Goal: Task Accomplishment & Management: Manage account settings

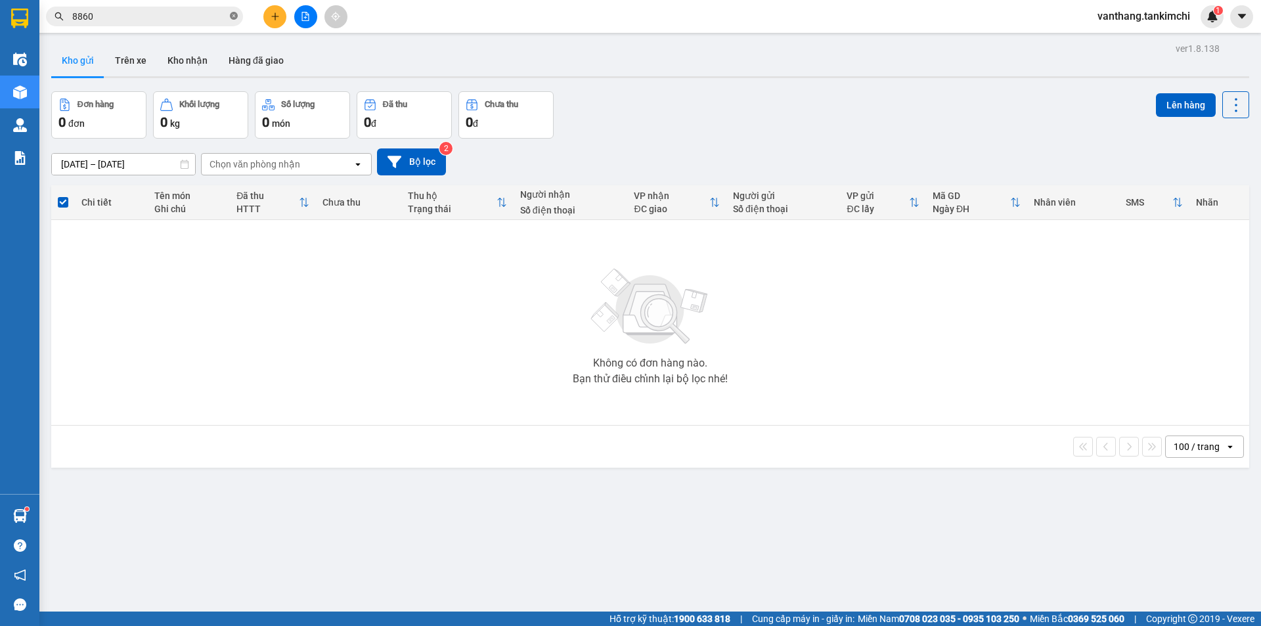
click at [235, 14] on icon "close-circle" at bounding box center [234, 16] width 8 height 8
type input "8"
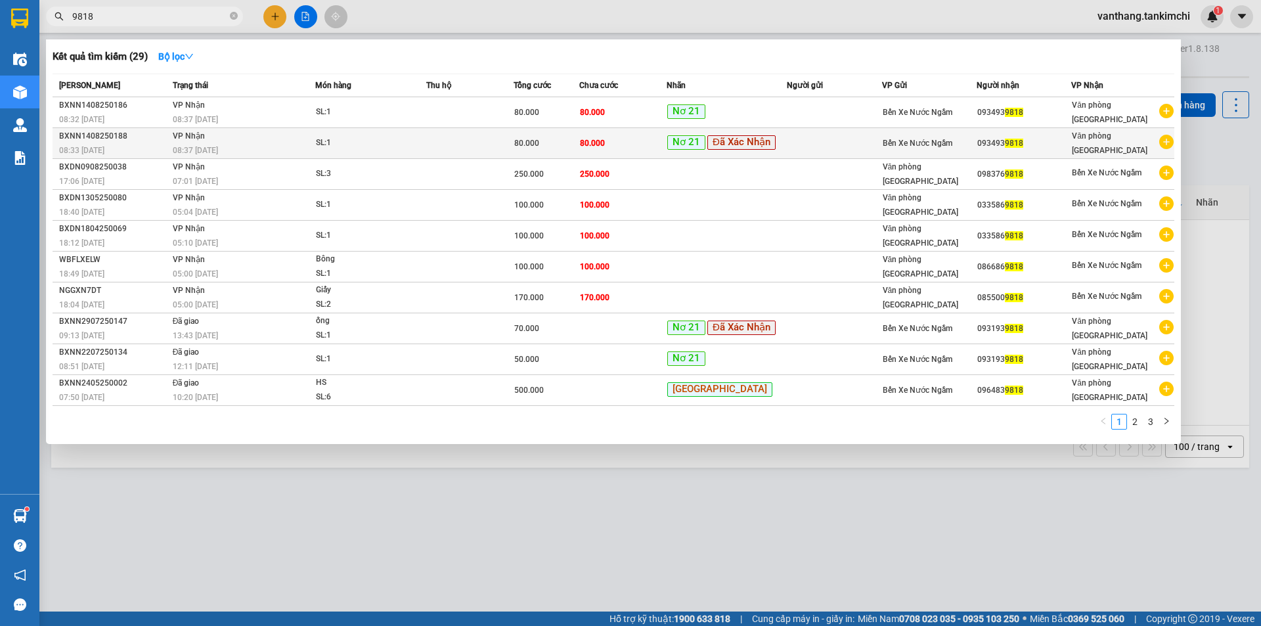
type input "9818"
click at [540, 150] on div "80.000" at bounding box center [546, 143] width 64 height 14
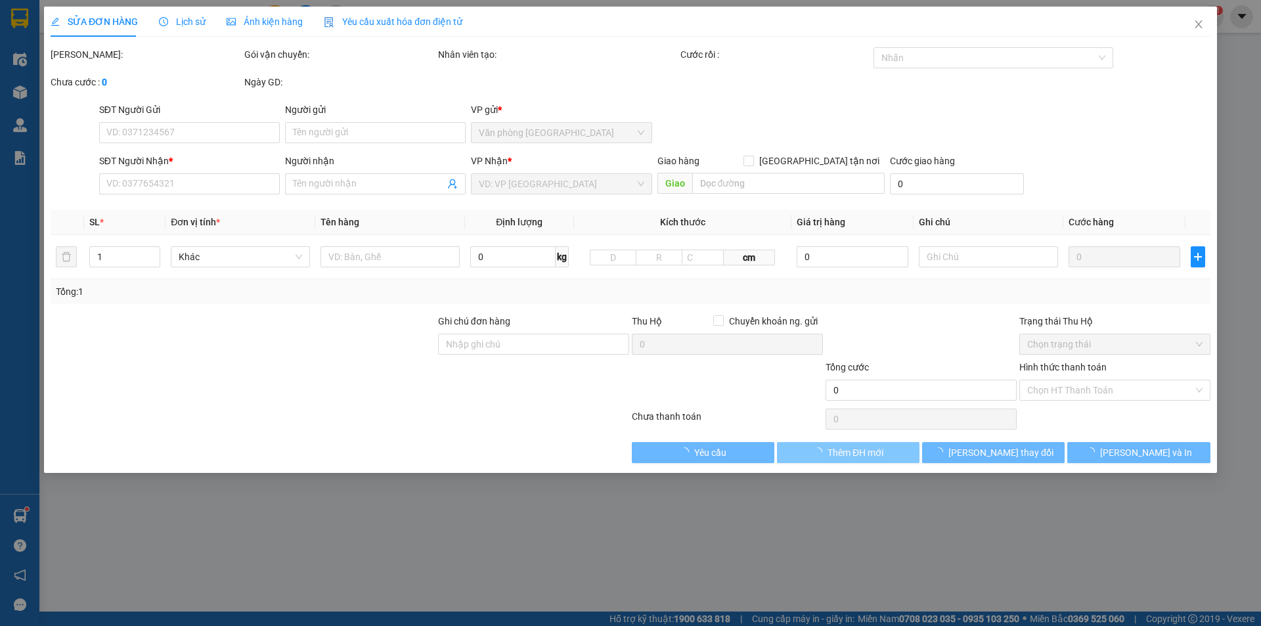
type input "0934939818"
type input "80.000"
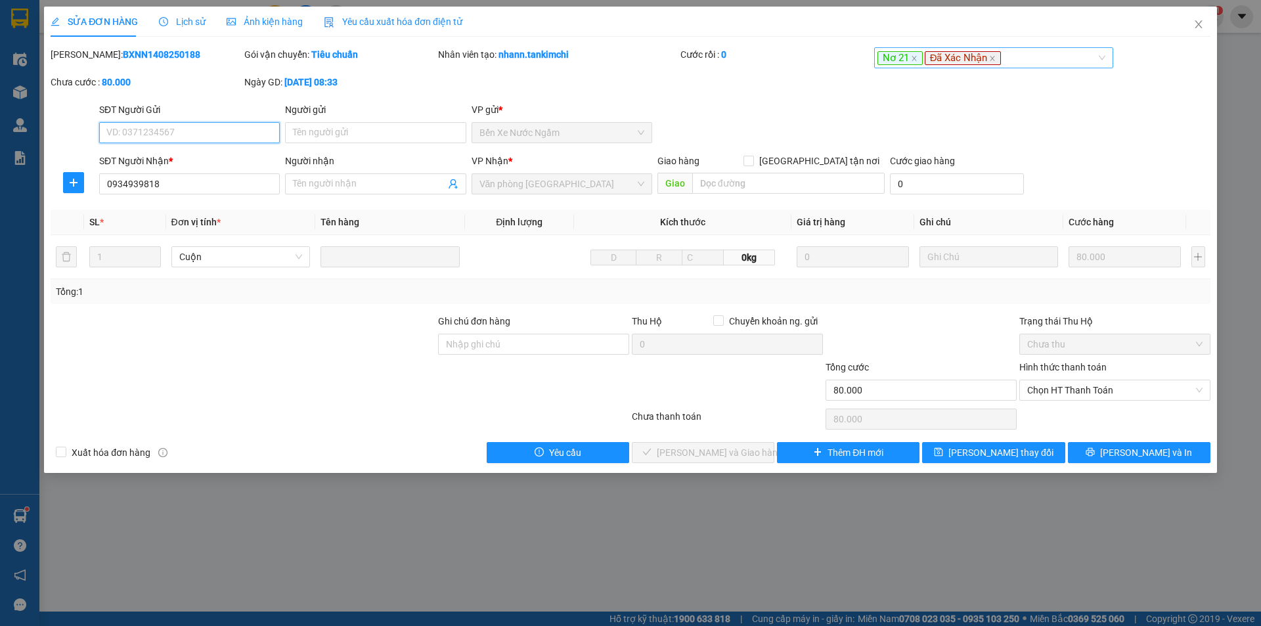
click at [1032, 60] on div "Nơ 21 Đã Xác Nhận" at bounding box center [988, 58] width 220 height 16
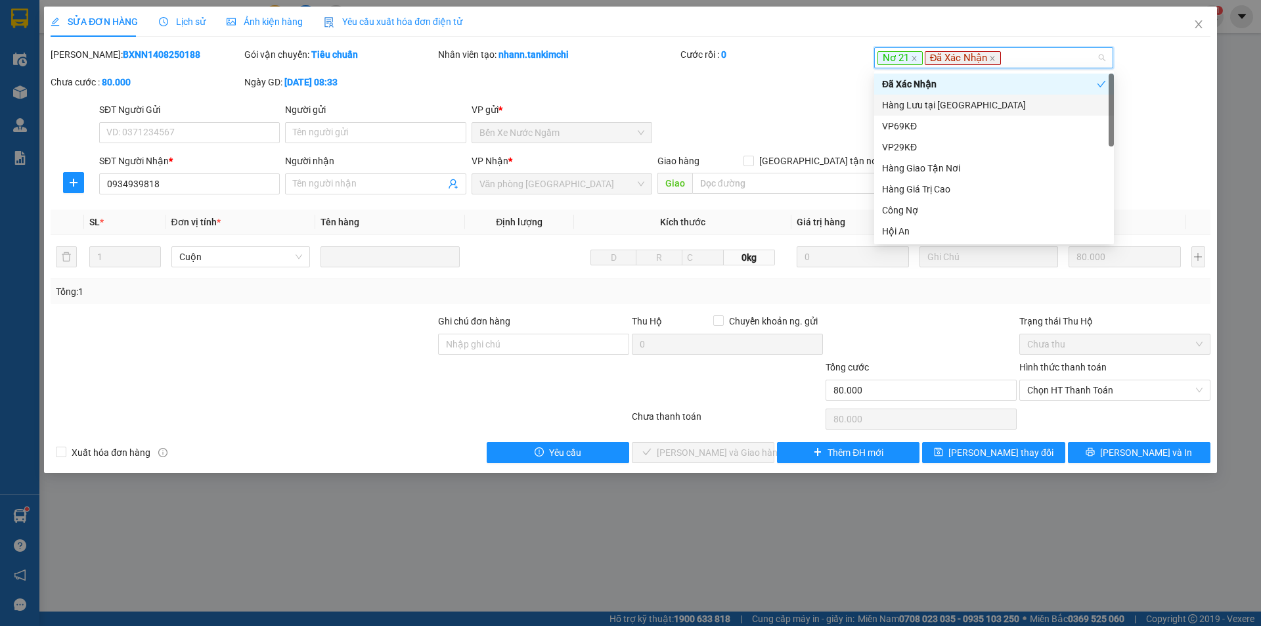
click at [941, 104] on div "Hàng Lưu tại [GEOGRAPHIC_DATA]" at bounding box center [994, 105] width 224 height 14
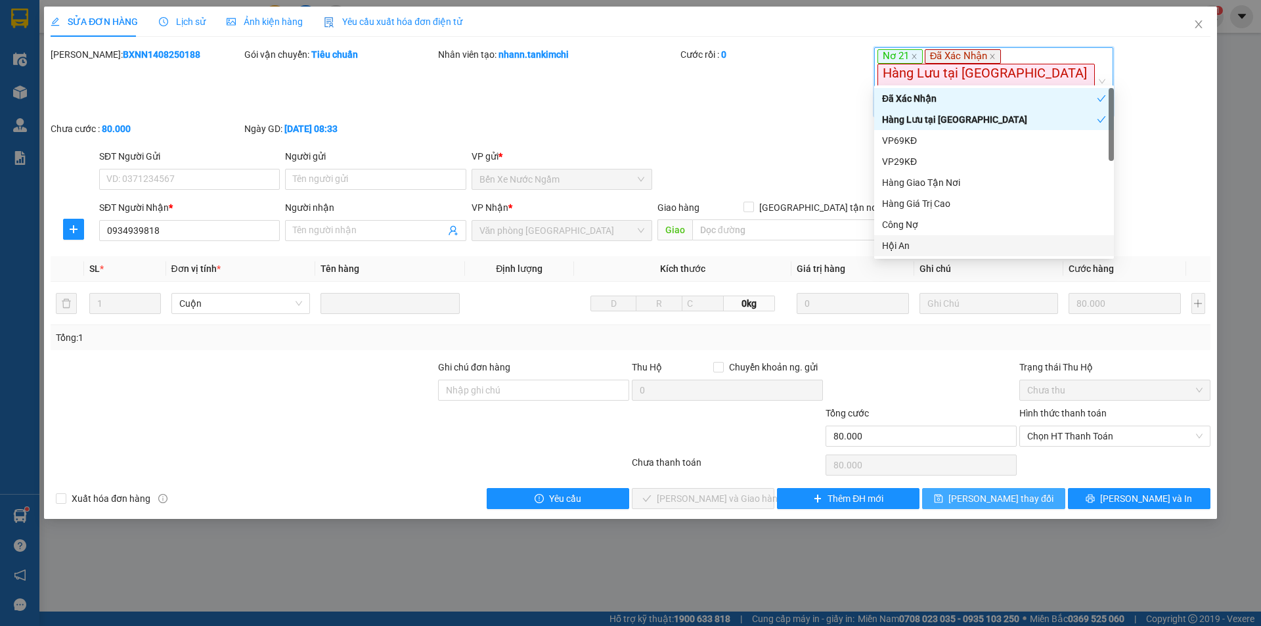
click at [1003, 491] on span "[PERSON_NAME] thay đổi" at bounding box center [1001, 498] width 105 height 14
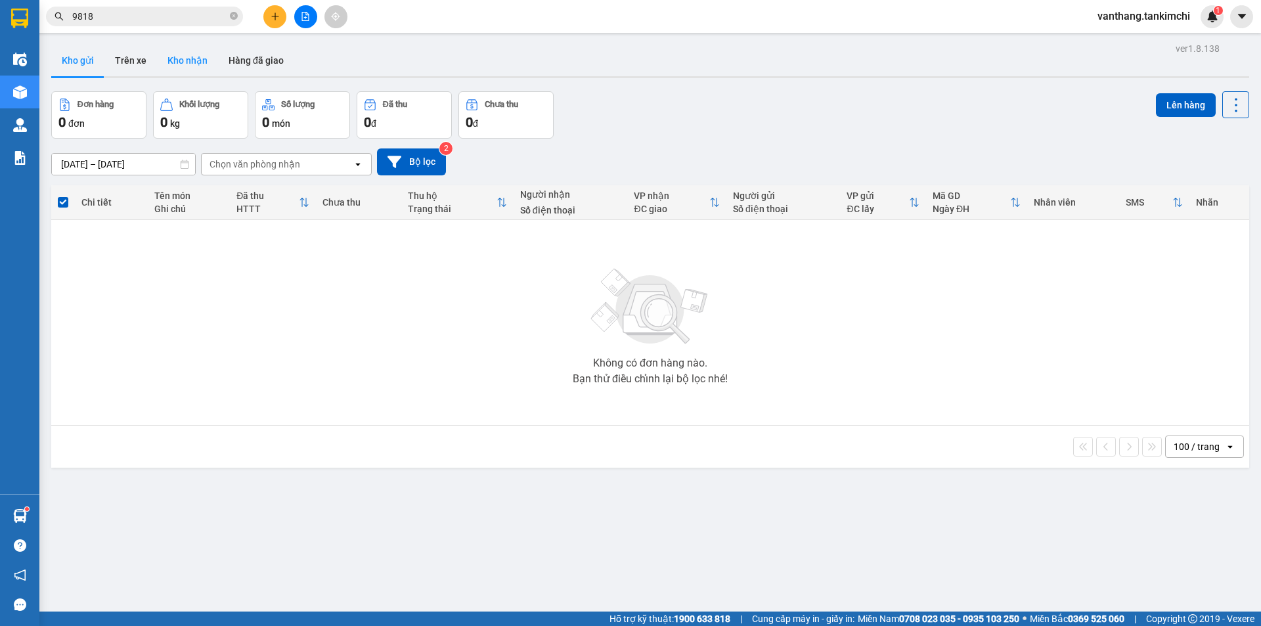
click at [191, 57] on button "Kho nhận" at bounding box center [187, 61] width 61 height 32
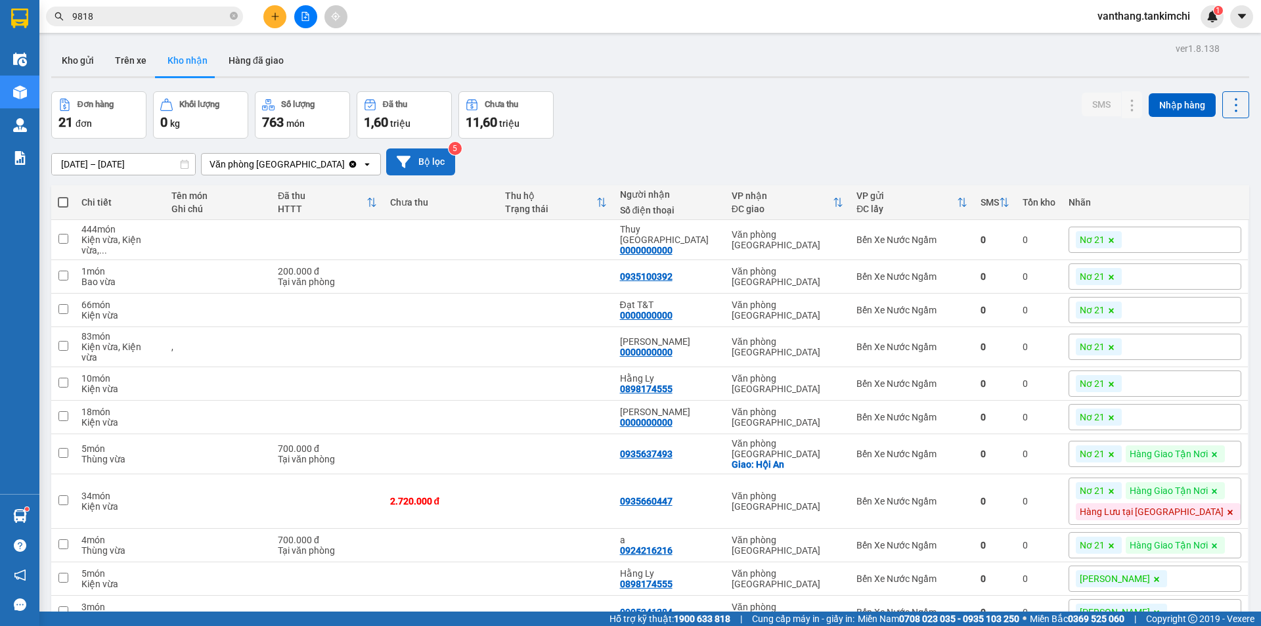
click at [415, 165] on button "Bộ lọc" at bounding box center [420, 161] width 69 height 27
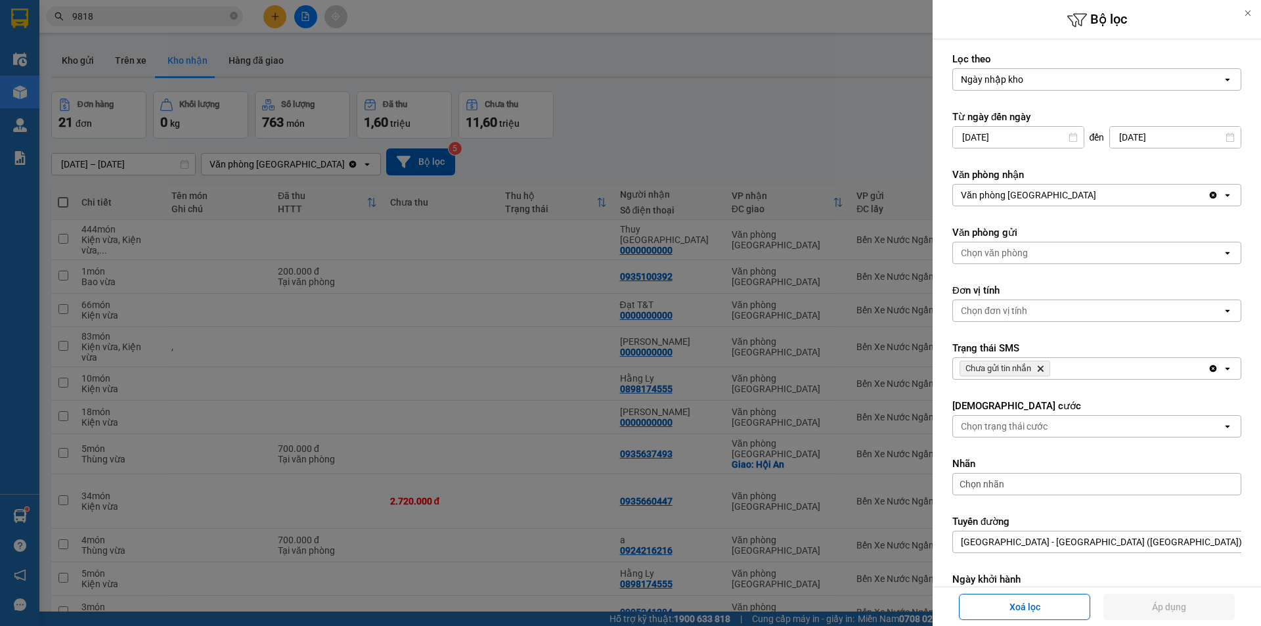
click at [1040, 365] on icon "Delete" at bounding box center [1041, 369] width 8 height 8
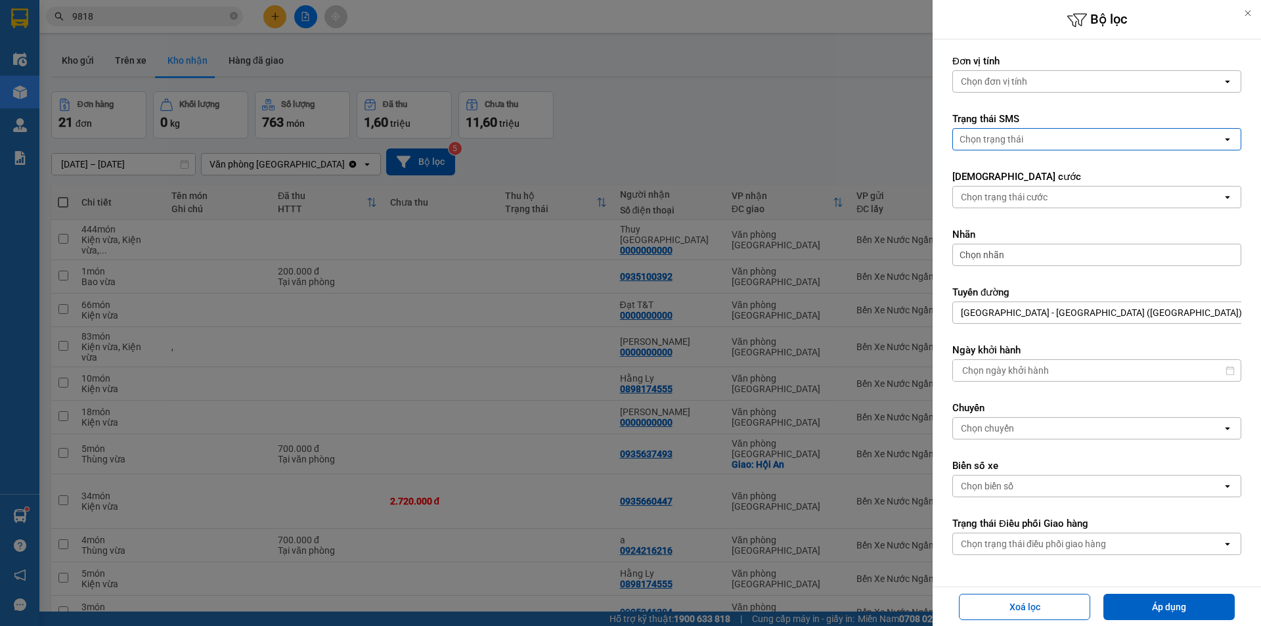
scroll to position [231, 0]
click at [1182, 614] on button "Áp dụng" at bounding box center [1169, 607] width 131 height 26
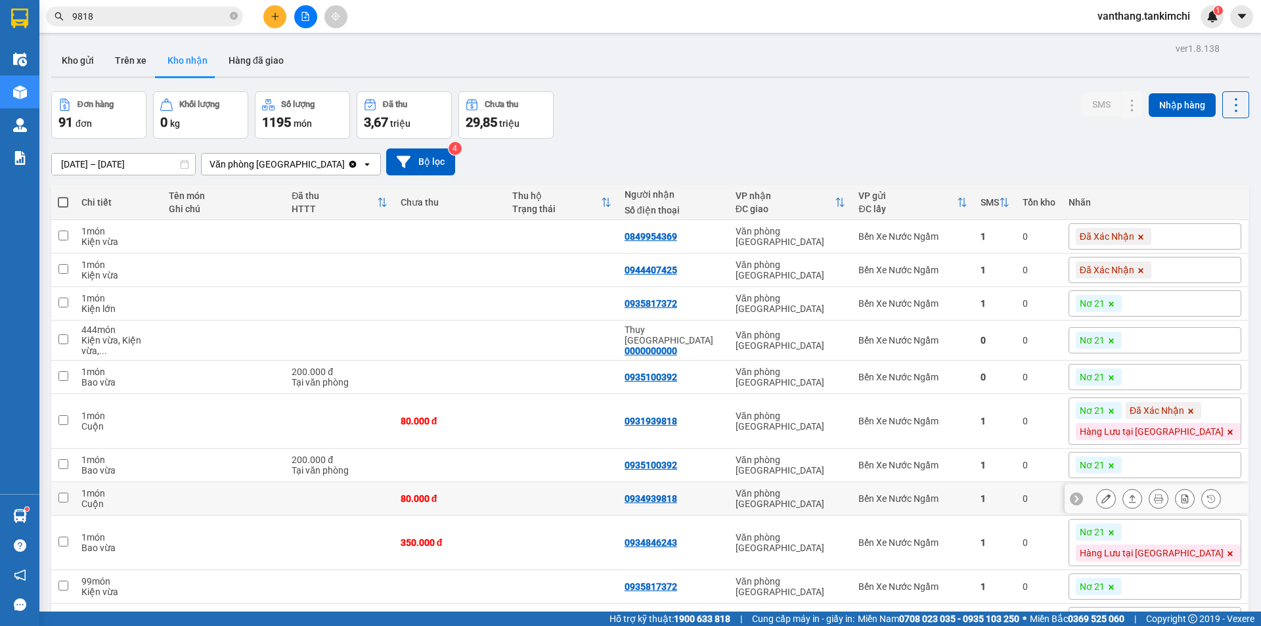
scroll to position [66, 0]
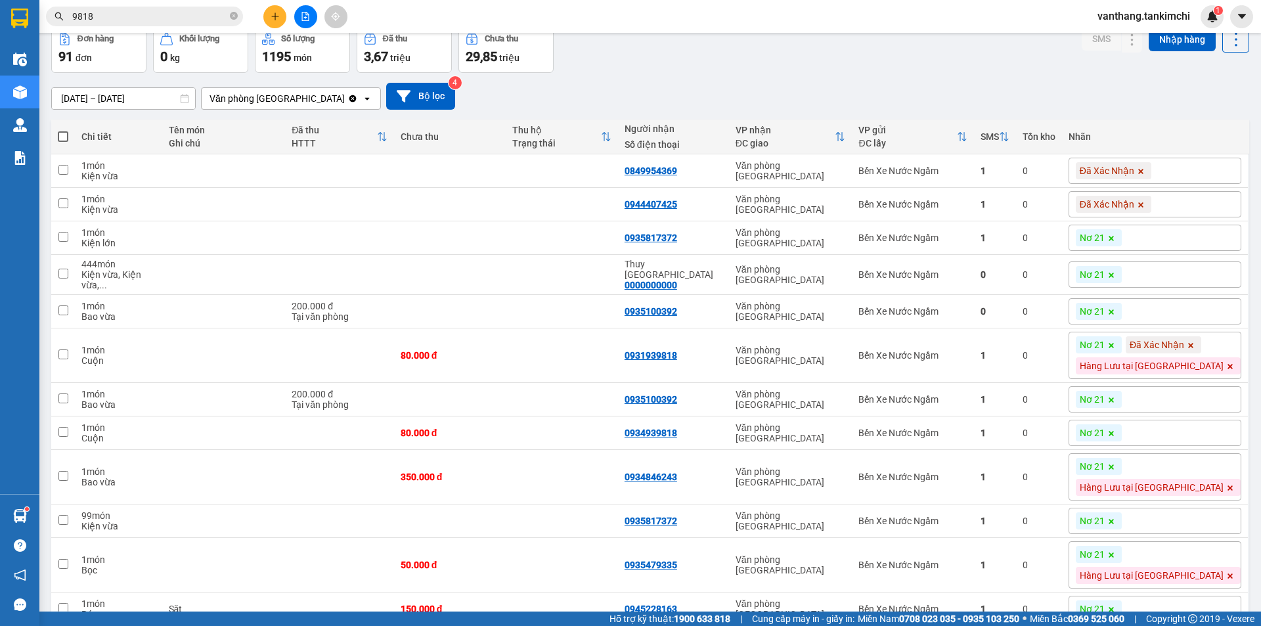
click at [1187, 273] on div "Nơ 21" at bounding box center [1155, 274] width 173 height 26
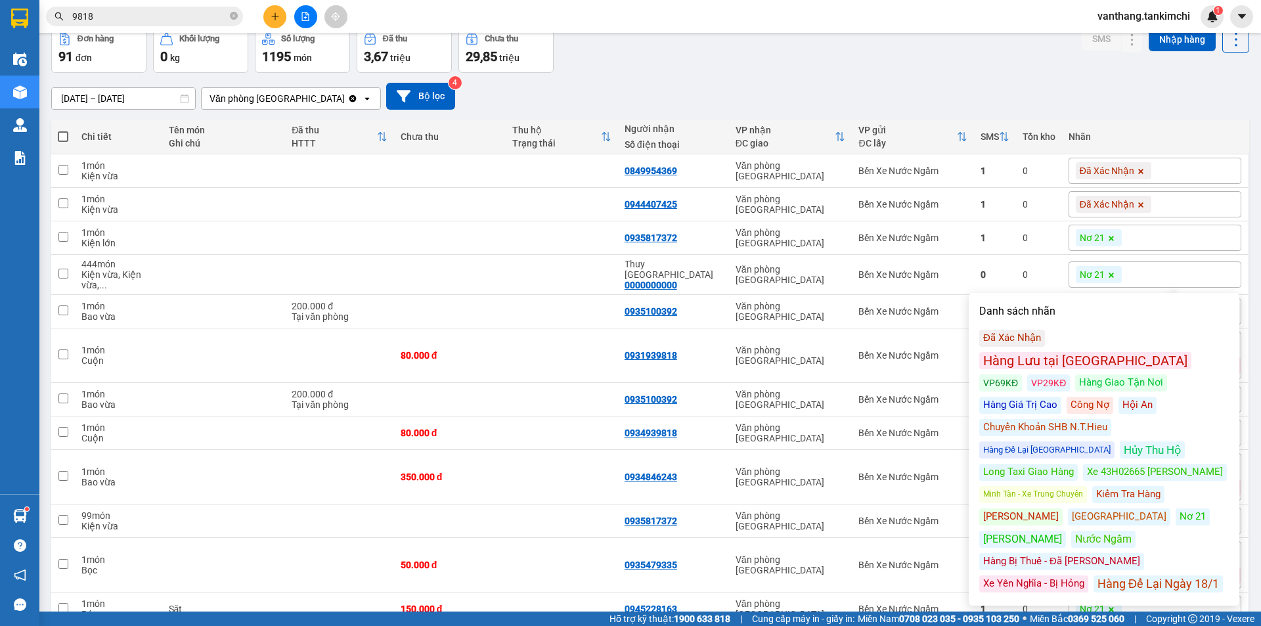
click at [1141, 464] on div "Xe 43H02665 [PERSON_NAME]" at bounding box center [1155, 472] width 144 height 17
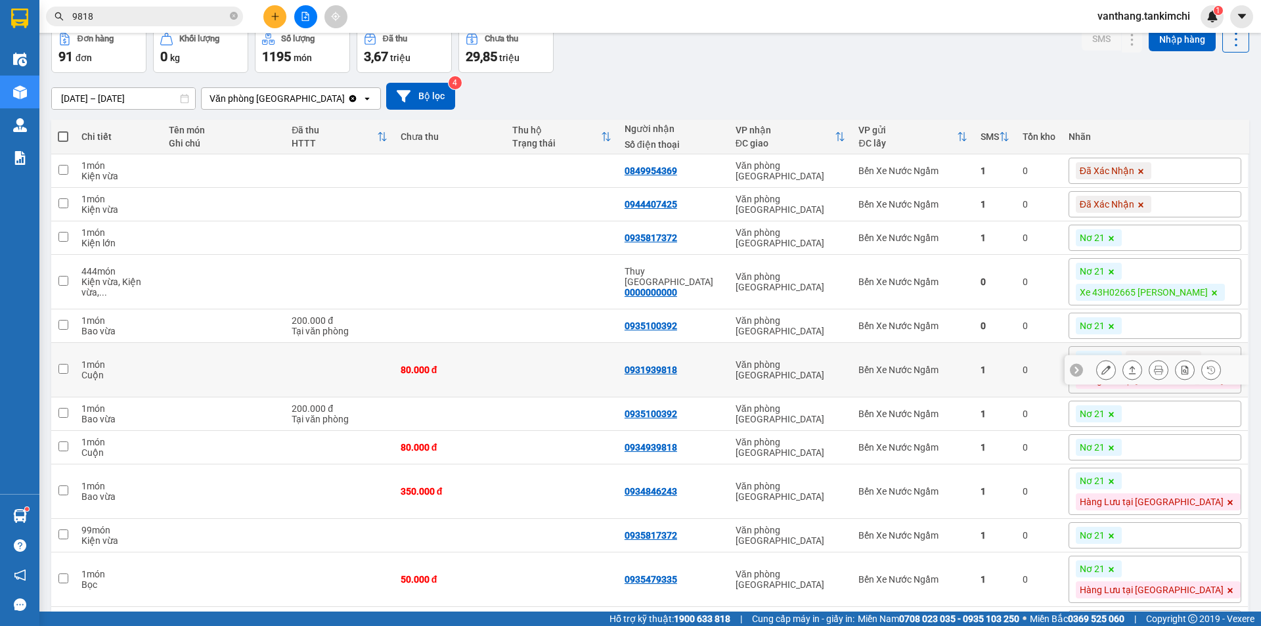
click at [729, 397] on td "0931939818" at bounding box center [673, 370] width 111 height 55
checkbox input "true"
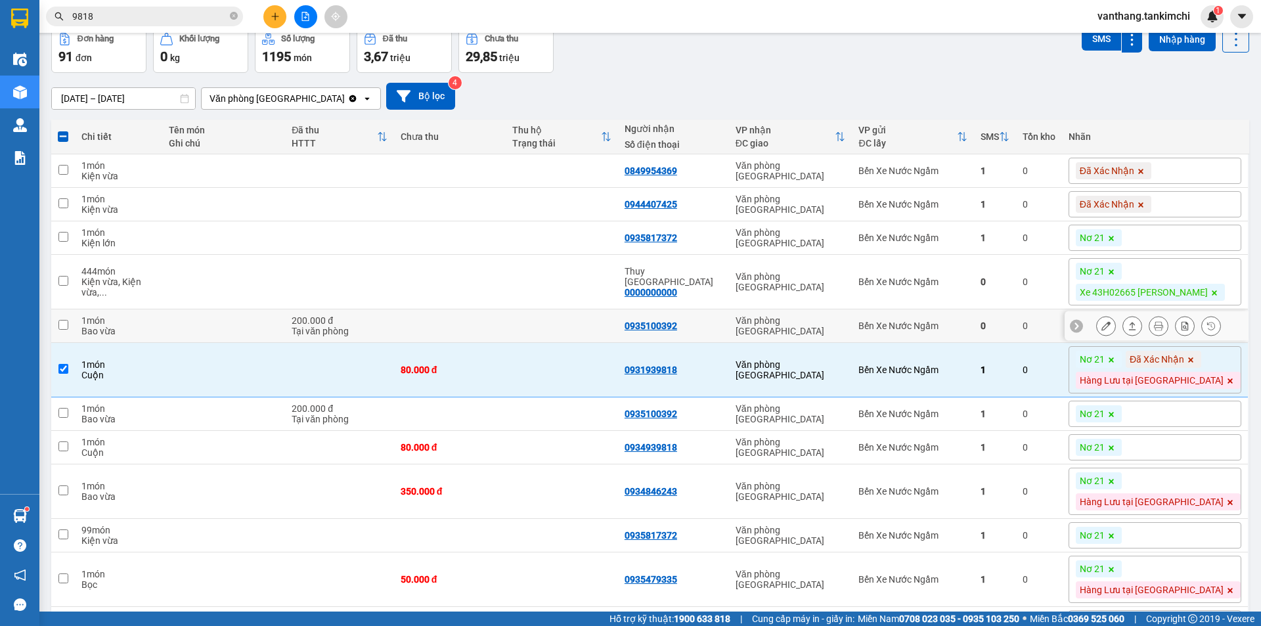
click at [1102, 323] on icon at bounding box center [1106, 325] width 9 height 9
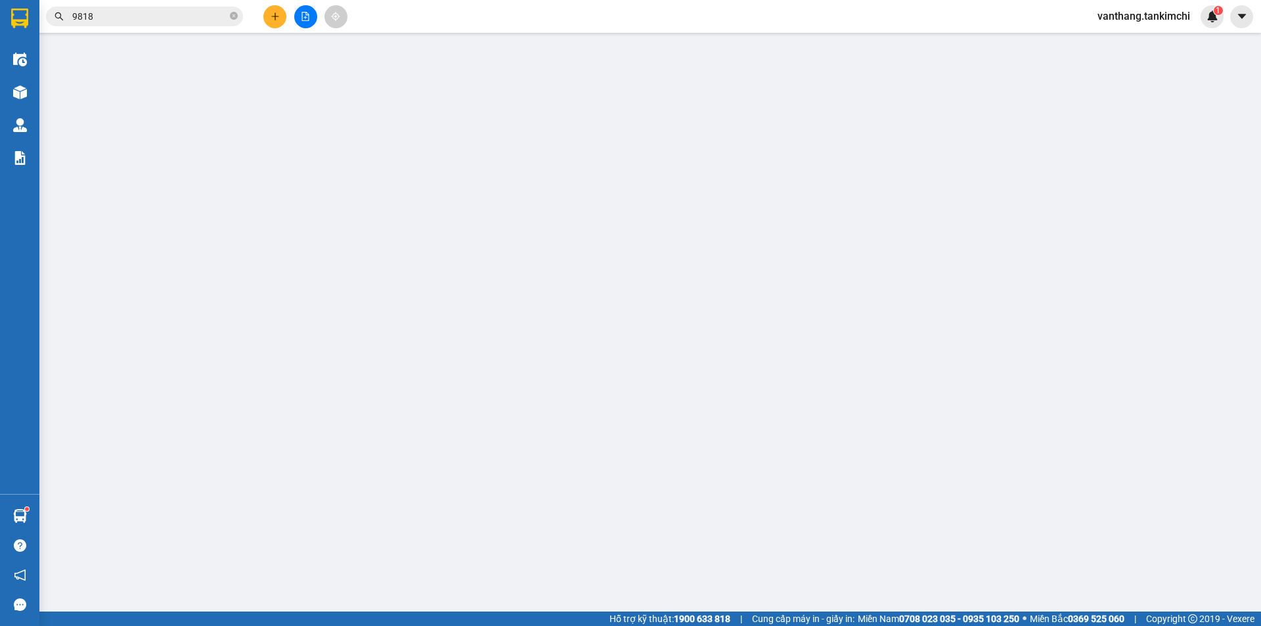
type input "0935100392"
type input "200.000"
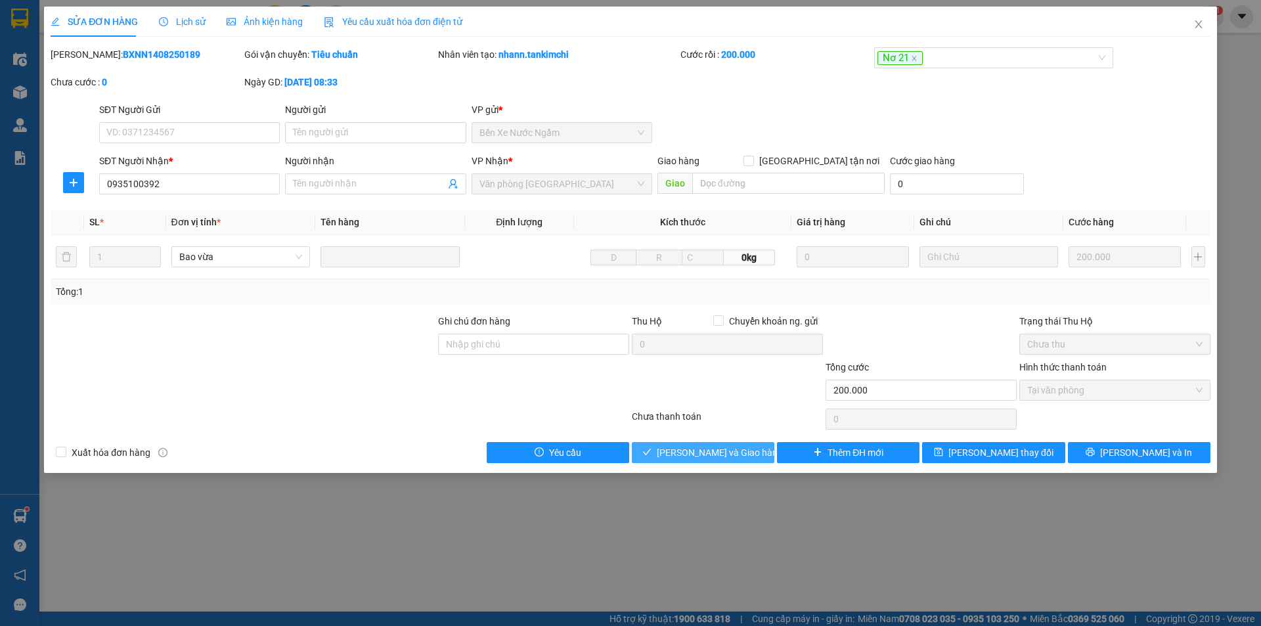
drag, startPoint x: 736, startPoint y: 448, endPoint x: 1228, endPoint y: 420, distance: 492.9
click at [736, 447] on span "[PERSON_NAME] và Giao hàng" at bounding box center [720, 452] width 126 height 14
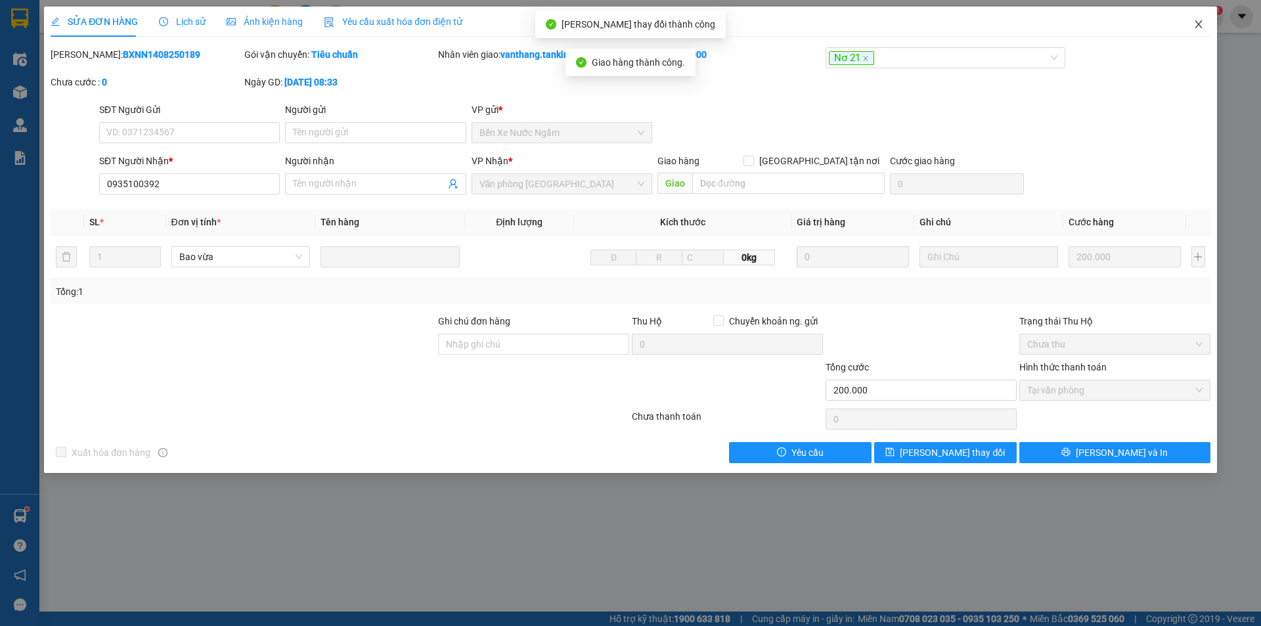
click at [1201, 23] on icon "close" at bounding box center [1198, 24] width 7 height 8
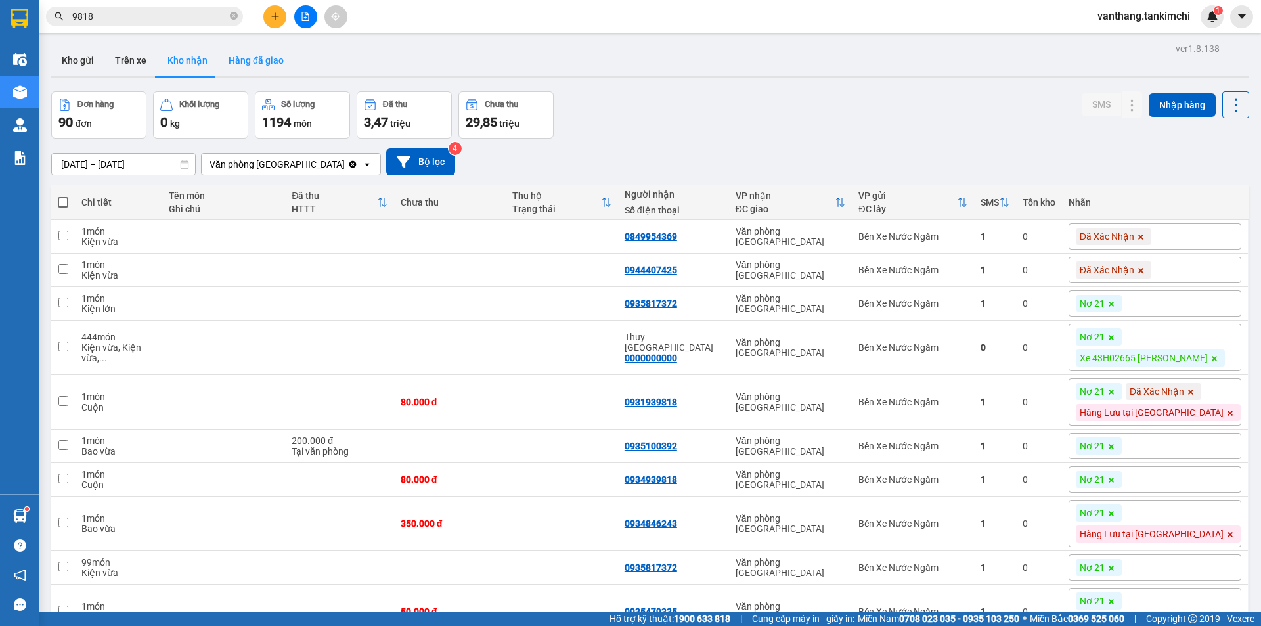
click at [250, 64] on button "Hàng đã giao" at bounding box center [256, 61] width 76 height 32
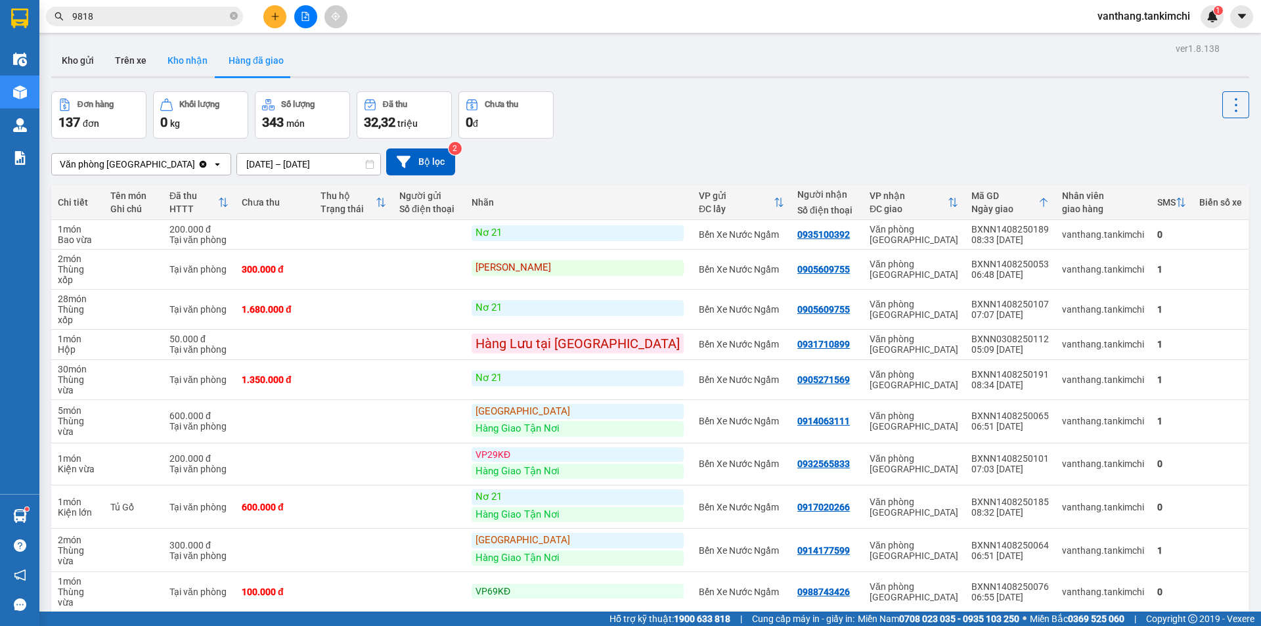
click at [180, 60] on button "Kho nhận" at bounding box center [187, 61] width 61 height 32
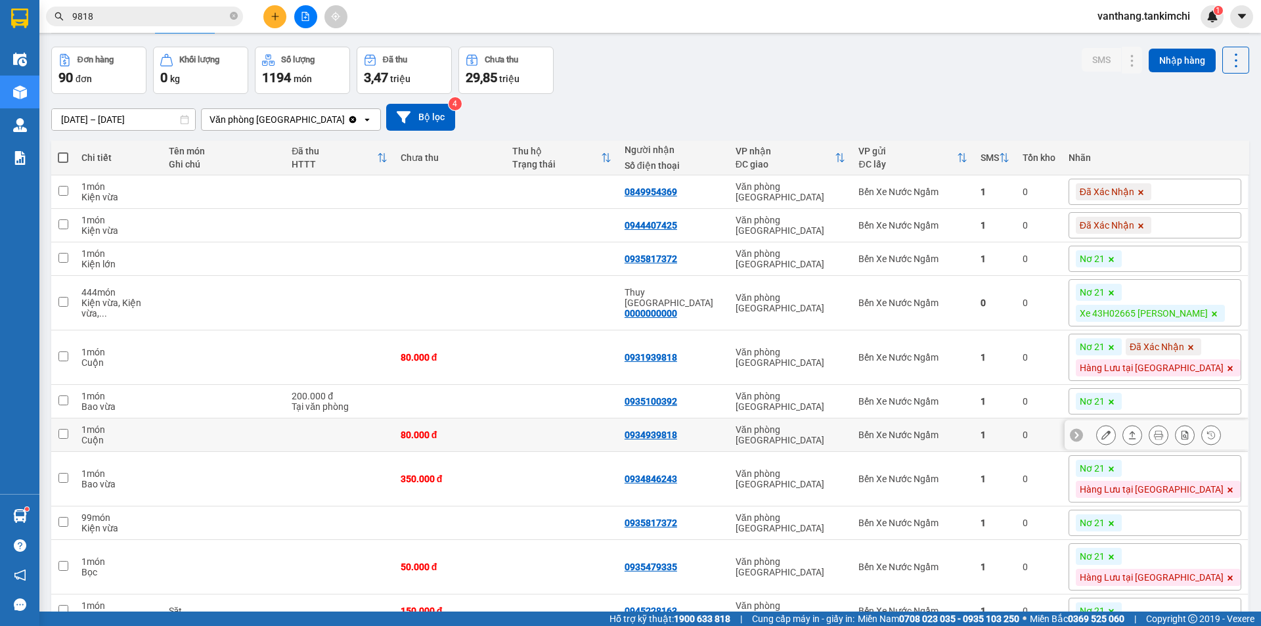
scroll to position [66, 0]
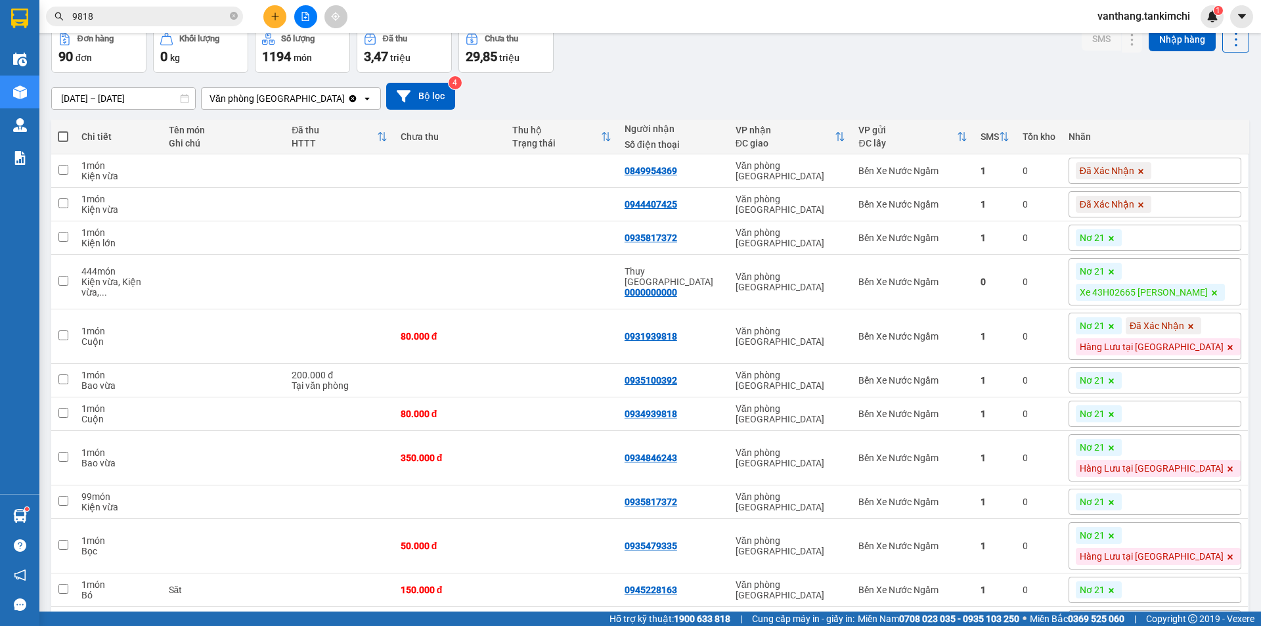
click at [1194, 394] on div "Nơ 21" at bounding box center [1155, 380] width 173 height 26
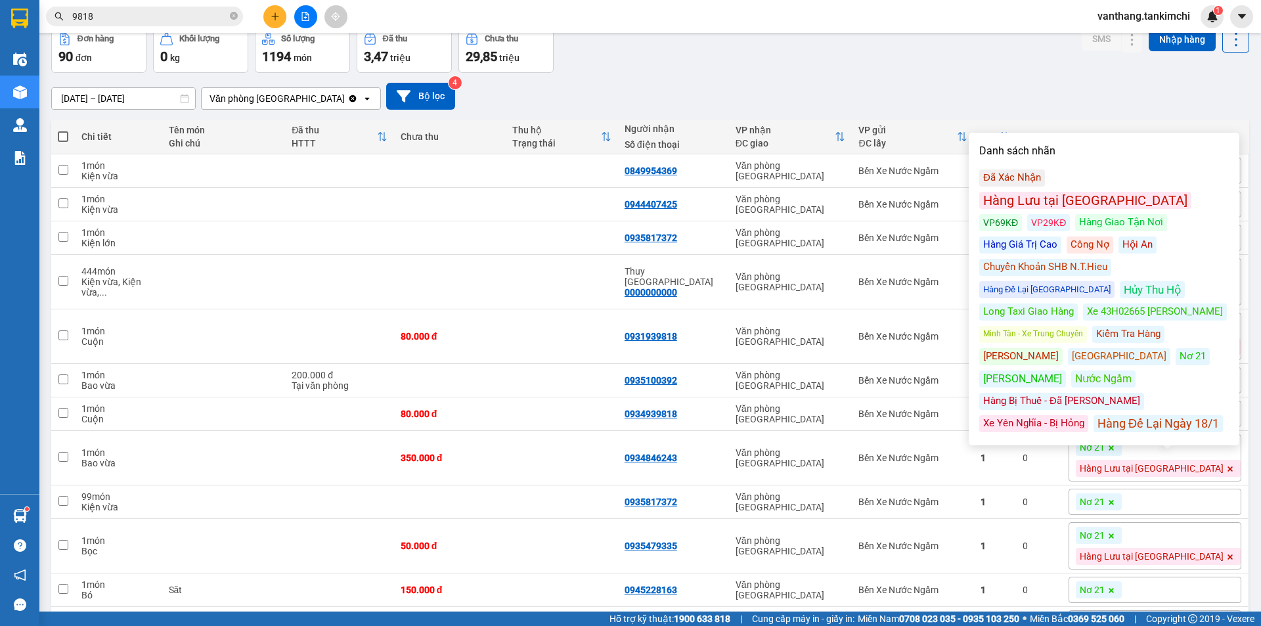
click at [1118, 326] on div "Kiểm Tra Hàng" at bounding box center [1129, 334] width 72 height 17
click at [561, 397] on td at bounding box center [562, 381] width 112 height 34
checkbox input "true"
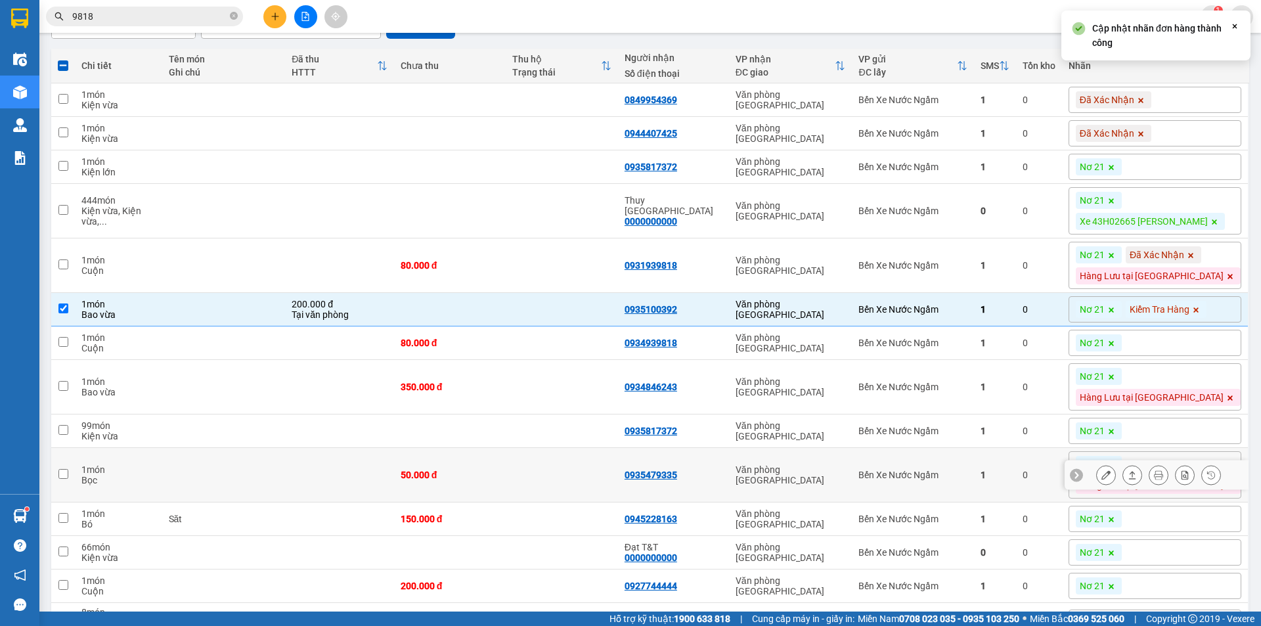
scroll to position [197, 0]
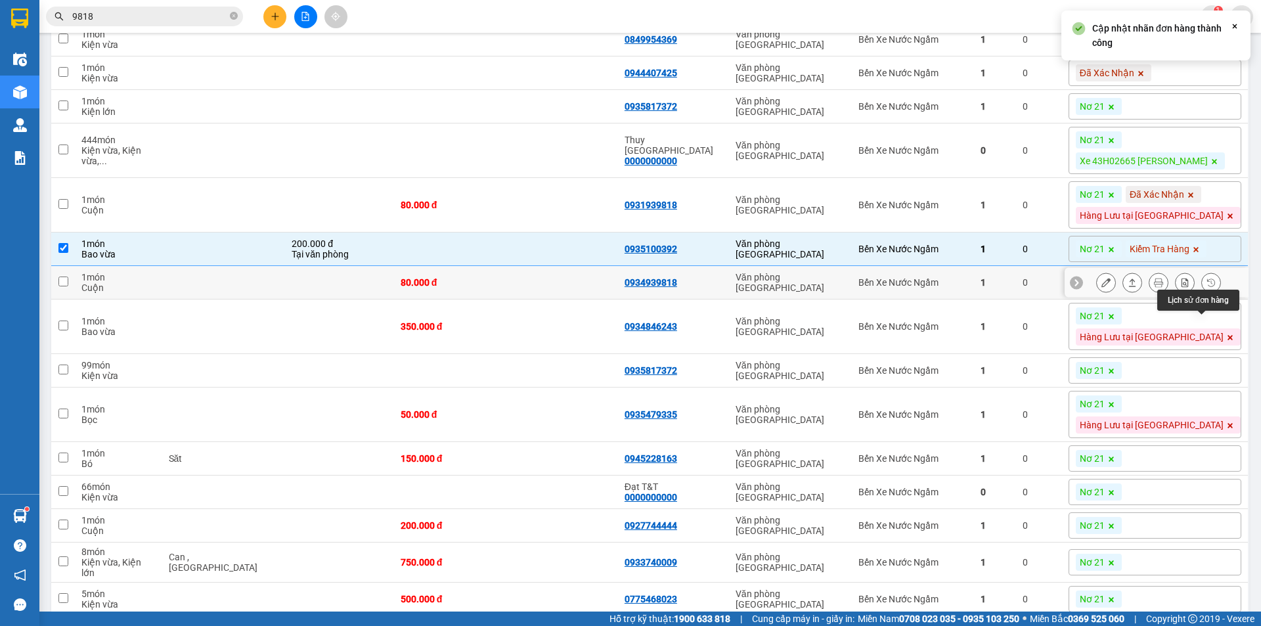
click at [1202, 294] on button at bounding box center [1211, 282] width 18 height 23
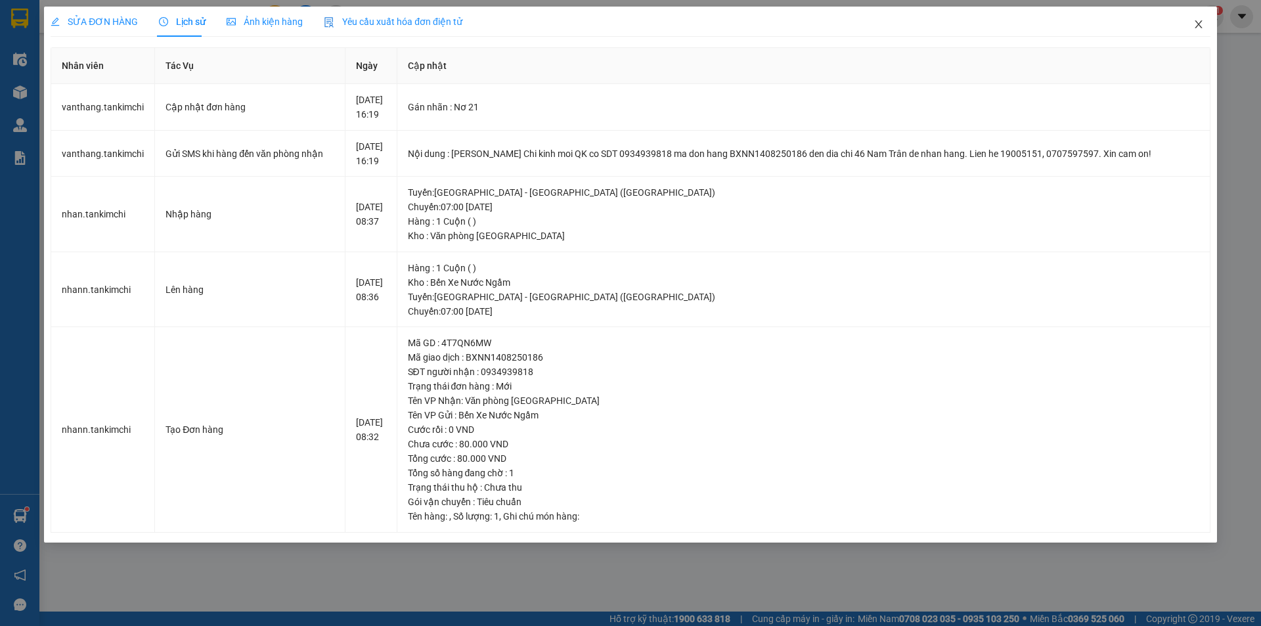
click at [1199, 22] on icon "close" at bounding box center [1199, 24] width 11 height 11
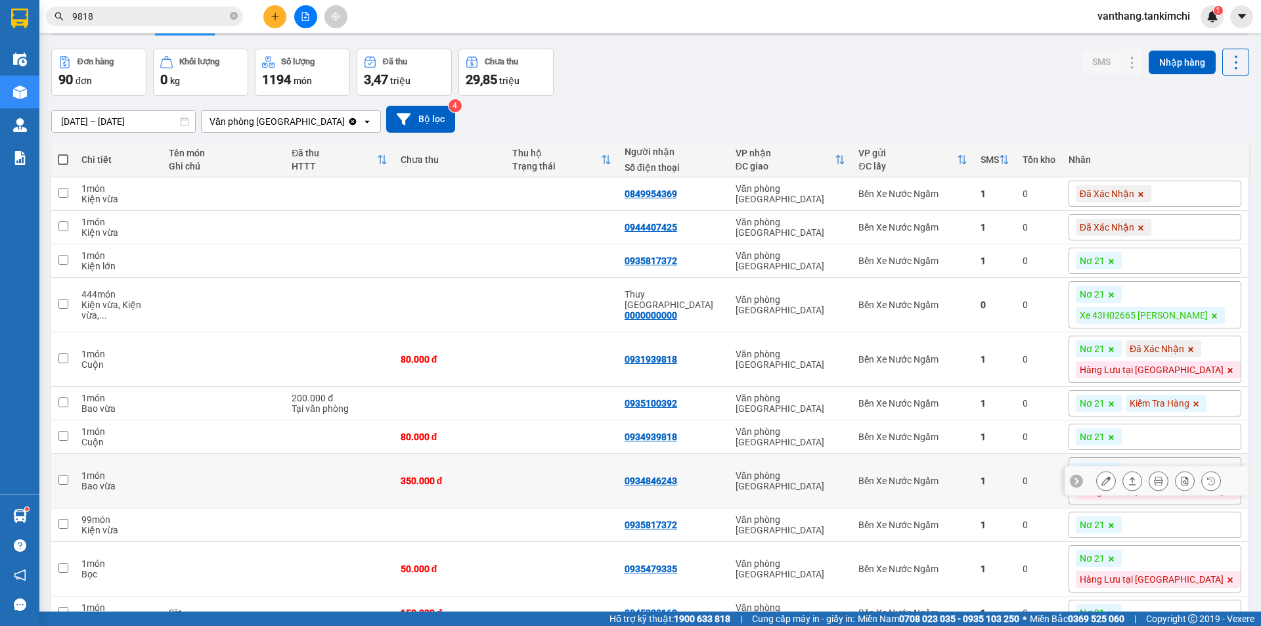
scroll to position [66, 0]
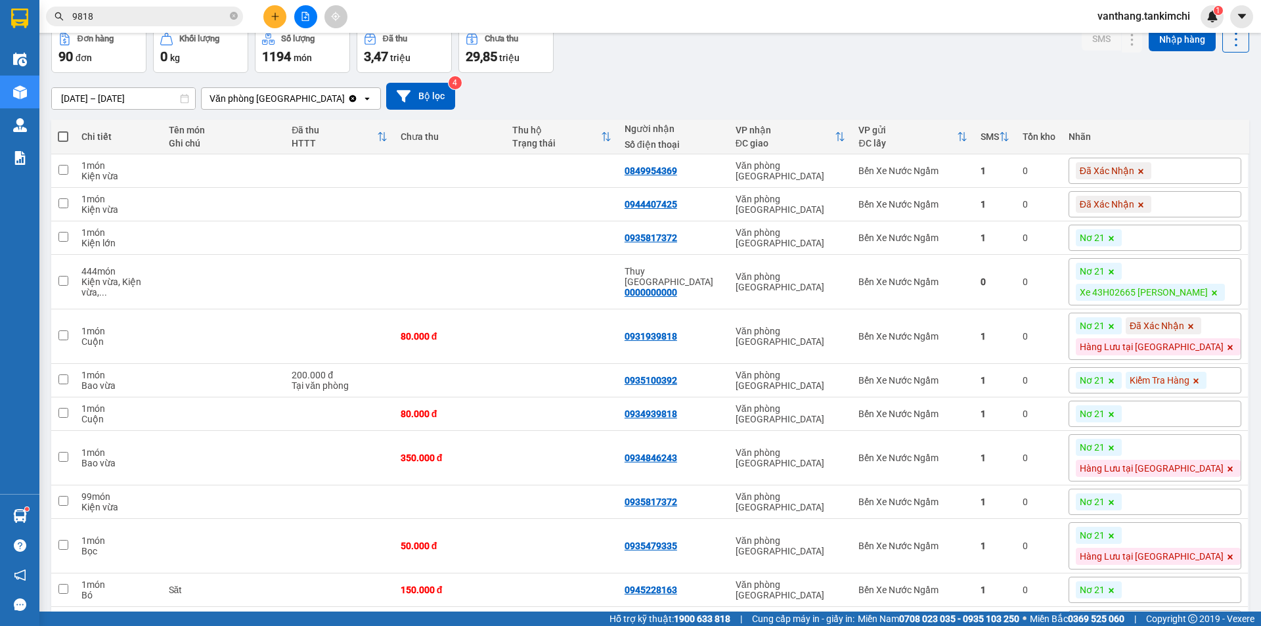
click at [1193, 427] on div "Nơ 21" at bounding box center [1155, 414] width 173 height 26
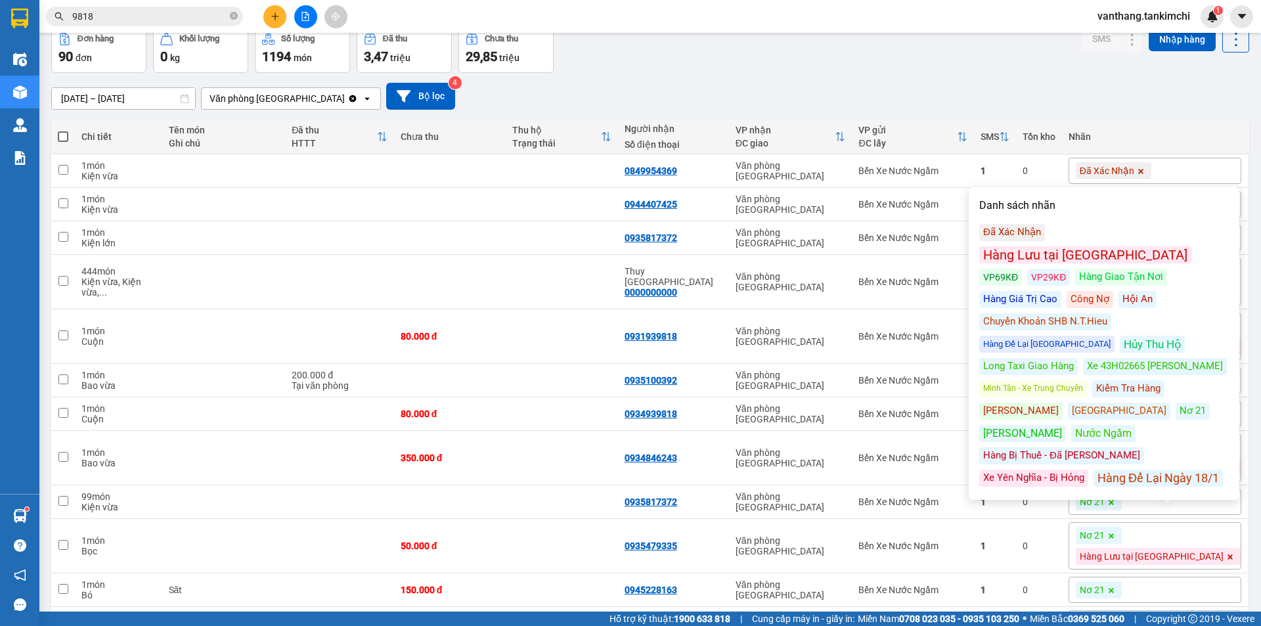
click at [1129, 380] on div "Kiểm Tra Hàng" at bounding box center [1129, 388] width 72 height 17
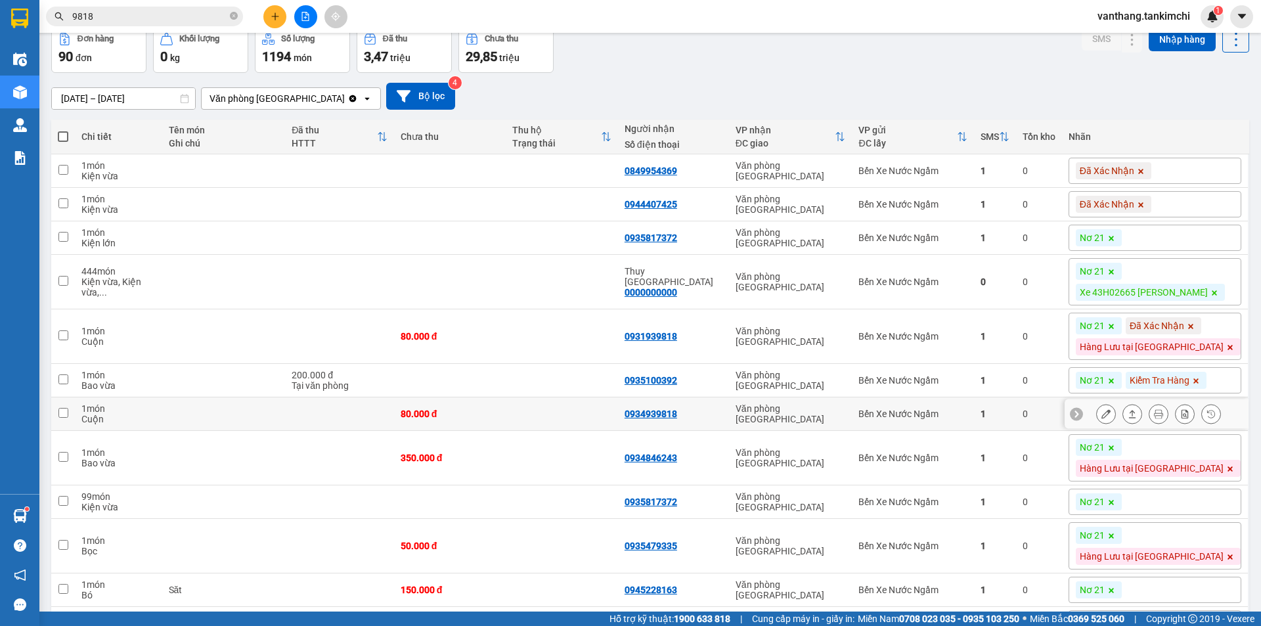
click at [581, 431] on td at bounding box center [562, 414] width 112 height 34
checkbox input "true"
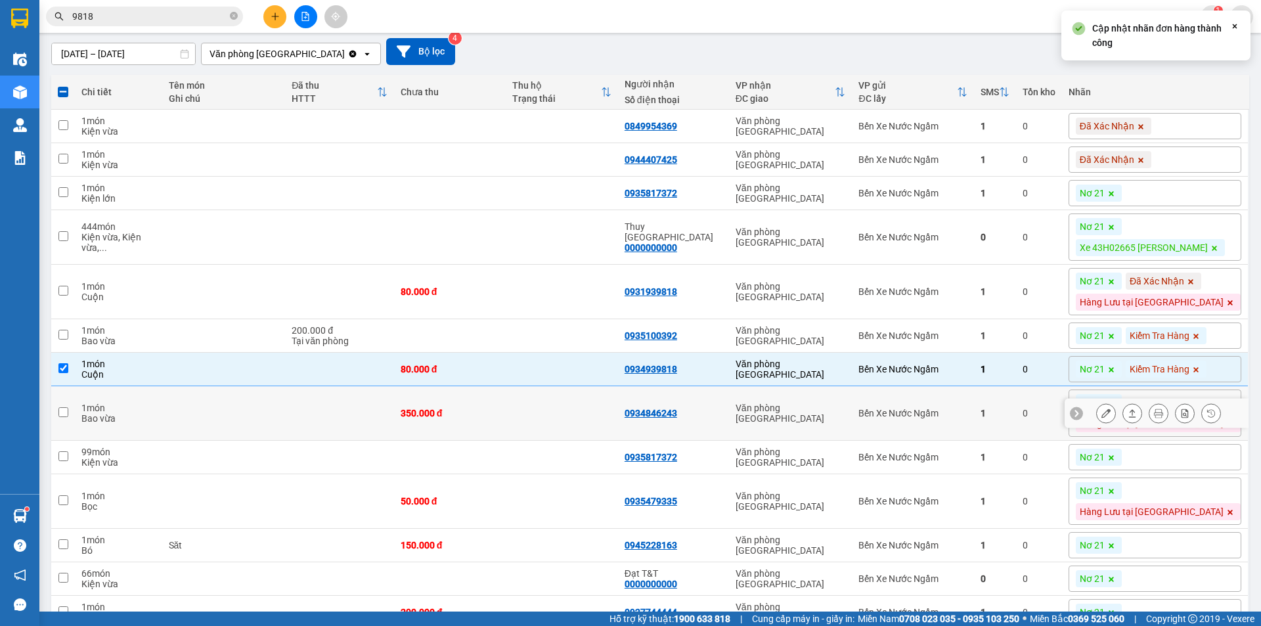
scroll to position [197, 0]
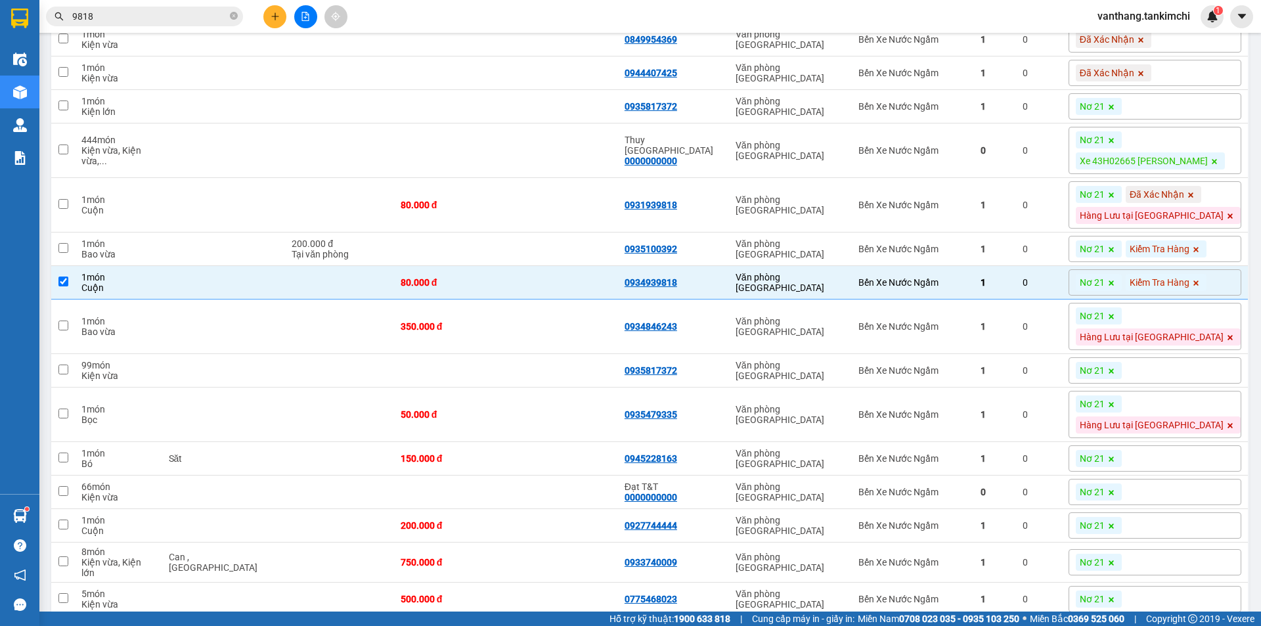
click at [1187, 384] on div "Nơ 21" at bounding box center [1155, 370] width 173 height 26
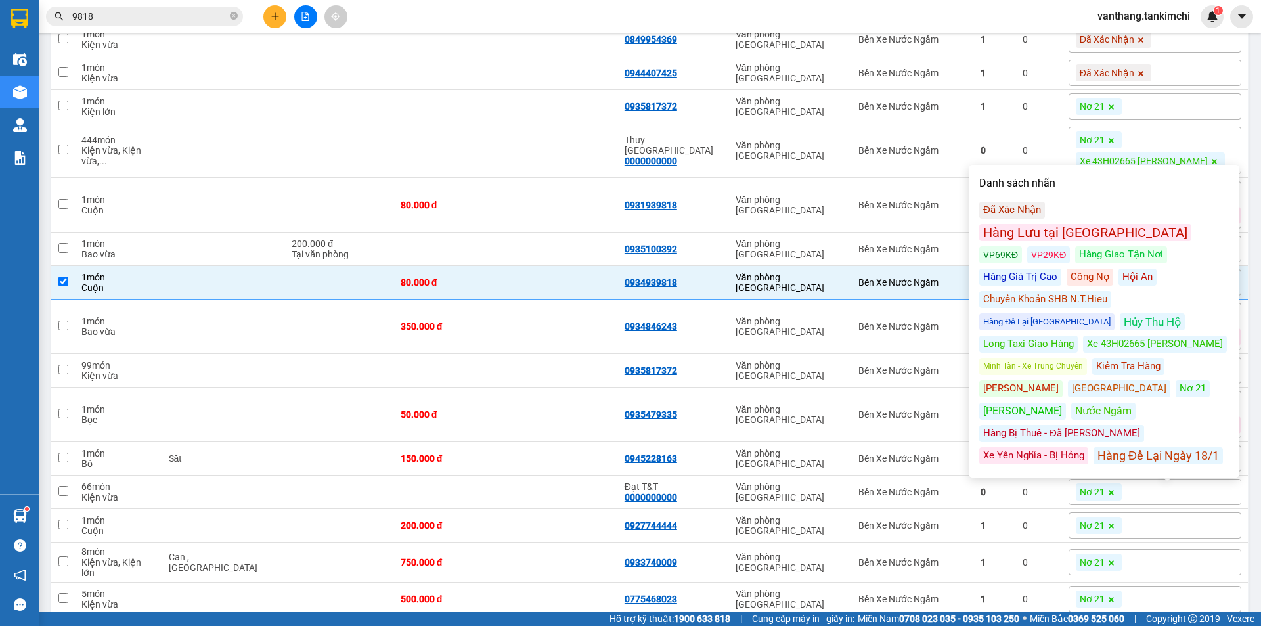
click at [1067, 269] on div "Công Nợ" at bounding box center [1090, 277] width 47 height 17
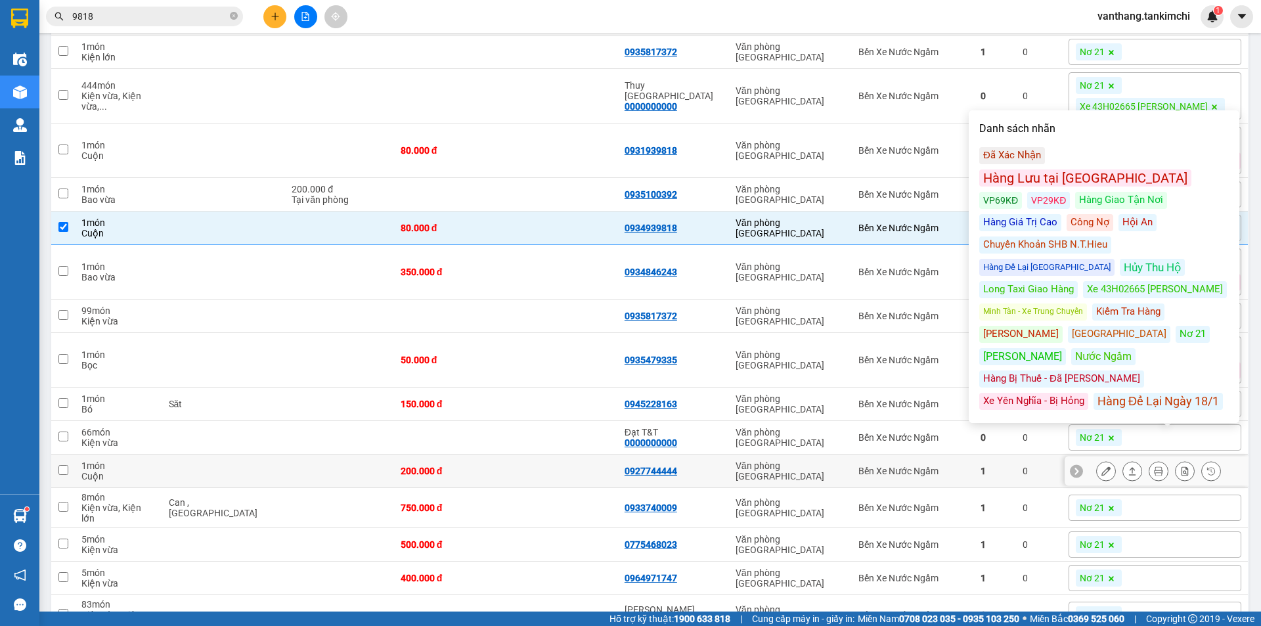
scroll to position [329, 0]
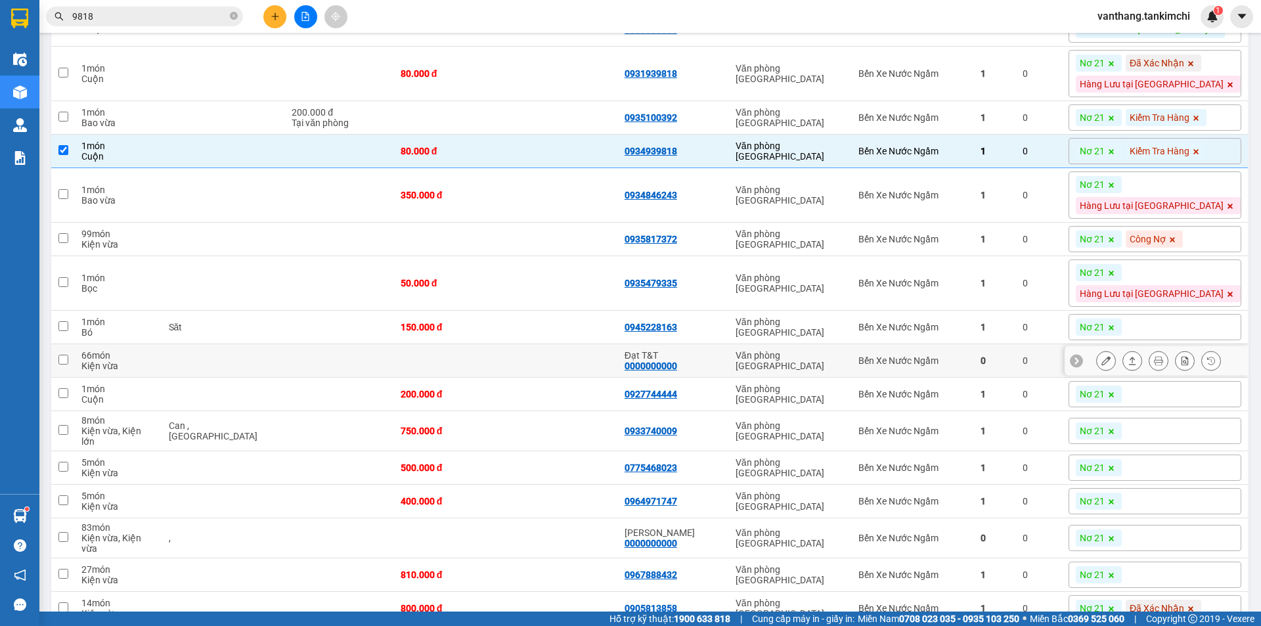
click at [729, 378] on td "Đạt T&T 0000000000" at bounding box center [673, 361] width 111 height 34
checkbox input "true"
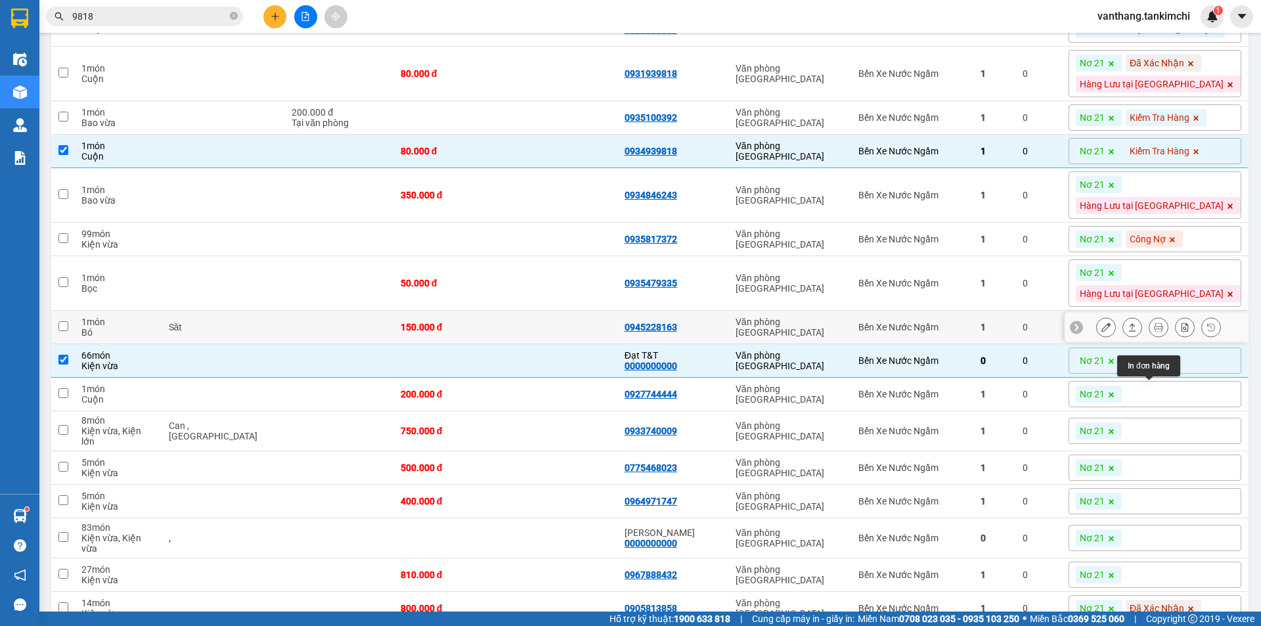
click at [1154, 332] on icon at bounding box center [1158, 327] width 9 height 9
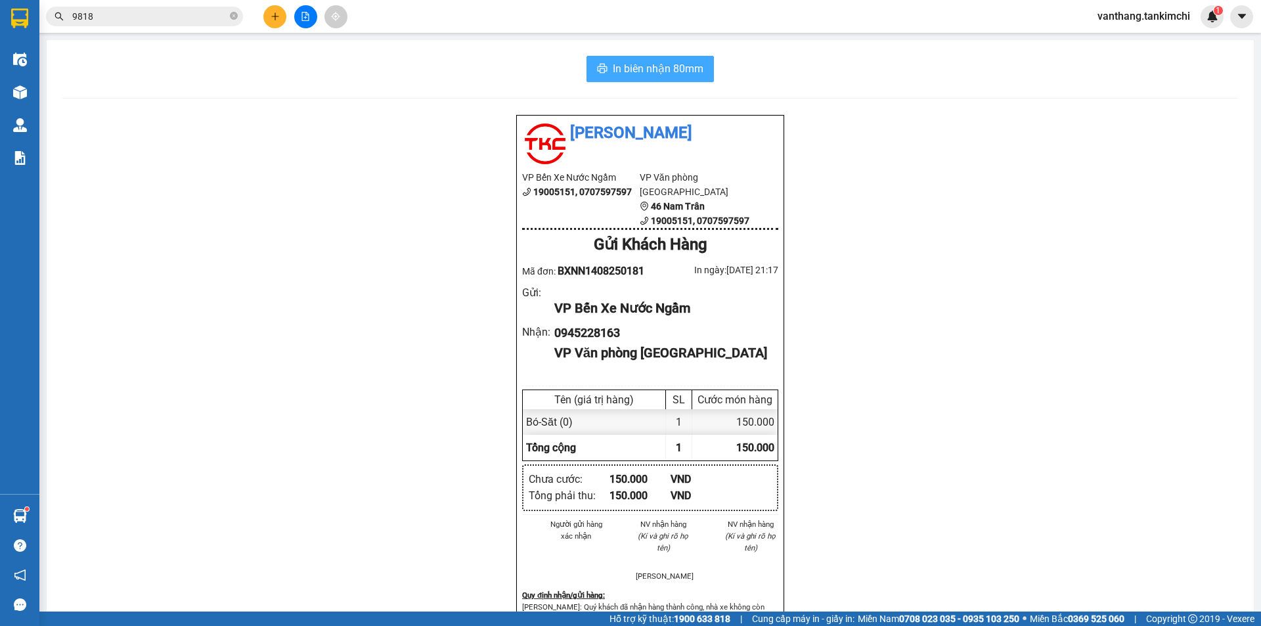
click at [683, 74] on span "In biên nhận 80mm" at bounding box center [658, 68] width 91 height 16
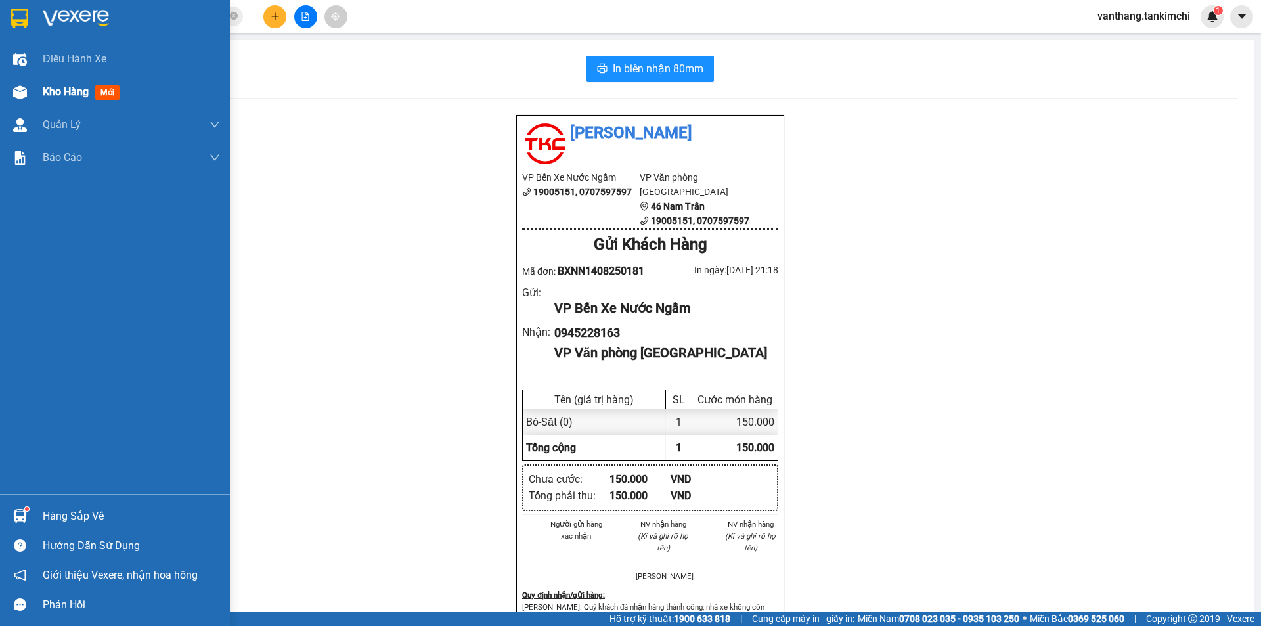
click at [58, 91] on span "Kho hàng" at bounding box center [66, 91] width 46 height 12
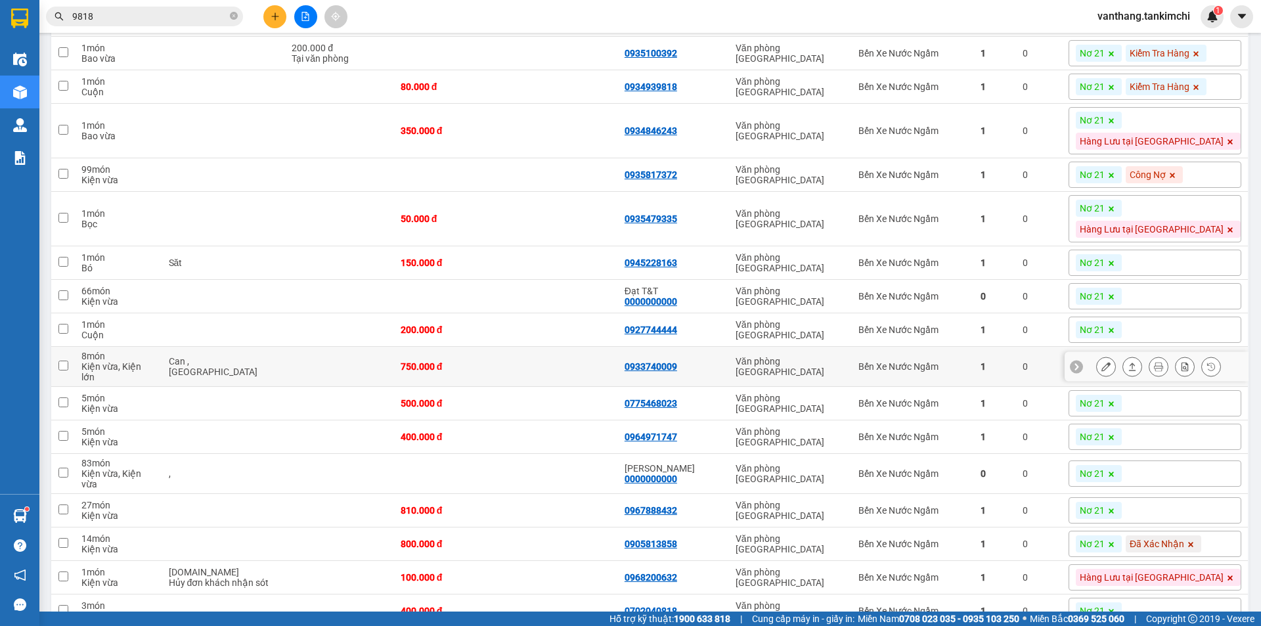
scroll to position [394, 0]
click at [1189, 275] on div "Nơ 21" at bounding box center [1155, 261] width 173 height 26
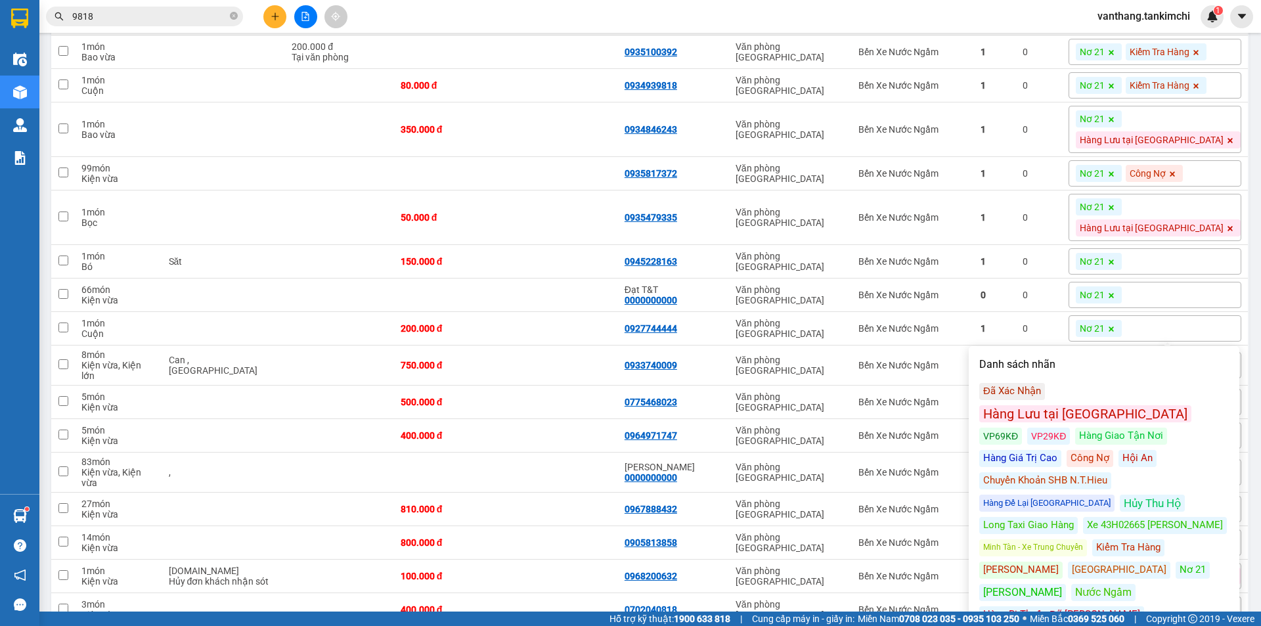
click at [1124, 405] on div "Hàng Lưu tại [GEOGRAPHIC_DATA]" at bounding box center [1086, 413] width 212 height 17
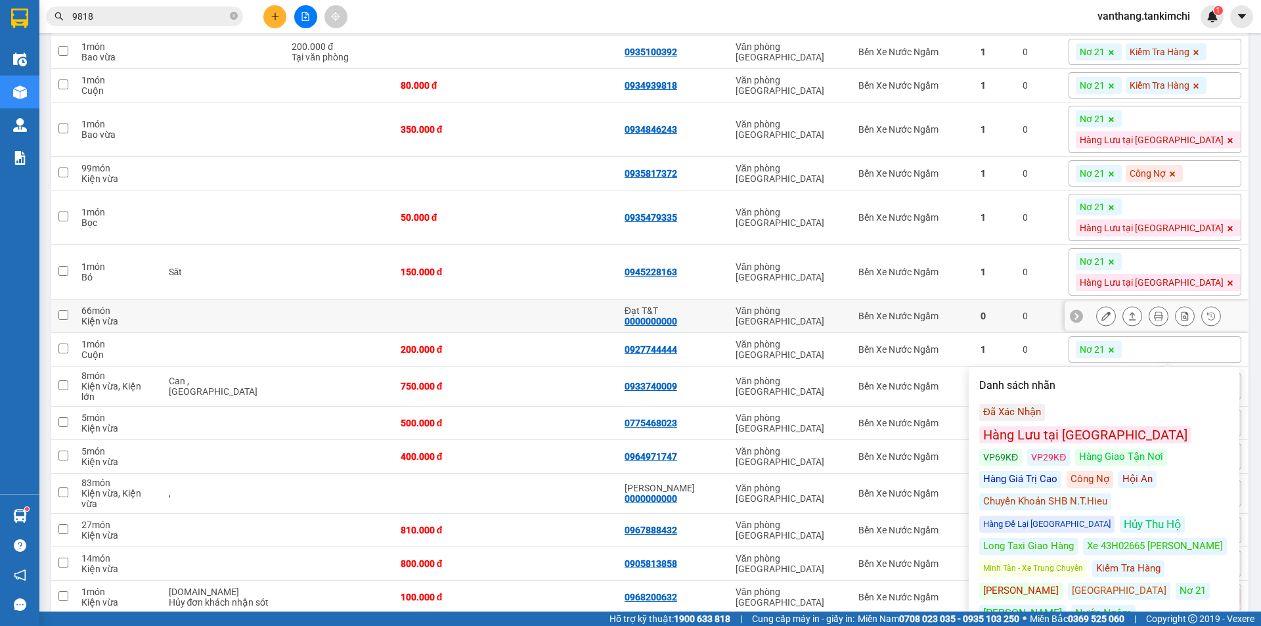
click at [560, 333] on td at bounding box center [562, 317] width 112 height 34
checkbox input "true"
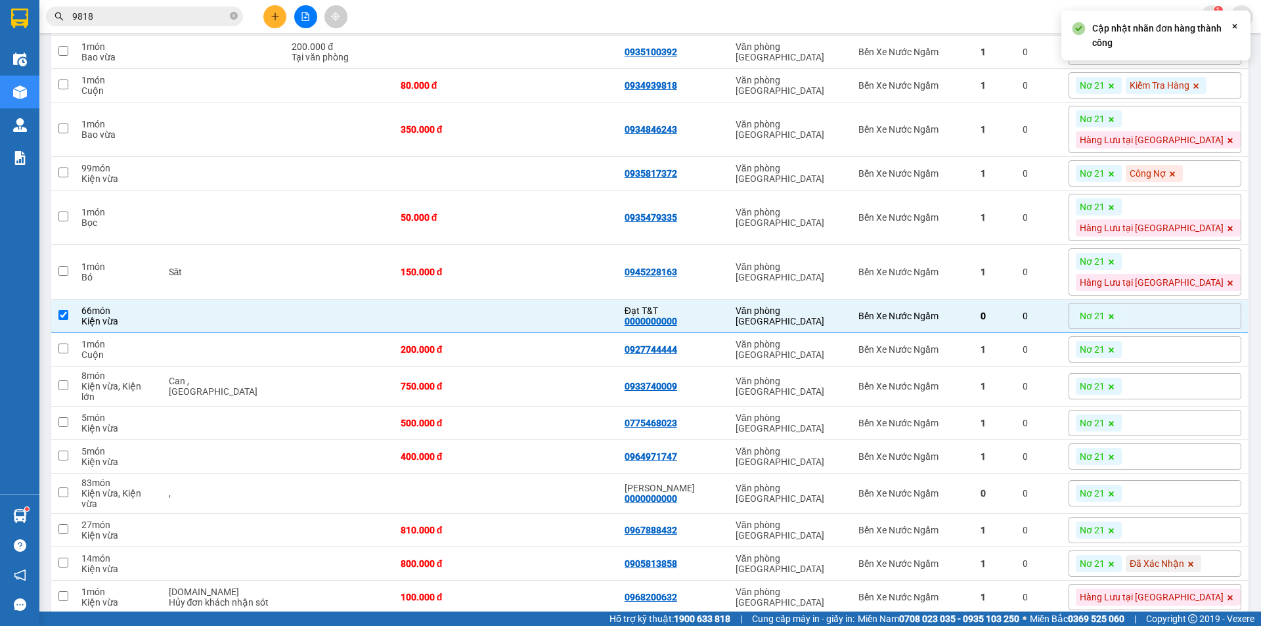
click at [1181, 329] on div "Nơ 21" at bounding box center [1155, 316] width 173 height 26
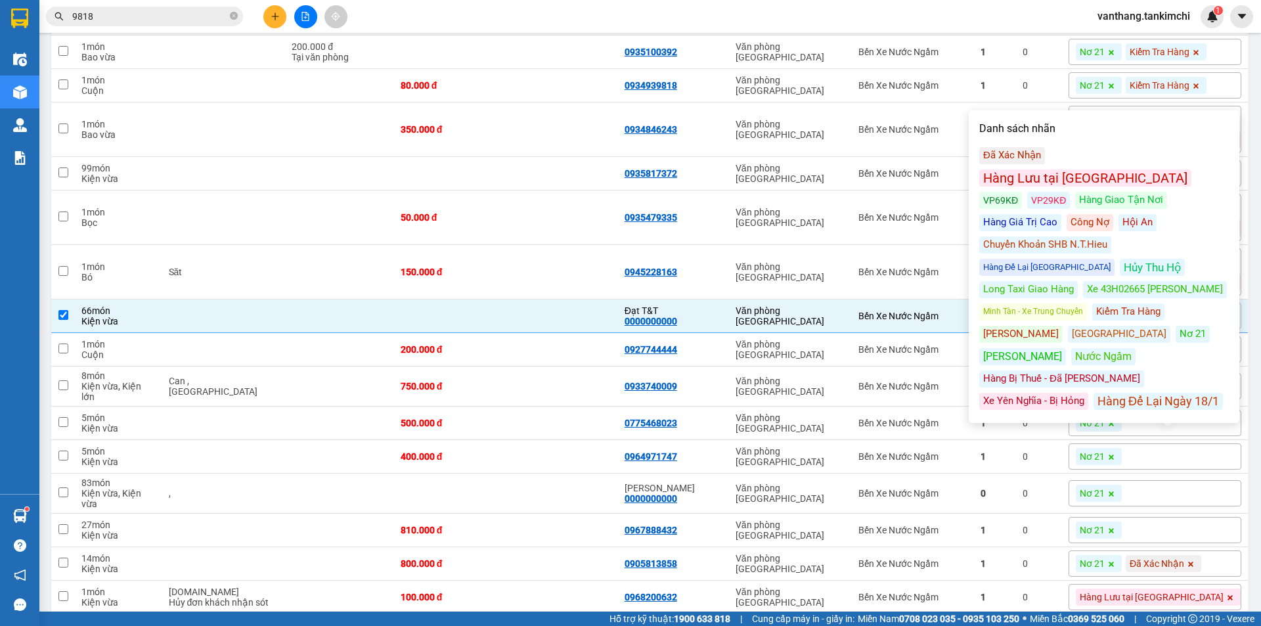
click at [1158, 281] on div "Xe 43H02665 [PERSON_NAME]" at bounding box center [1155, 289] width 144 height 17
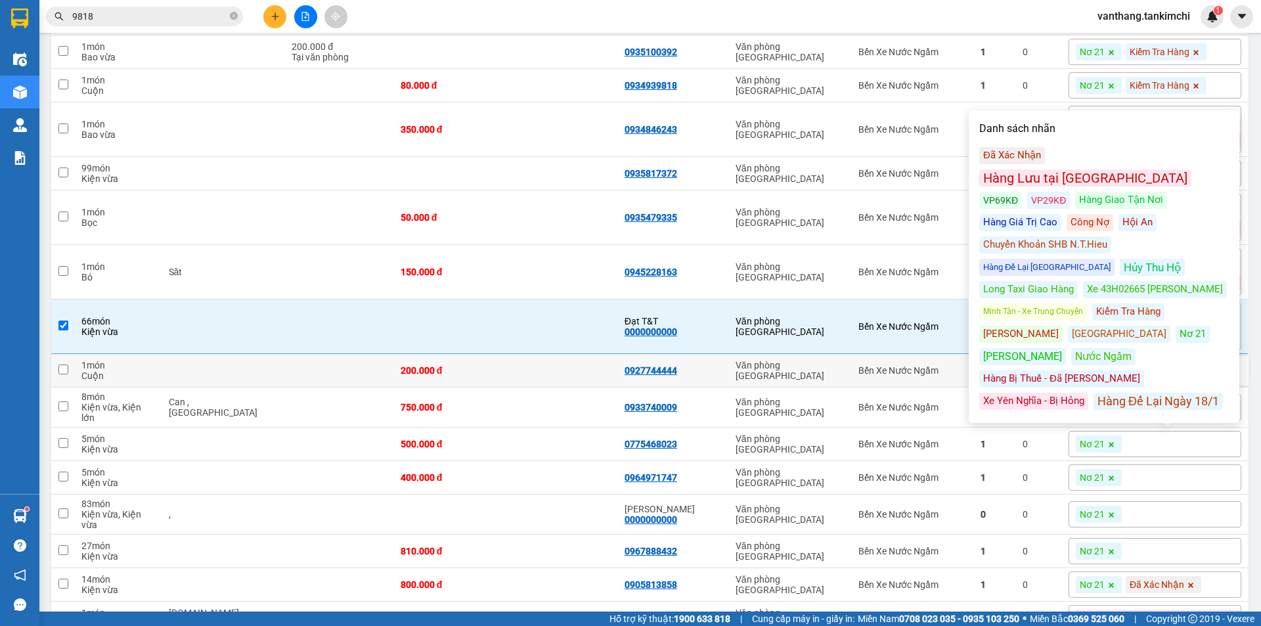
click at [245, 376] on div at bounding box center [224, 370] width 110 height 11
checkbox input "true"
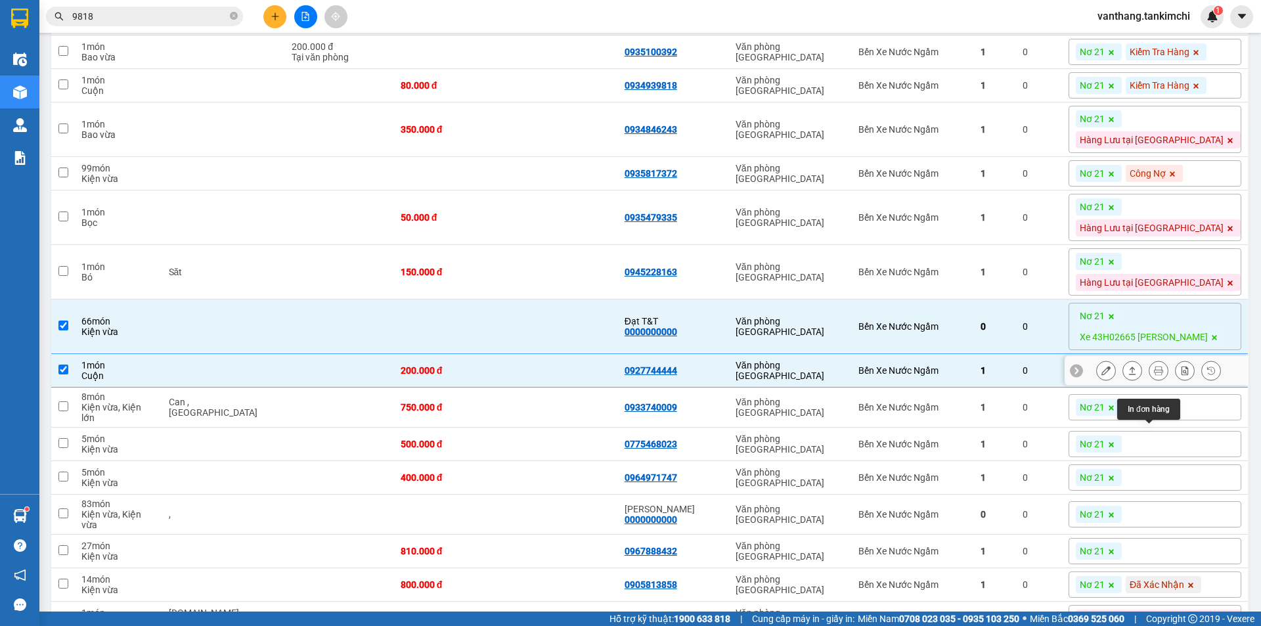
click at [1154, 375] on icon at bounding box center [1158, 370] width 9 height 9
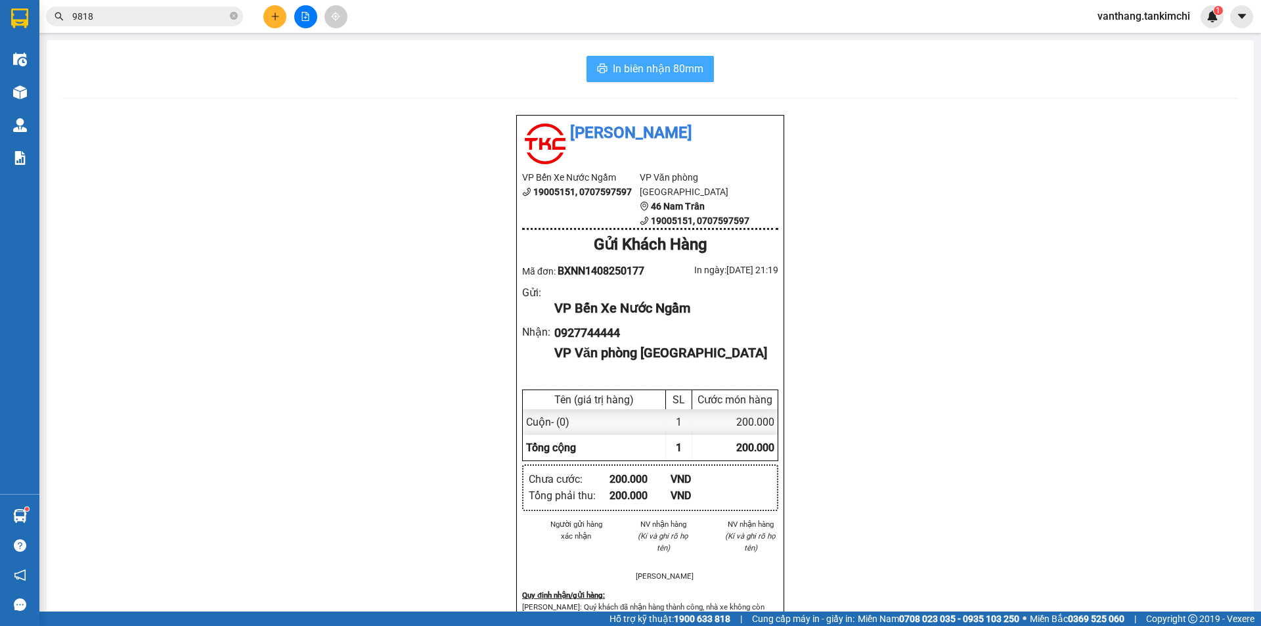
click at [673, 76] on span "In biên nhận 80mm" at bounding box center [658, 68] width 91 height 16
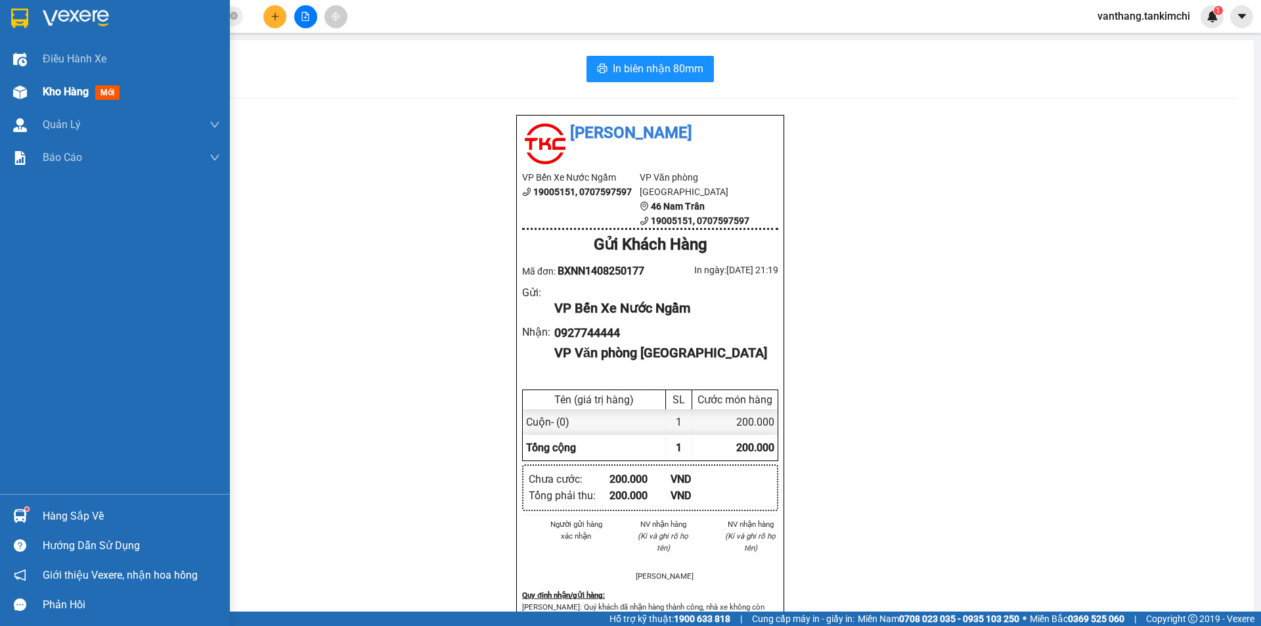
click at [55, 93] on span "Kho hàng" at bounding box center [66, 91] width 46 height 12
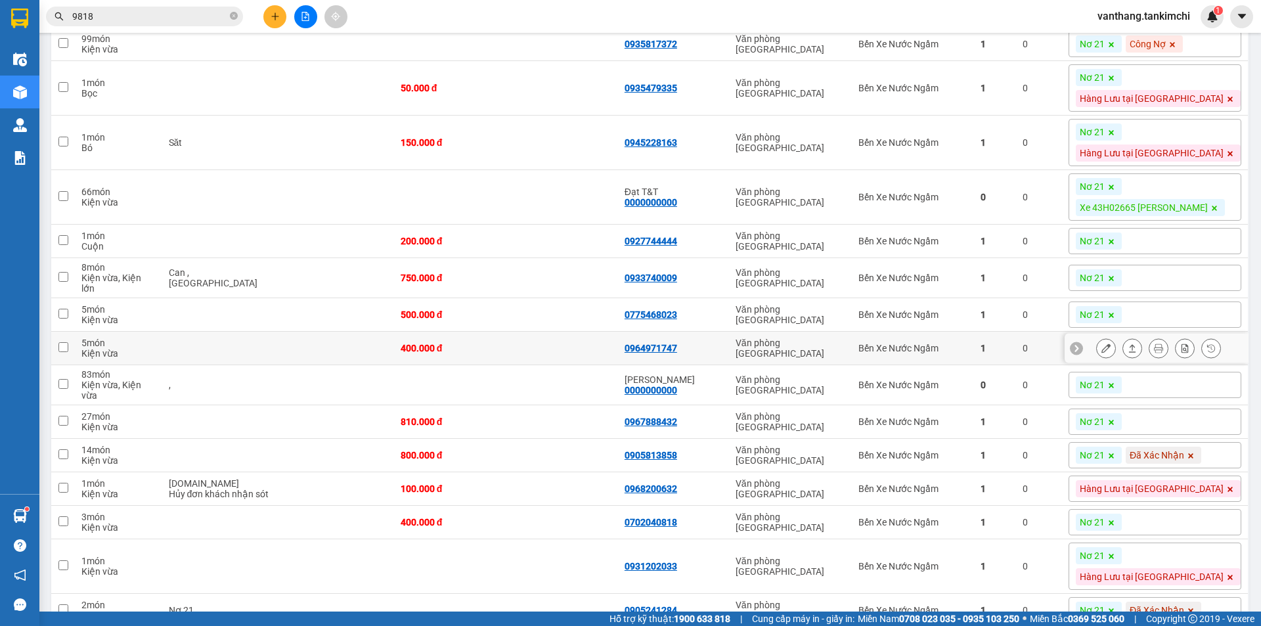
scroll to position [526, 0]
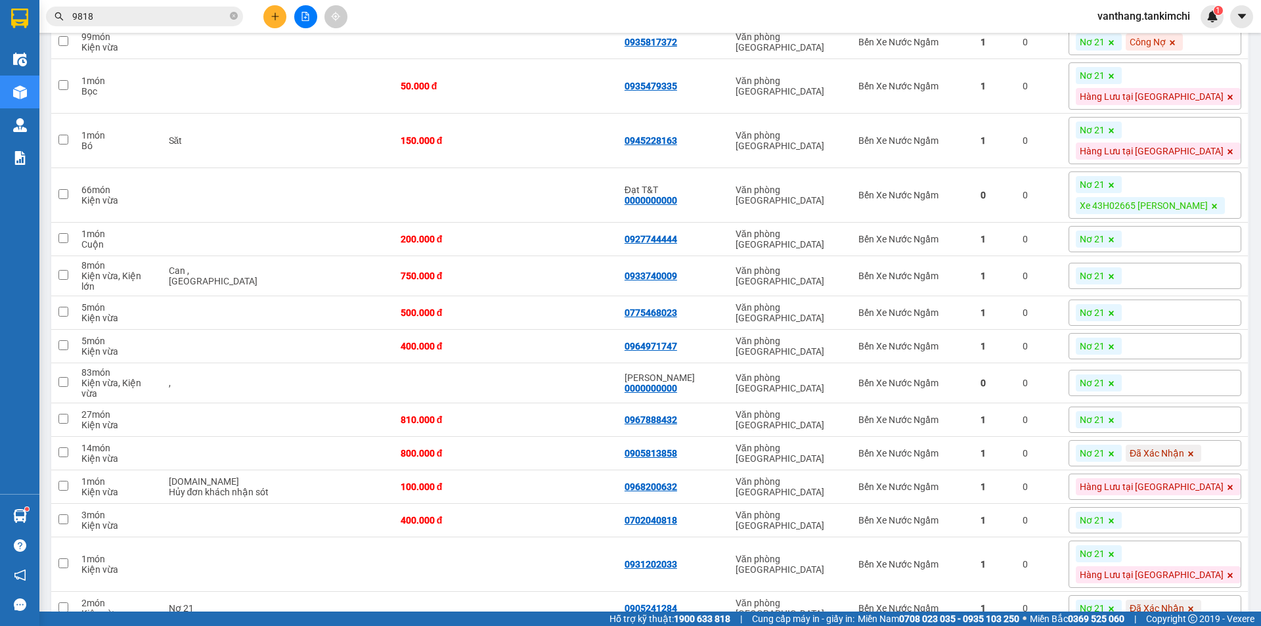
click at [1191, 252] on div "Nơ 21" at bounding box center [1155, 239] width 173 height 26
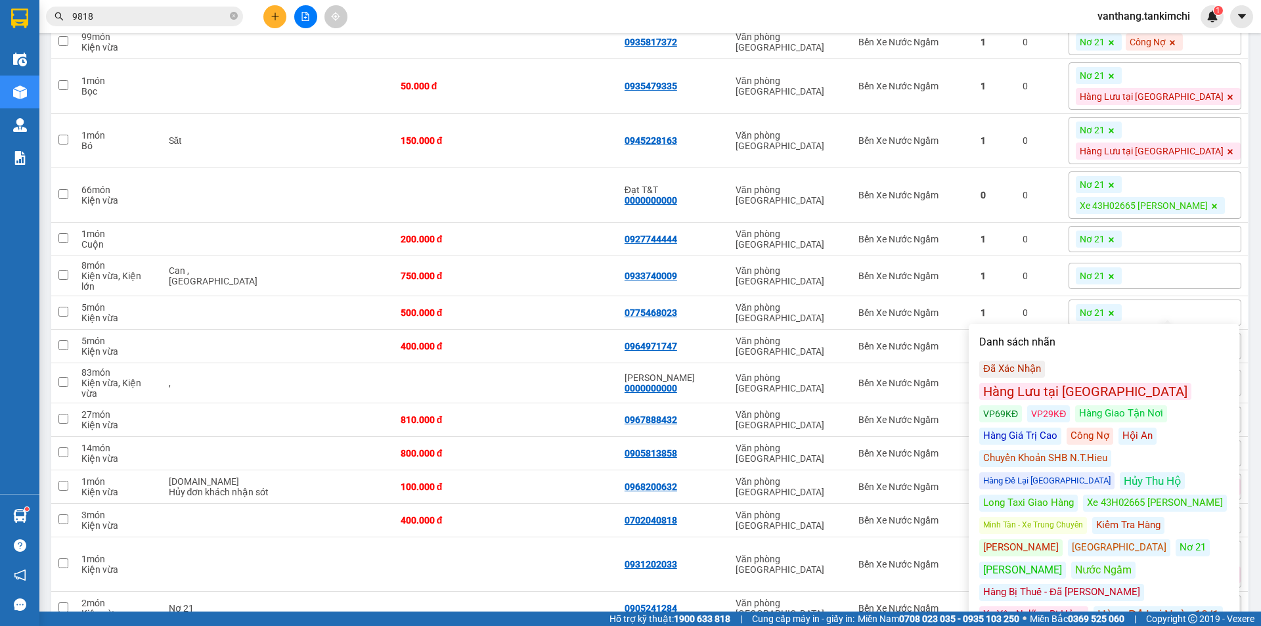
click at [1127, 383] on div "Hàng Lưu tại [GEOGRAPHIC_DATA]" at bounding box center [1086, 391] width 212 height 17
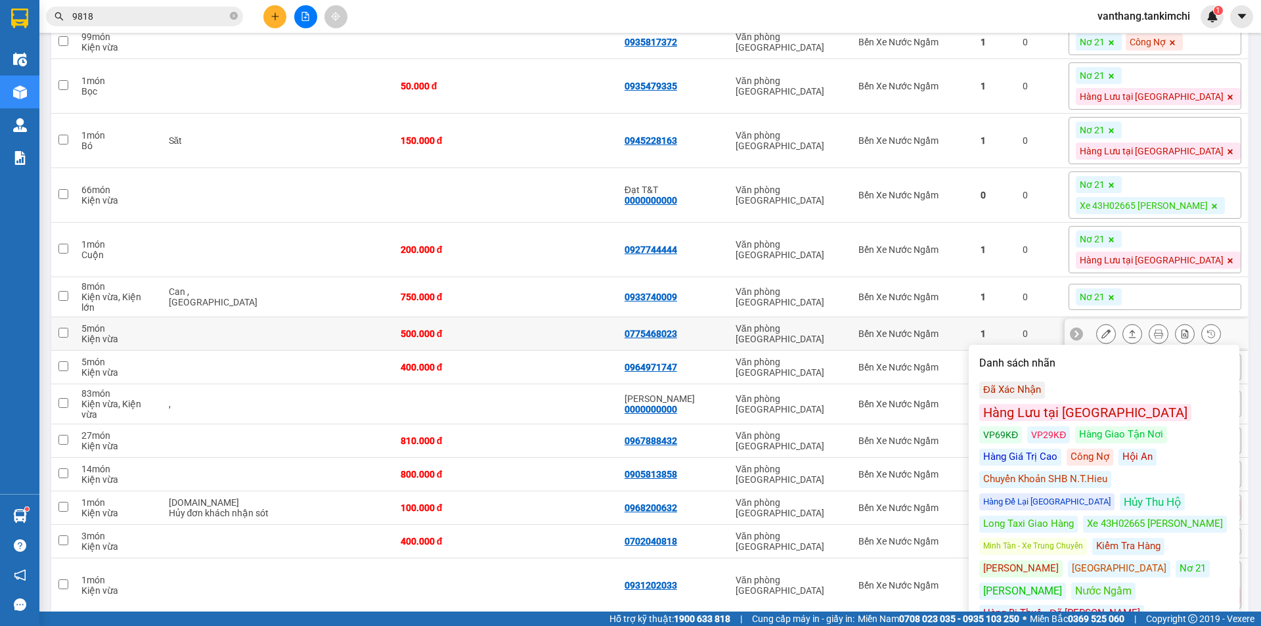
click at [318, 351] on td at bounding box center [339, 334] width 109 height 34
checkbox input "true"
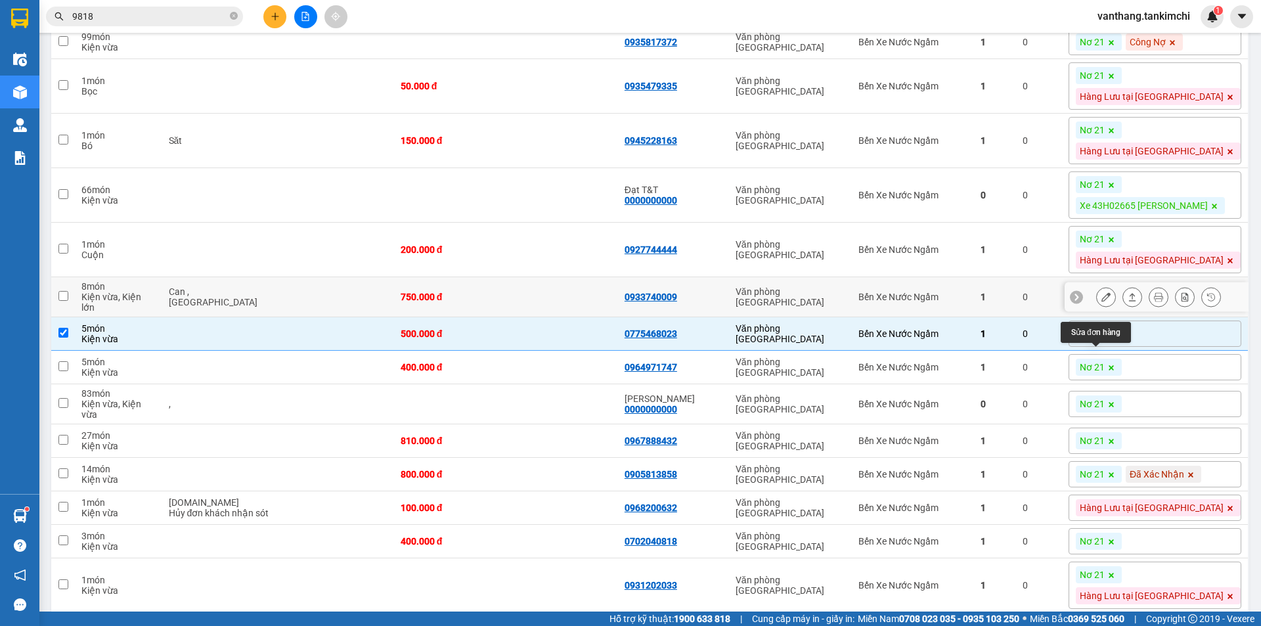
click at [1102, 302] on icon at bounding box center [1106, 296] width 9 height 9
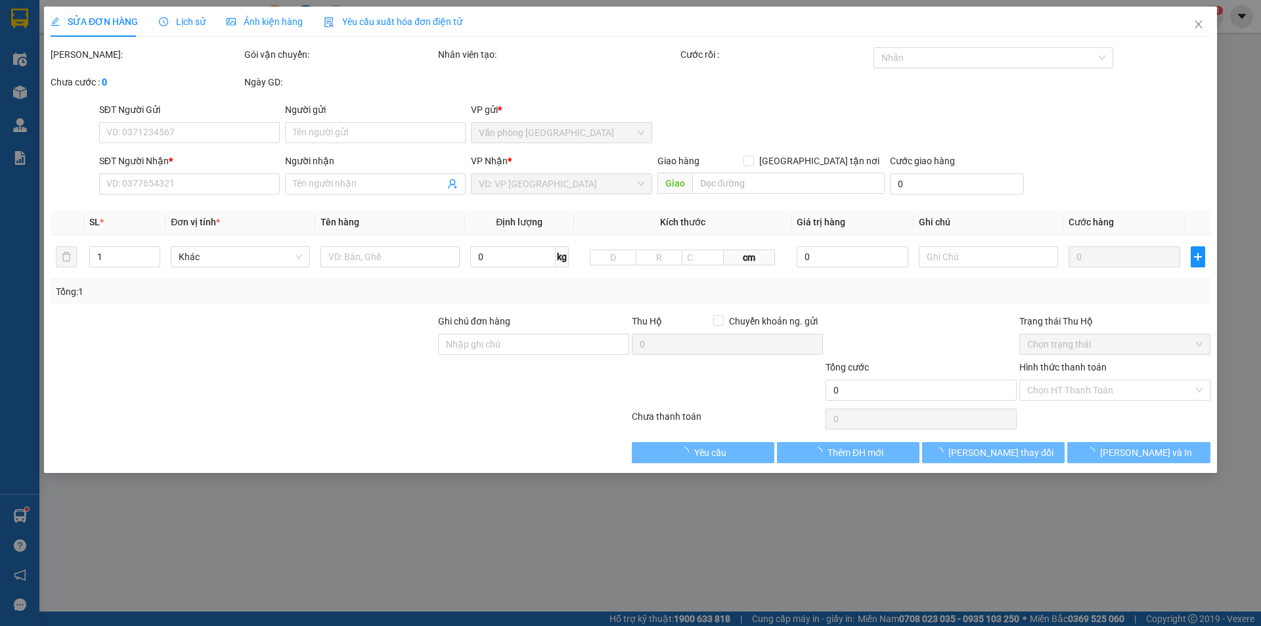
type input "0933740009"
type input "750.000"
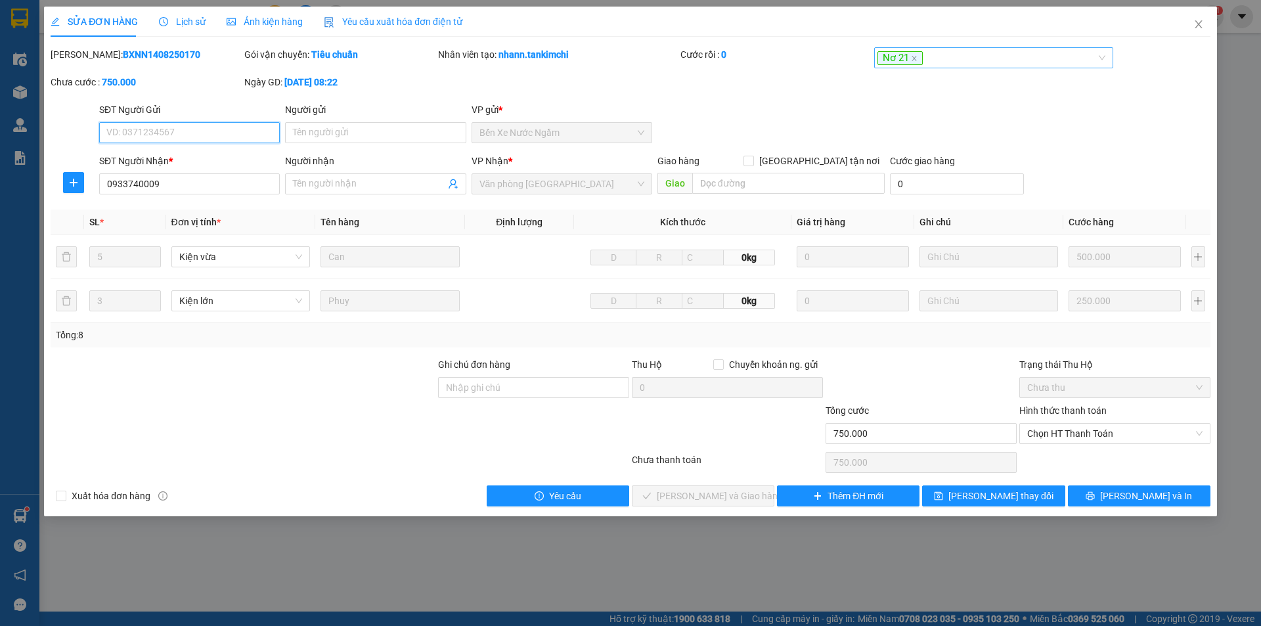
click at [1011, 60] on div "Nơ 21" at bounding box center [988, 58] width 220 height 16
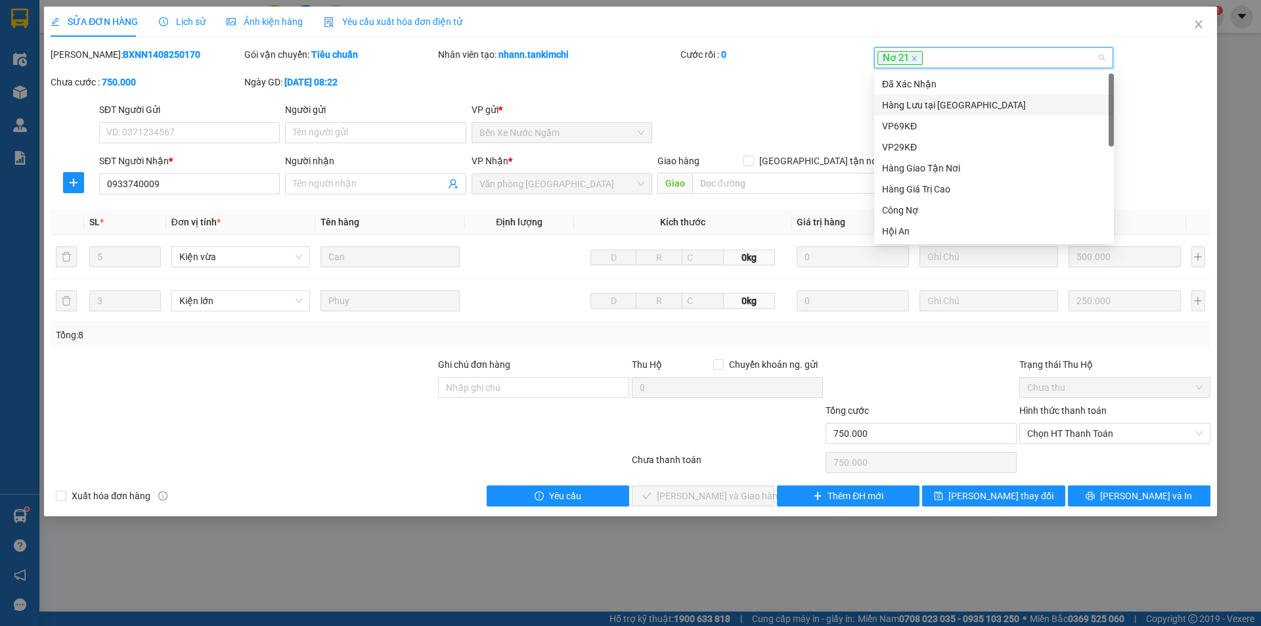
click at [951, 104] on div "Hàng Lưu tại [GEOGRAPHIC_DATA]" at bounding box center [994, 105] width 224 height 14
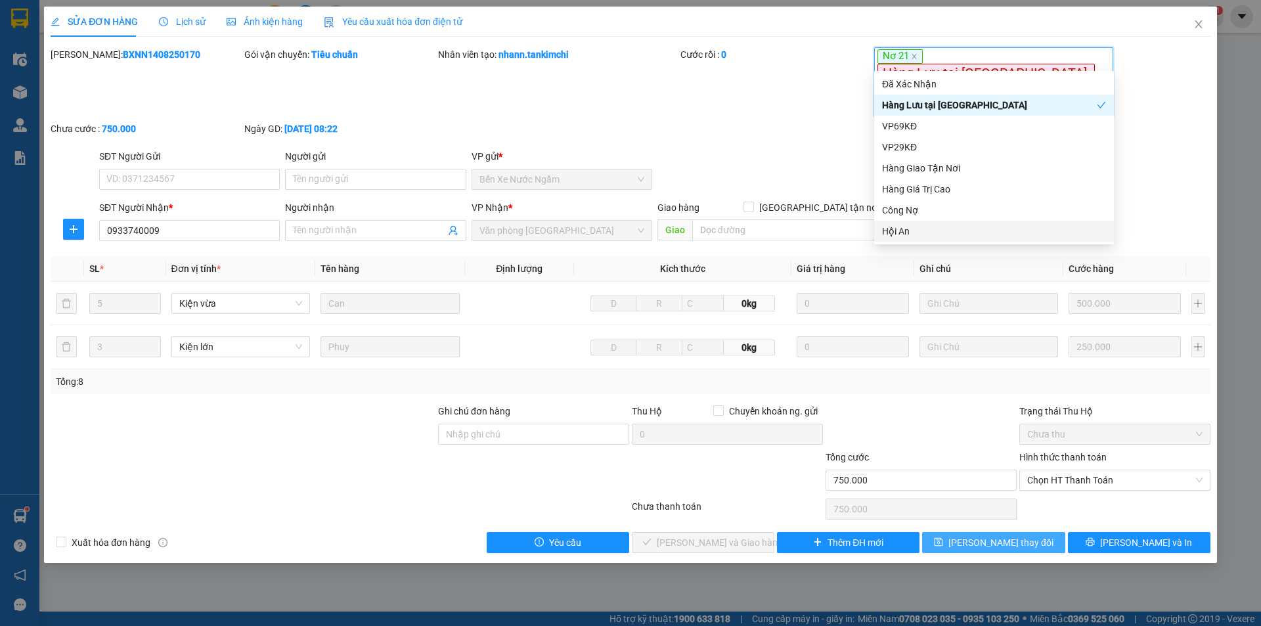
click at [981, 535] on span "[PERSON_NAME] thay đổi" at bounding box center [1001, 542] width 105 height 14
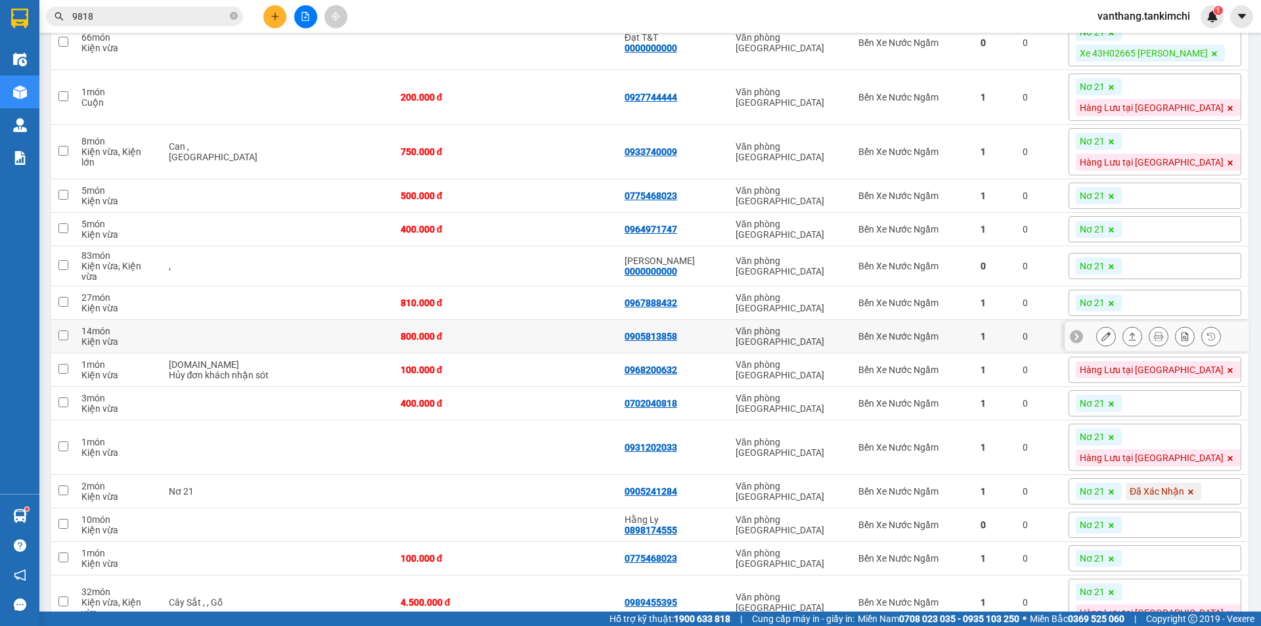
scroll to position [788, 0]
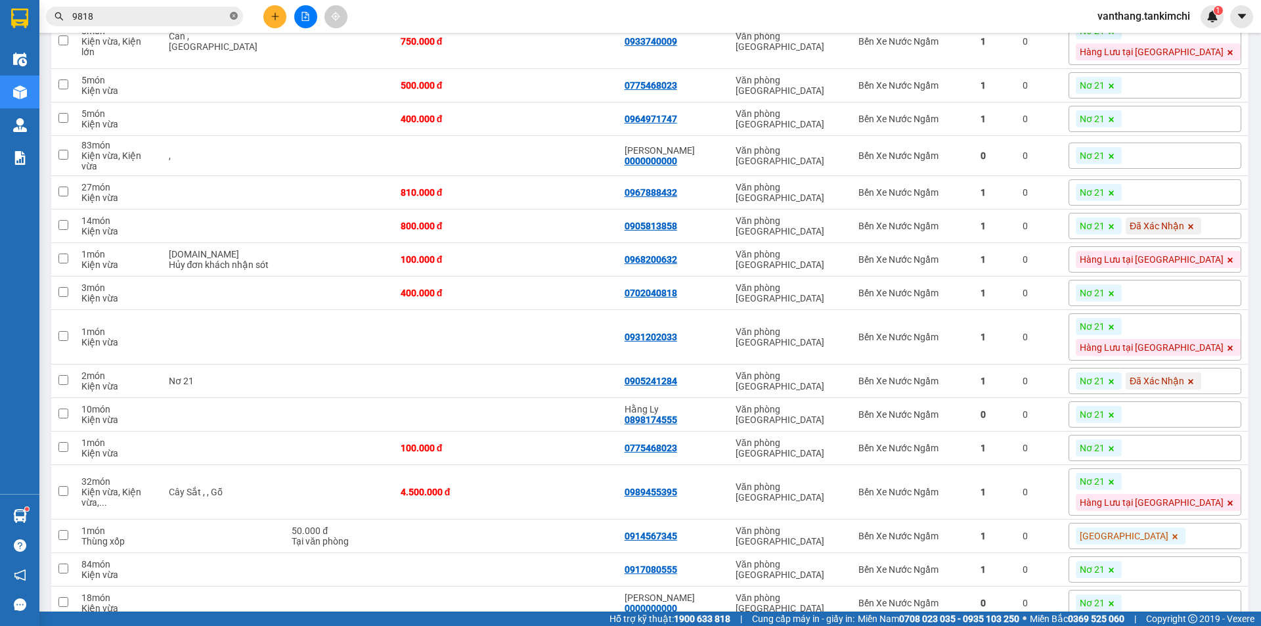
click at [234, 16] on icon "close-circle" at bounding box center [234, 16] width 8 height 8
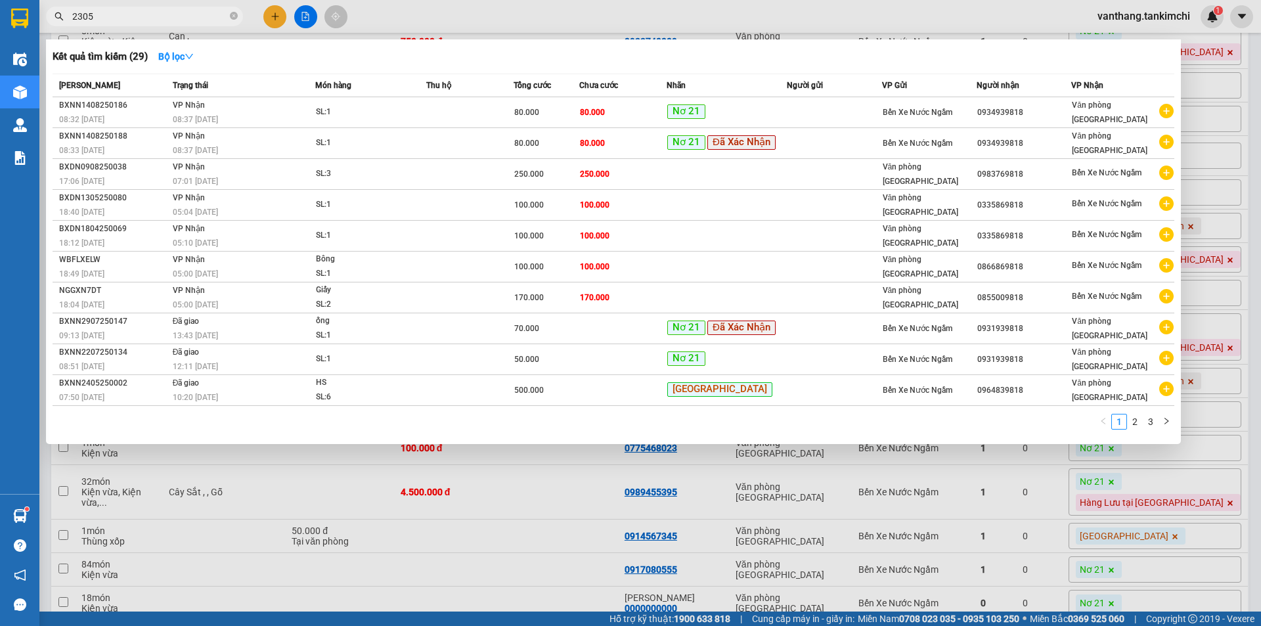
type input "23055"
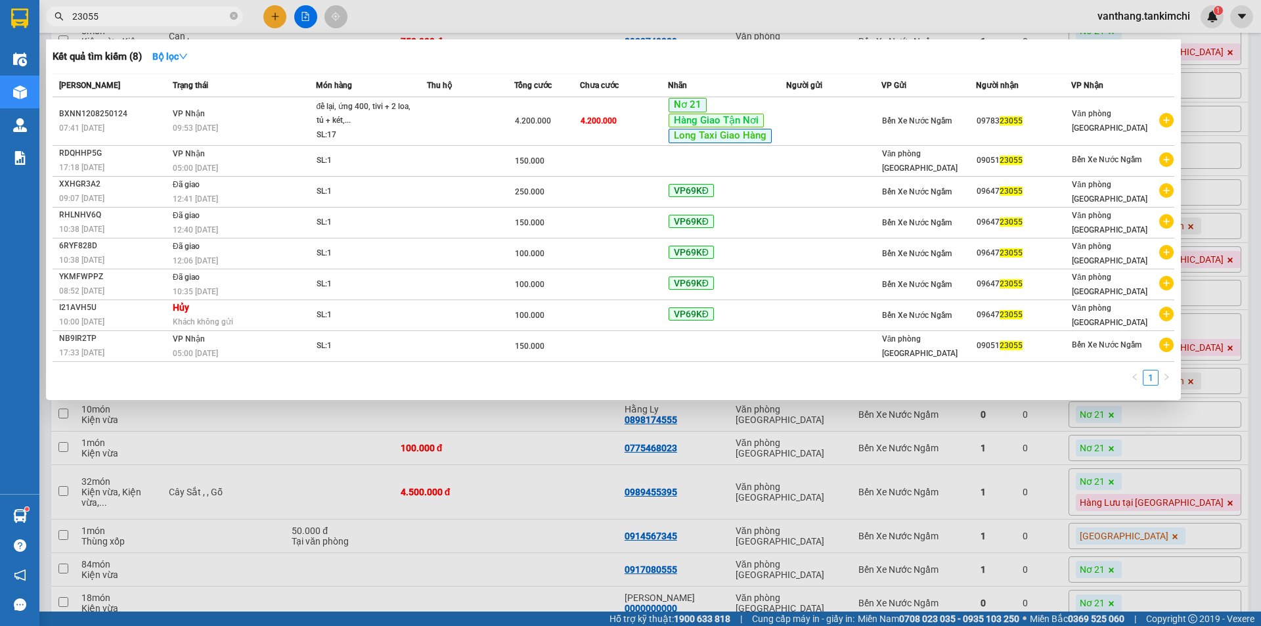
click at [235, 15] on icon "close-circle" at bounding box center [234, 16] width 8 height 8
type input "10983"
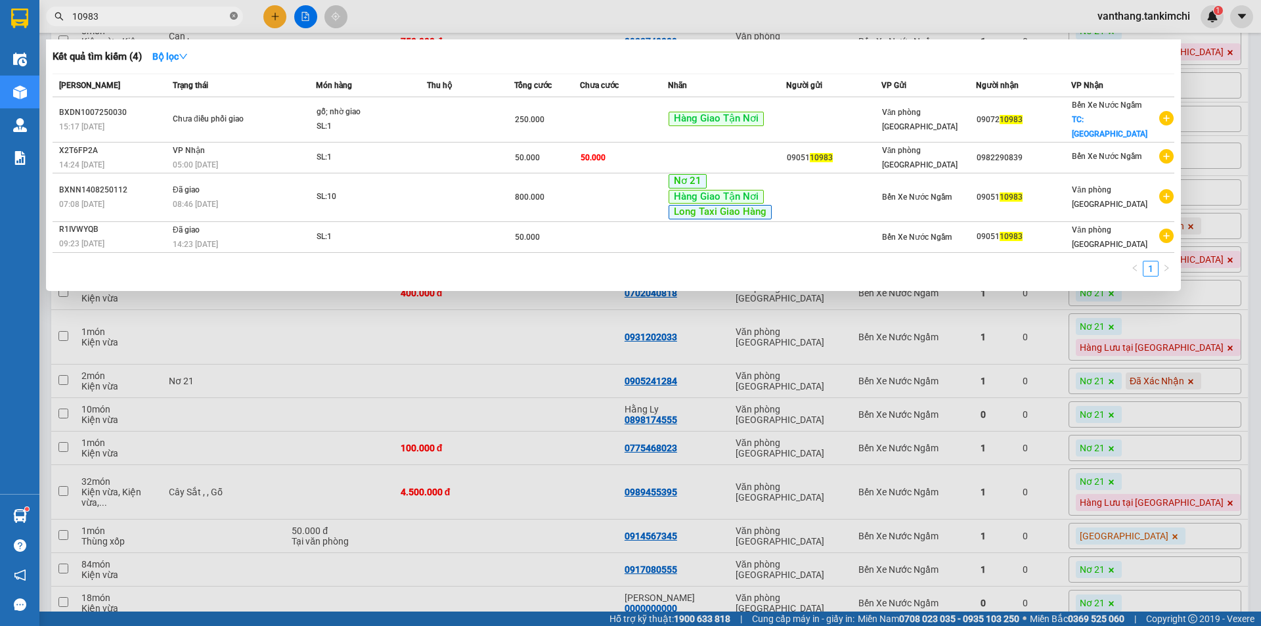
click at [237, 14] on icon "close-circle" at bounding box center [234, 16] width 8 height 8
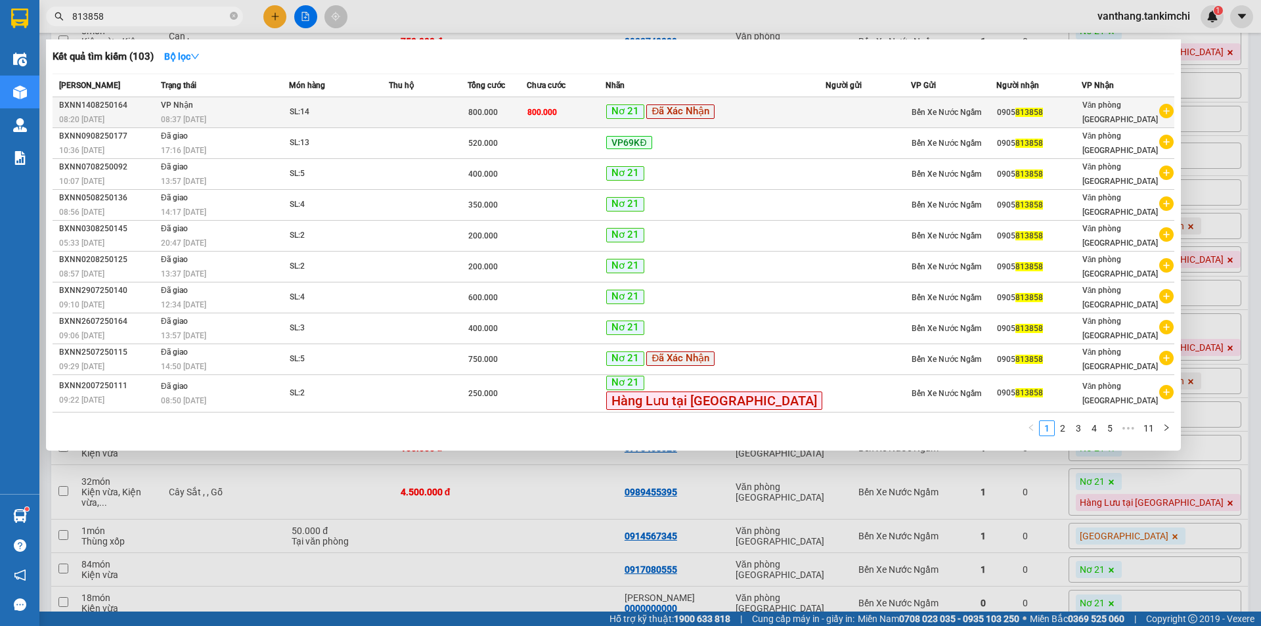
type input "813858"
click at [449, 117] on td at bounding box center [428, 112] width 79 height 31
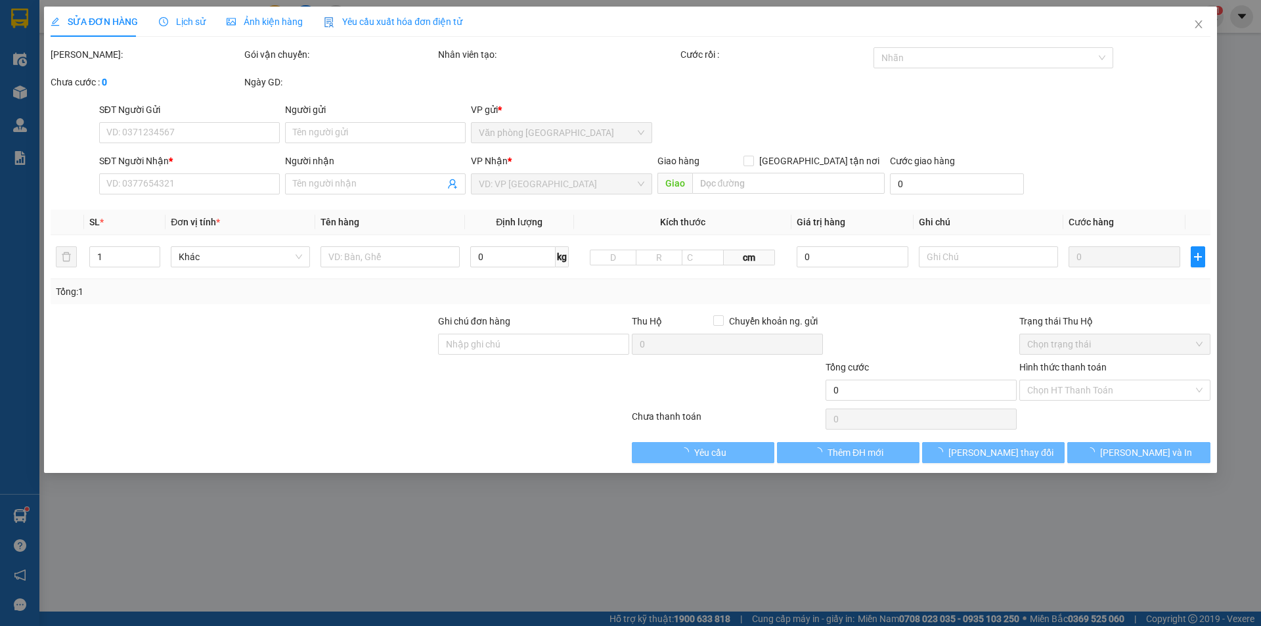
type input "0905813858"
type input "800.000"
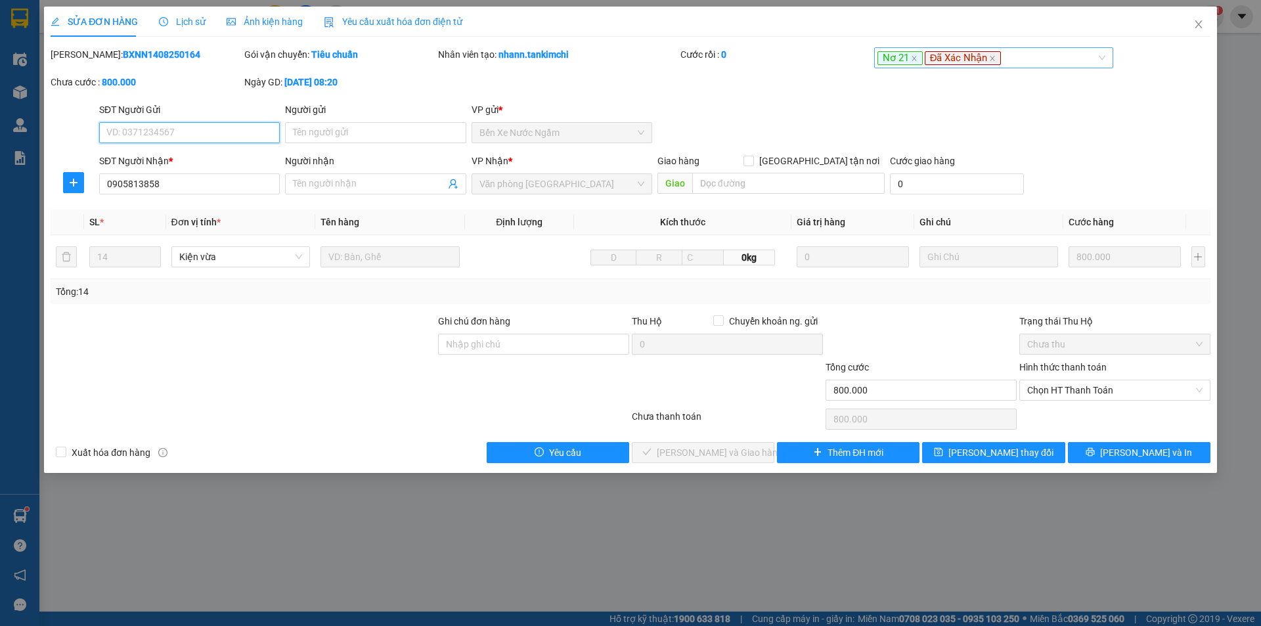
click at [1009, 58] on div "Nơ 21 Đã Xác Nhận" at bounding box center [988, 58] width 220 height 16
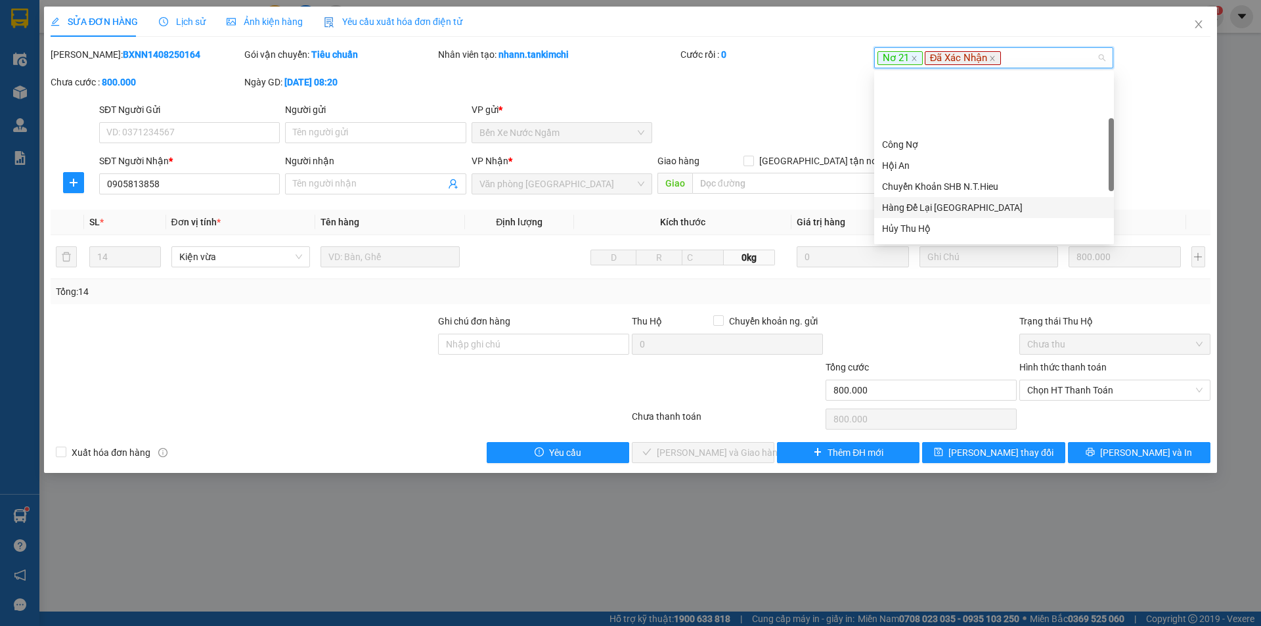
scroll to position [131, 0]
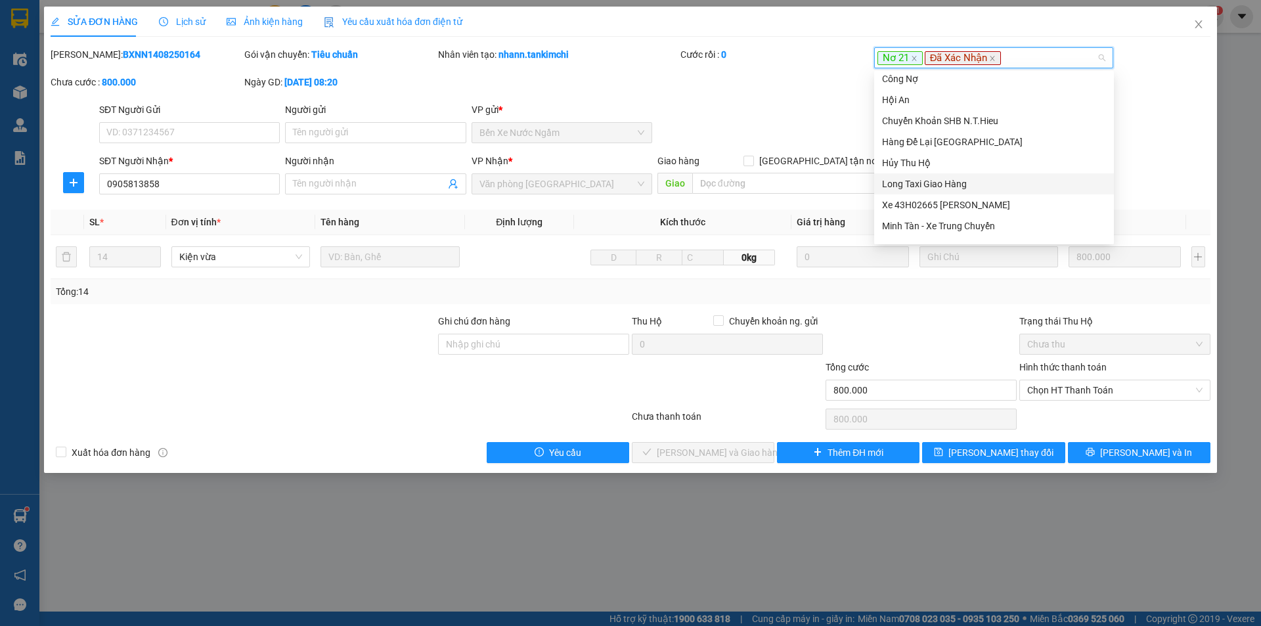
click at [933, 183] on div "Long Taxi Giao Hàng" at bounding box center [994, 184] width 224 height 14
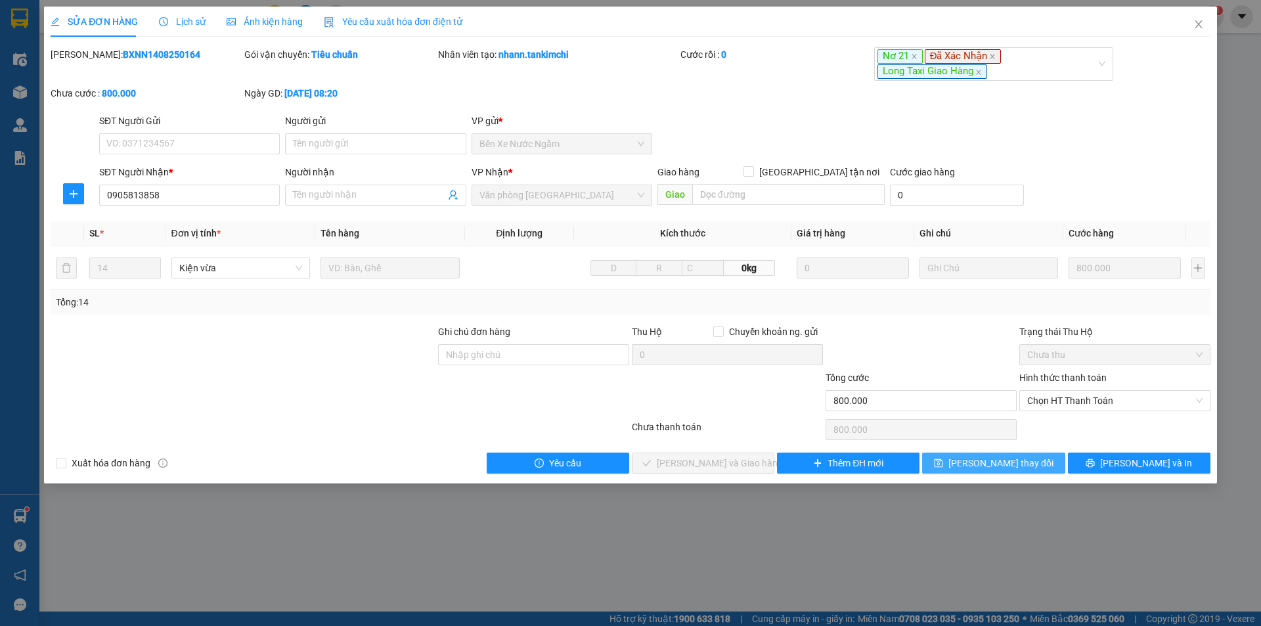
click at [1009, 467] on span "[PERSON_NAME] thay đổi" at bounding box center [1001, 463] width 105 height 14
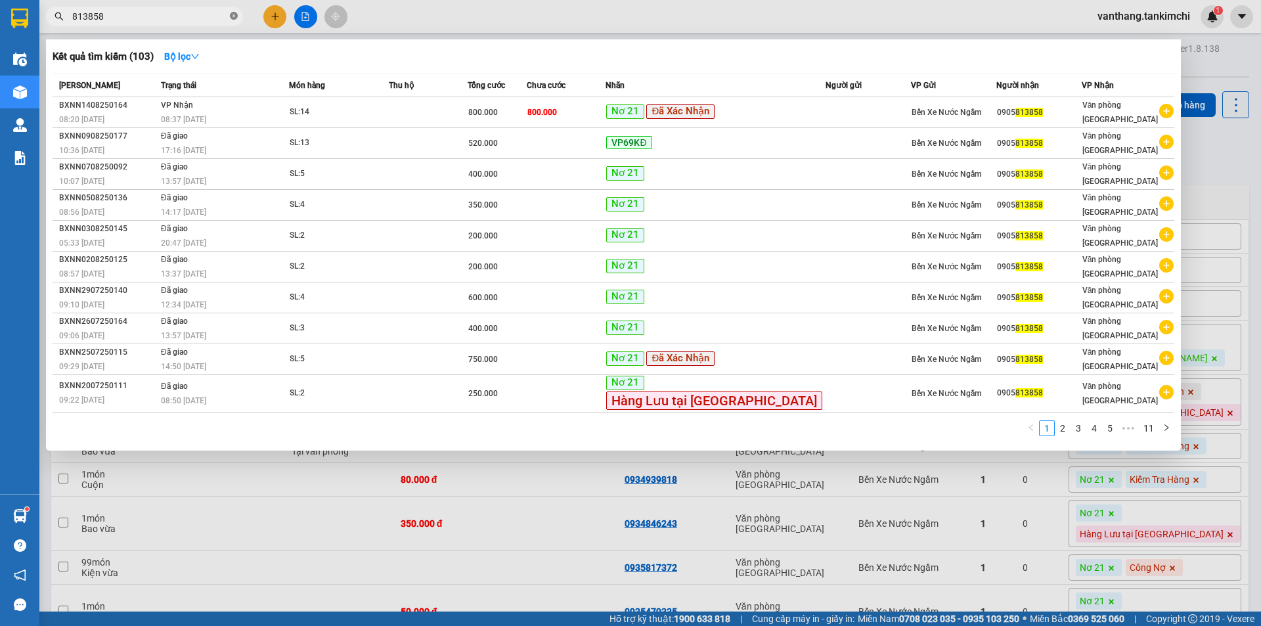
click at [237, 16] on icon "close-circle" at bounding box center [234, 16] width 8 height 8
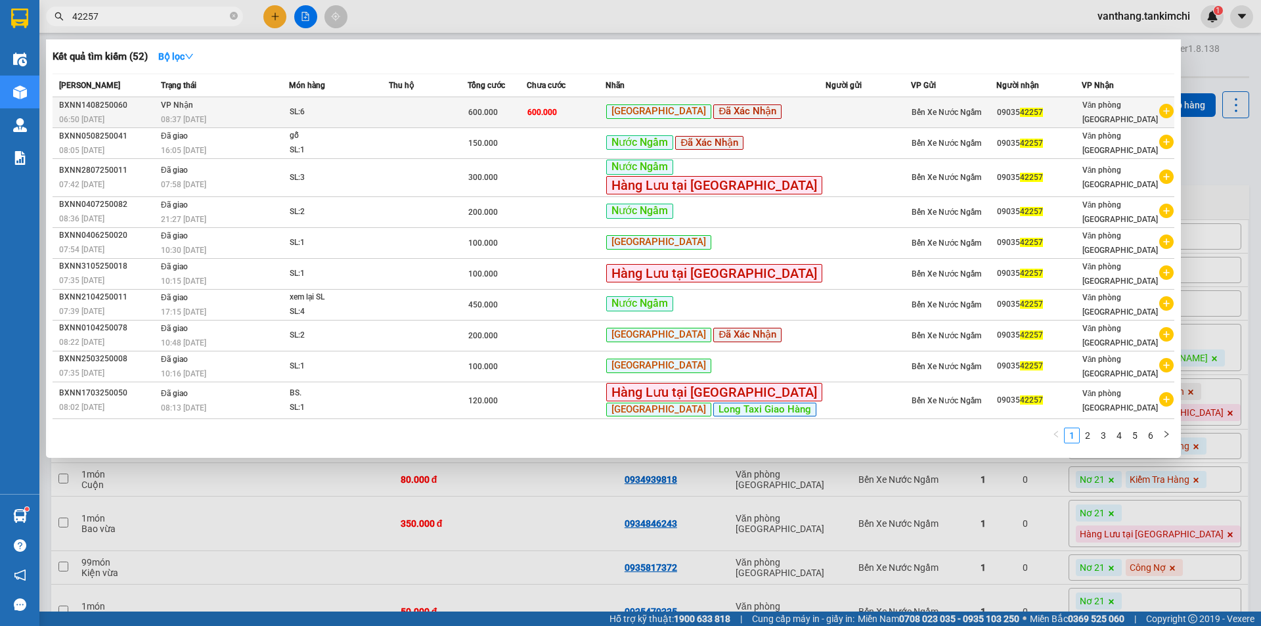
type input "42257"
click at [446, 123] on td at bounding box center [428, 112] width 79 height 31
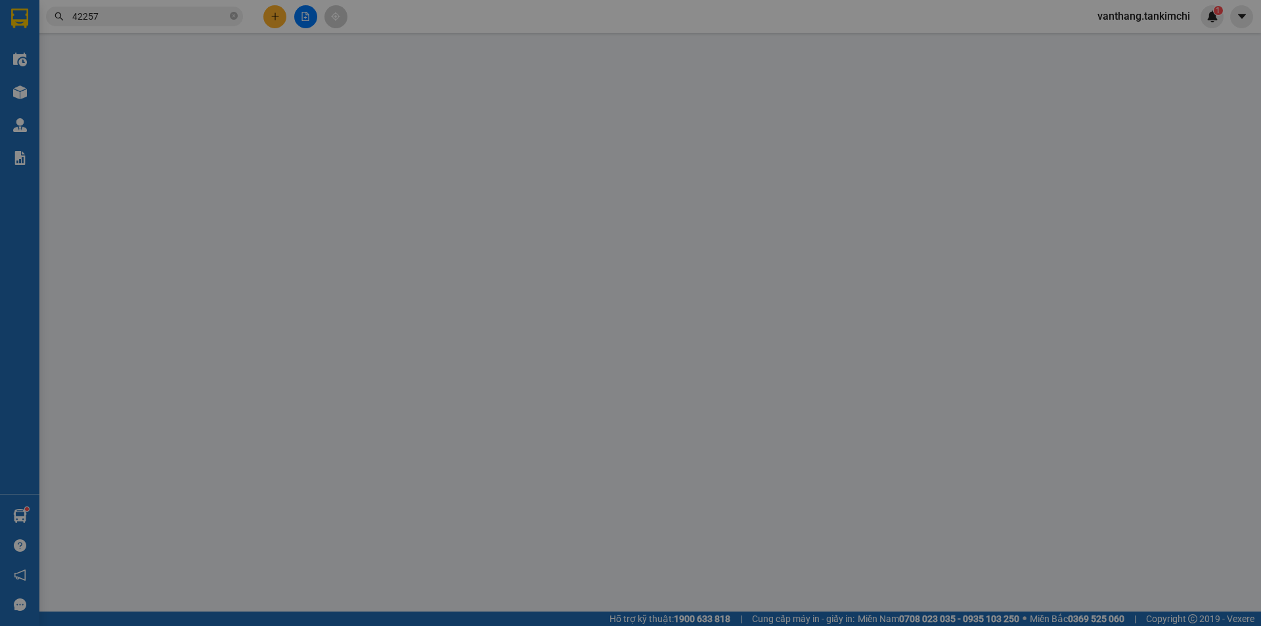
type input "0903542257"
type input "600.000"
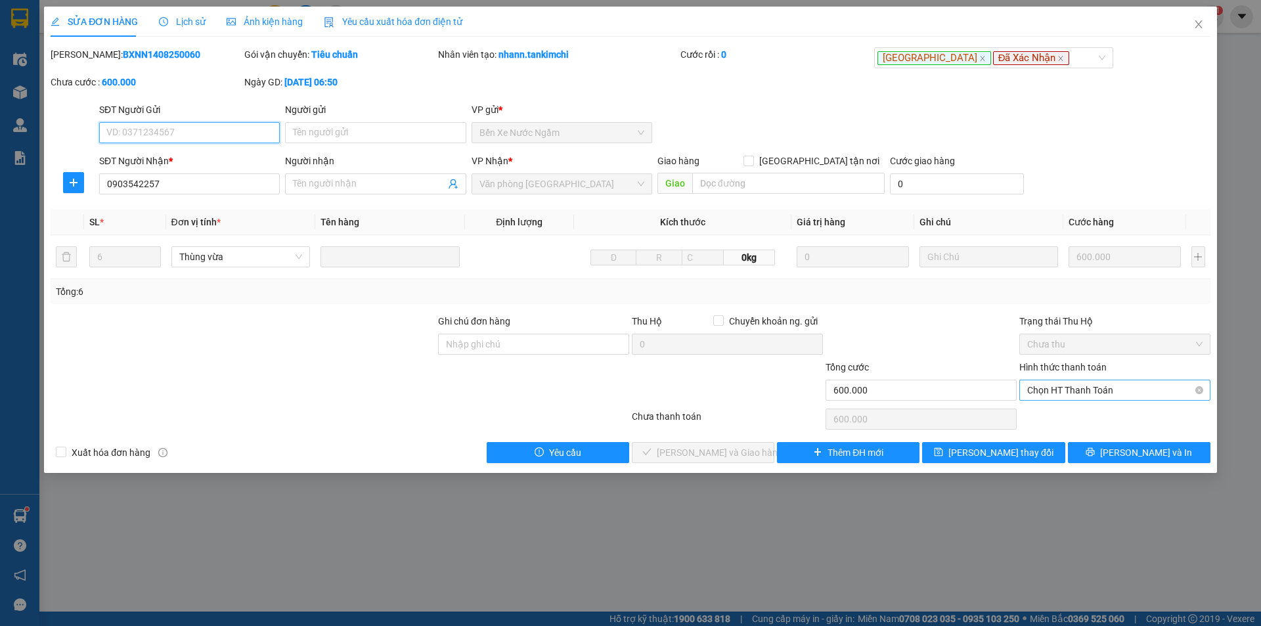
click at [1116, 393] on span "Chọn HT Thanh Toán" at bounding box center [1115, 390] width 175 height 20
click at [1024, 62] on div "Yên Nghĩa Đã Xác Nhận" at bounding box center [988, 58] width 220 height 16
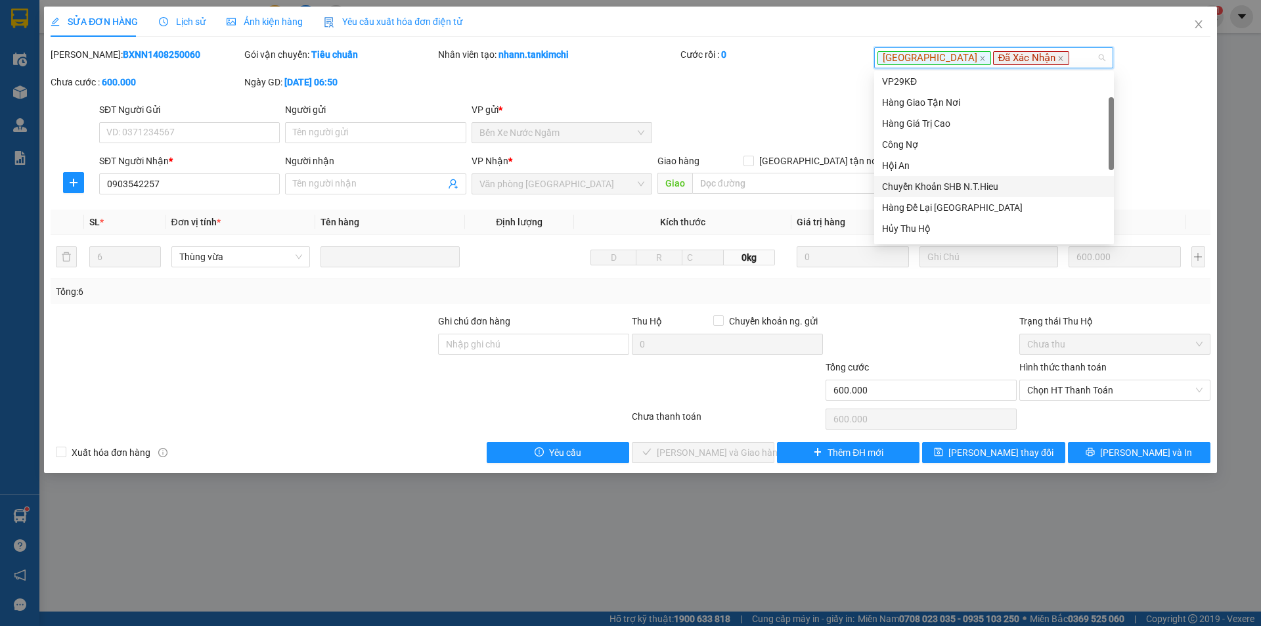
scroll to position [131, 0]
click at [949, 181] on div "Long Taxi Giao Hàng" at bounding box center [994, 184] width 224 height 14
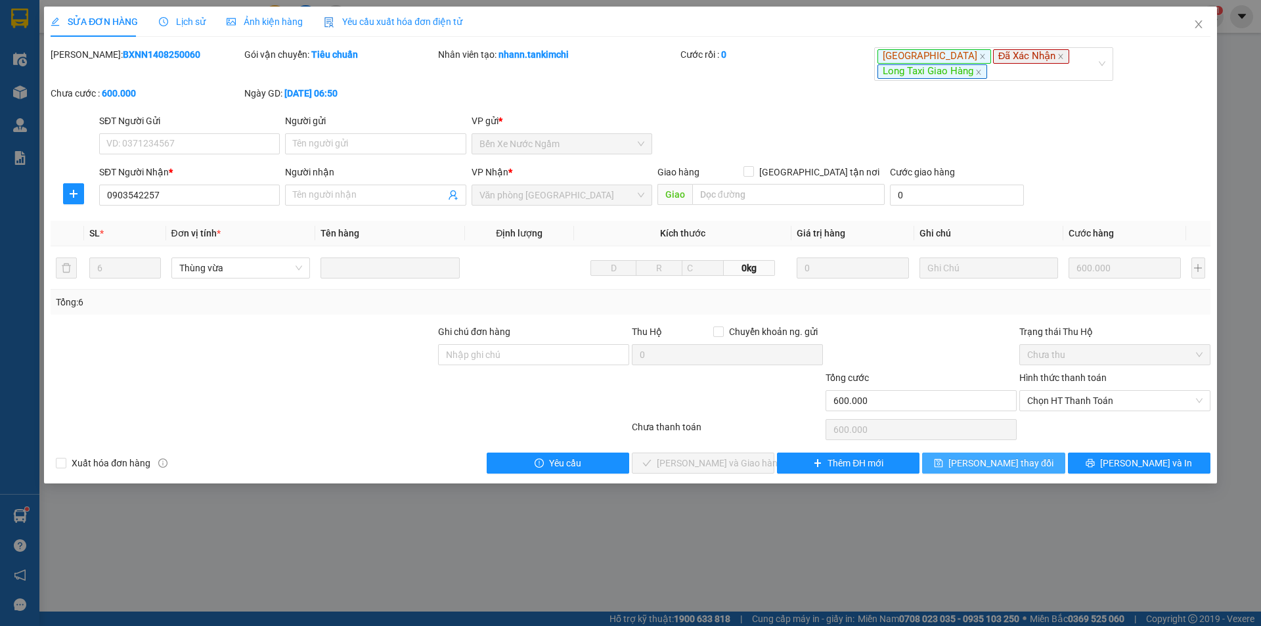
click at [1002, 464] on span "[PERSON_NAME] thay đổi" at bounding box center [1001, 463] width 105 height 14
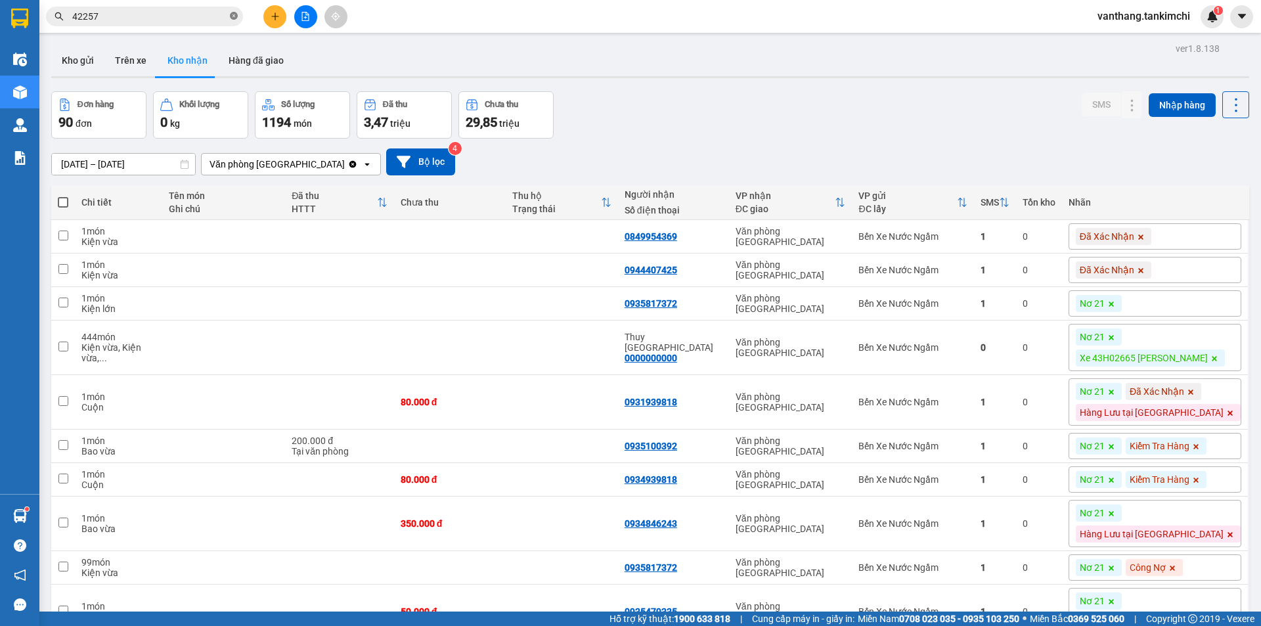
click at [235, 14] on icon "close-circle" at bounding box center [234, 16] width 8 height 8
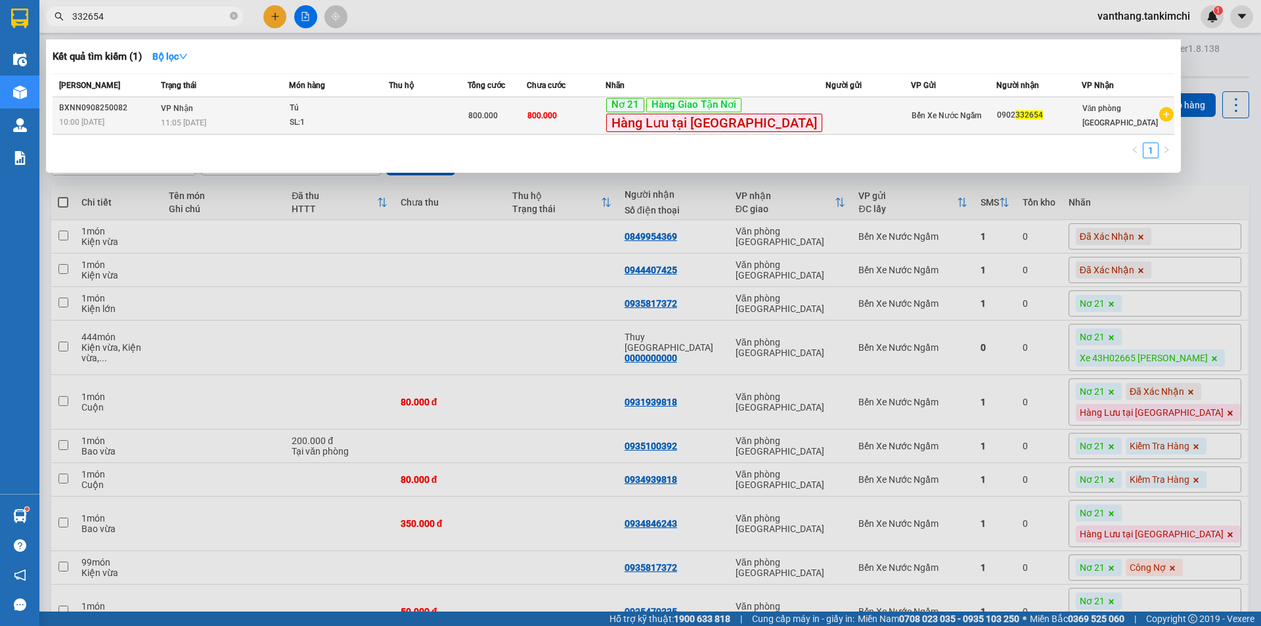
type input "332654"
click at [826, 114] on td at bounding box center [868, 115] width 85 height 37
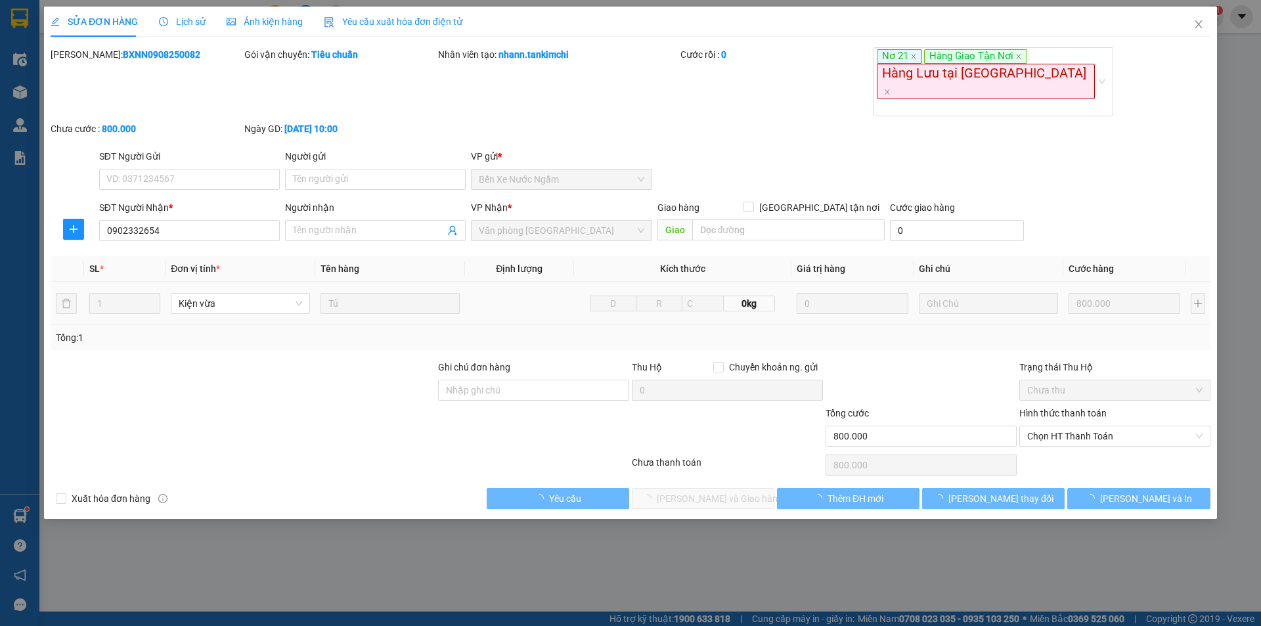
type input "0902332654"
type input "800.000"
click at [953, 53] on div "SỬA ĐƠN HÀNG Lịch sử Ảnh kiện hàng Yêu cầu xuất hóa đơn điện tử Total Paid Fee …" at bounding box center [630, 313] width 1261 height 626
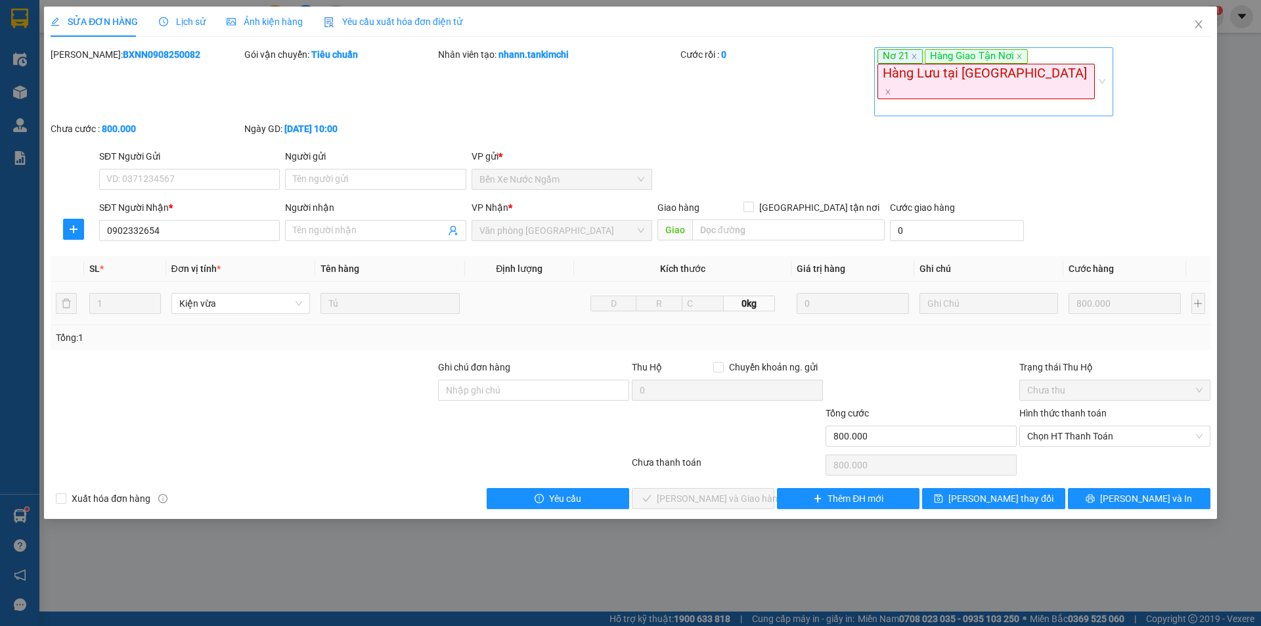
click at [1036, 64] on div "Nơ 21 Hàng Giao Tận Nơi Hàng Lưu tại Kho ĐN" at bounding box center [988, 82] width 220 height 66
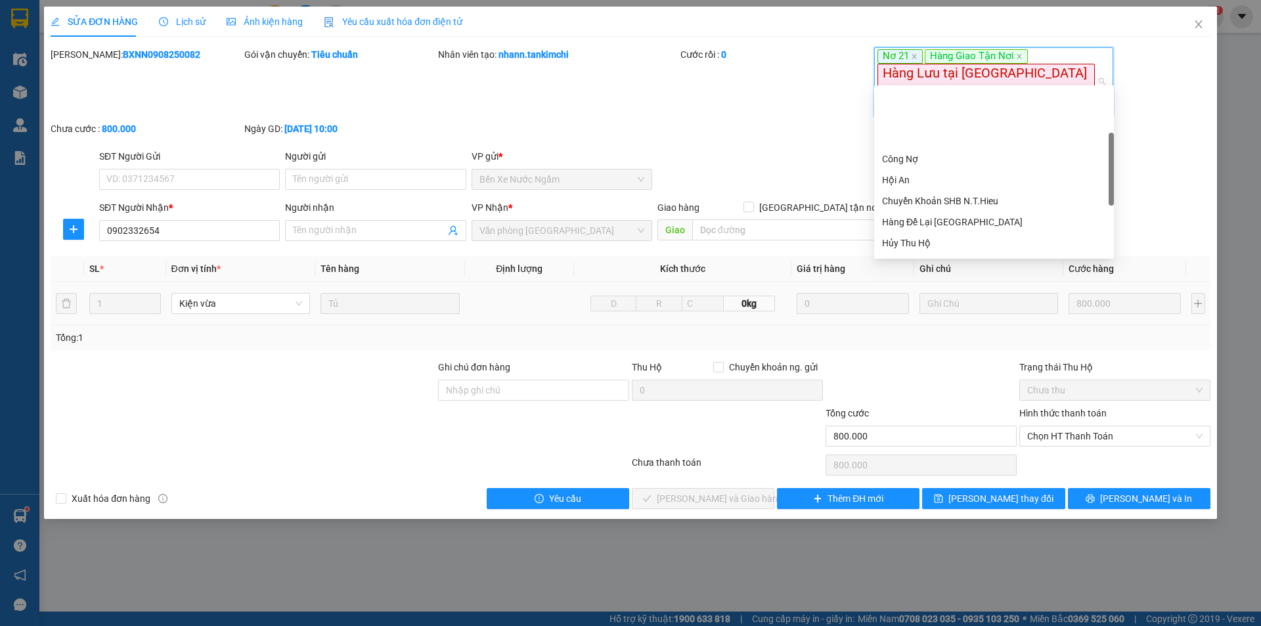
scroll to position [131, 0]
drag, startPoint x: 938, startPoint y: 195, endPoint x: 932, endPoint y: 199, distance: 7.7
click at [936, 196] on div "Long Taxi Giao Hàng" at bounding box center [994, 198] width 224 height 14
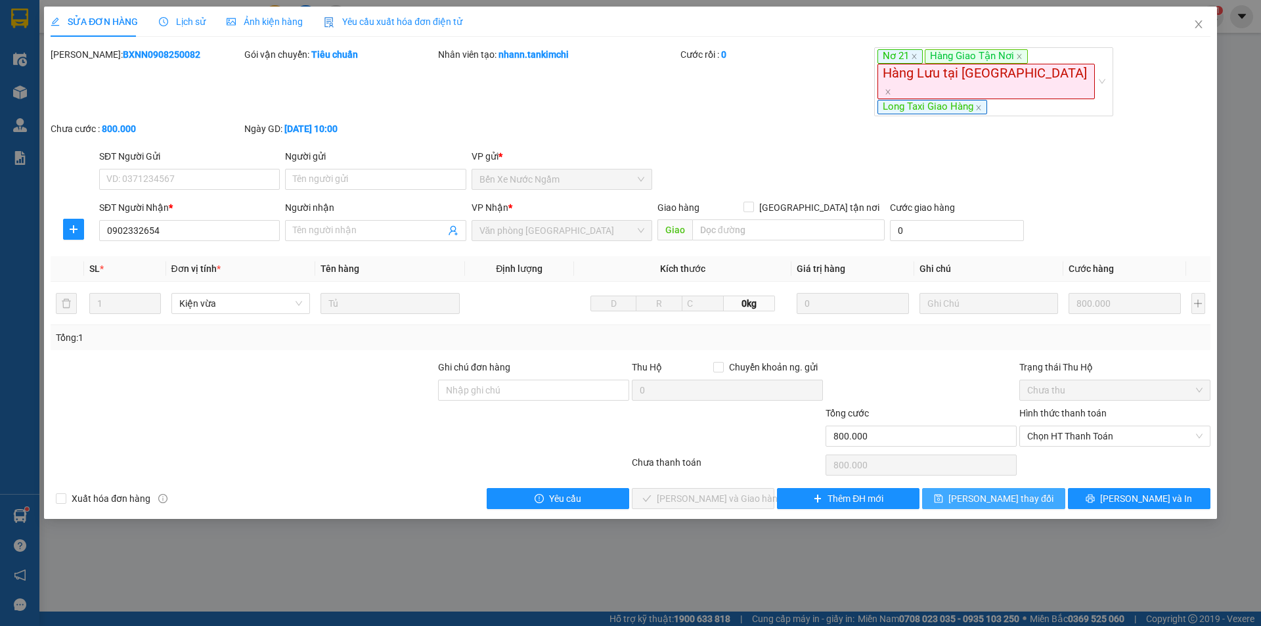
click at [976, 491] on span "[PERSON_NAME] thay đổi" at bounding box center [1001, 498] width 105 height 14
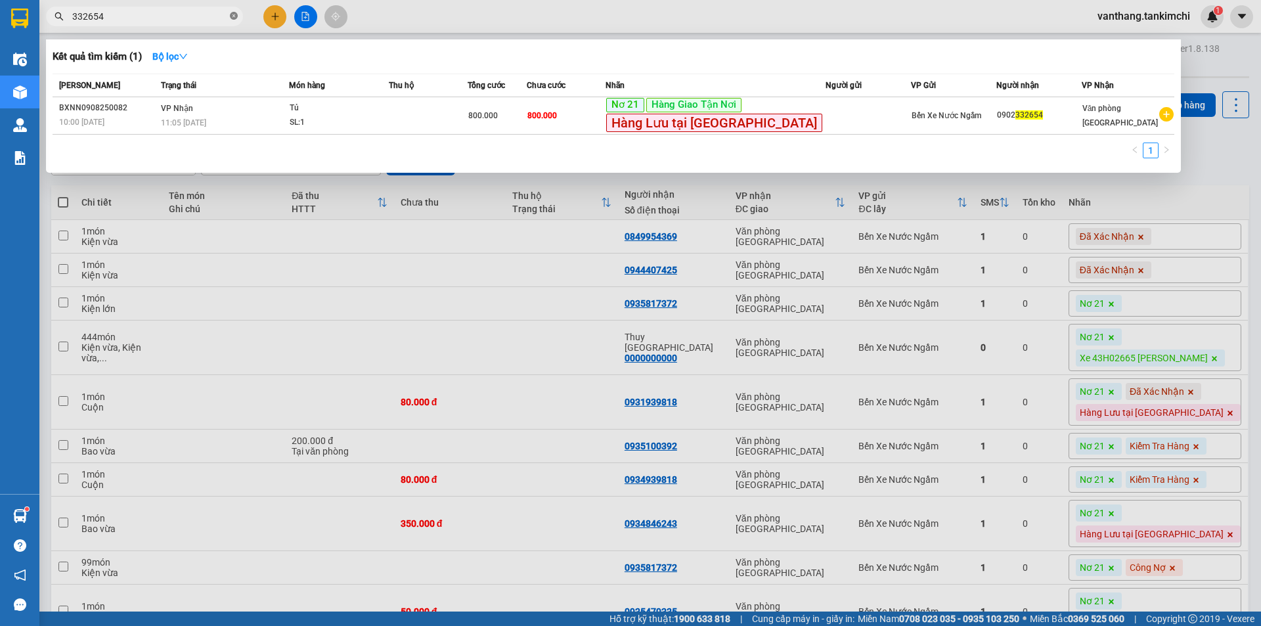
click at [234, 14] on icon "close-circle" at bounding box center [234, 16] width 8 height 8
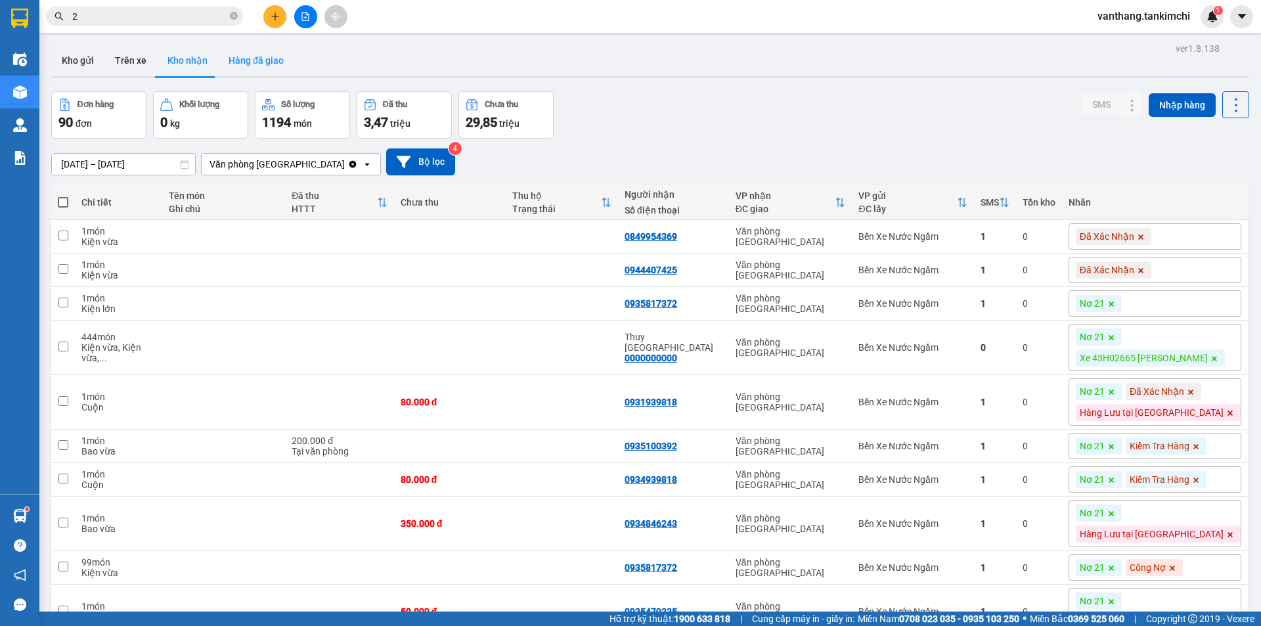
type input "21"
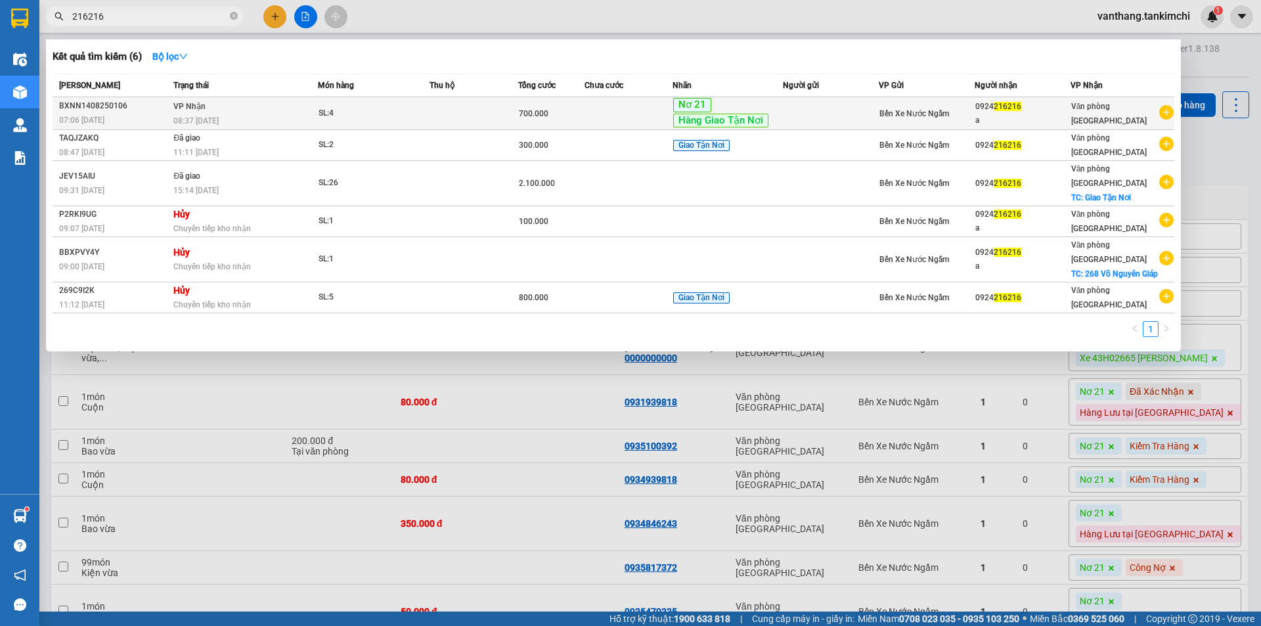
type input "216216"
click at [436, 116] on td at bounding box center [474, 113] width 89 height 33
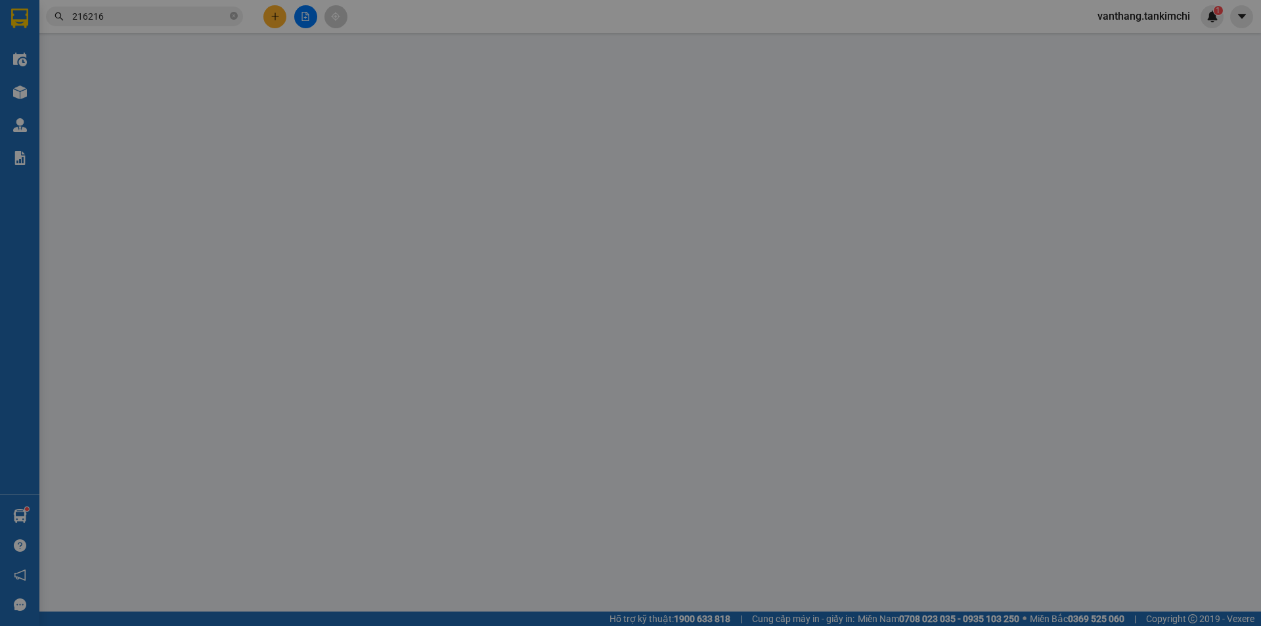
type input "0924216216"
type input "a"
type input "700.000"
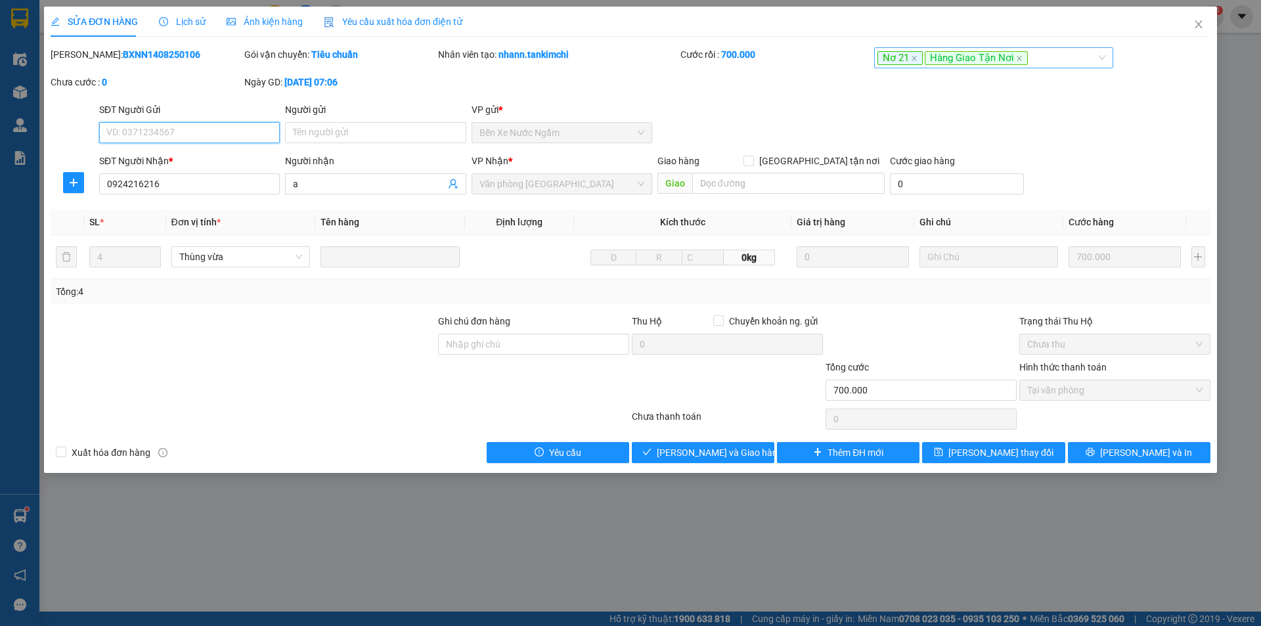
click at [1033, 57] on div "Nơ 21 Hàng Giao Tận Nơi" at bounding box center [988, 58] width 220 height 16
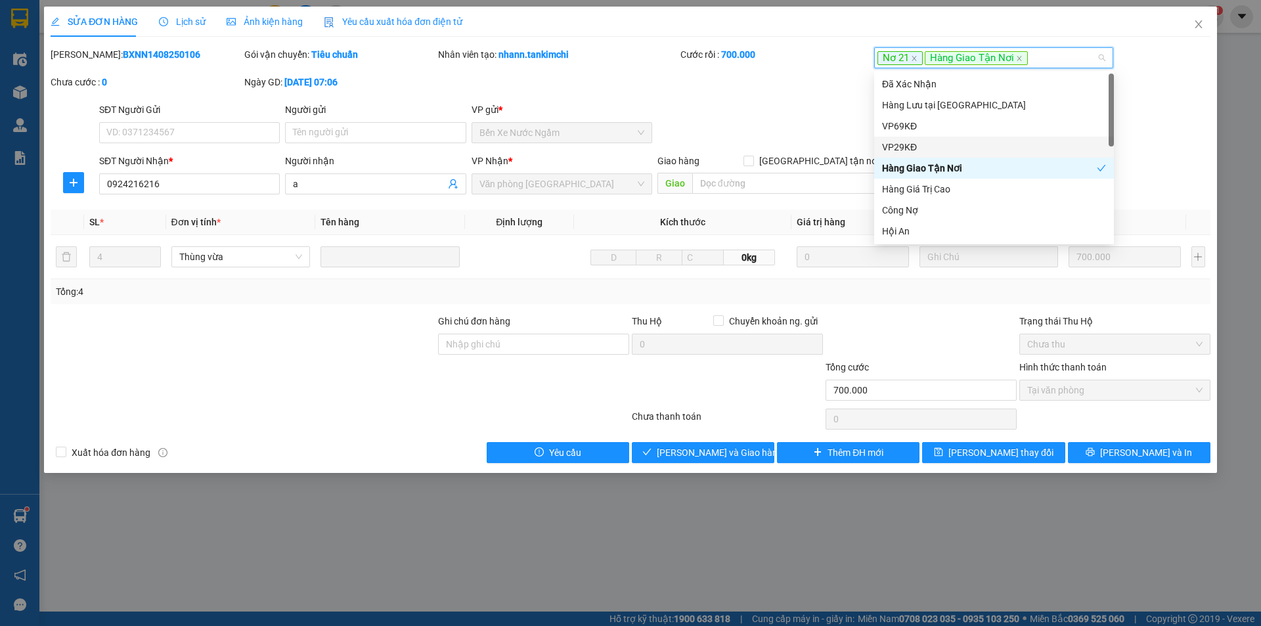
scroll to position [131, 0]
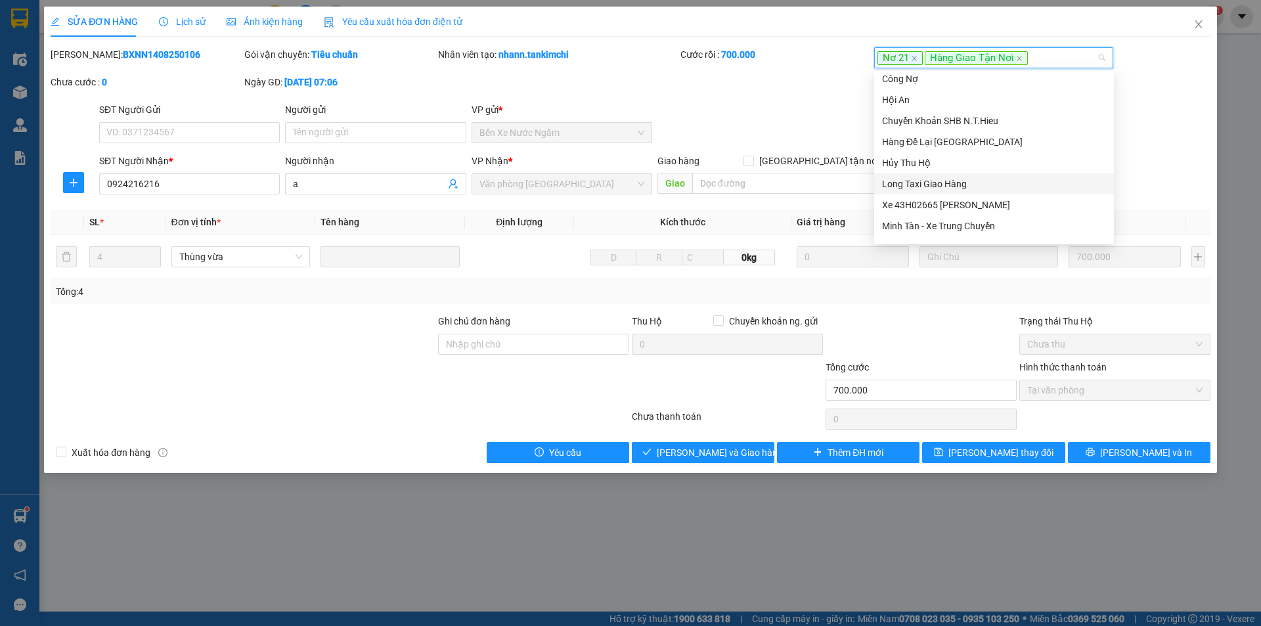
drag, startPoint x: 944, startPoint y: 185, endPoint x: 946, endPoint y: 200, distance: 15.9
click at [943, 184] on div "Long Taxi Giao Hàng" at bounding box center [994, 184] width 224 height 14
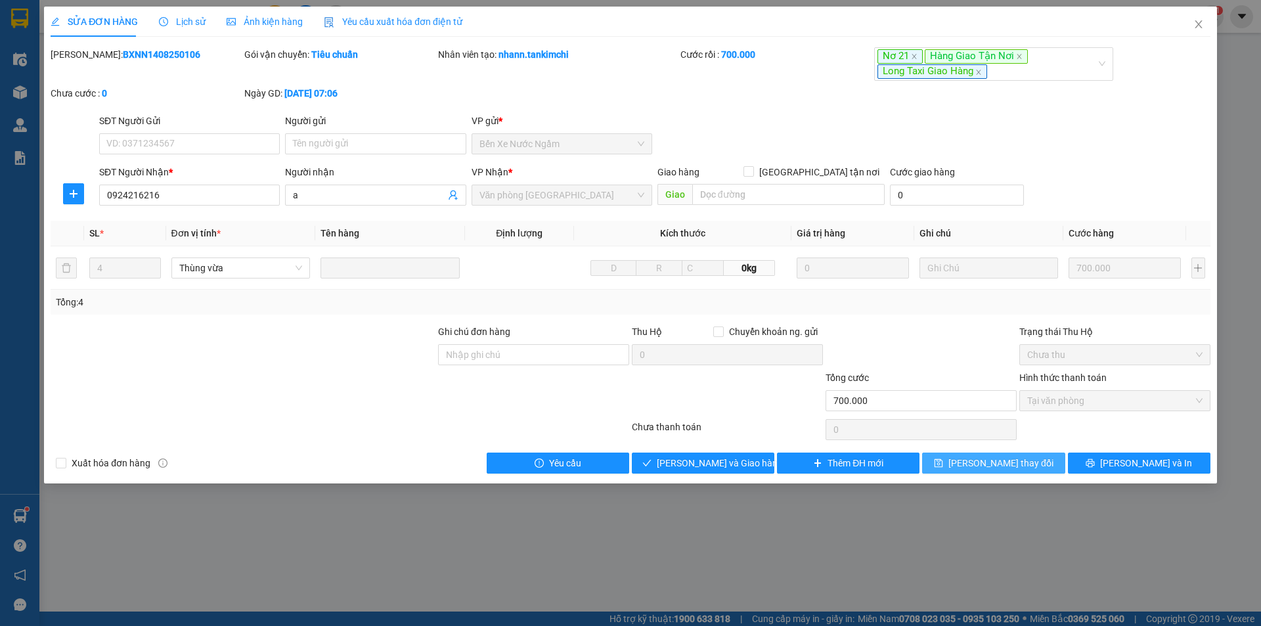
click at [991, 468] on span "[PERSON_NAME] thay đổi" at bounding box center [1001, 463] width 105 height 14
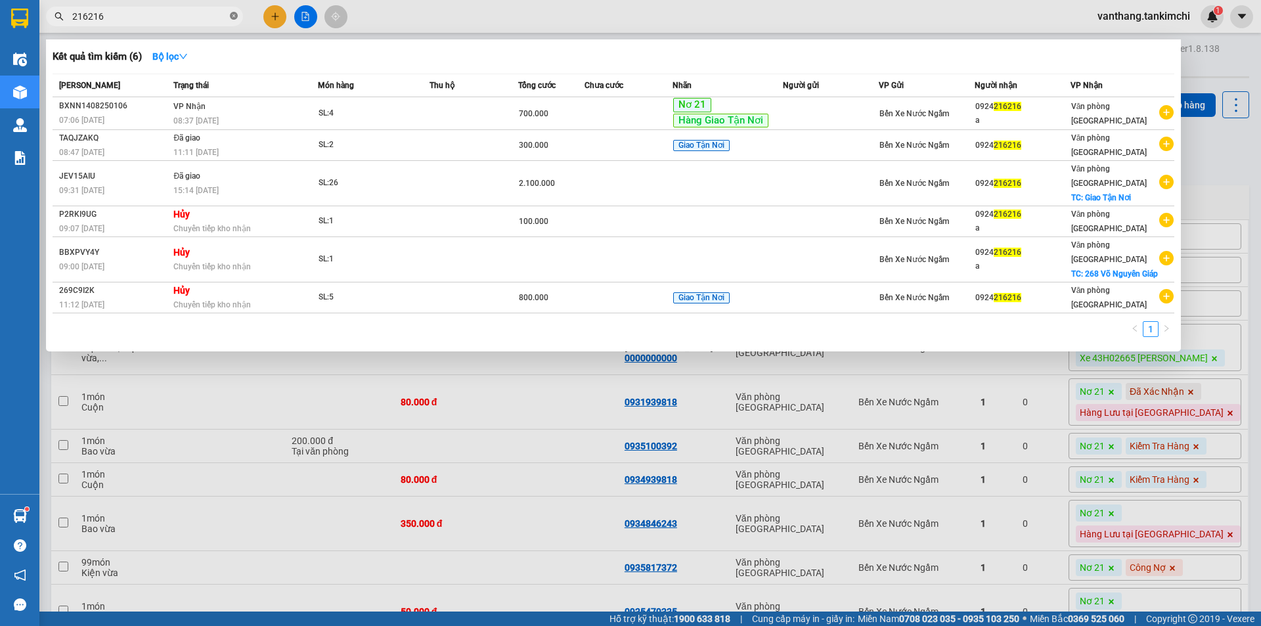
click at [237, 18] on icon "close-circle" at bounding box center [234, 16] width 8 height 8
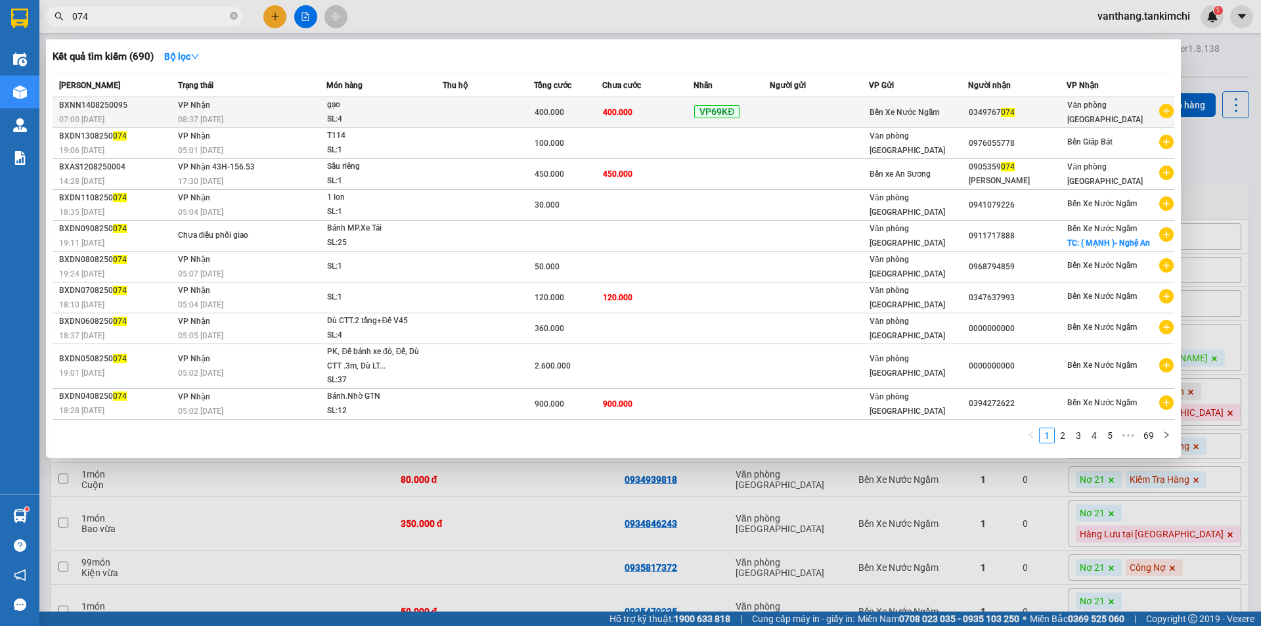
type input "074"
click at [432, 109] on span "gạo SL: 4" at bounding box center [384, 112] width 114 height 28
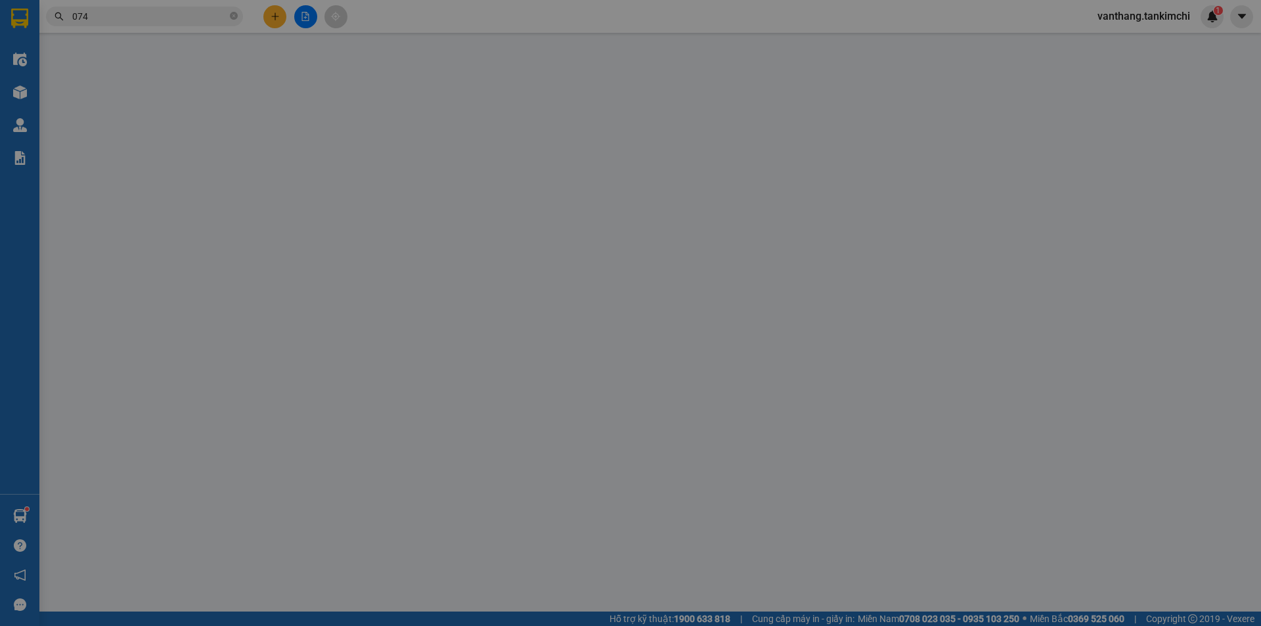
type input "0349767074"
type input "400.000"
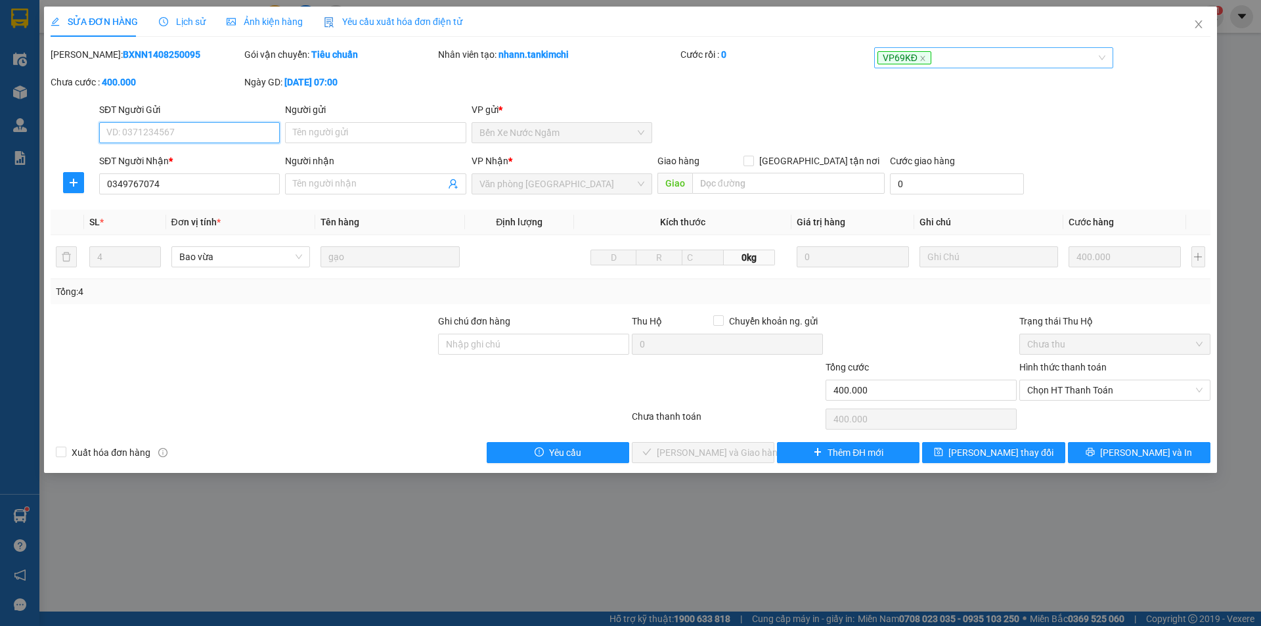
click at [993, 60] on div "VP69KĐ" at bounding box center [988, 58] width 220 height 16
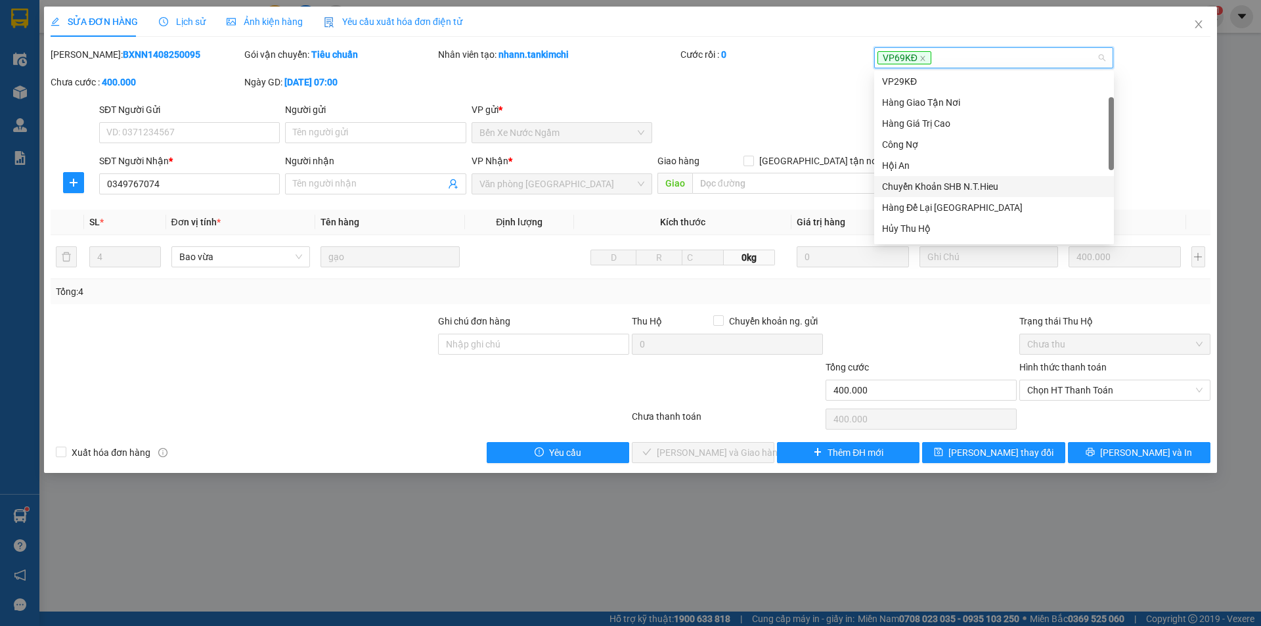
scroll to position [131, 0]
click at [930, 183] on div "Long Taxi Giao Hàng" at bounding box center [994, 184] width 224 height 14
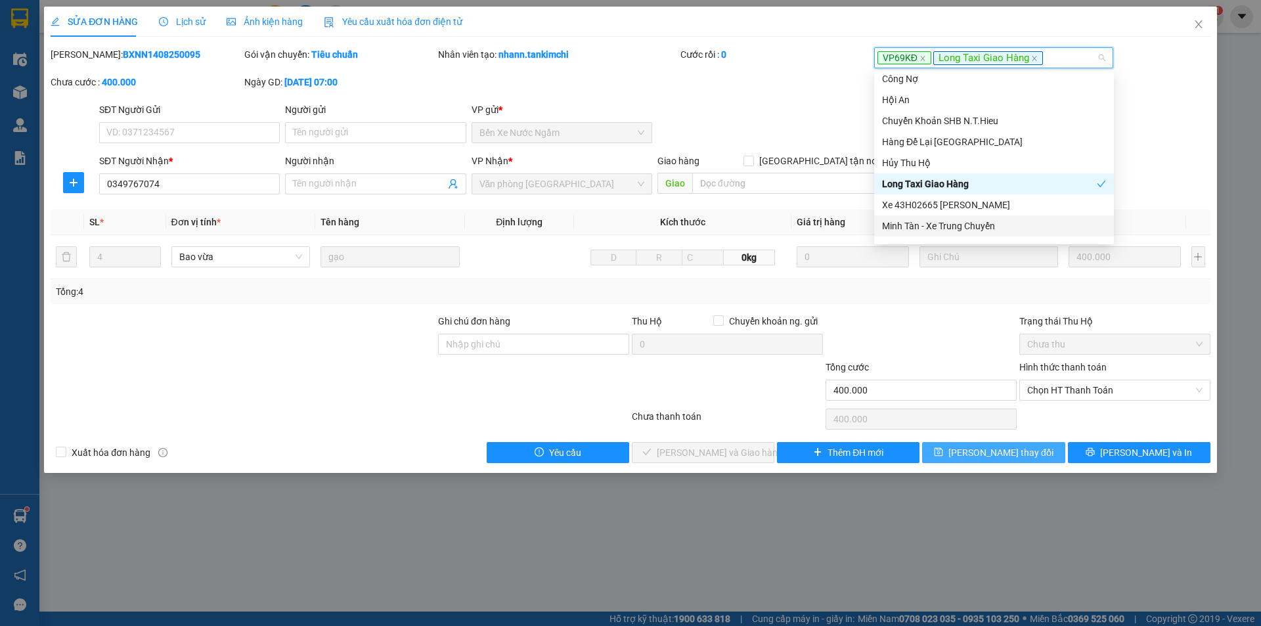
click at [1022, 456] on span "[PERSON_NAME] thay đổi" at bounding box center [1001, 452] width 105 height 14
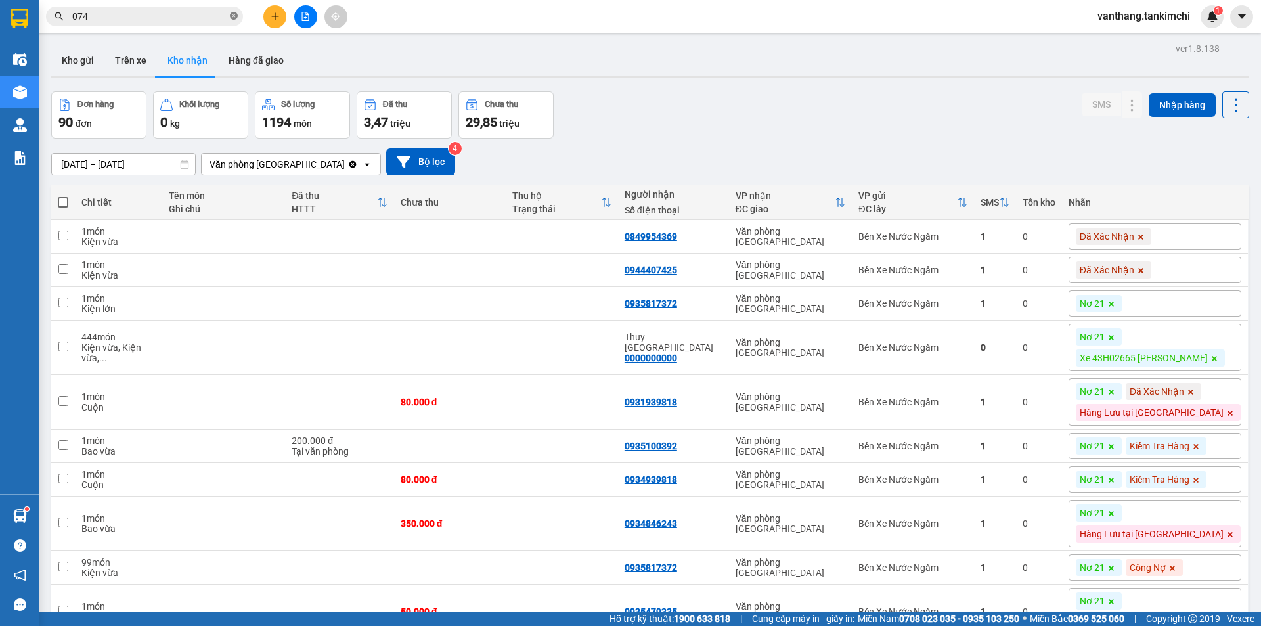
click at [233, 13] on icon "close-circle" at bounding box center [234, 16] width 8 height 8
click at [153, 20] on input "text" at bounding box center [149, 16] width 155 height 14
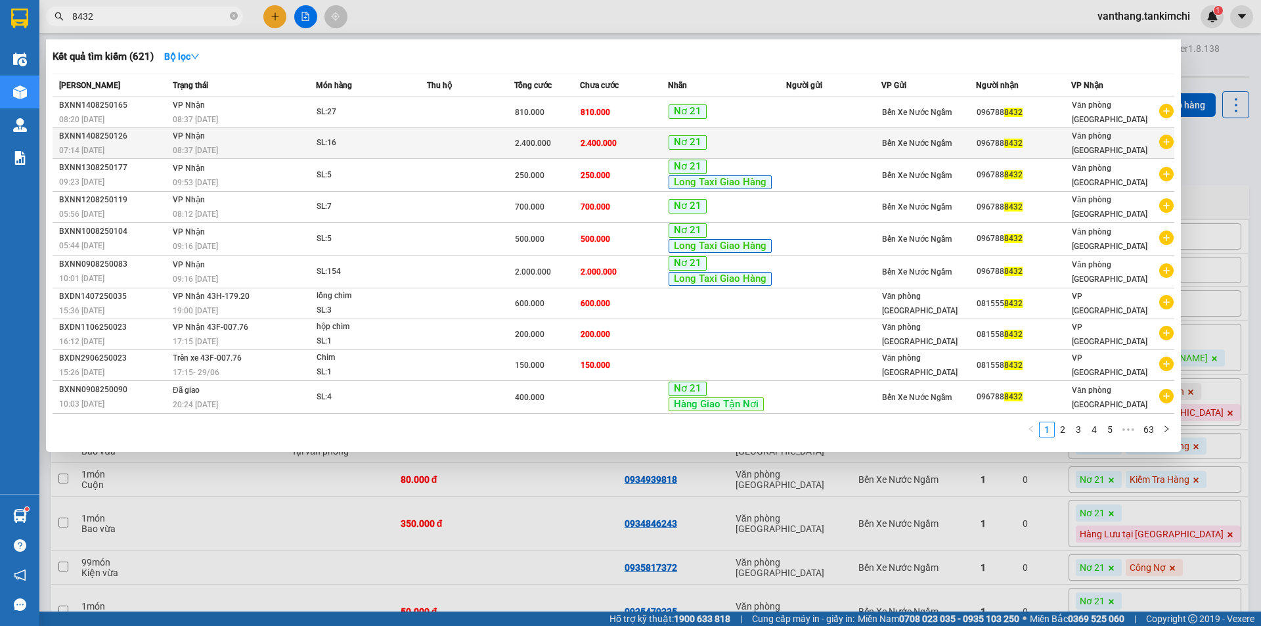
type input "8432"
click at [409, 147] on div "SL: 16" at bounding box center [366, 143] width 99 height 14
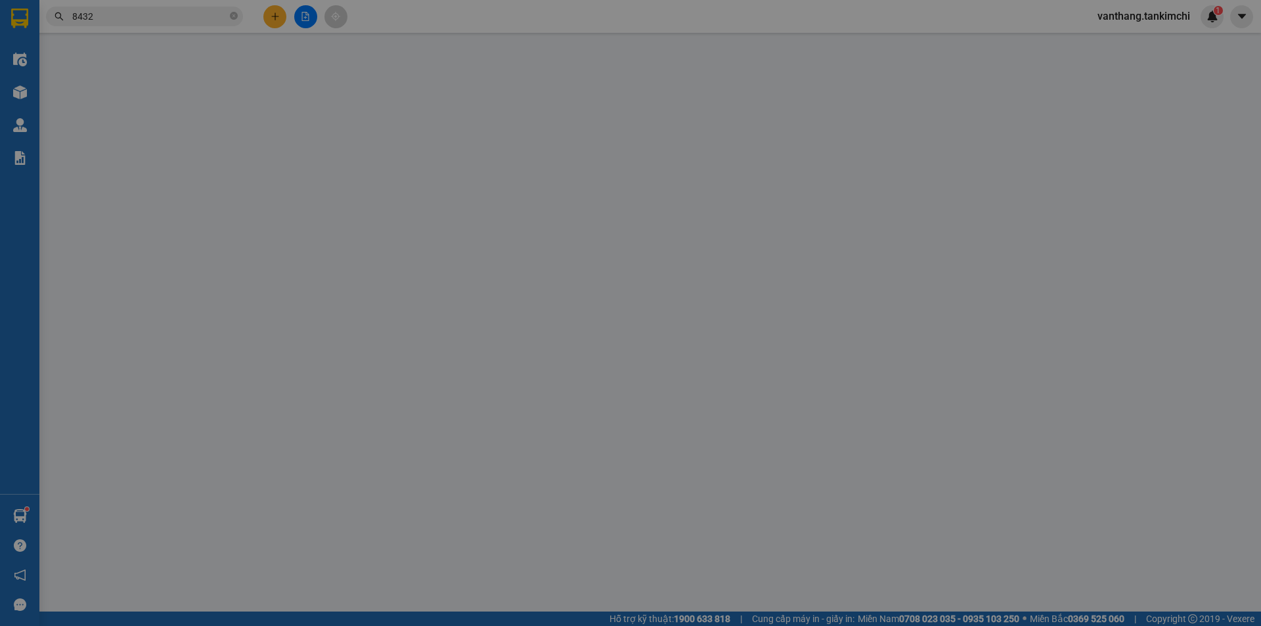
type input "0967888432"
type input "2.400.000"
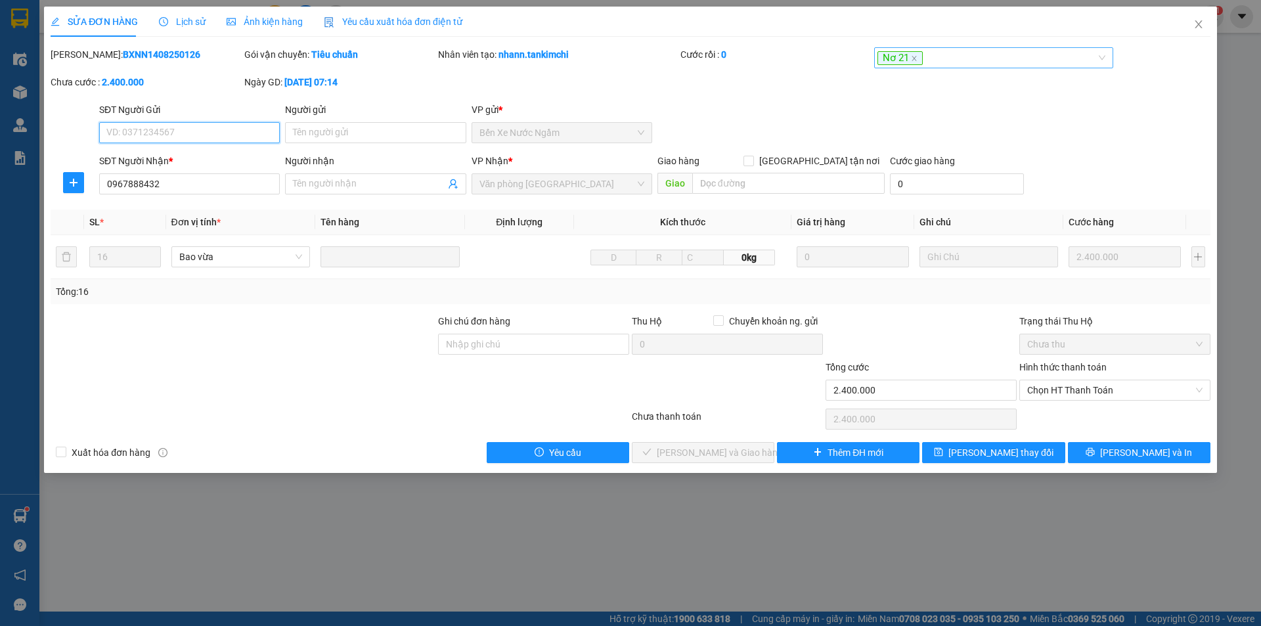
click at [1030, 50] on div "Nơ 21" at bounding box center [988, 58] width 220 height 16
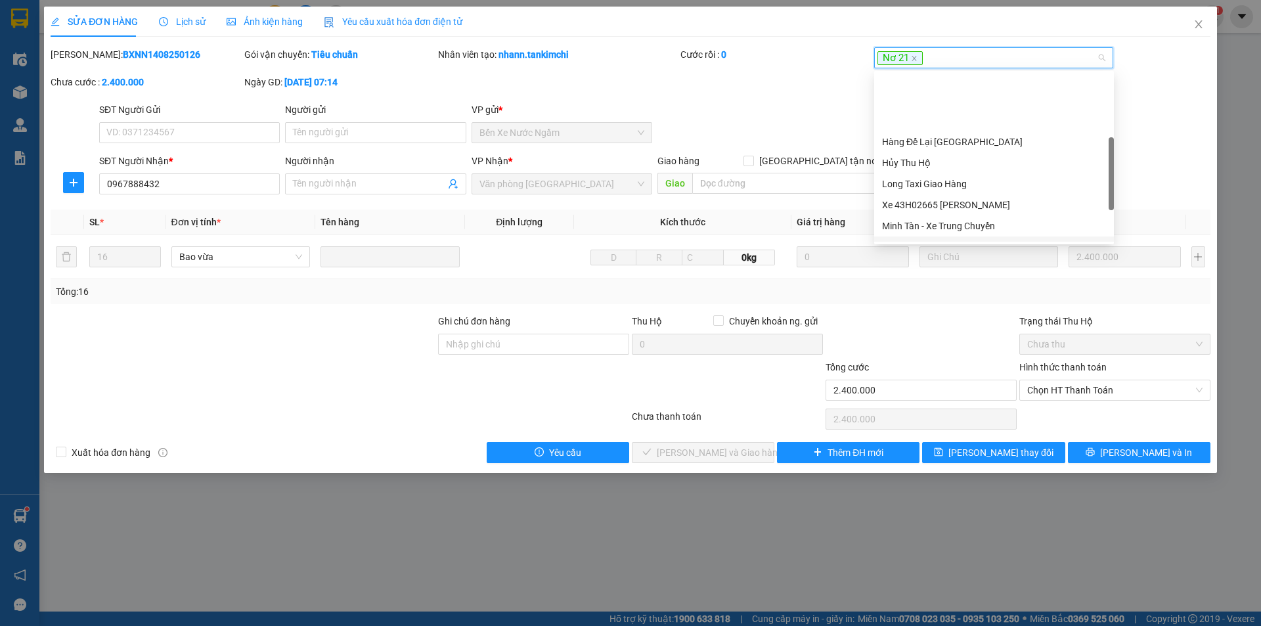
scroll to position [197, 0]
click at [947, 183] on div "Kiểm Tra Hàng" at bounding box center [994, 181] width 224 height 14
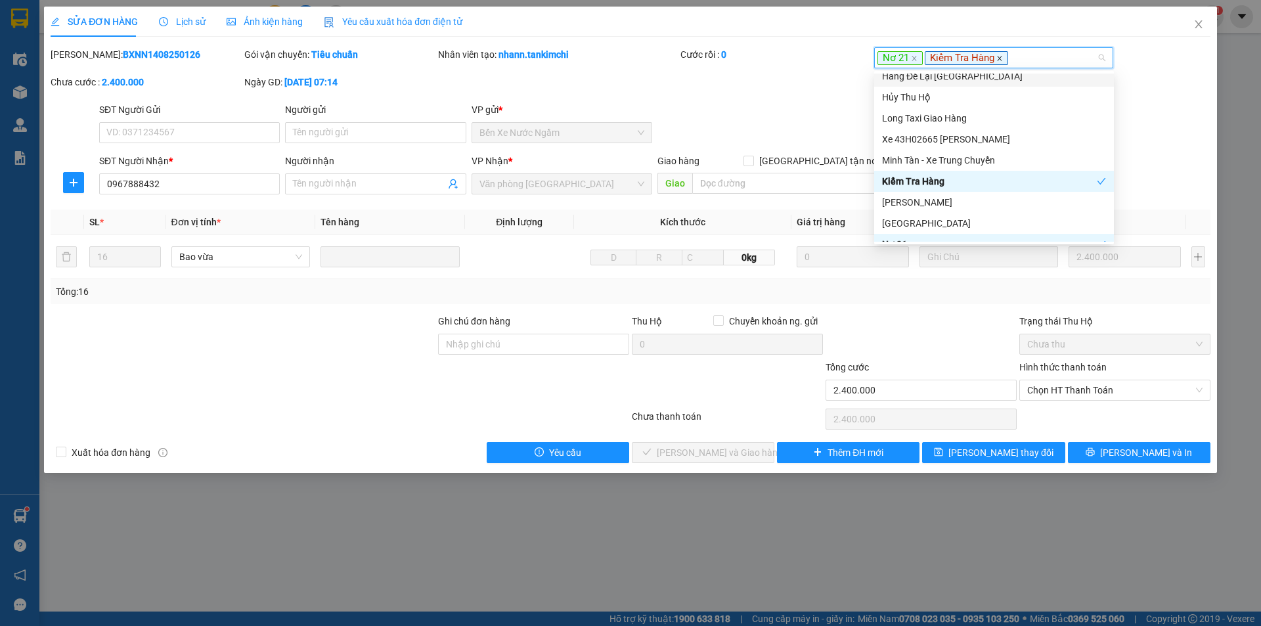
click at [998, 57] on icon "close" at bounding box center [1000, 58] width 7 height 7
click at [1009, 56] on div "Nơ 21" at bounding box center [988, 58] width 220 height 16
click at [959, 120] on div "Long Taxi Giao Hàng" at bounding box center [994, 118] width 224 height 14
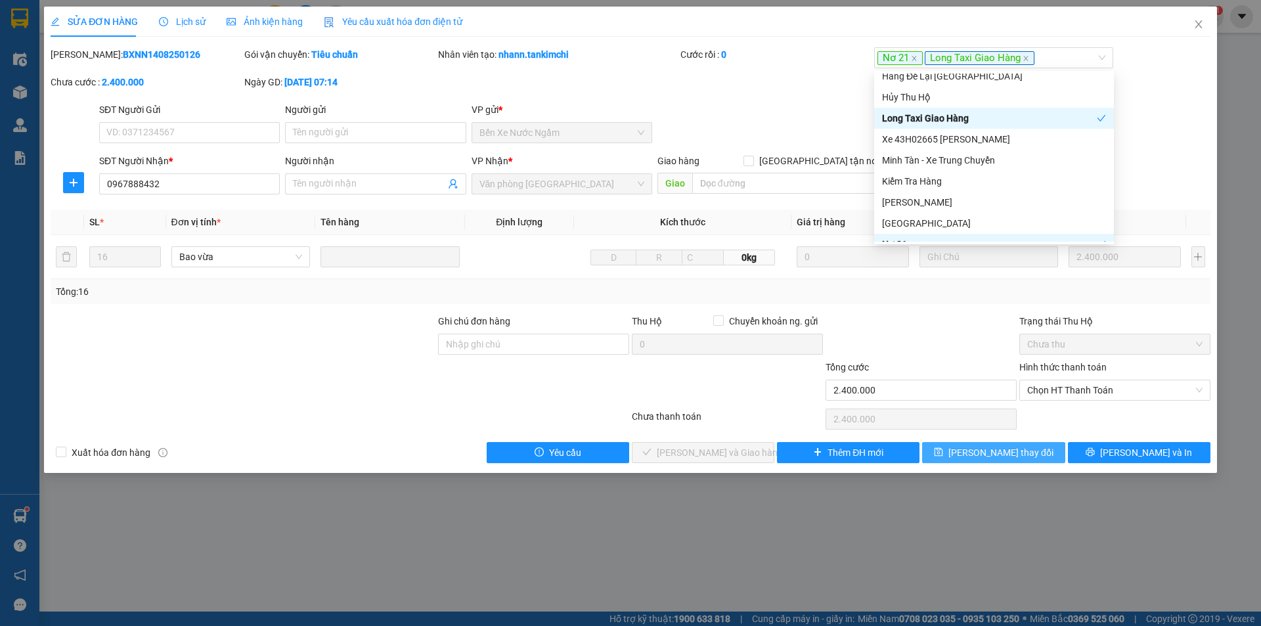
click at [1001, 447] on span "[PERSON_NAME] thay đổi" at bounding box center [1001, 452] width 105 height 14
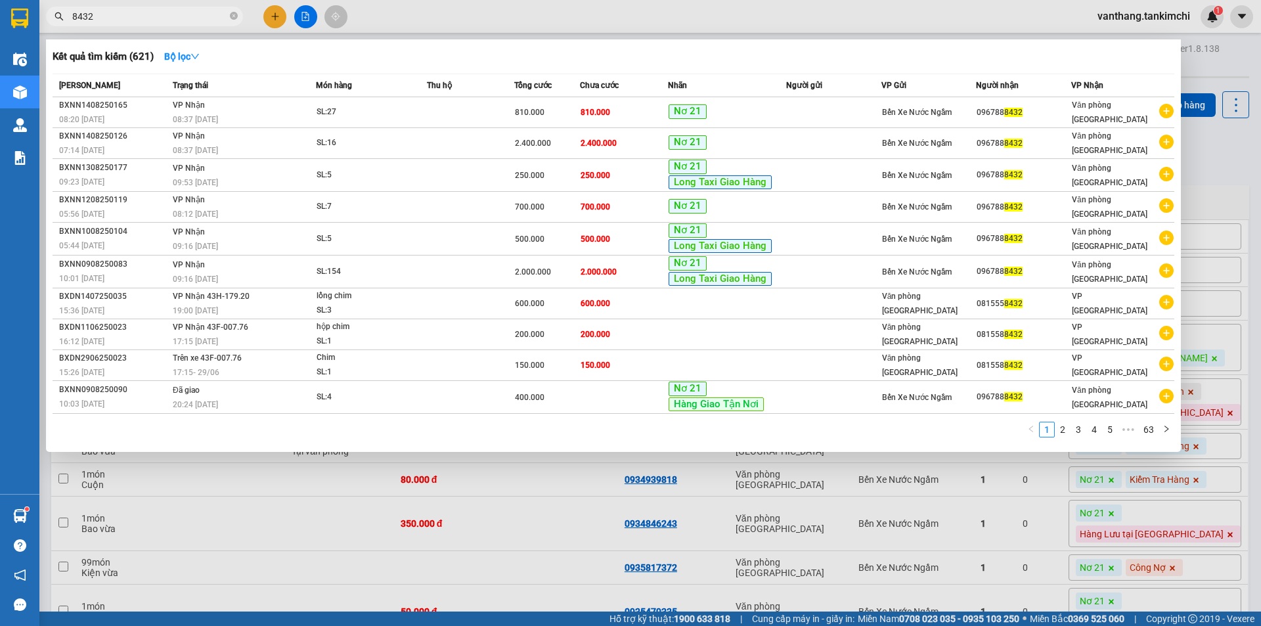
click at [124, 18] on input "8432" at bounding box center [149, 16] width 155 height 14
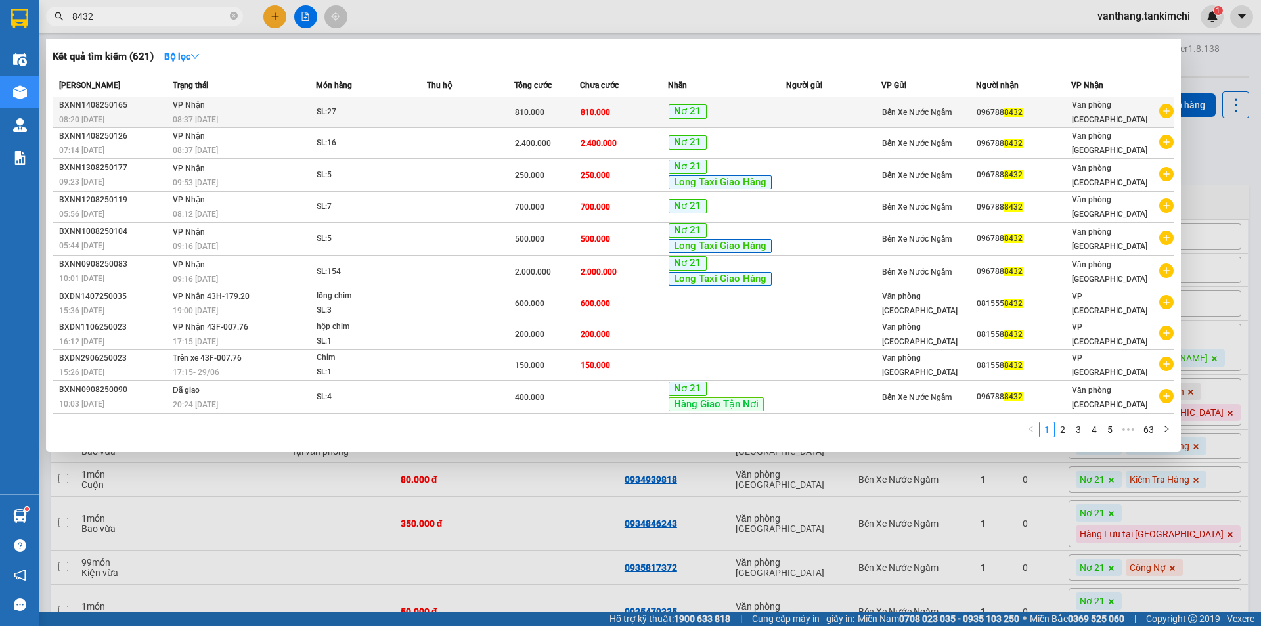
click at [576, 115] on div "810.000" at bounding box center [547, 112] width 64 height 14
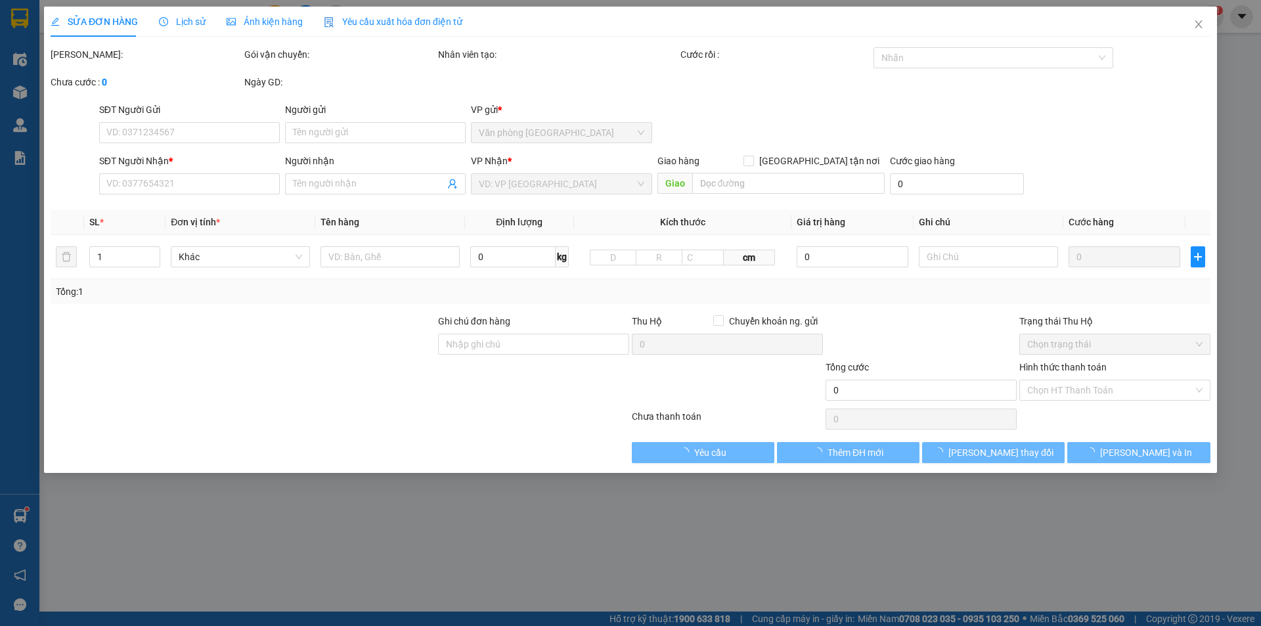
type input "0967888432"
type input "810.000"
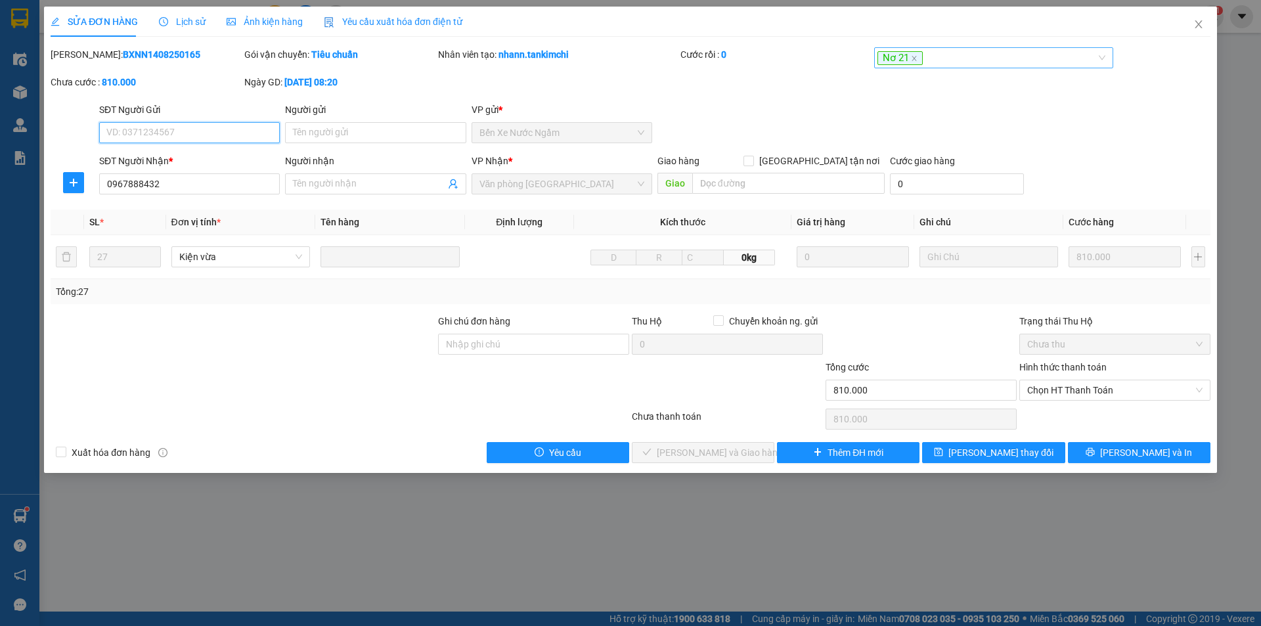
click at [987, 60] on div "Nơ 21" at bounding box center [988, 58] width 220 height 16
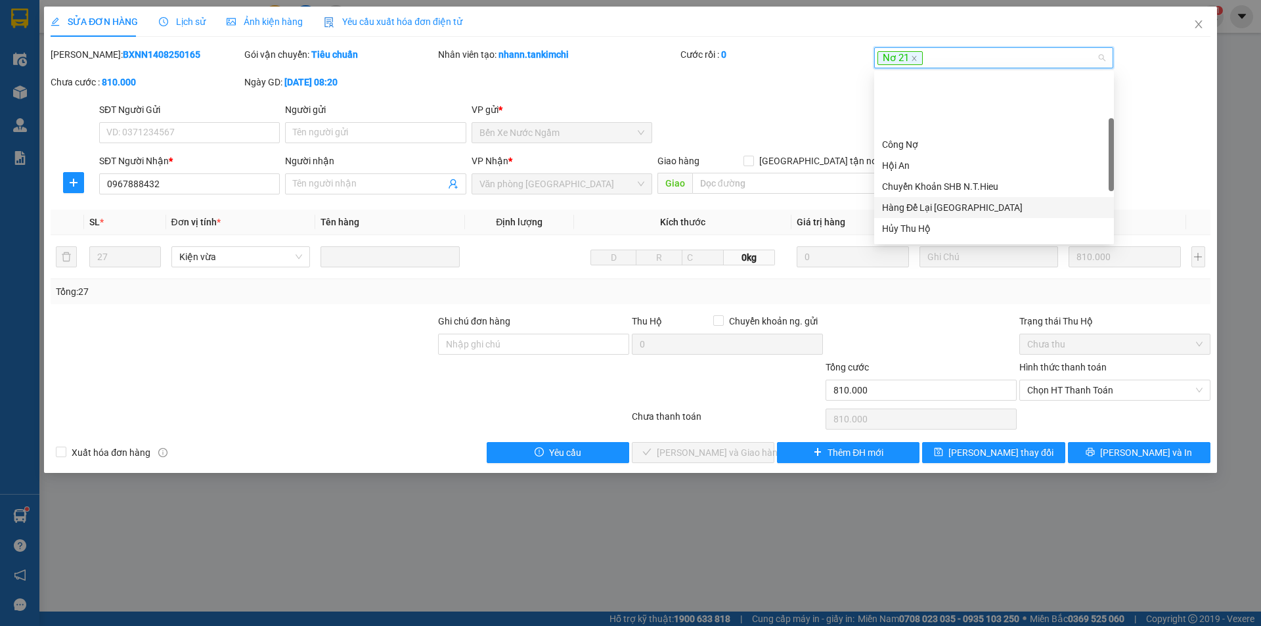
scroll to position [131, 0]
click at [945, 185] on div "Long Taxi Giao Hàng" at bounding box center [994, 184] width 224 height 14
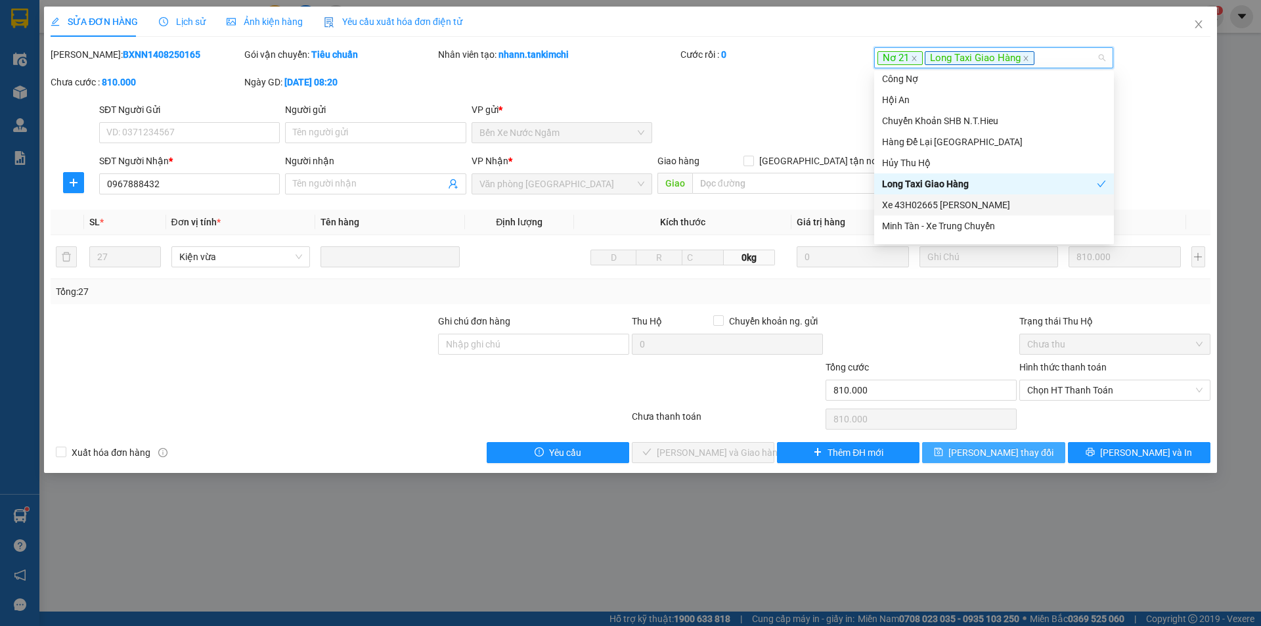
click at [1017, 452] on span "[PERSON_NAME] thay đổi" at bounding box center [1001, 452] width 105 height 14
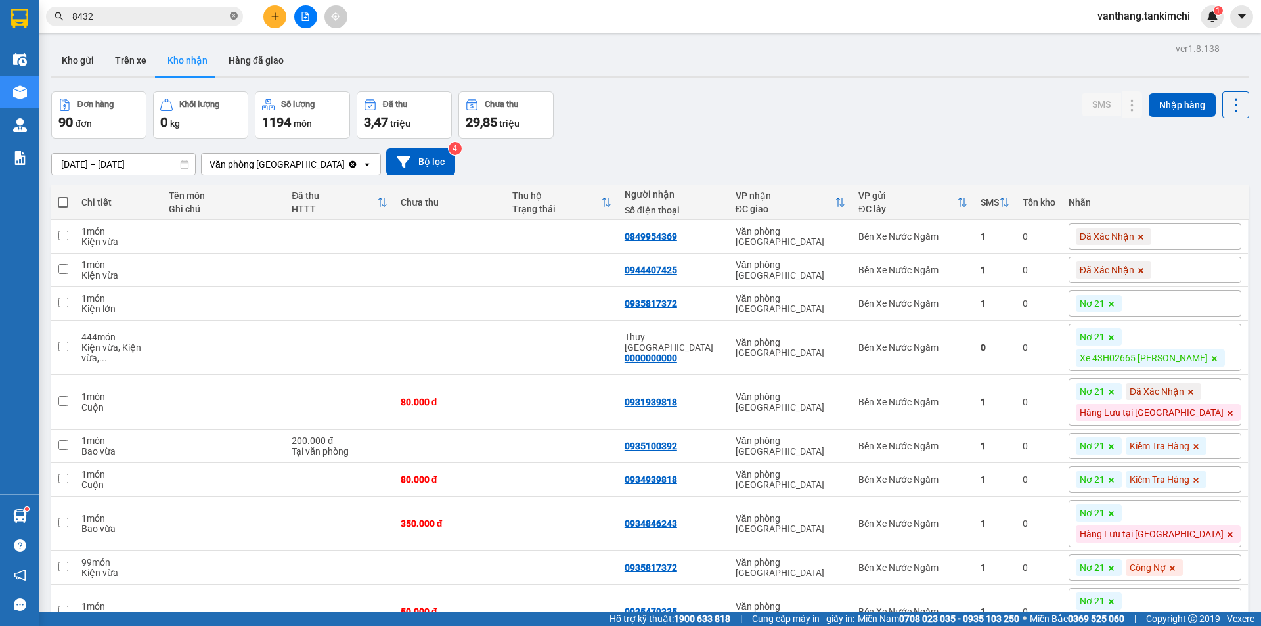
click at [233, 14] on icon "close-circle" at bounding box center [234, 16] width 8 height 8
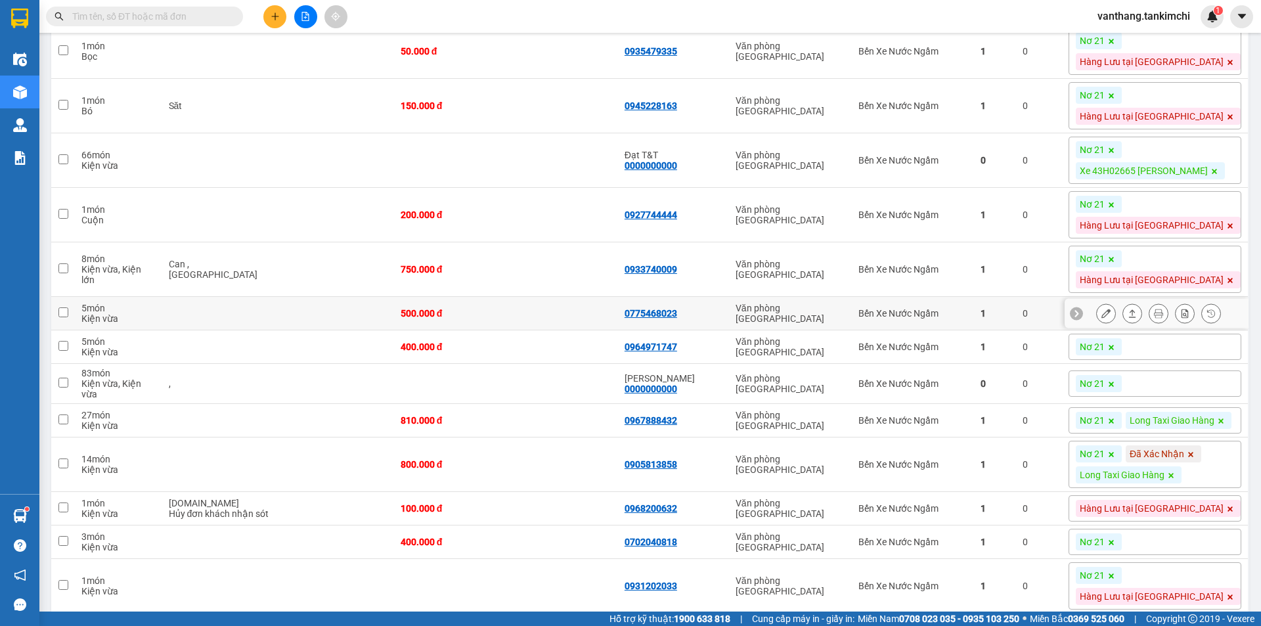
scroll to position [591, 0]
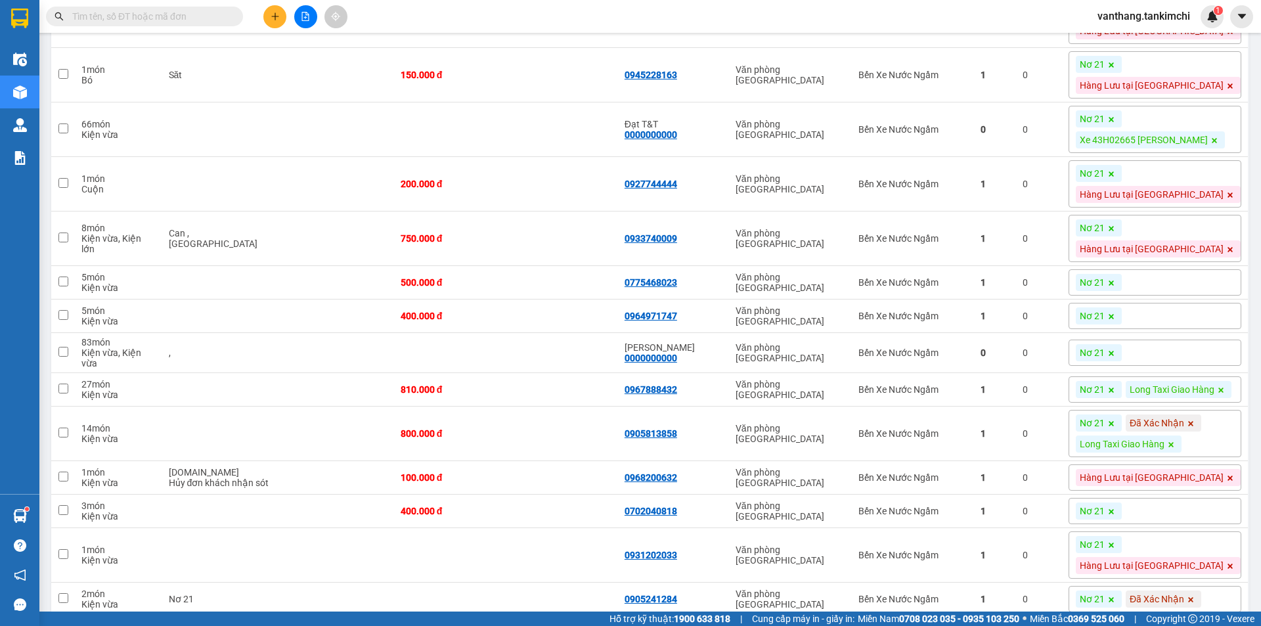
click at [1184, 296] on div "Nơ 21" at bounding box center [1155, 282] width 173 height 26
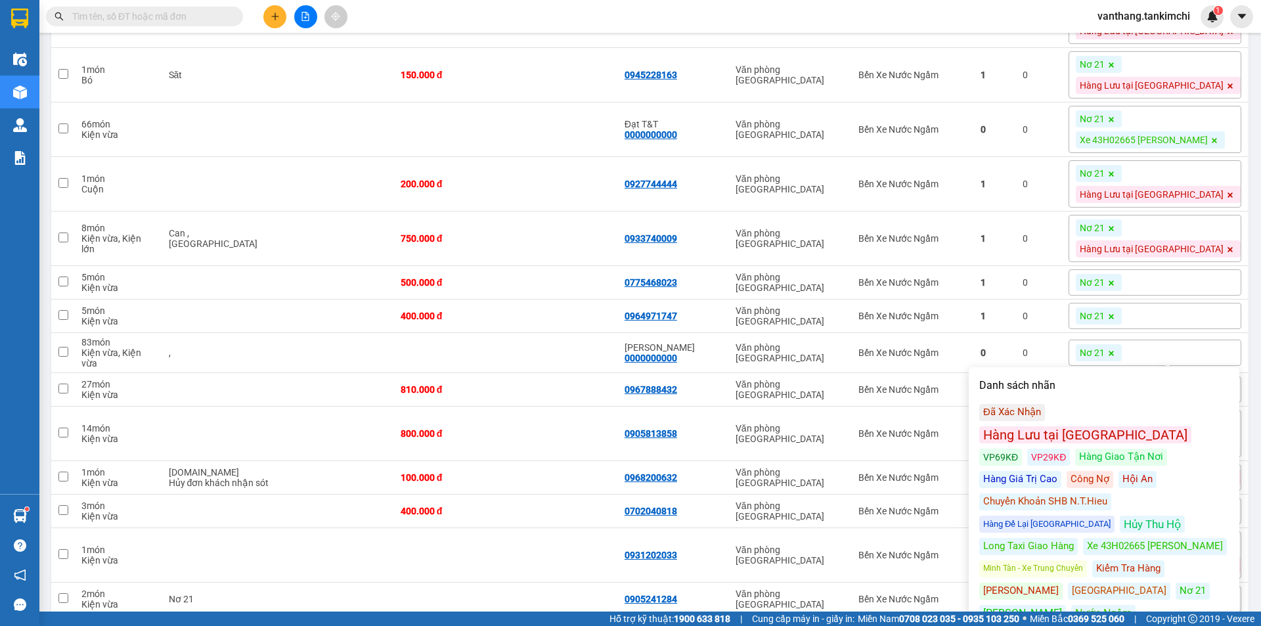
click at [1020, 538] on div "Long Taxi Giao Hàng" at bounding box center [1029, 546] width 99 height 17
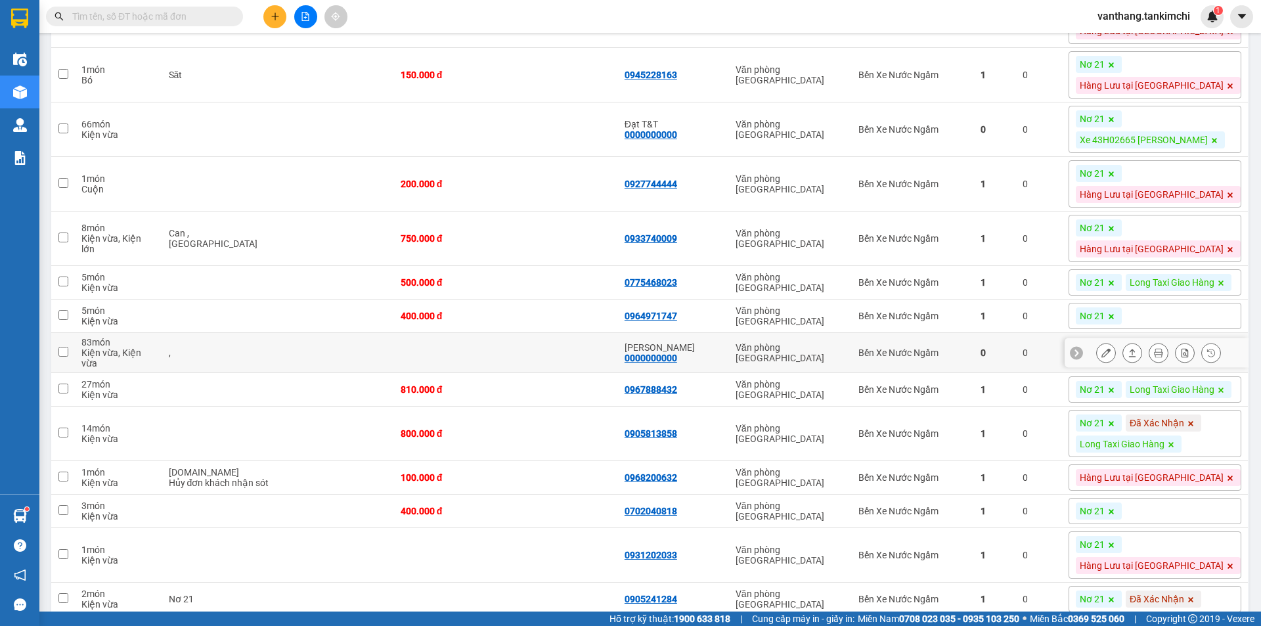
click at [573, 373] on td at bounding box center [562, 353] width 112 height 40
checkbox input "true"
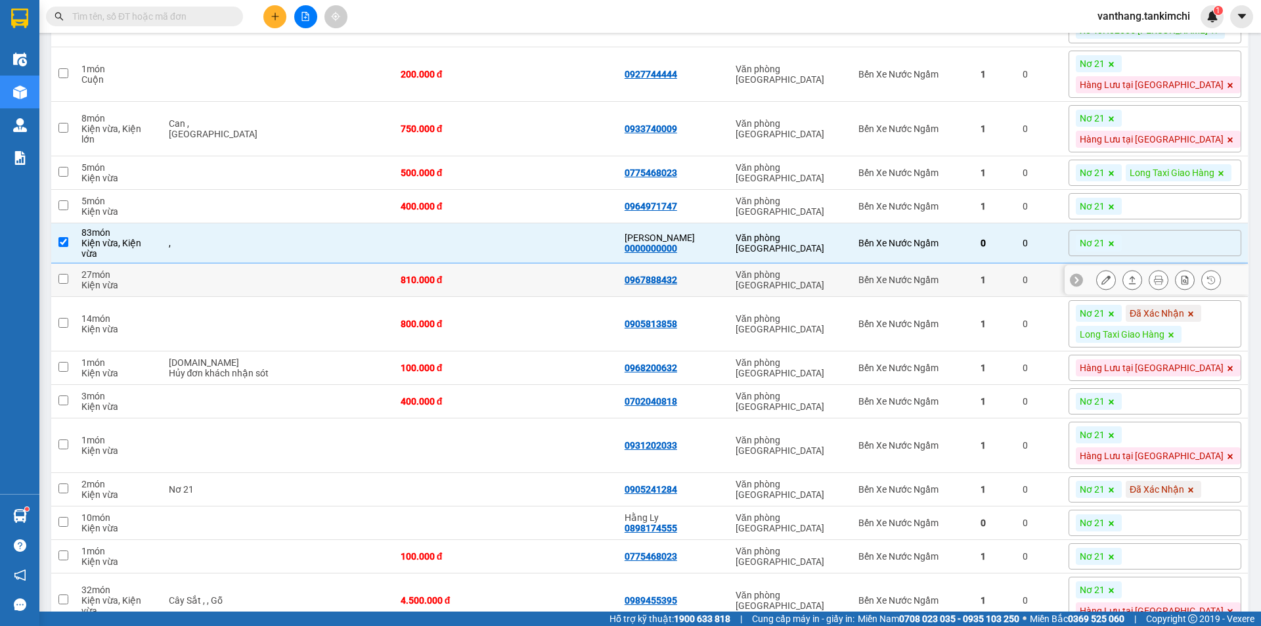
scroll to position [723, 0]
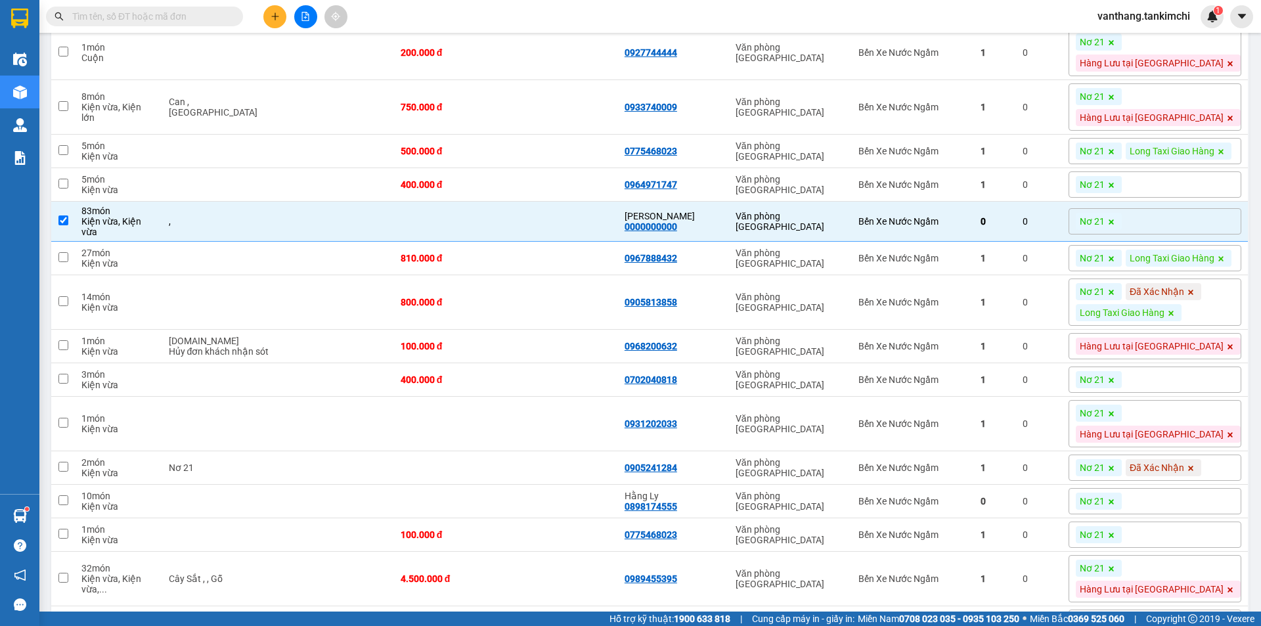
click at [1204, 235] on div "Nơ 21" at bounding box center [1155, 221] width 173 height 26
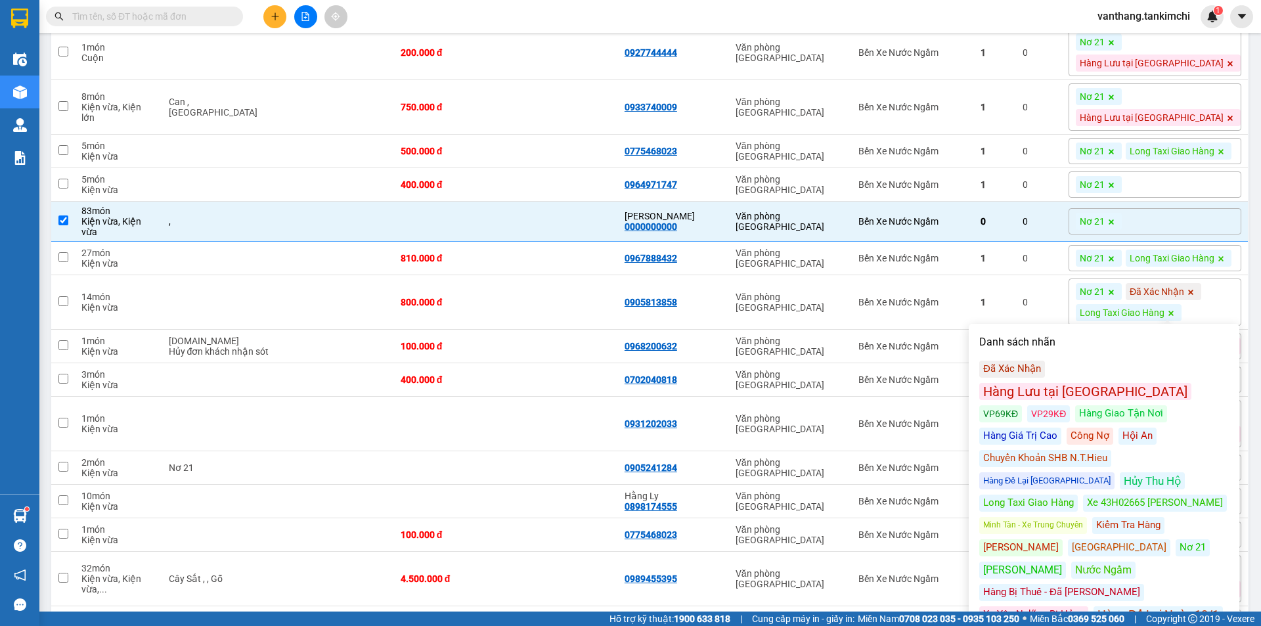
click at [1112, 495] on div "Xe 43H02665 [PERSON_NAME]" at bounding box center [1155, 503] width 144 height 17
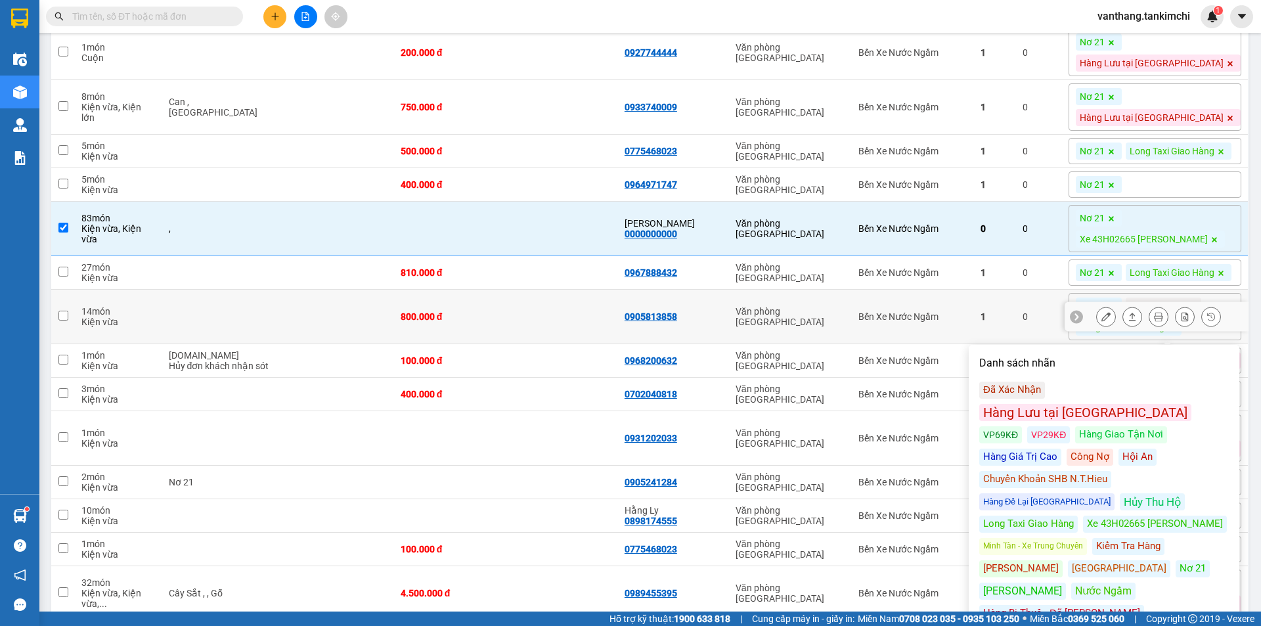
click at [729, 344] on td "0905813858" at bounding box center [673, 317] width 111 height 55
checkbox input "true"
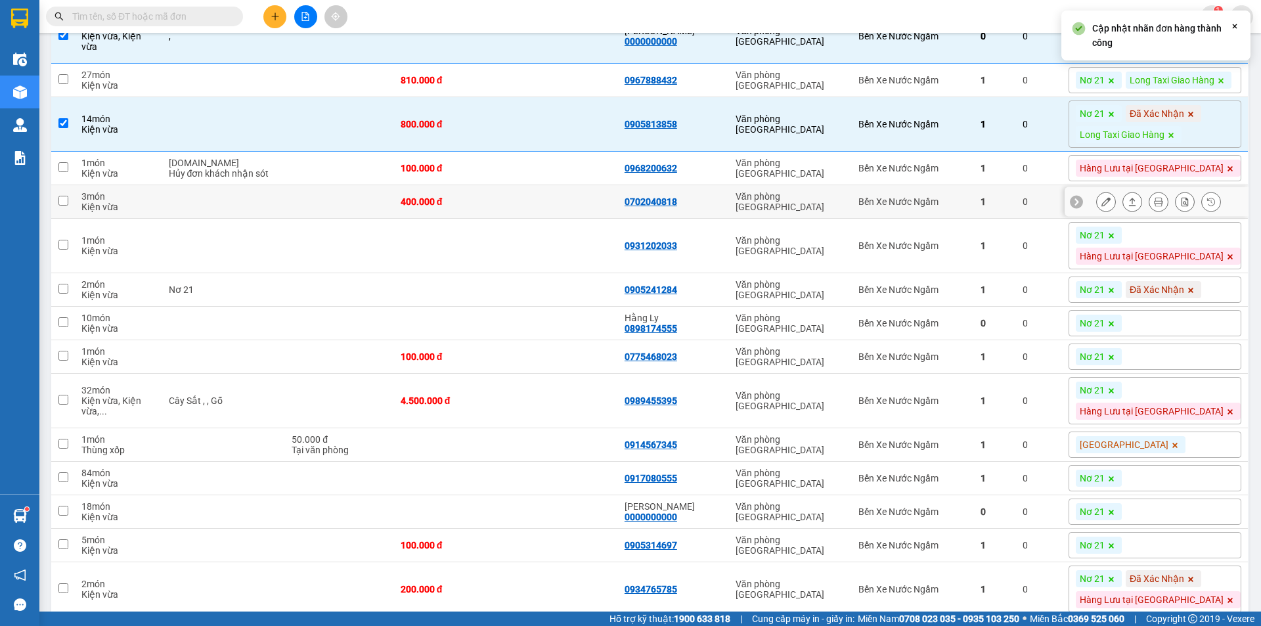
scroll to position [920, 0]
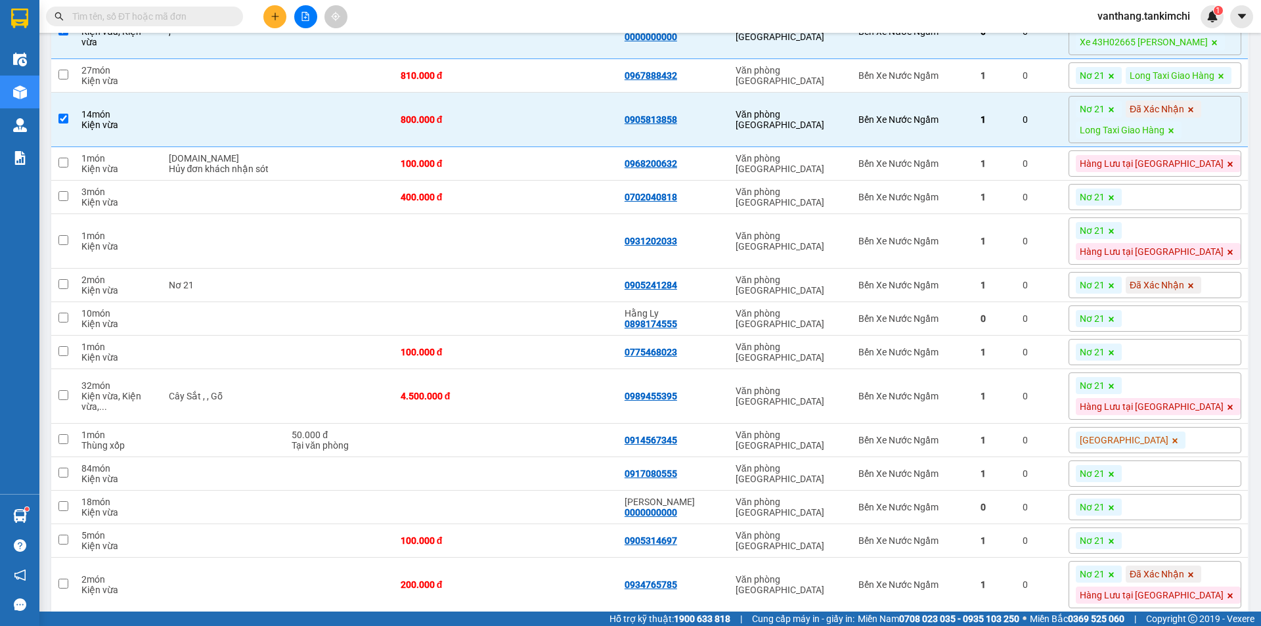
click at [1184, 210] on div "Nơ 21" at bounding box center [1155, 197] width 173 height 26
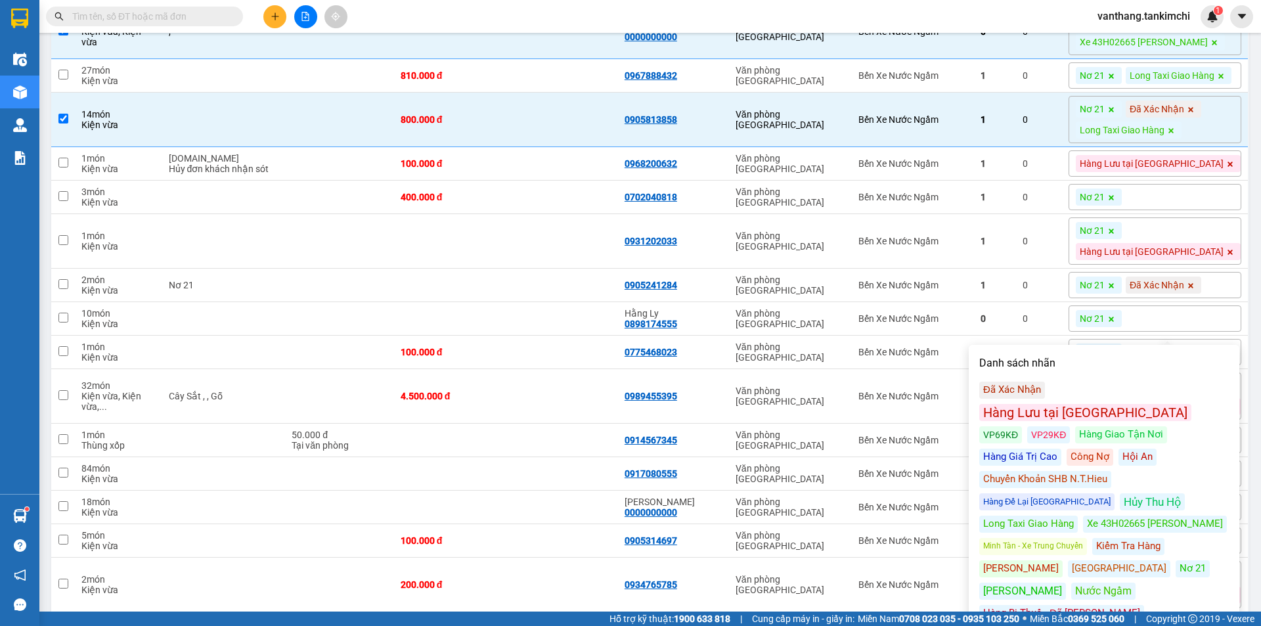
click at [1016, 387] on div "Đã Xác Nhận" at bounding box center [1013, 390] width 66 height 17
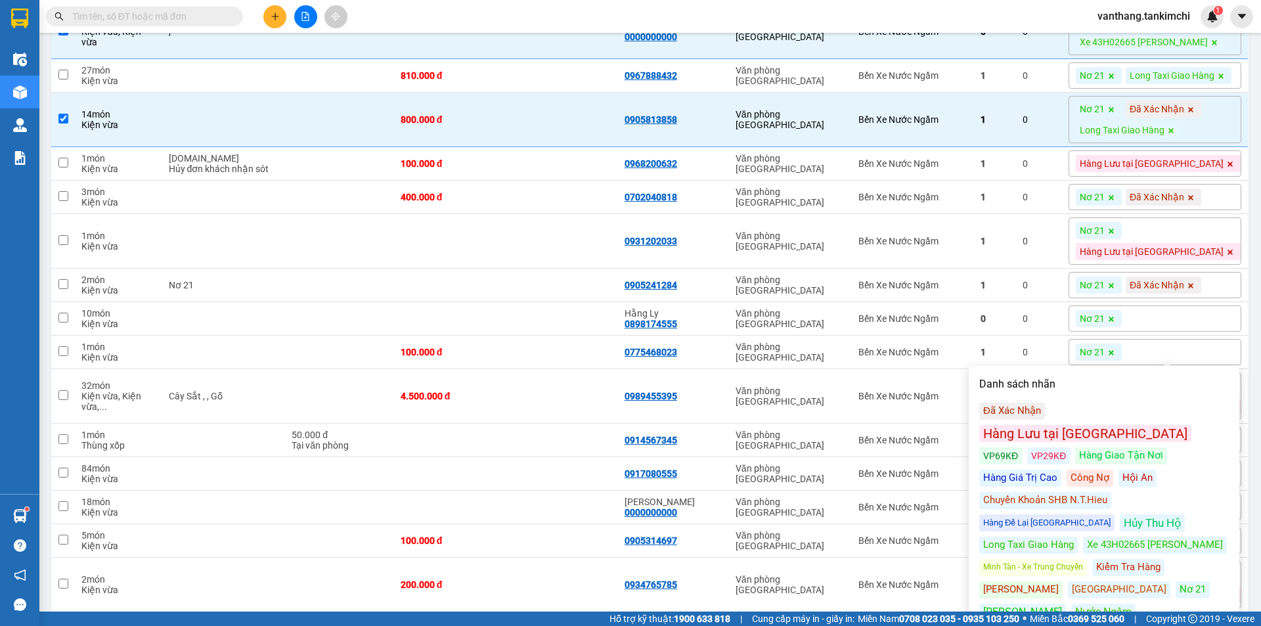
click at [1200, 210] on div "Nơ 21 Đã Xác Nhận" at bounding box center [1155, 197] width 173 height 26
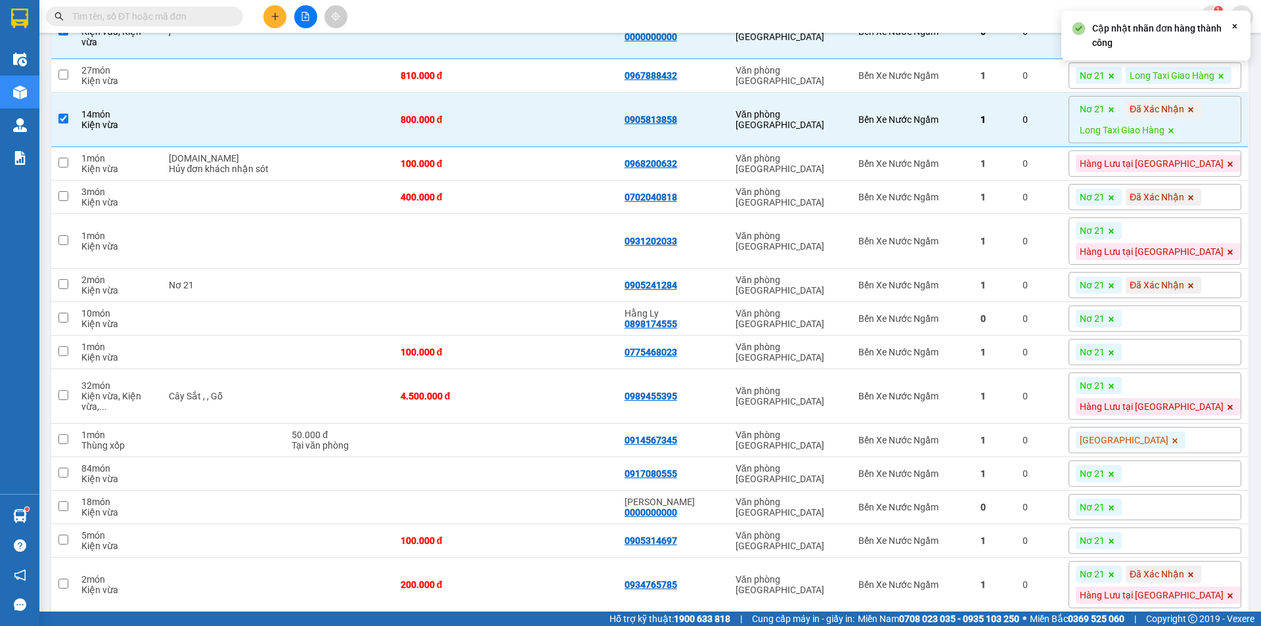
click at [1193, 210] on div "Nơ 21 Đã Xác Nhận" at bounding box center [1155, 197] width 173 height 26
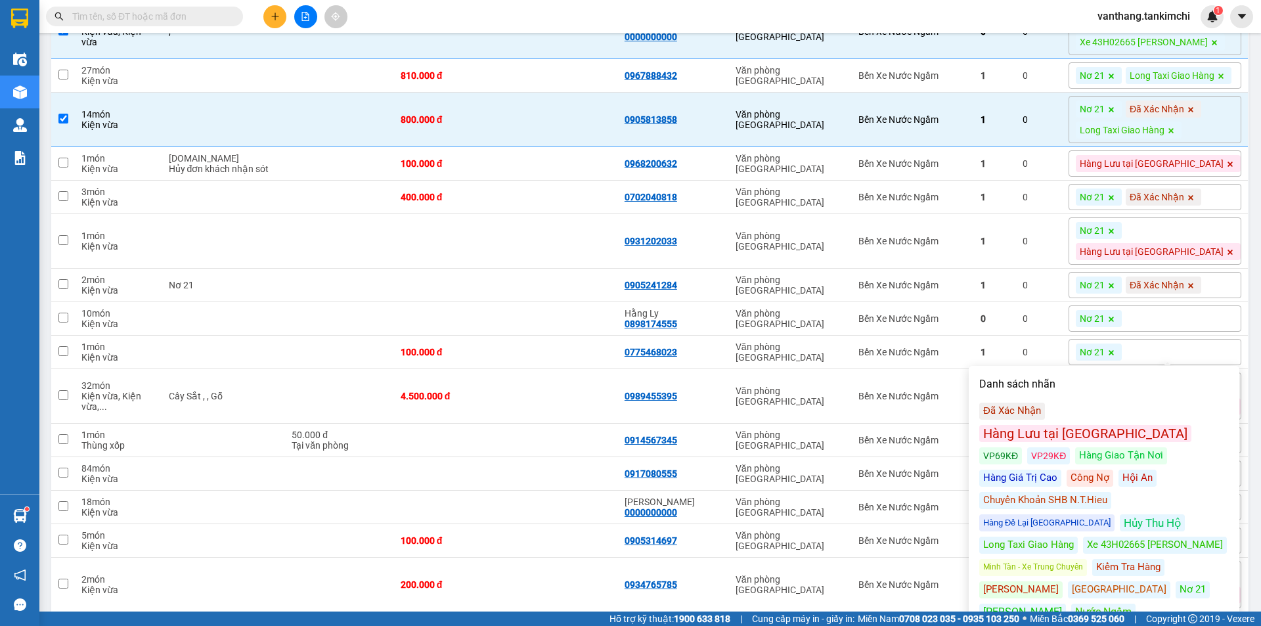
click at [1119, 470] on div "Hội An" at bounding box center [1138, 478] width 38 height 17
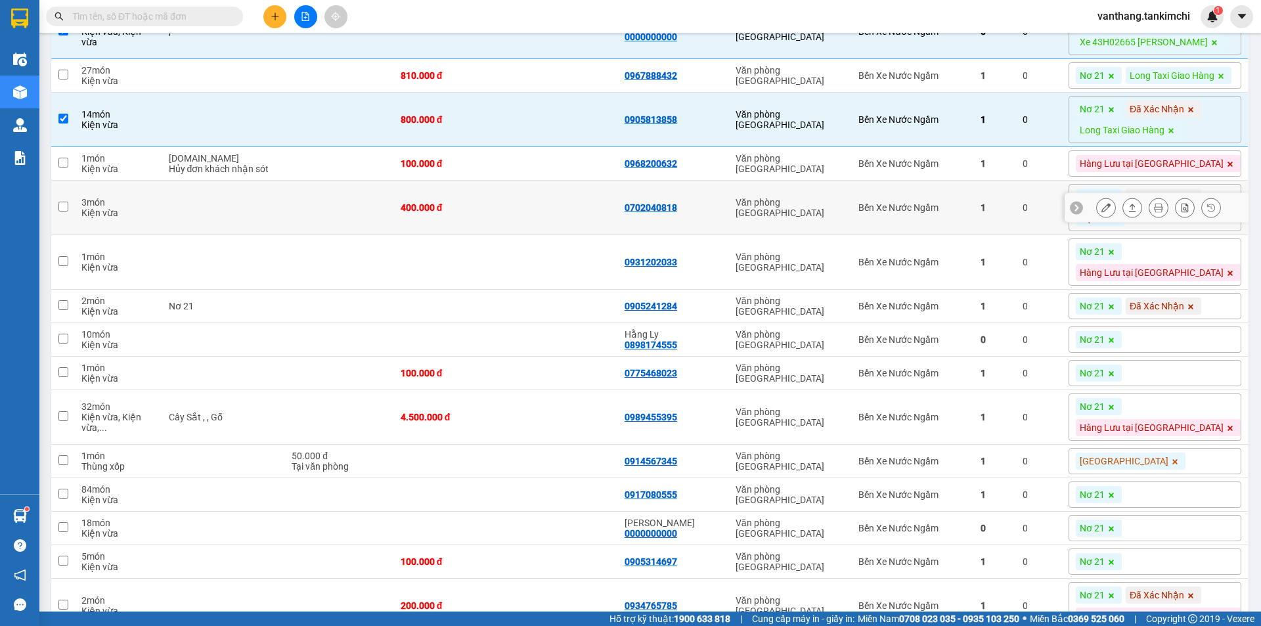
click at [500, 235] on td "400.000 đ" at bounding box center [450, 208] width 112 height 55
checkbox input "true"
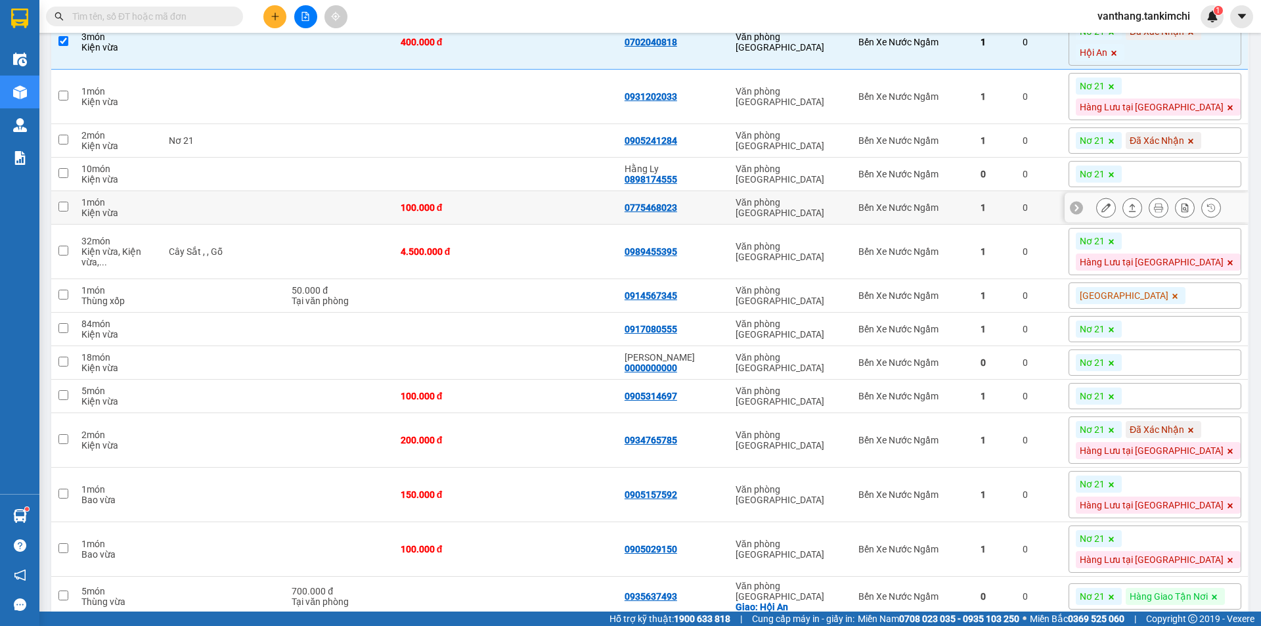
scroll to position [1117, 0]
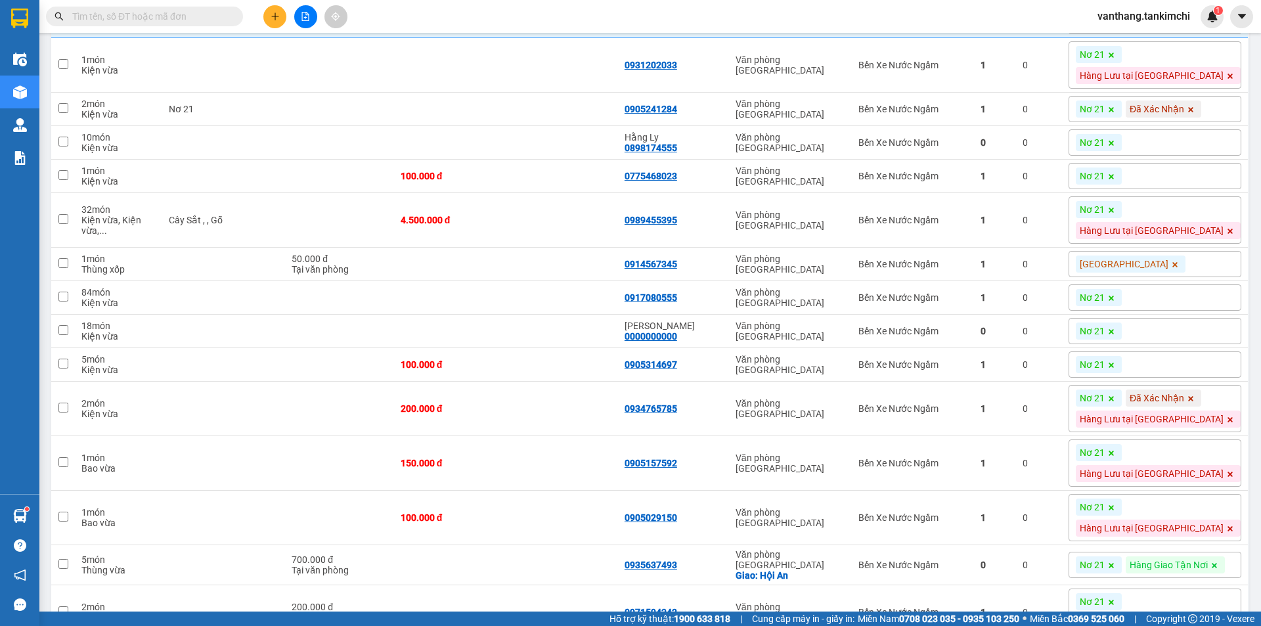
click at [1185, 311] on div "Nơ 21" at bounding box center [1155, 297] width 173 height 26
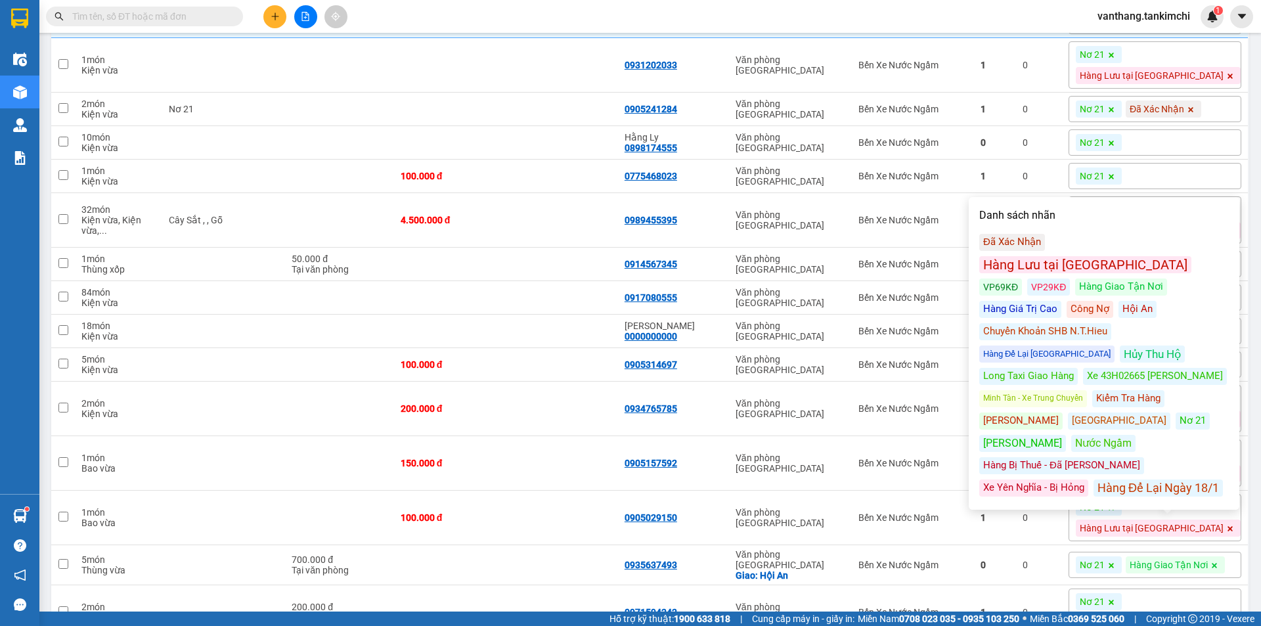
drag, startPoint x: 1131, startPoint y: 327, endPoint x: 999, endPoint y: 393, distance: 147.5
click at [1131, 368] on div "Xe 43H02665 [PERSON_NAME]" at bounding box center [1155, 376] width 144 height 17
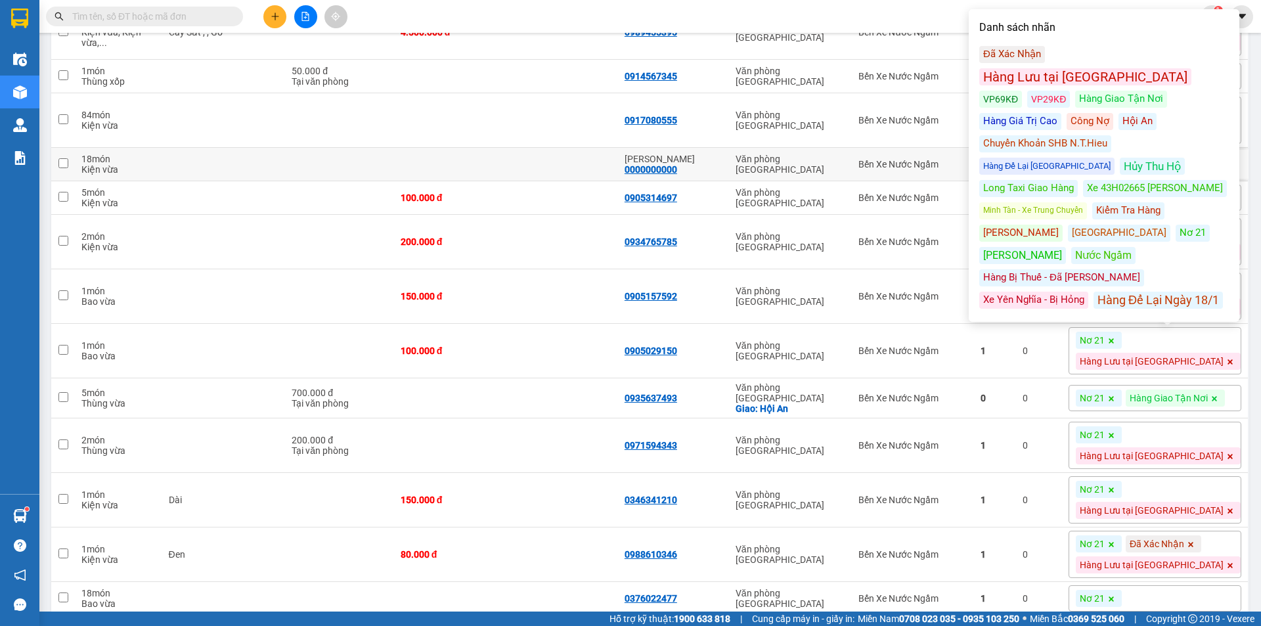
scroll to position [1314, 0]
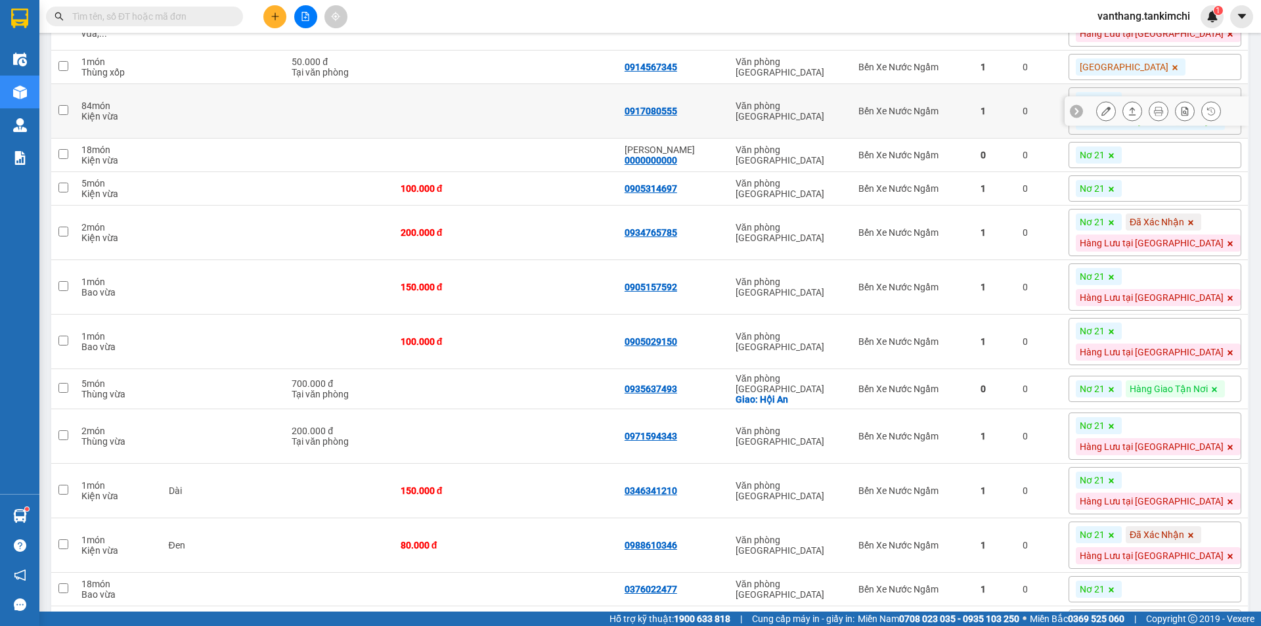
click at [564, 139] on td at bounding box center [562, 111] width 112 height 55
checkbox input "true"
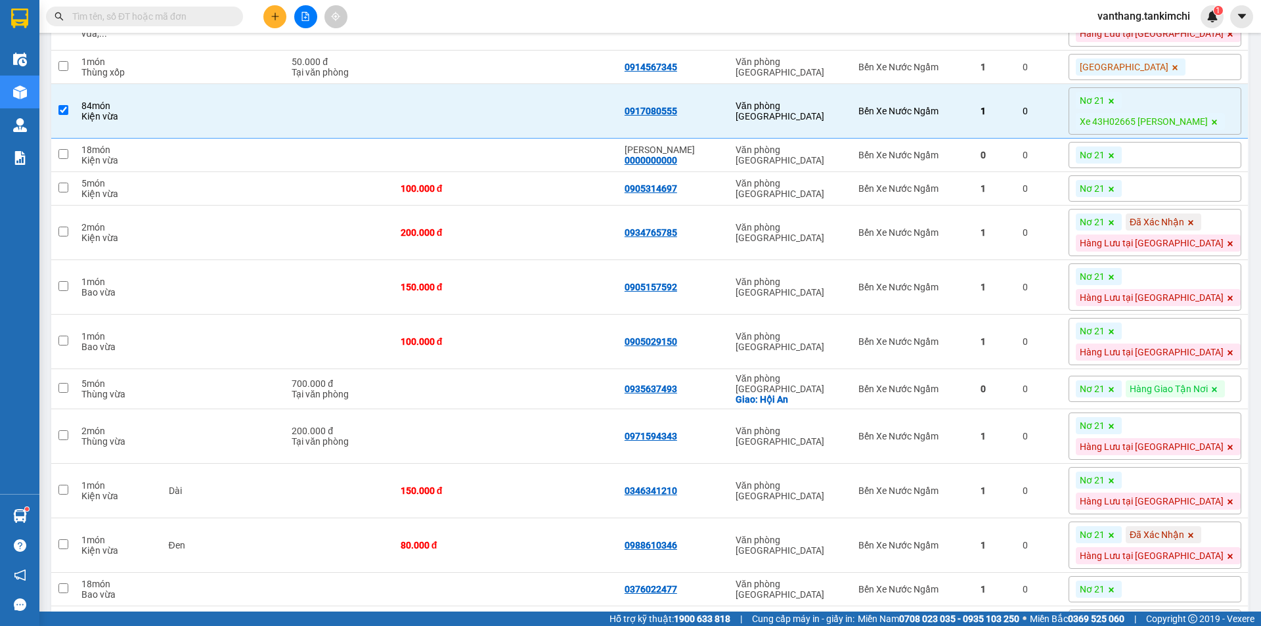
click at [1194, 80] on div "[GEOGRAPHIC_DATA]" at bounding box center [1155, 67] width 173 height 26
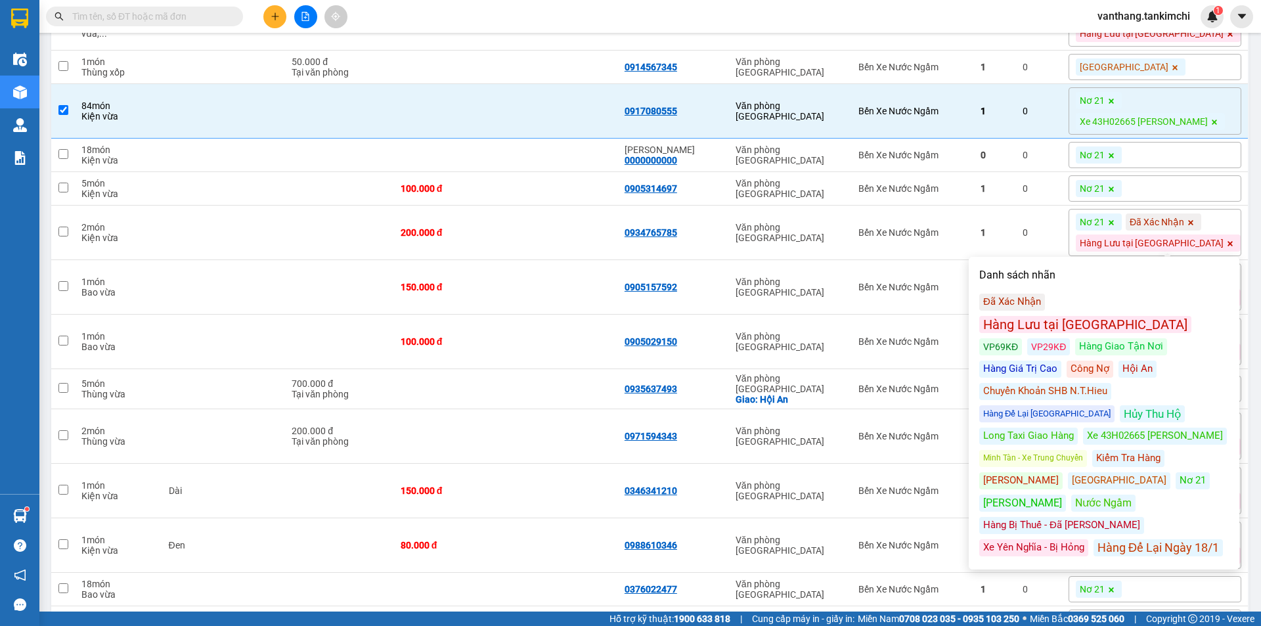
click at [1111, 450] on div "Kiểm Tra Hàng" at bounding box center [1129, 458] width 72 height 17
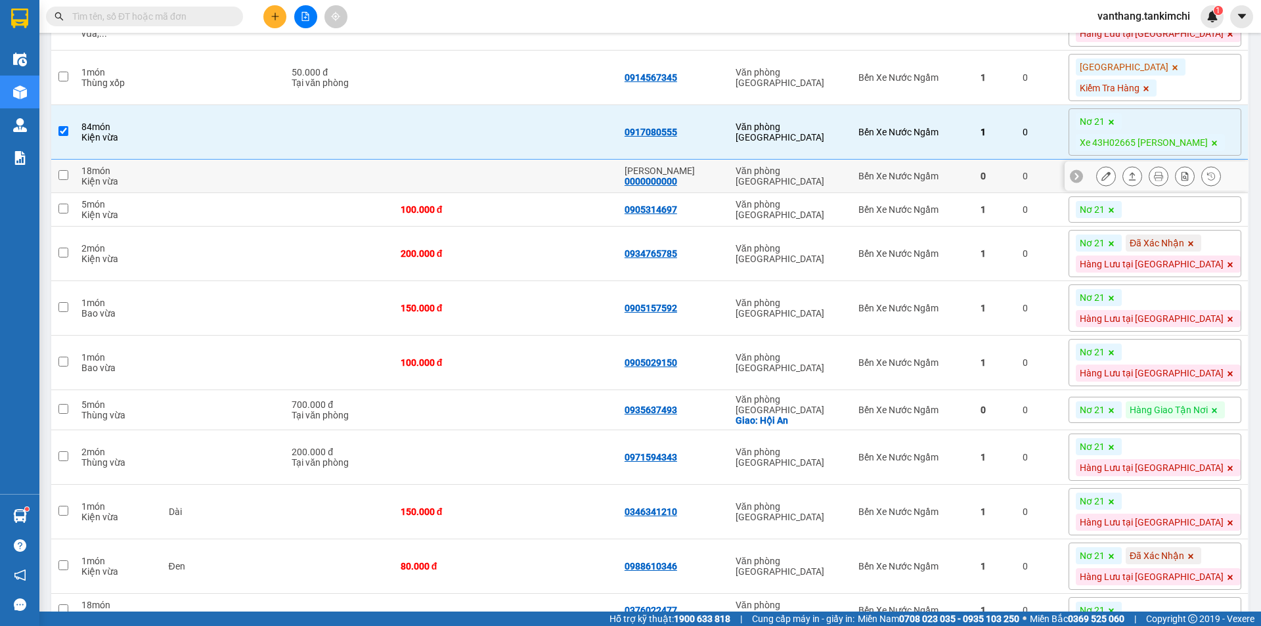
click at [721, 193] on td "Kin Kin 0000000000" at bounding box center [673, 177] width 111 height 34
checkbox input "true"
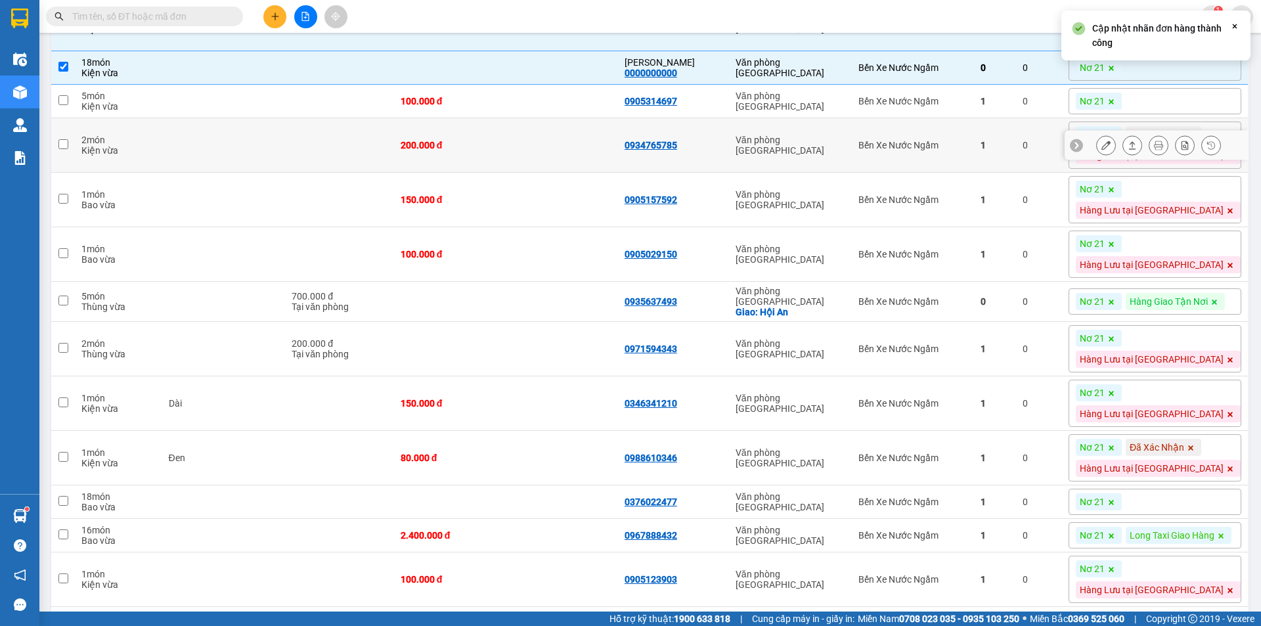
scroll to position [1445, 0]
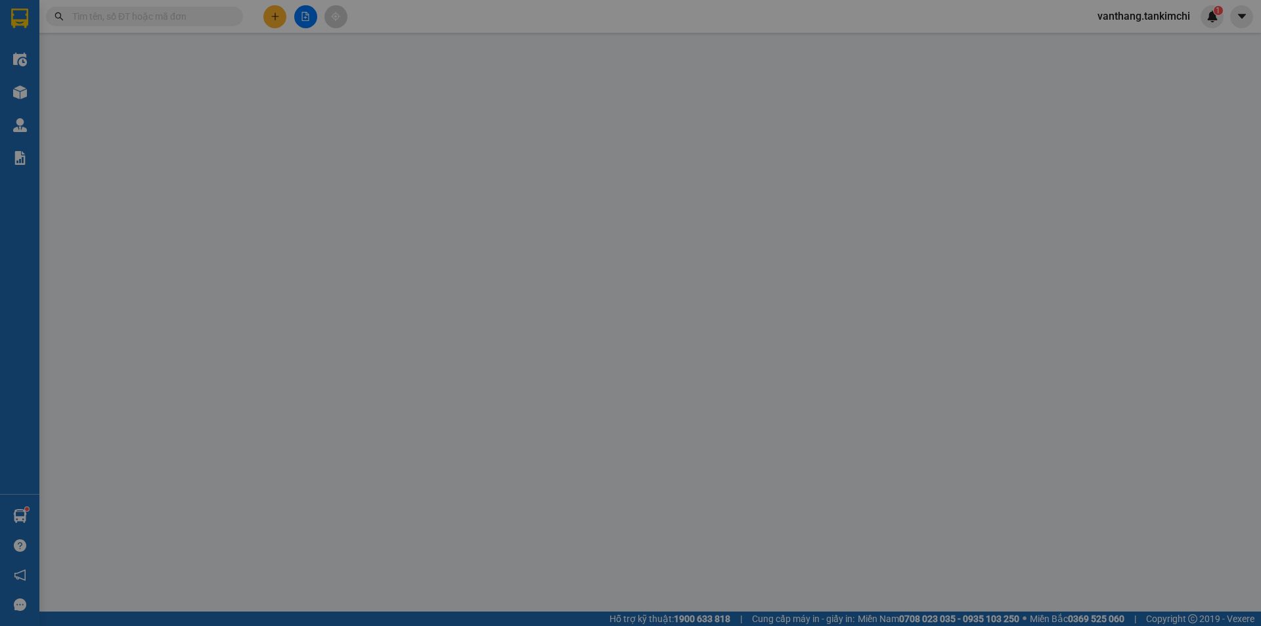
type input "0914567345"
type input "50.000"
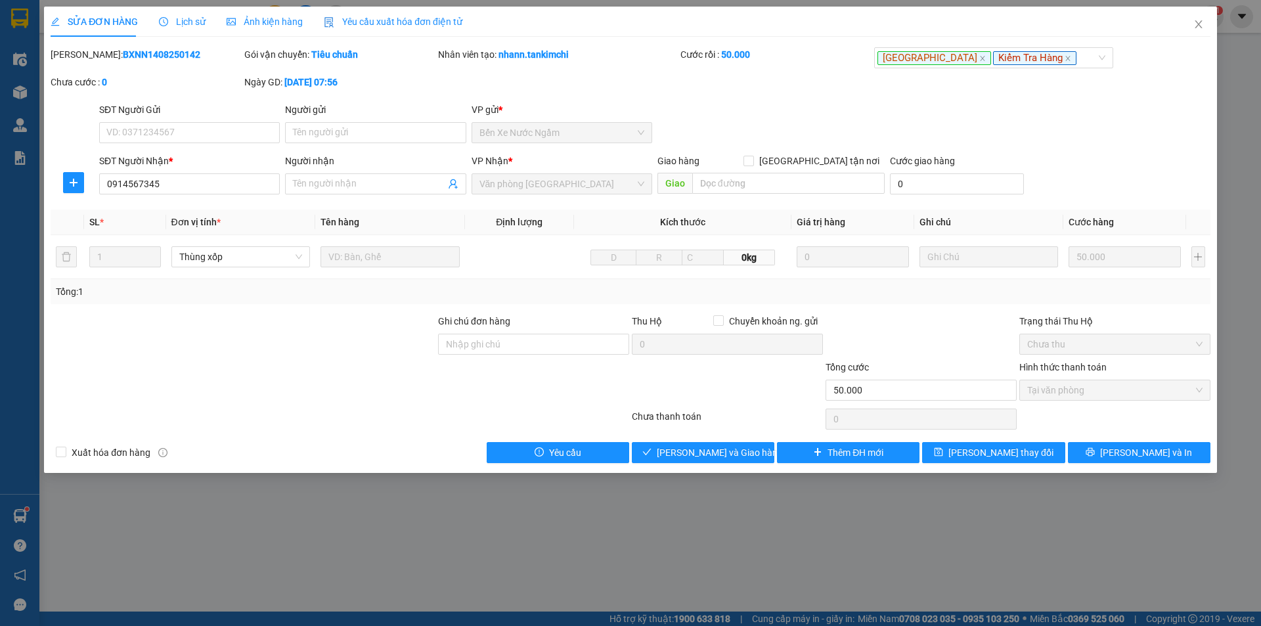
click at [202, 22] on div "SỬA ĐƠN HÀNG Lịch sử Ảnh kiện hàng Yêu cầu xuất hóa đơn điện tử" at bounding box center [257, 22] width 412 height 30
click at [191, 25] on span "Lịch sử" at bounding box center [182, 21] width 47 height 11
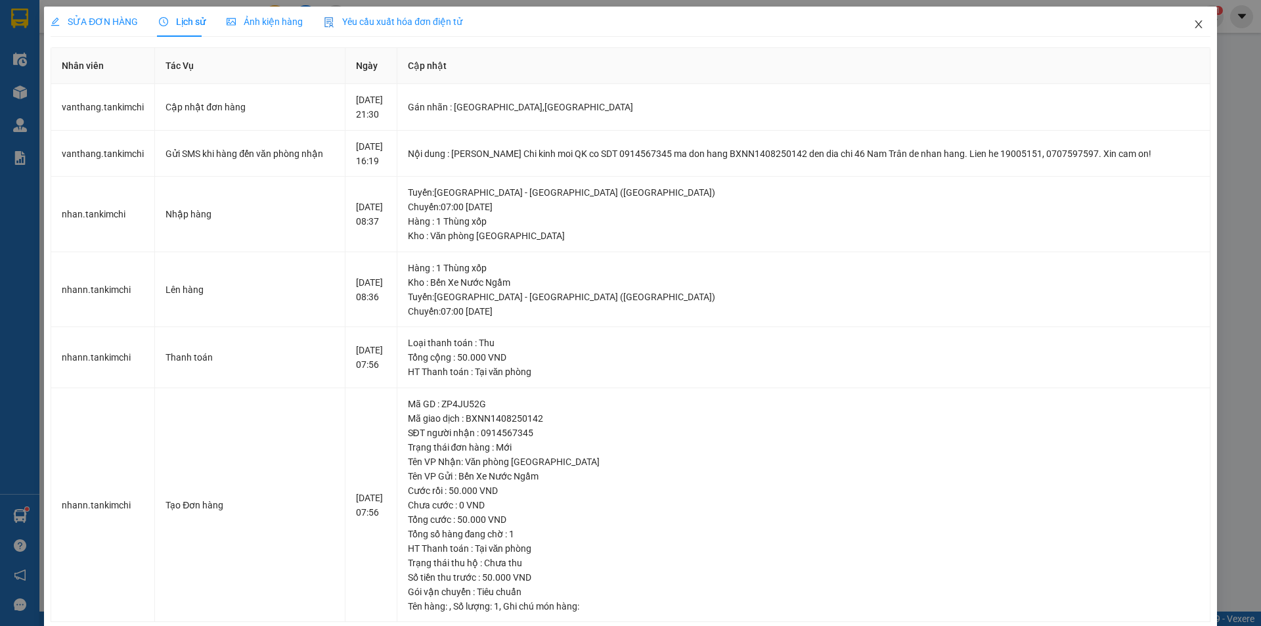
click at [1195, 26] on icon "close" at bounding box center [1198, 24] width 7 height 8
click at [1187, 26] on div "vanthang.tankimchi 1" at bounding box center [1155, 16] width 137 height 23
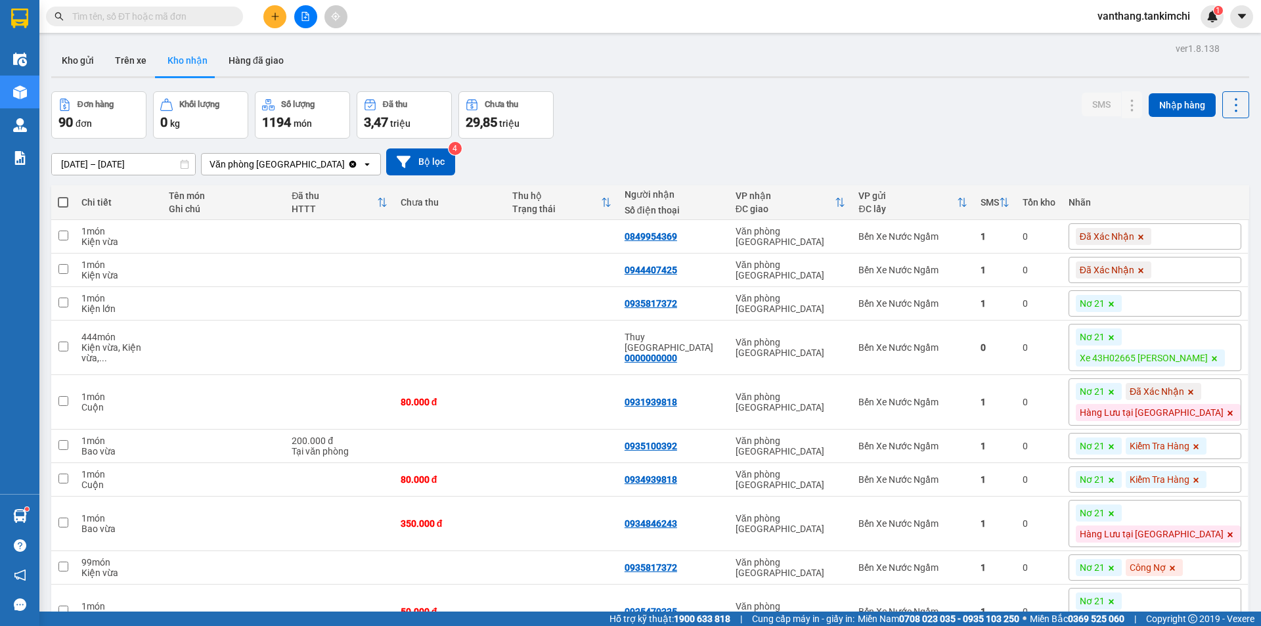
click at [125, 15] on input "text" at bounding box center [149, 16] width 155 height 14
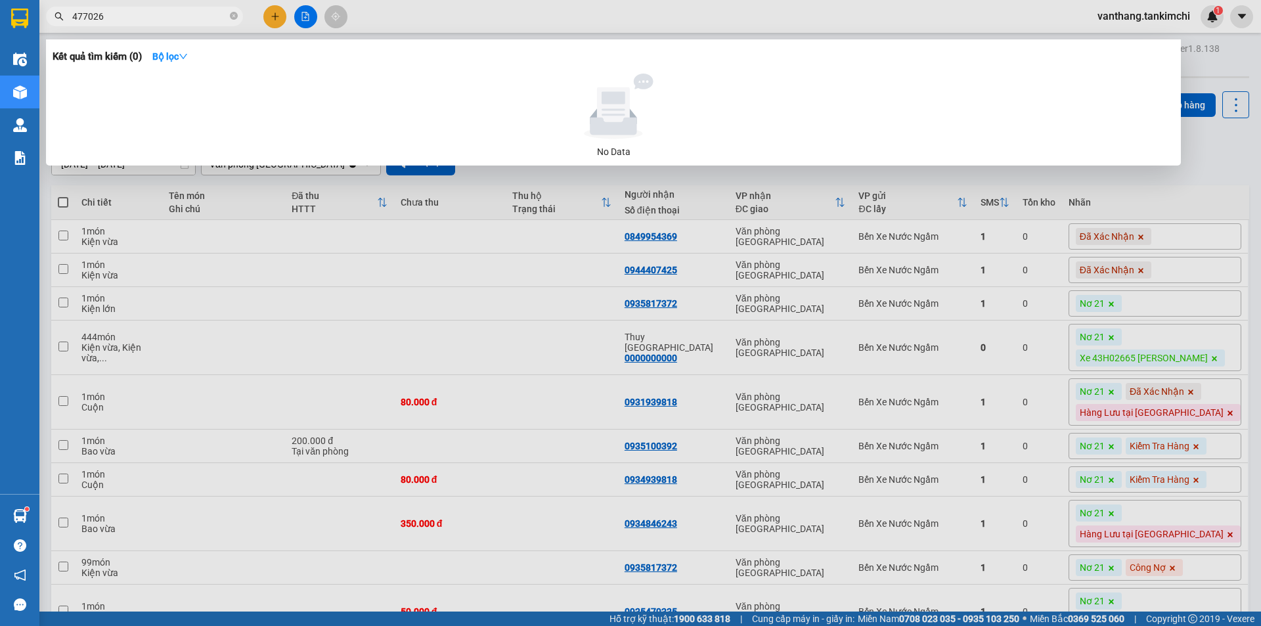
click at [86, 15] on input "477026" at bounding box center [149, 16] width 155 height 14
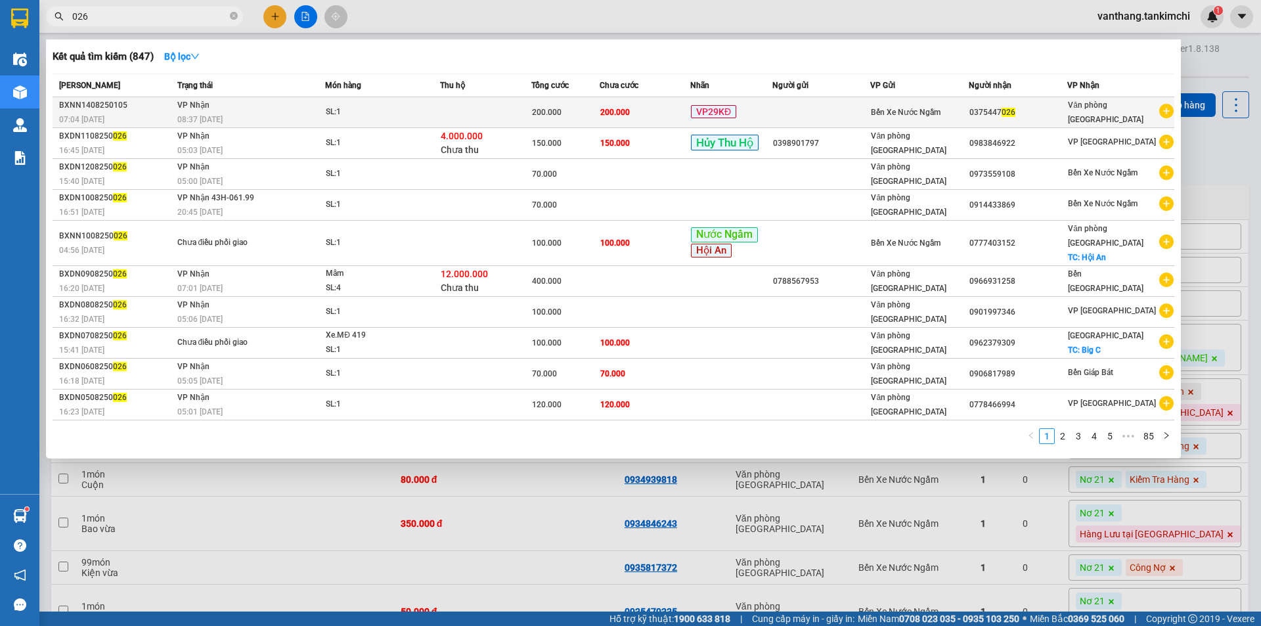
type input "026"
click at [464, 116] on td at bounding box center [485, 112] width 91 height 31
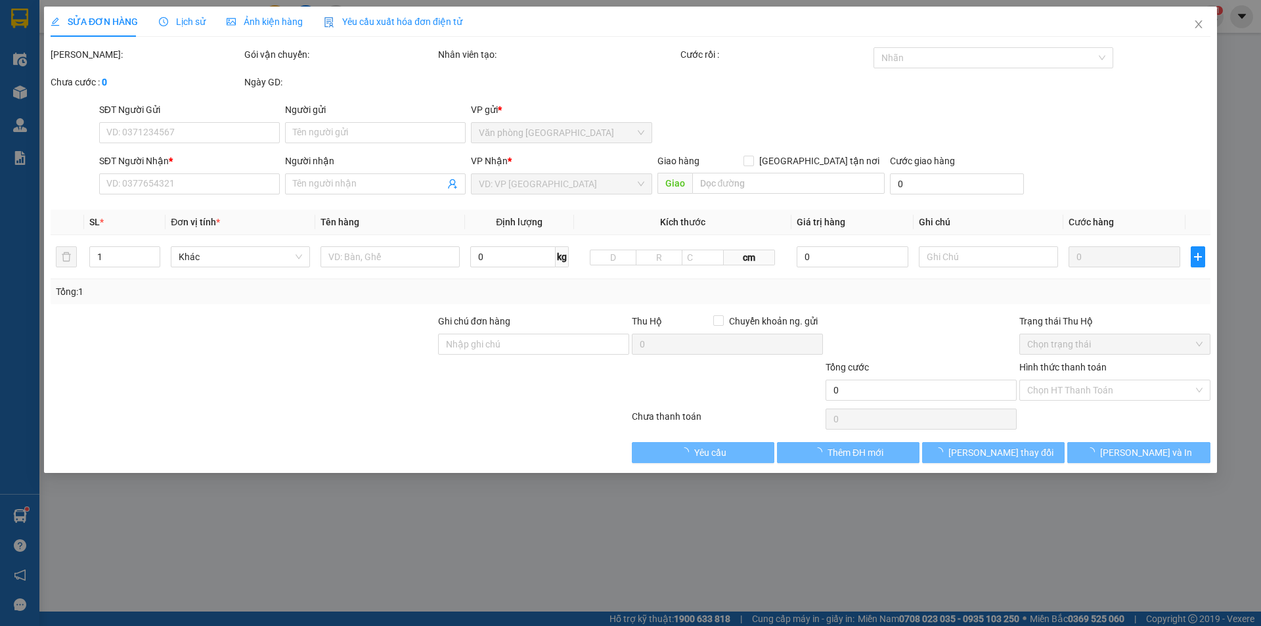
type input "0375447026"
type input "200.000"
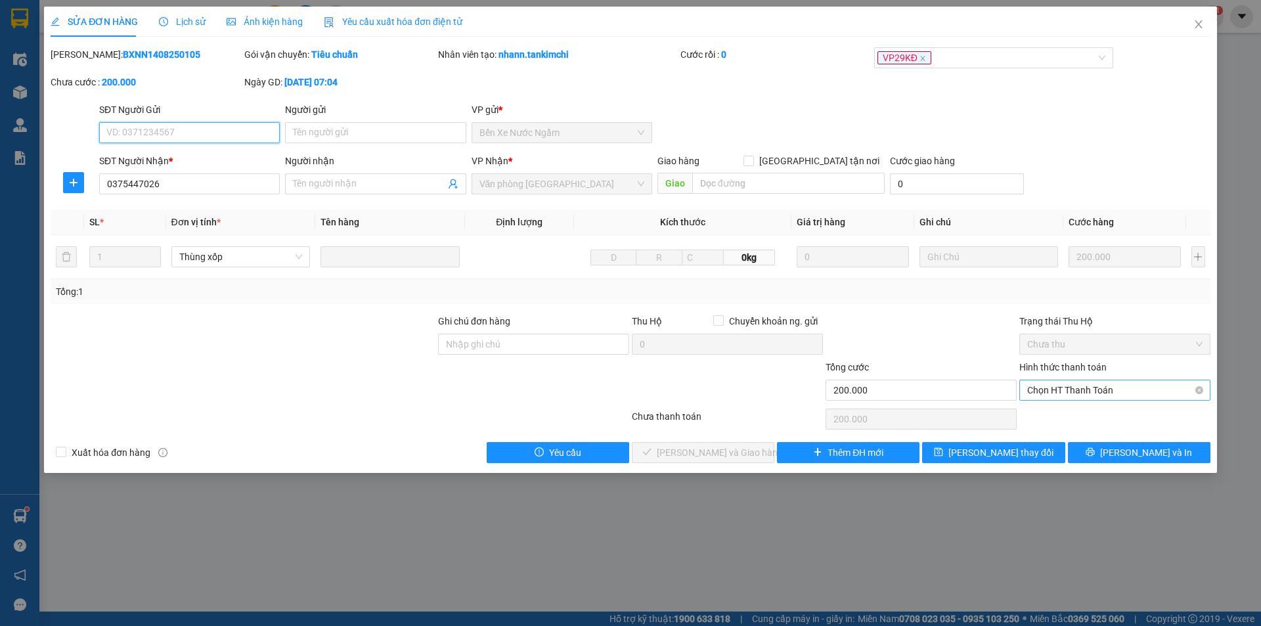
click at [1101, 390] on span "Chọn HT Thanh Toán" at bounding box center [1115, 390] width 175 height 20
click at [1095, 410] on div "Tại văn phòng" at bounding box center [1115, 416] width 175 height 14
type input "0"
click at [736, 455] on span "[PERSON_NAME] và Giao hàng" at bounding box center [720, 452] width 126 height 14
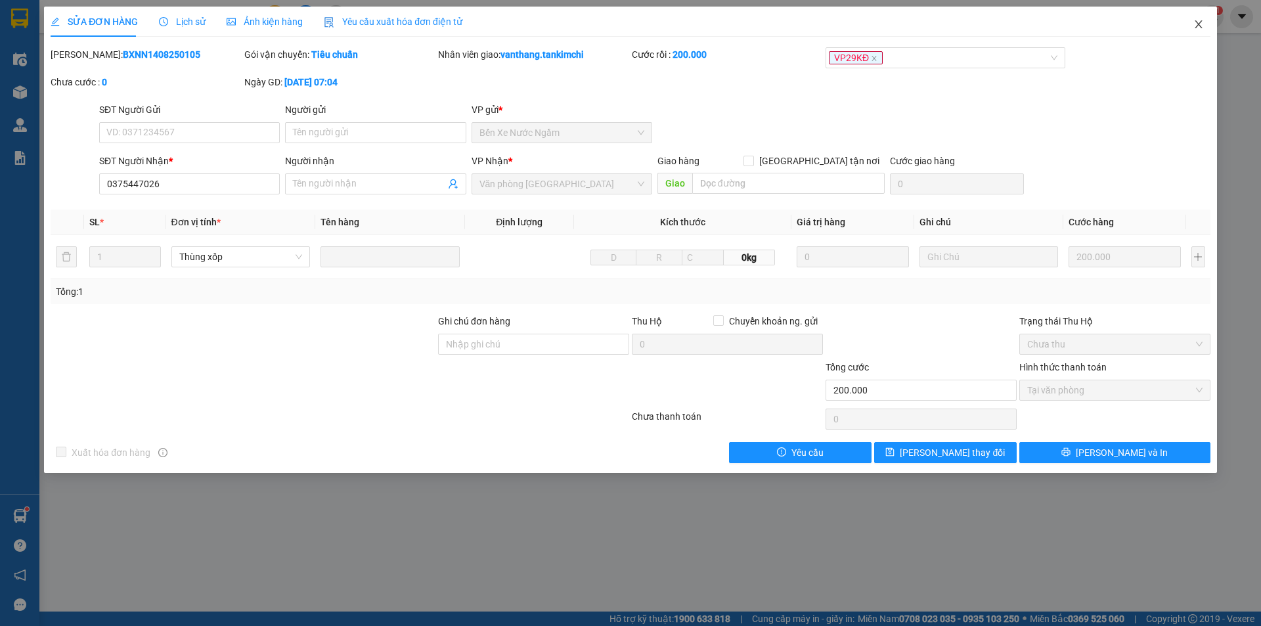
click at [1198, 25] on icon "close" at bounding box center [1198, 24] width 7 height 8
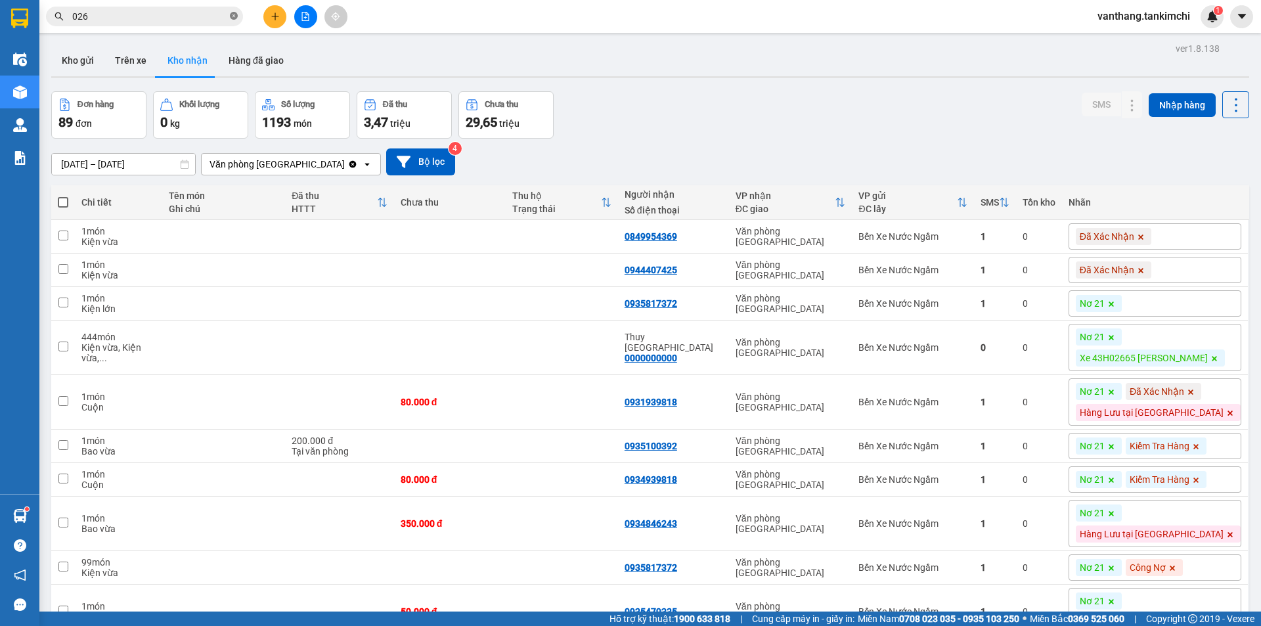
click at [236, 16] on icon "close-circle" at bounding box center [234, 16] width 8 height 8
click at [276, 62] on button "Hàng đã giao" at bounding box center [256, 61] width 76 height 32
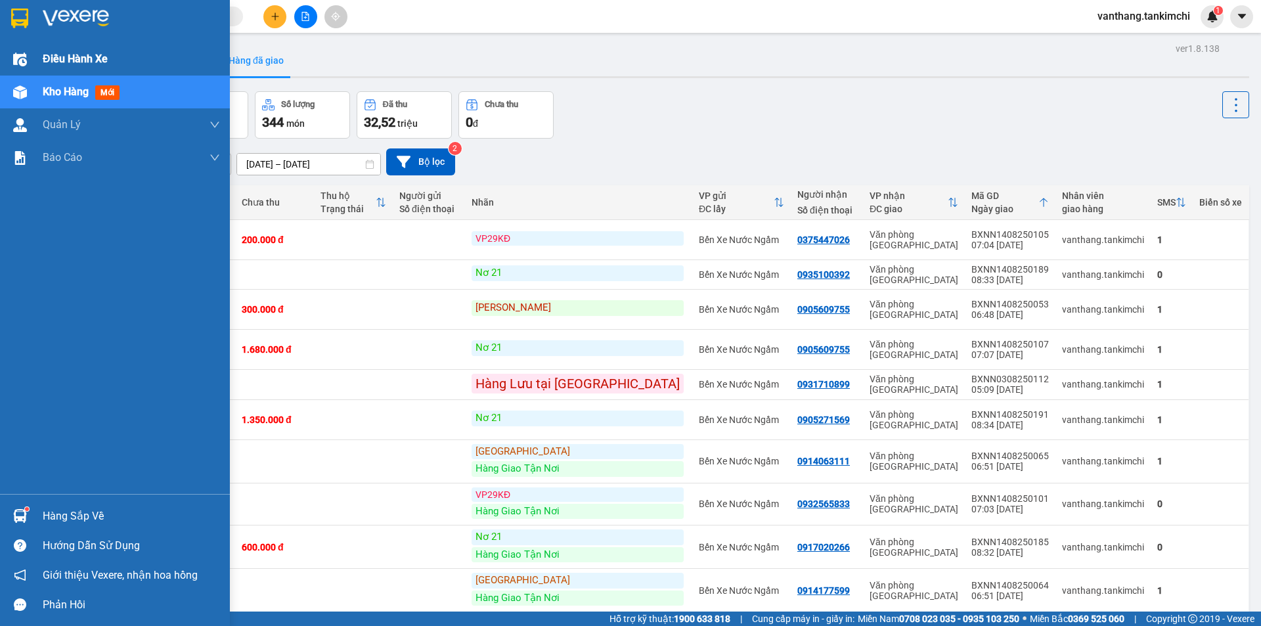
click at [79, 60] on span "Điều hành xe" at bounding box center [75, 59] width 65 height 16
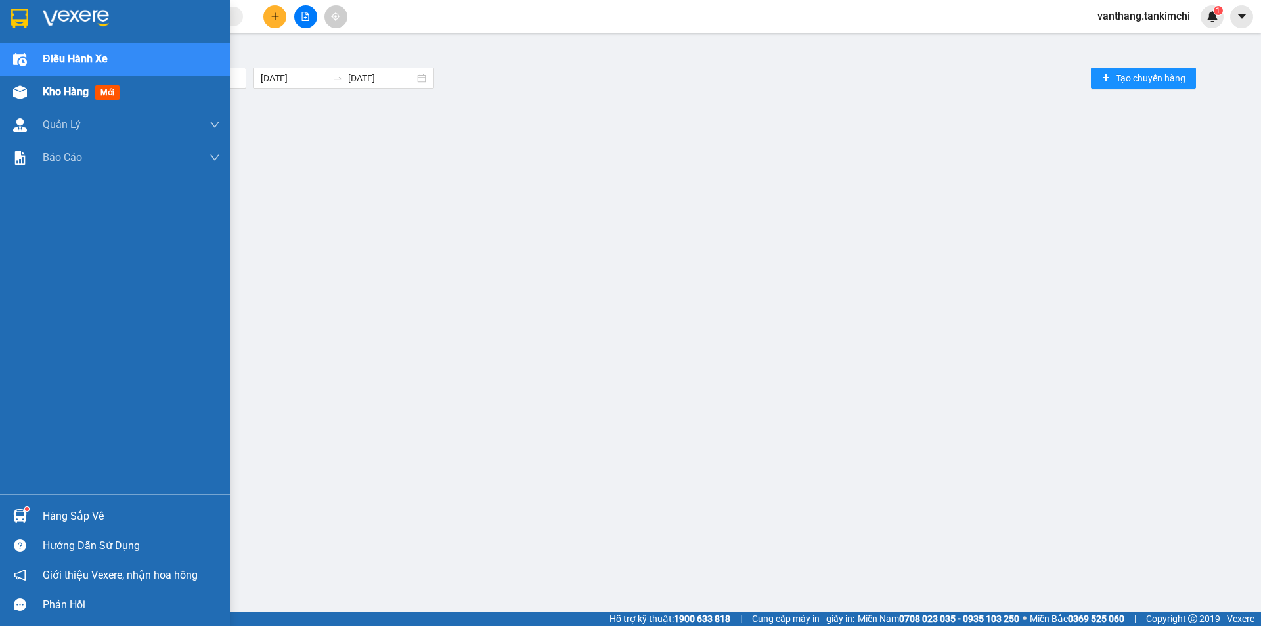
click at [75, 89] on span "Kho hàng" at bounding box center [66, 91] width 46 height 12
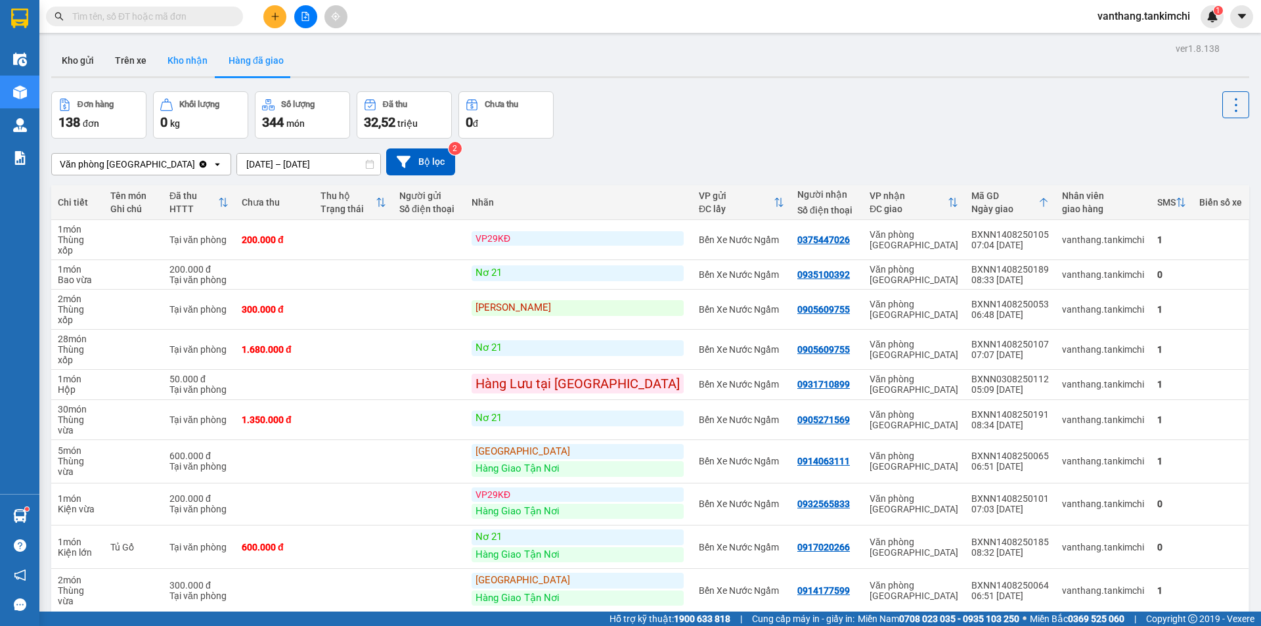
click at [187, 59] on button "Kho nhận" at bounding box center [187, 61] width 61 height 32
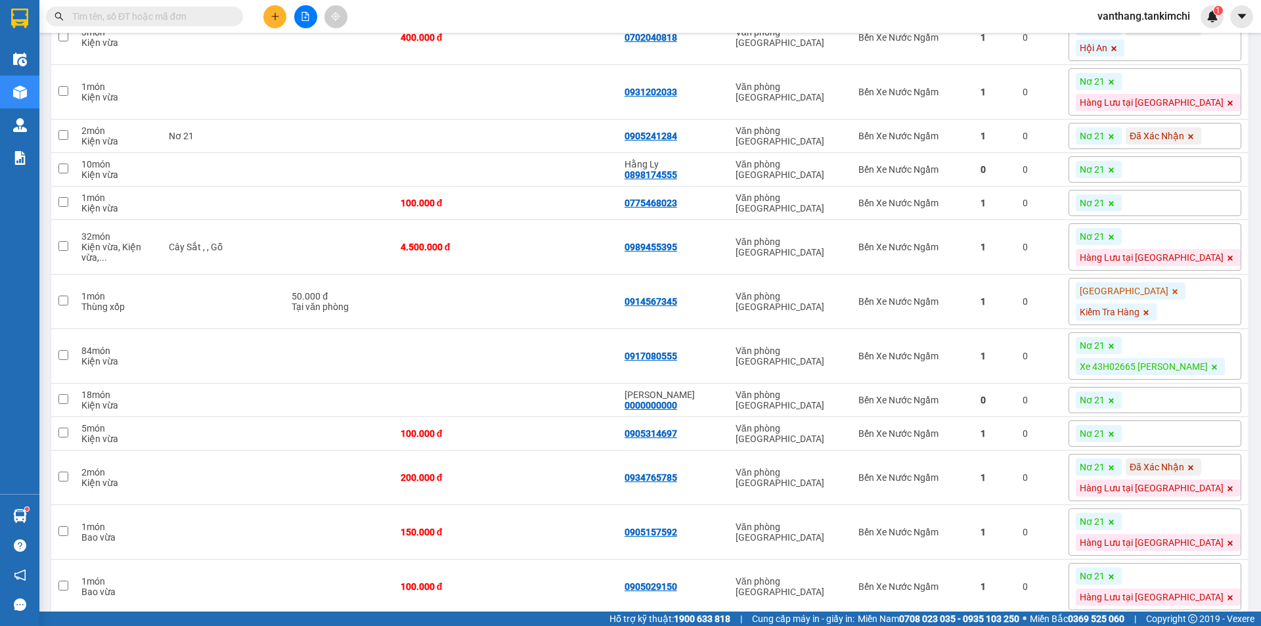
scroll to position [1117, 0]
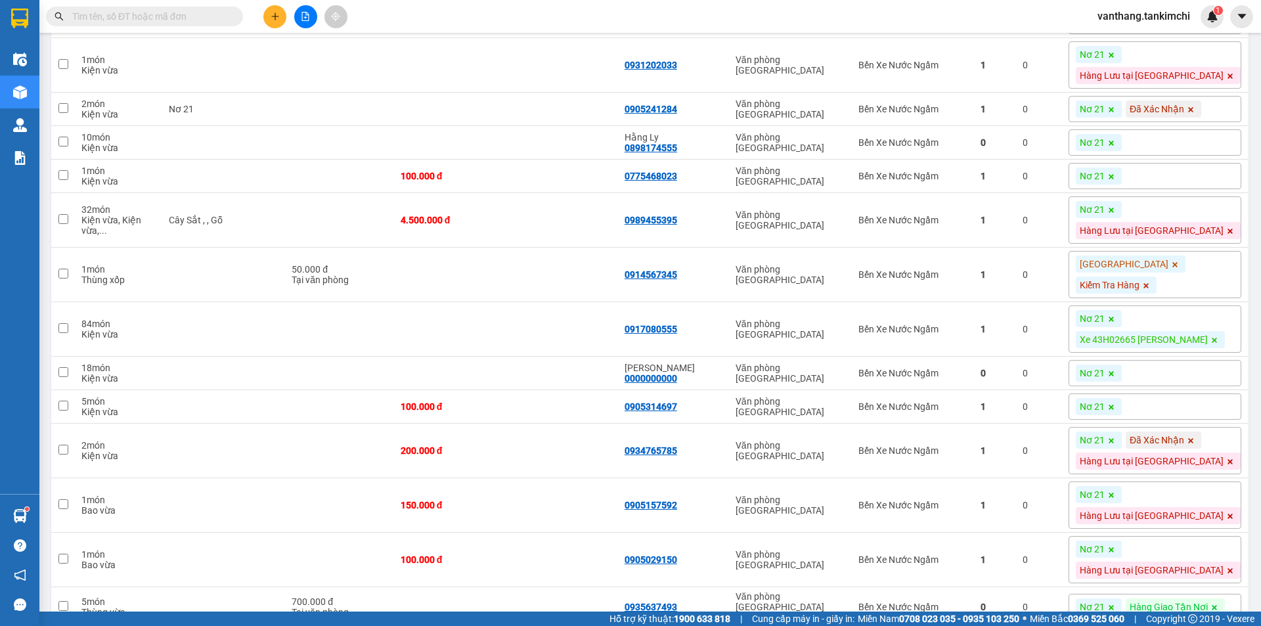
click at [1179, 156] on div "Nơ 21" at bounding box center [1155, 142] width 173 height 26
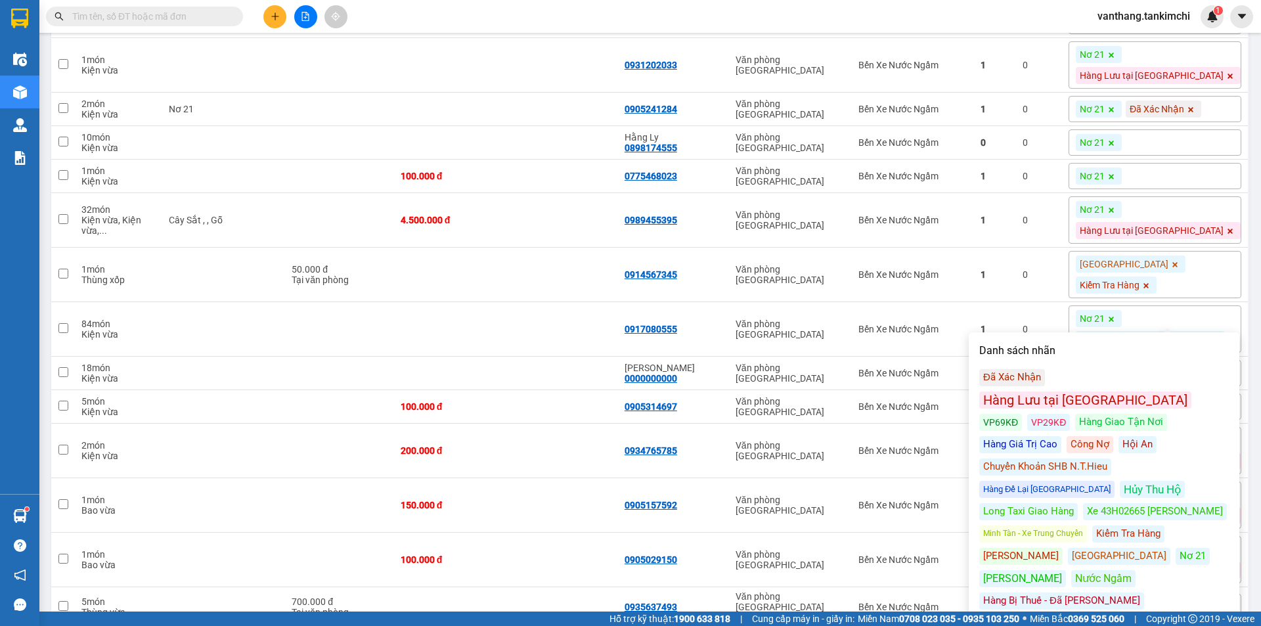
click at [1067, 436] on div "Công Nợ" at bounding box center [1090, 444] width 47 height 17
click at [500, 225] on div "4.500.000 đ" at bounding box center [450, 220] width 99 height 11
checkbox input "true"
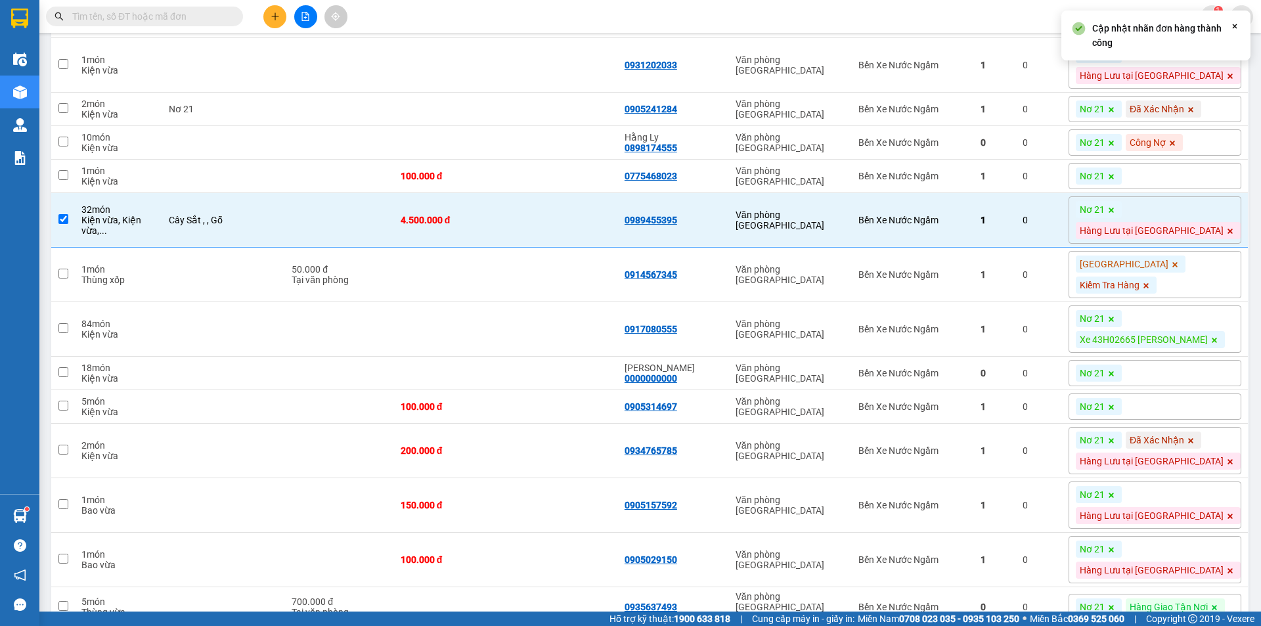
click at [1186, 189] on div "Nơ 21" at bounding box center [1155, 176] width 173 height 26
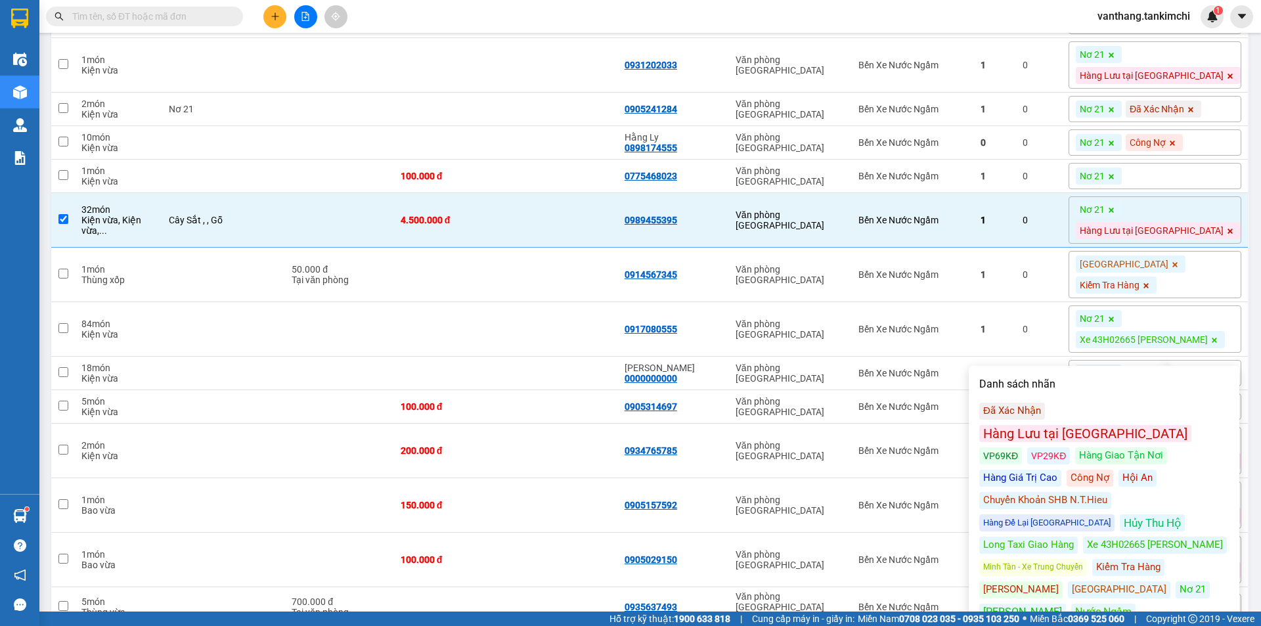
click at [1041, 537] on div "Long Taxi Giao Hàng" at bounding box center [1029, 545] width 99 height 17
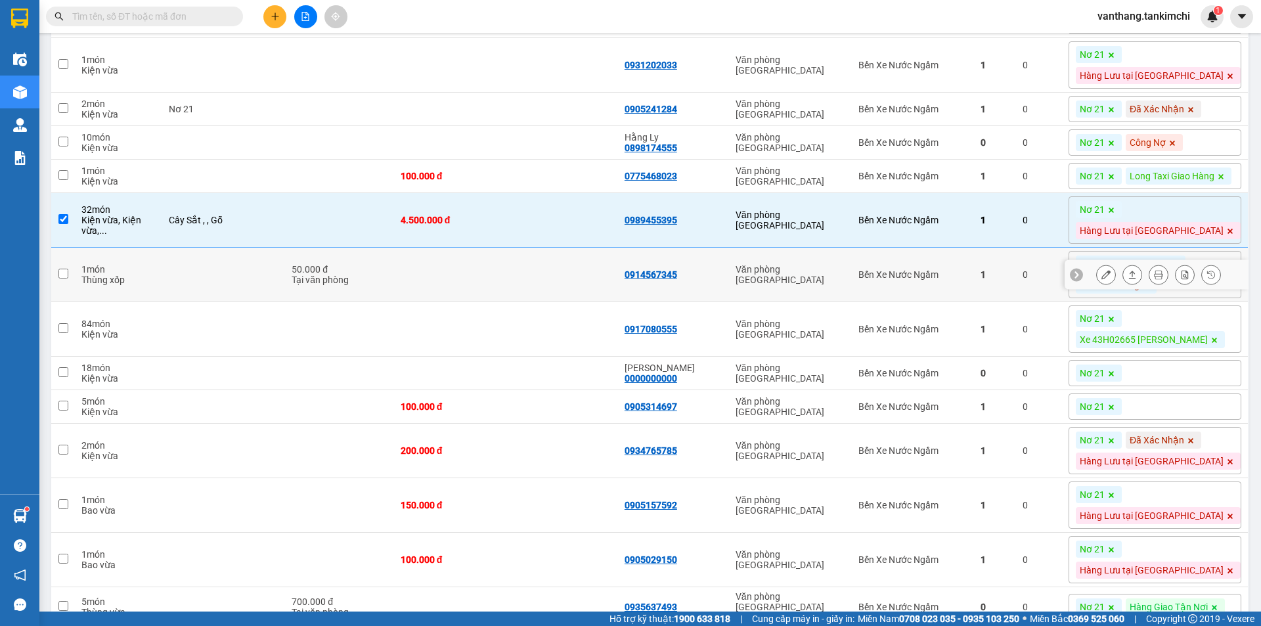
click at [612, 302] on td at bounding box center [562, 275] width 112 height 55
checkbox input "true"
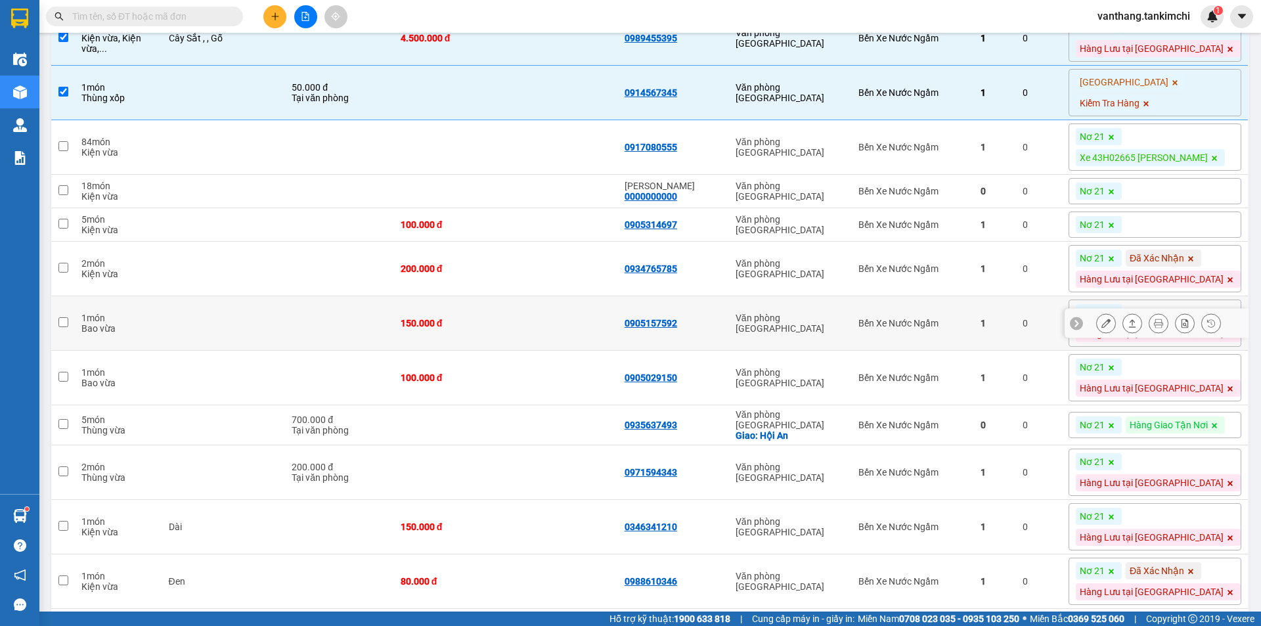
scroll to position [1314, 0]
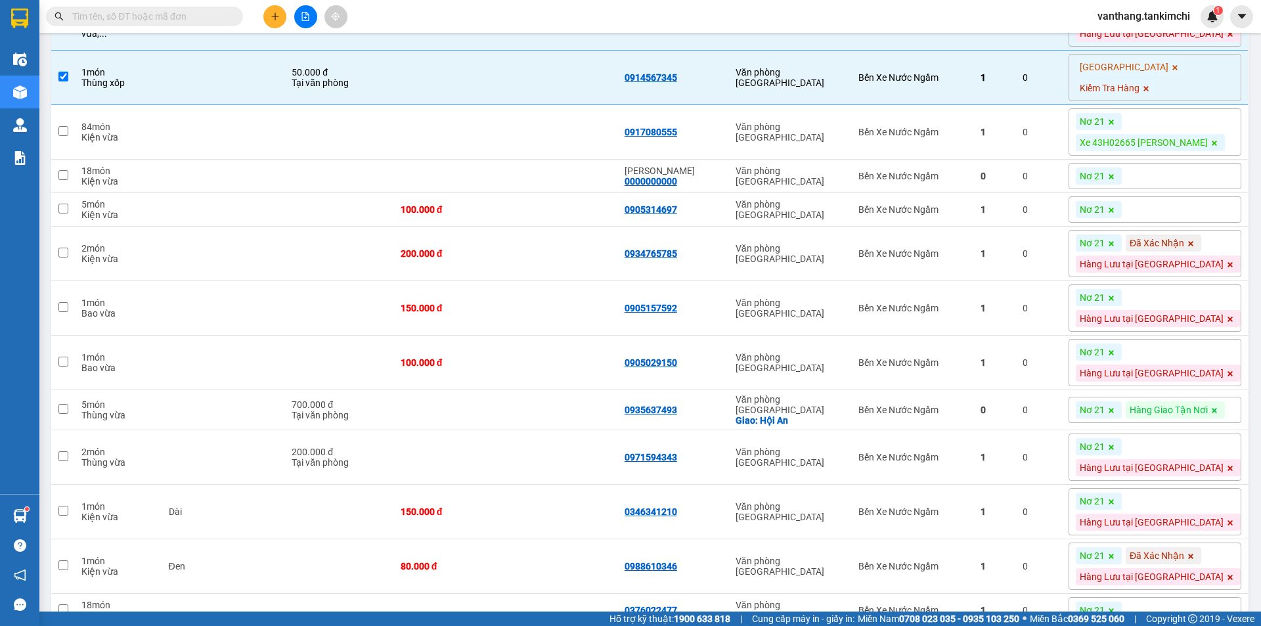
click at [1181, 189] on div "Nơ 21" at bounding box center [1155, 176] width 173 height 26
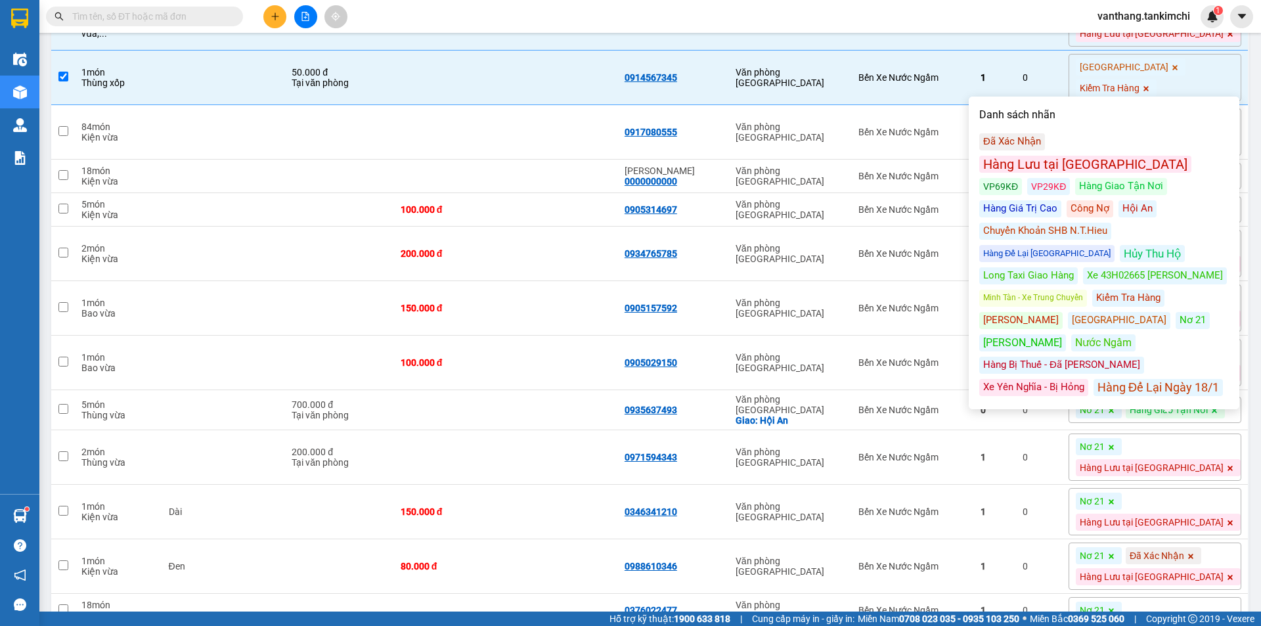
drag, startPoint x: 1125, startPoint y: 227, endPoint x: 898, endPoint y: 311, distance: 241.8
click at [1122, 267] on div "Xe 43H02665 [PERSON_NAME]" at bounding box center [1155, 275] width 144 height 17
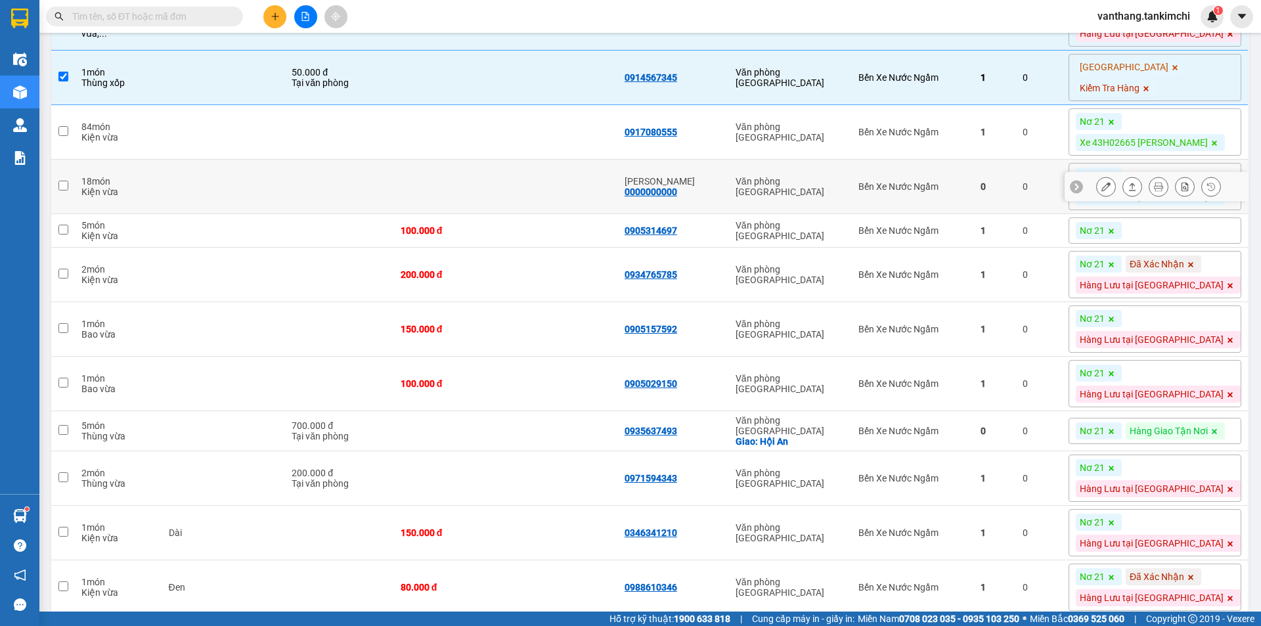
click at [561, 214] on td at bounding box center [562, 187] width 112 height 55
checkbox input "true"
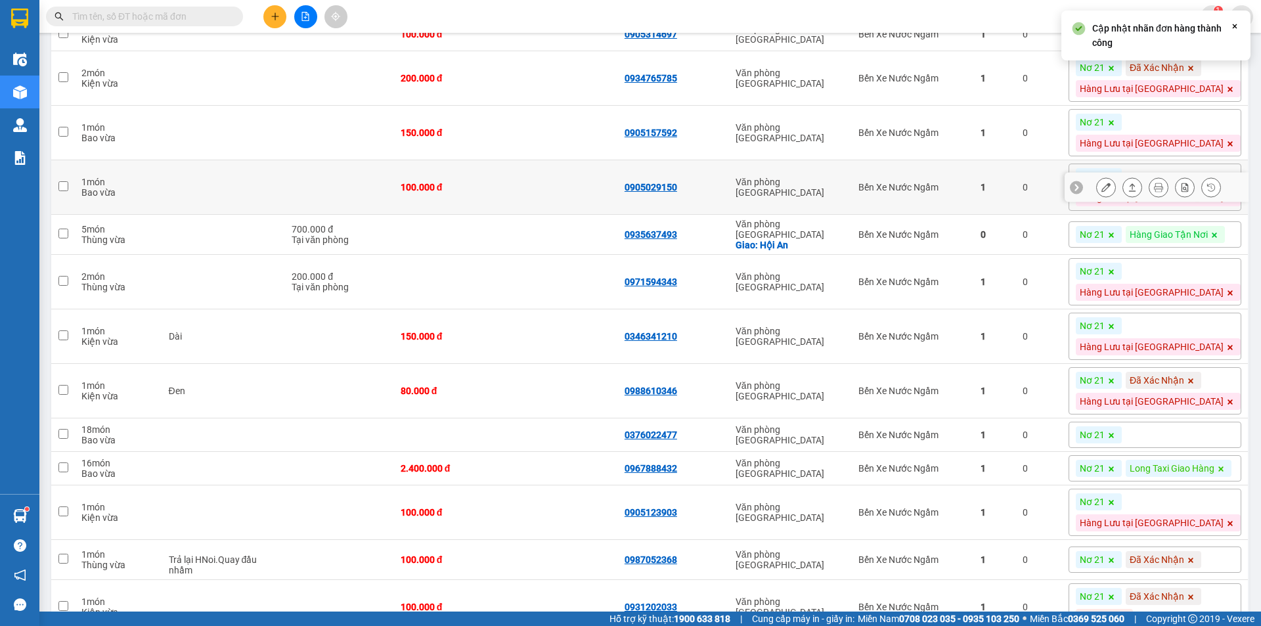
scroll to position [1511, 0]
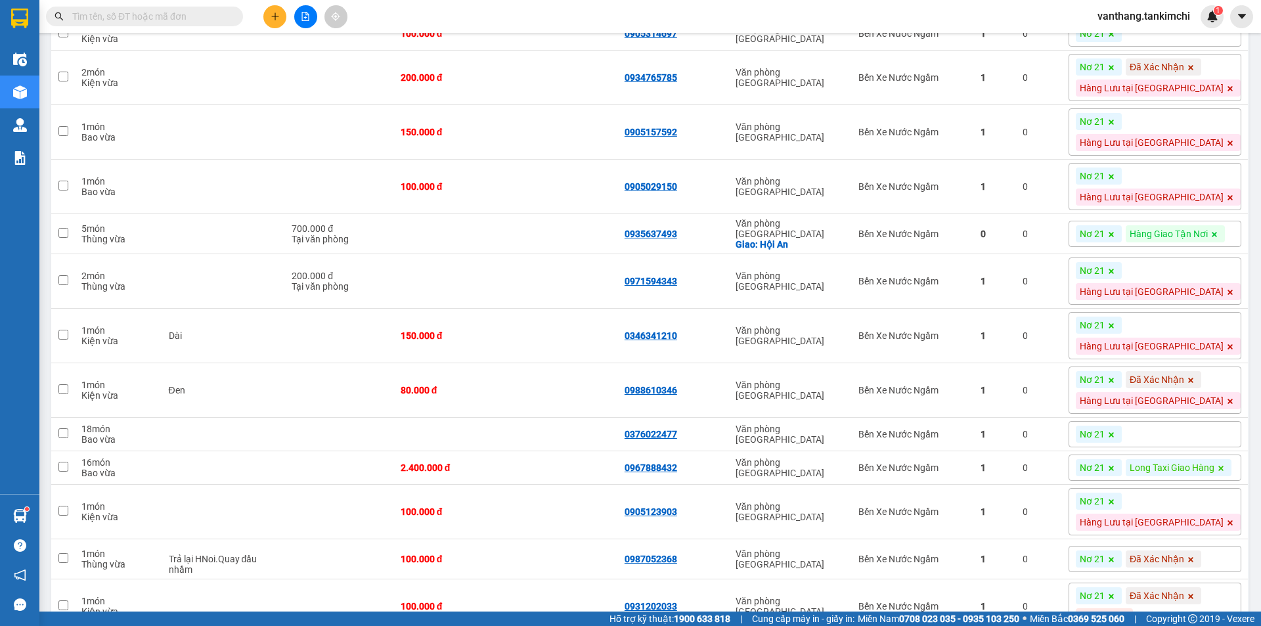
click at [1187, 47] on div "Nơ 21" at bounding box center [1155, 33] width 173 height 26
click at [136, 16] on input "text" at bounding box center [149, 16] width 155 height 14
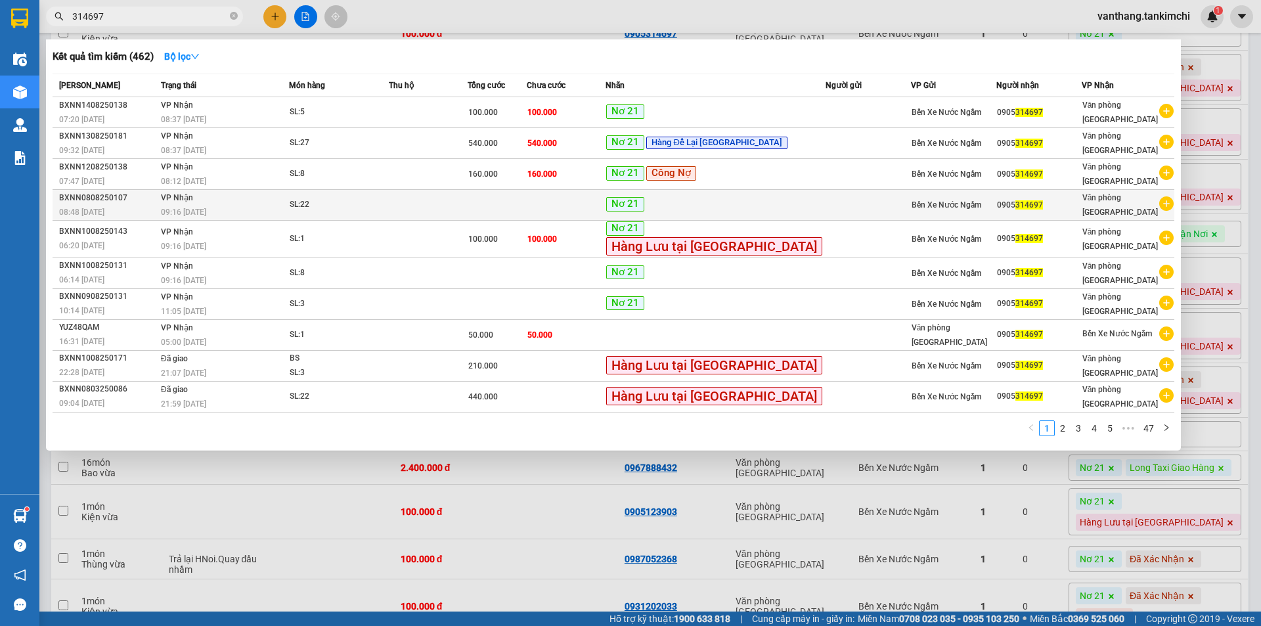
type input "314697"
click at [975, 203] on div "Bến Xe Nước Ngầm" at bounding box center [954, 205] width 84 height 14
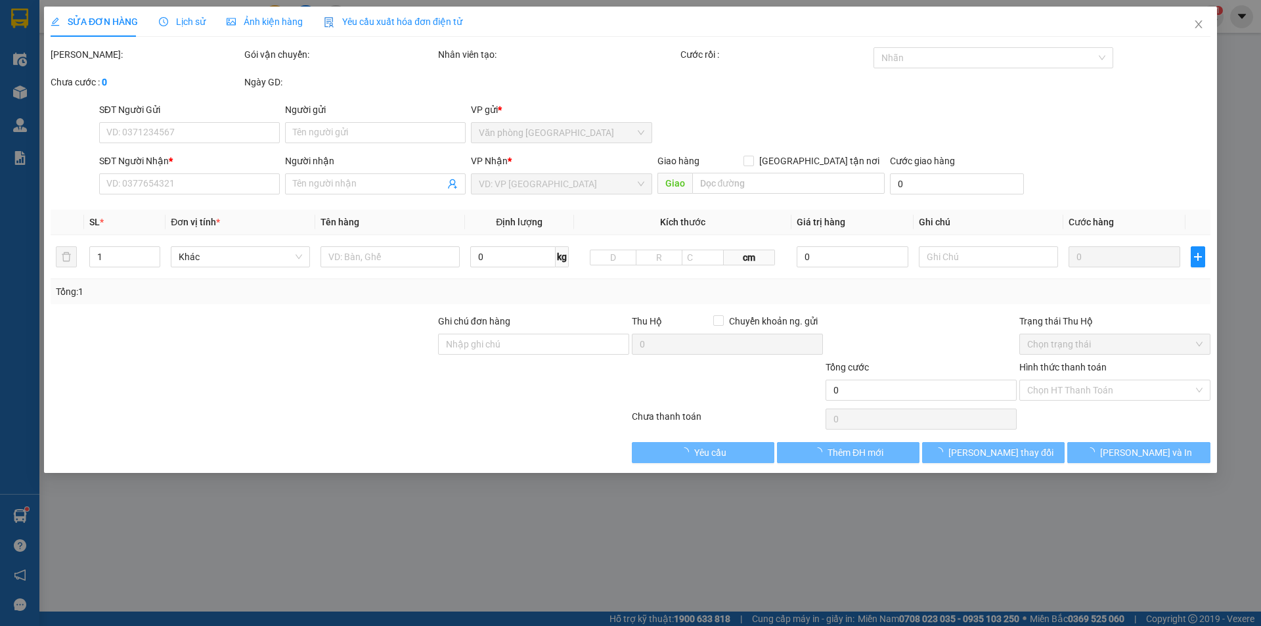
type input "0905314697"
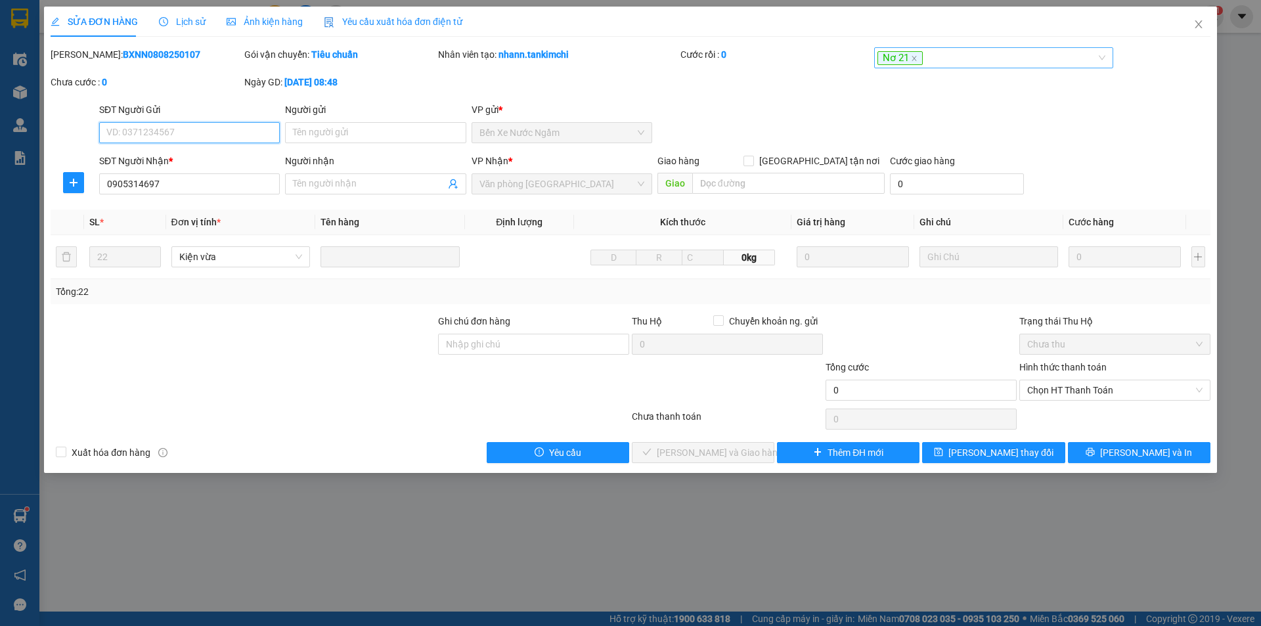
click at [986, 60] on div "Nơ 21" at bounding box center [988, 58] width 220 height 16
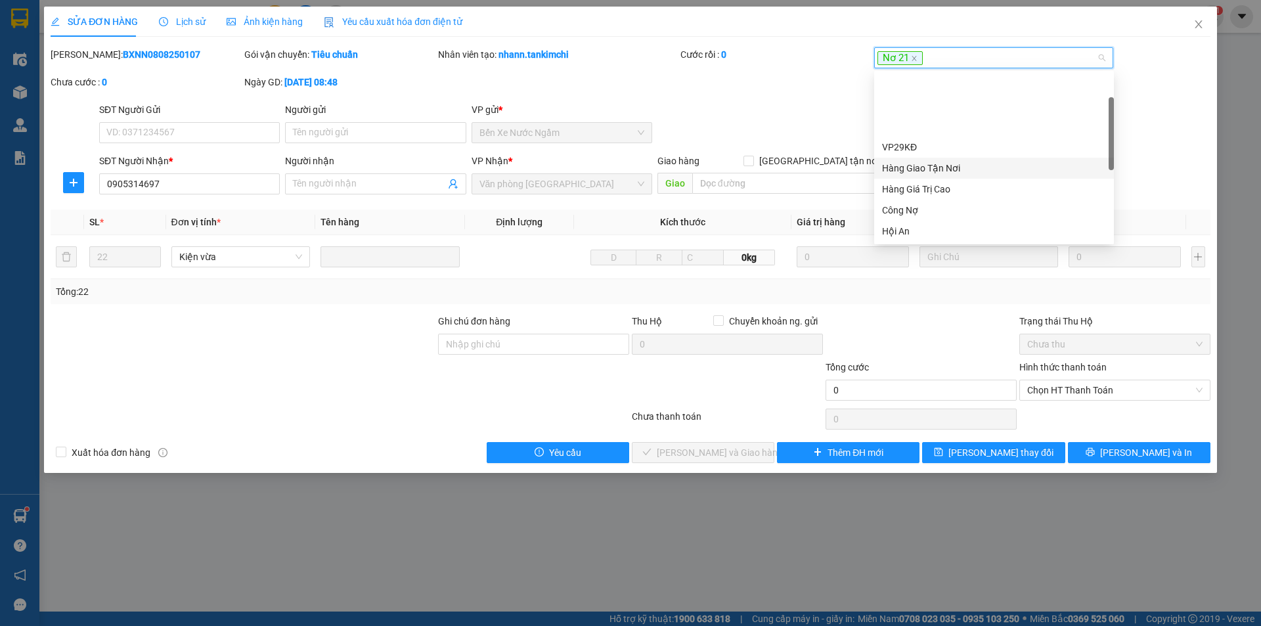
scroll to position [66, 0]
click at [955, 185] on div "Chuyển Khoản SHB N.T.Hieu" at bounding box center [994, 186] width 224 height 14
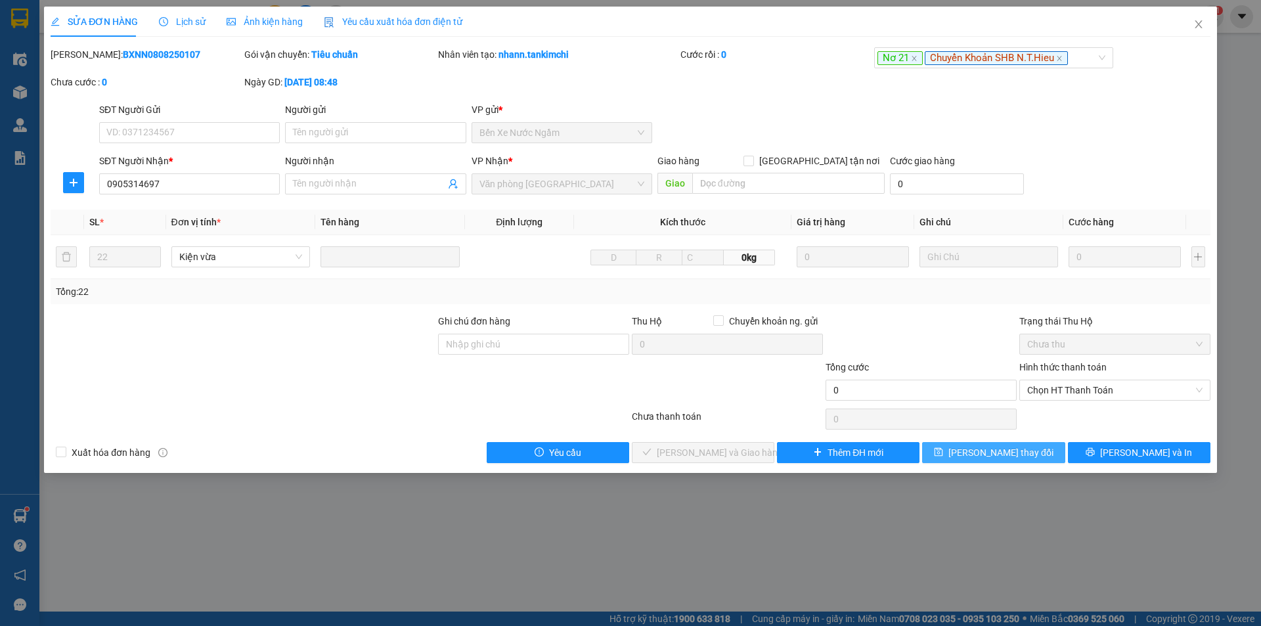
drag, startPoint x: 1010, startPoint y: 451, endPoint x: 1007, endPoint y: 439, distance: 12.5
click at [1011, 450] on span "[PERSON_NAME] thay đổi" at bounding box center [1001, 452] width 105 height 14
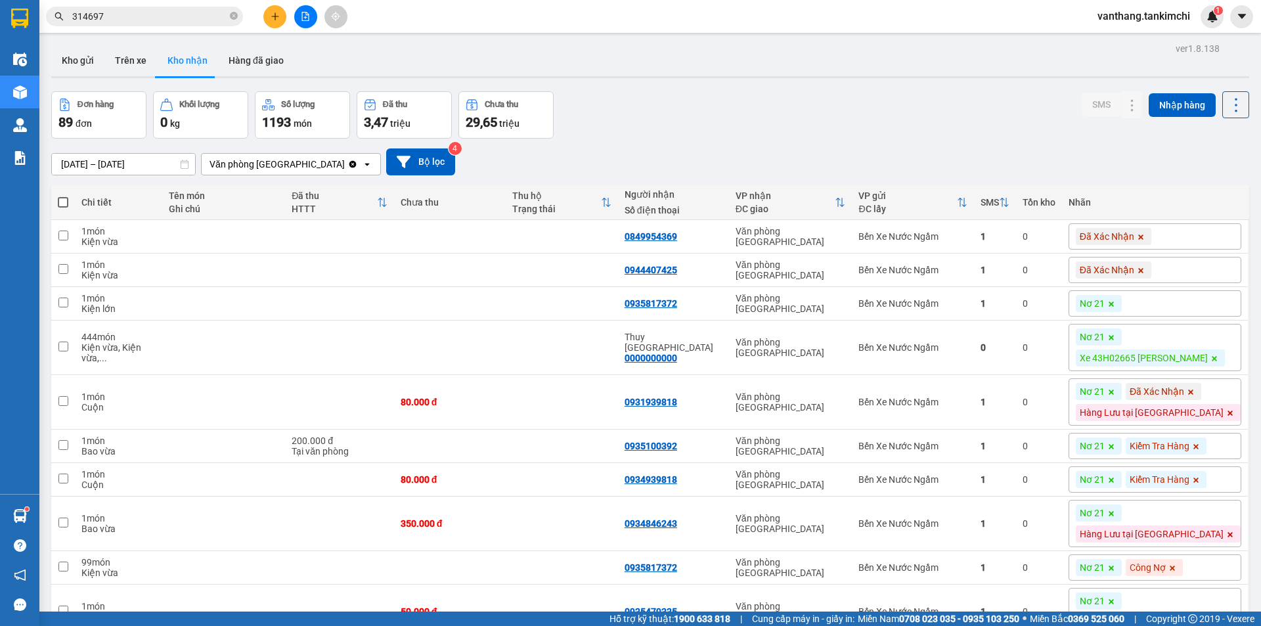
click at [141, 16] on input "314697" at bounding box center [149, 16] width 155 height 14
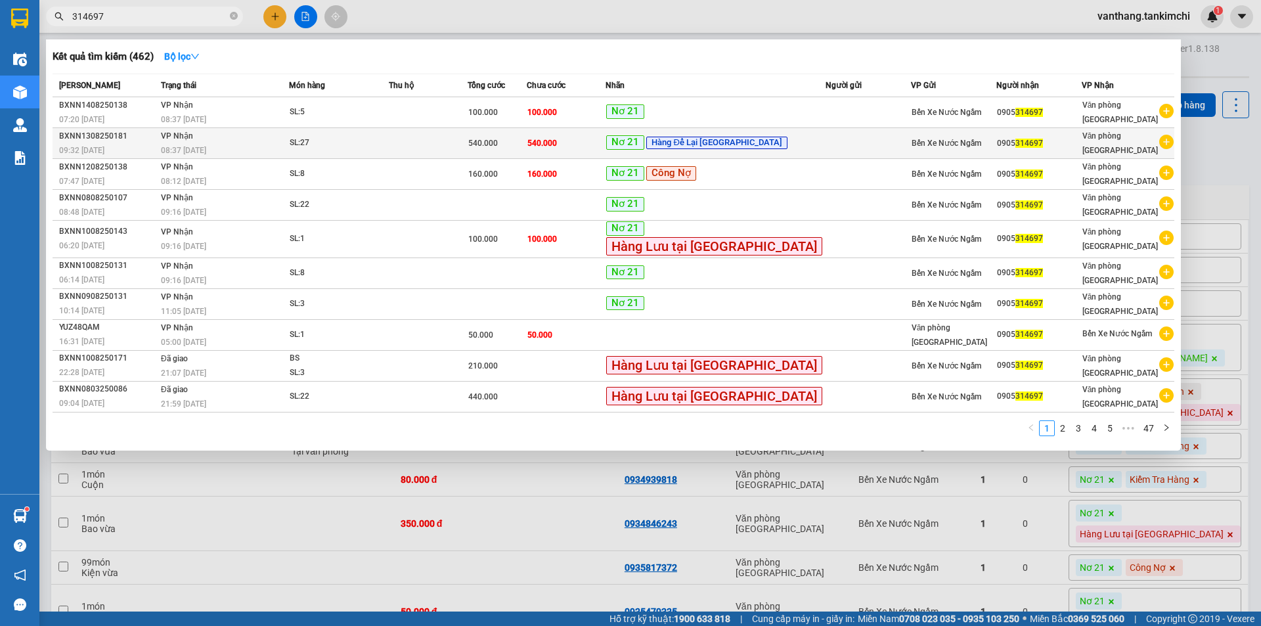
click at [645, 147] on span "Nơ 21" at bounding box center [625, 142] width 38 height 14
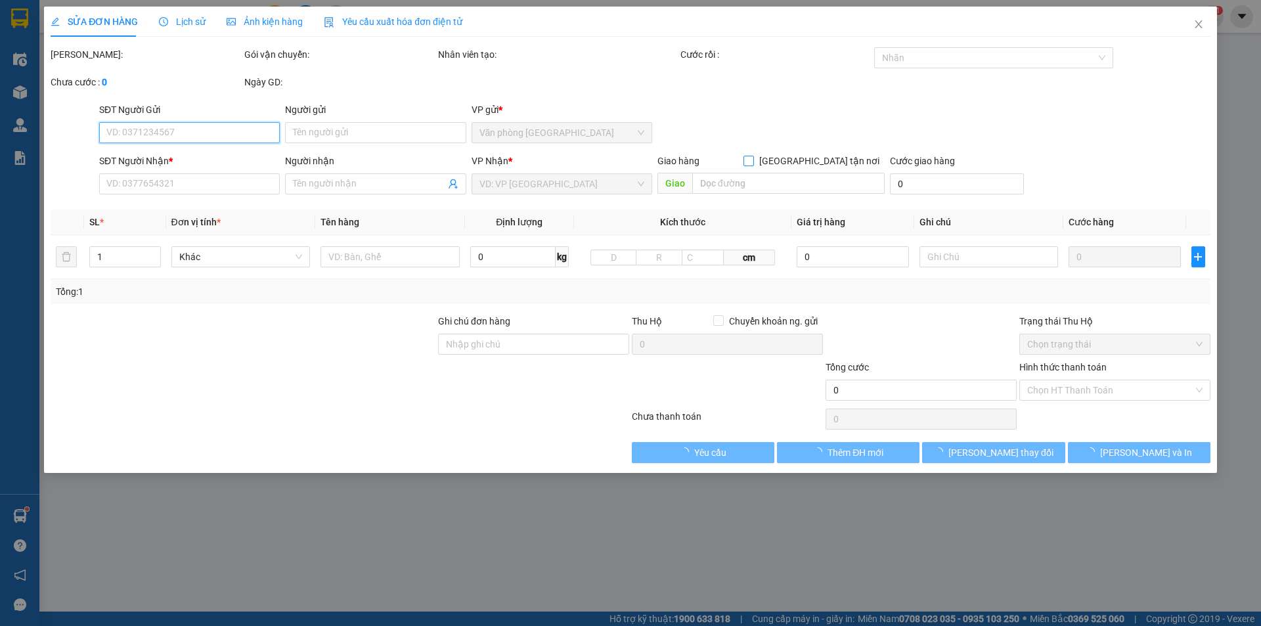
type input "0905314697"
type input "540.000"
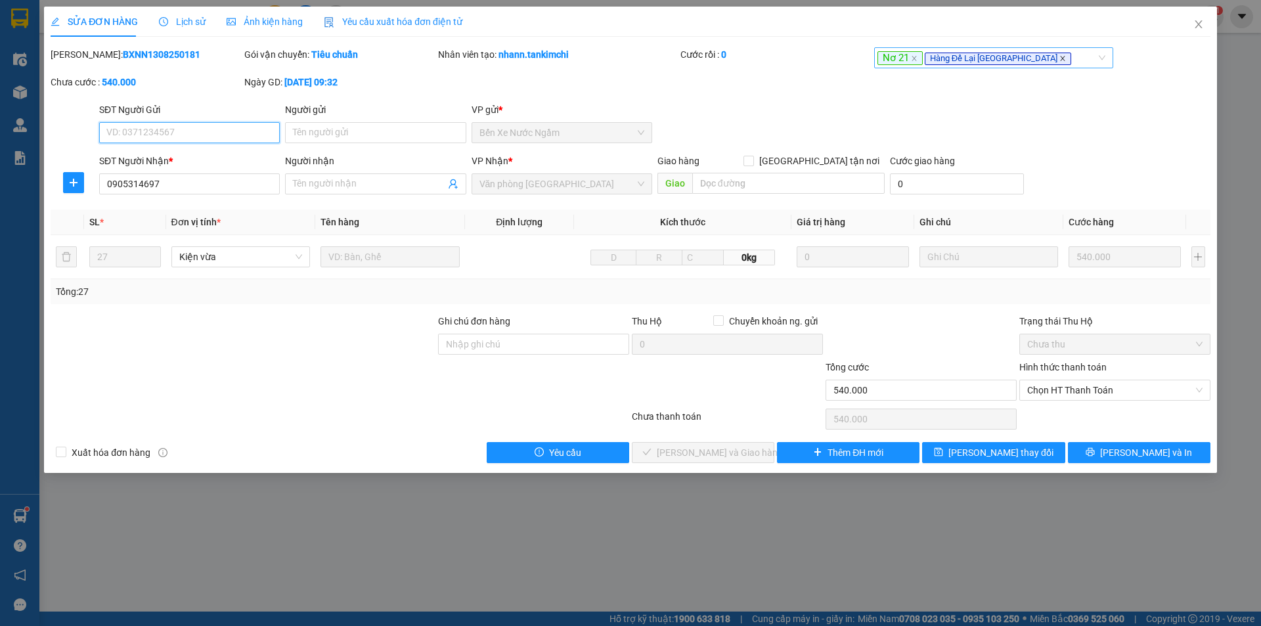
click at [1060, 60] on icon "close" at bounding box center [1062, 59] width 5 height 5
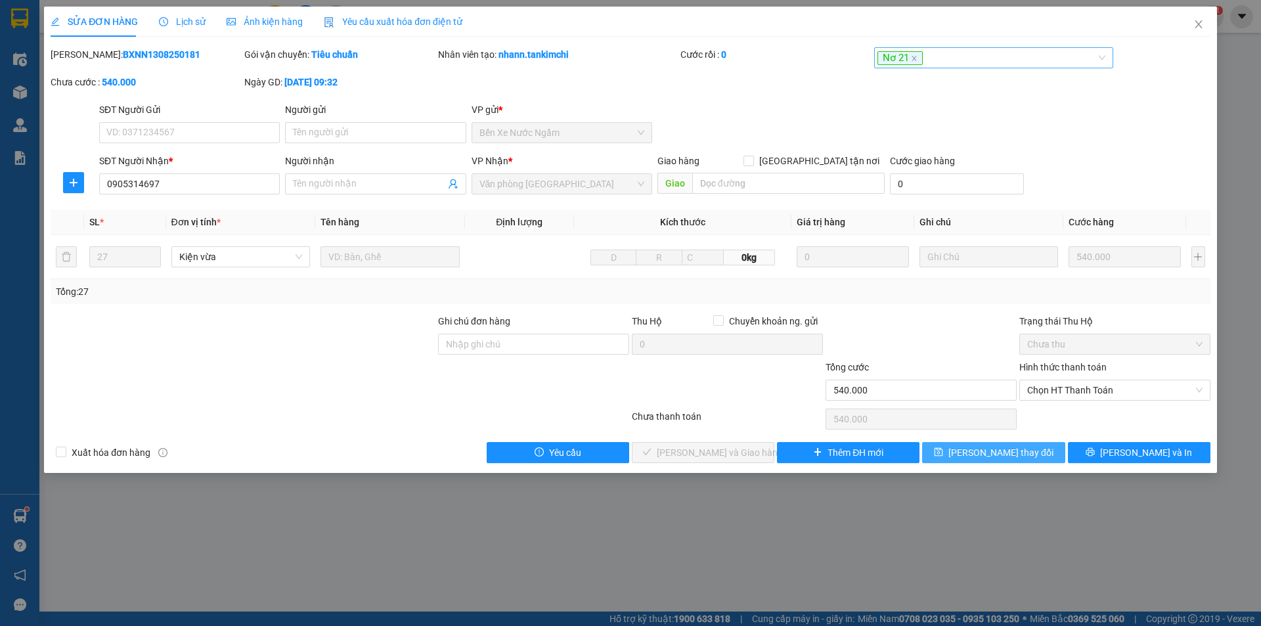
click at [1001, 451] on span "[PERSON_NAME] thay đổi" at bounding box center [1001, 452] width 105 height 14
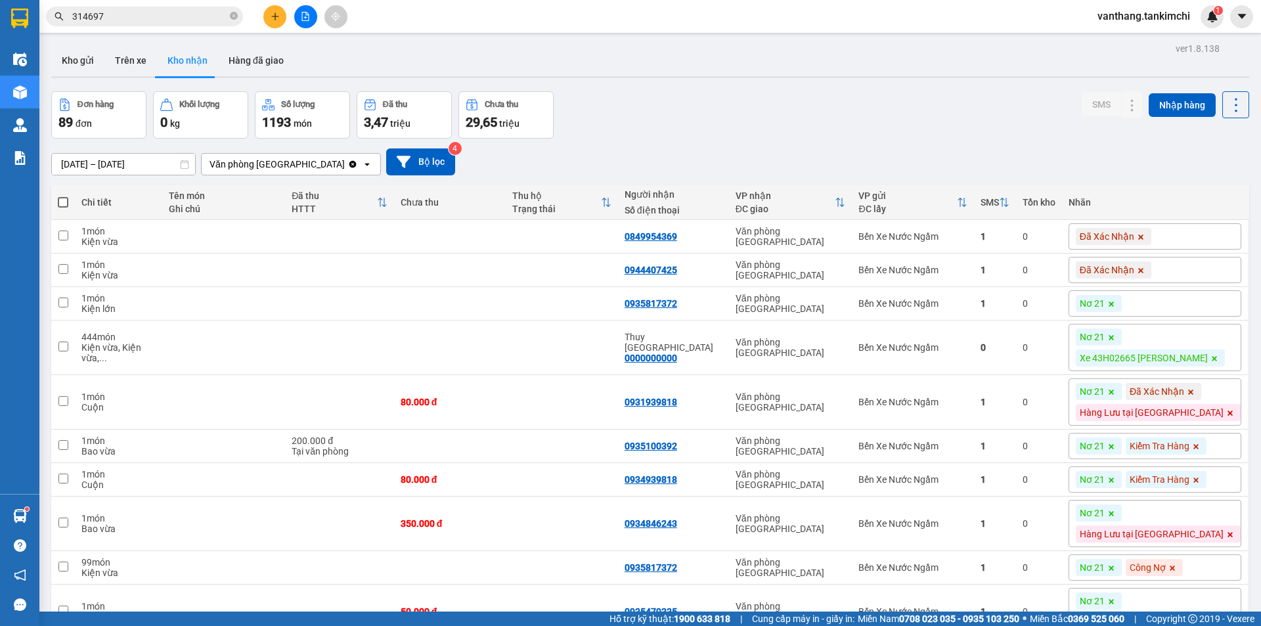
click at [129, 10] on input "314697" at bounding box center [149, 16] width 155 height 14
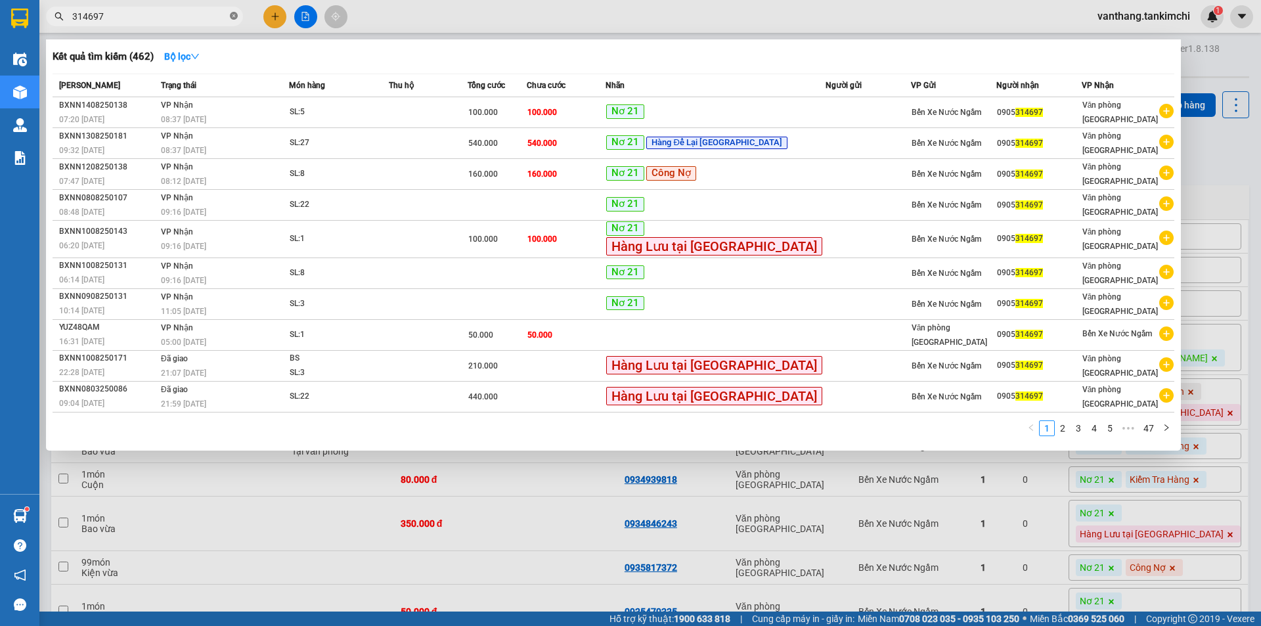
click at [235, 14] on icon "close-circle" at bounding box center [234, 16] width 8 height 8
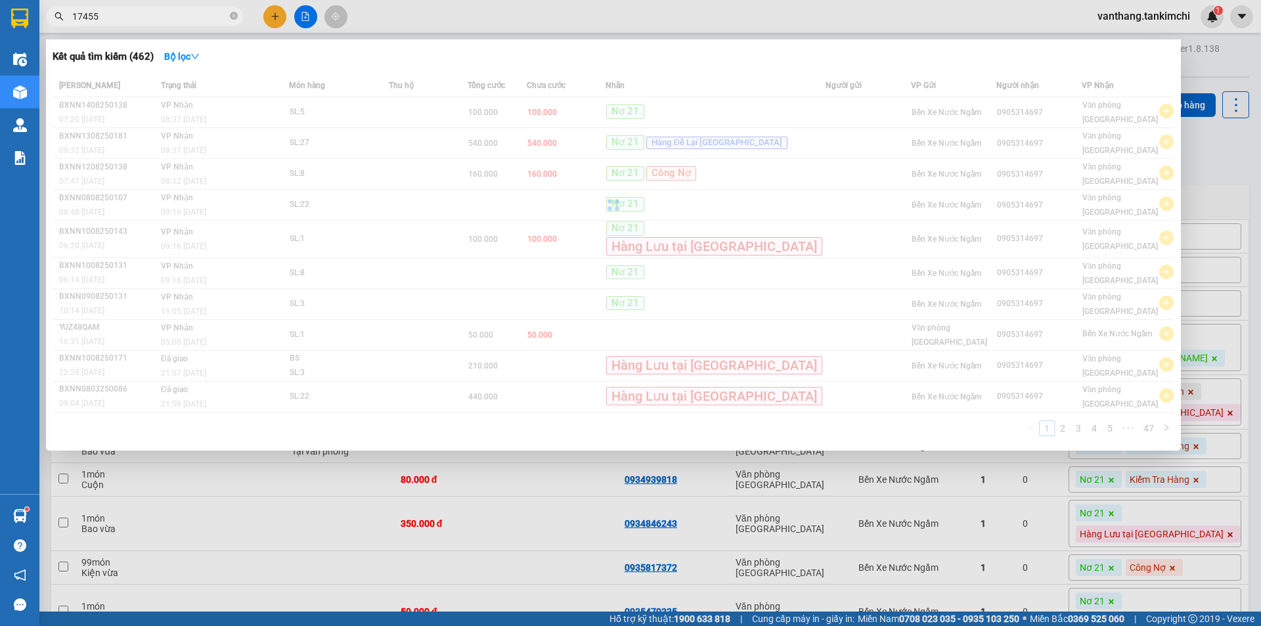
type input "174555"
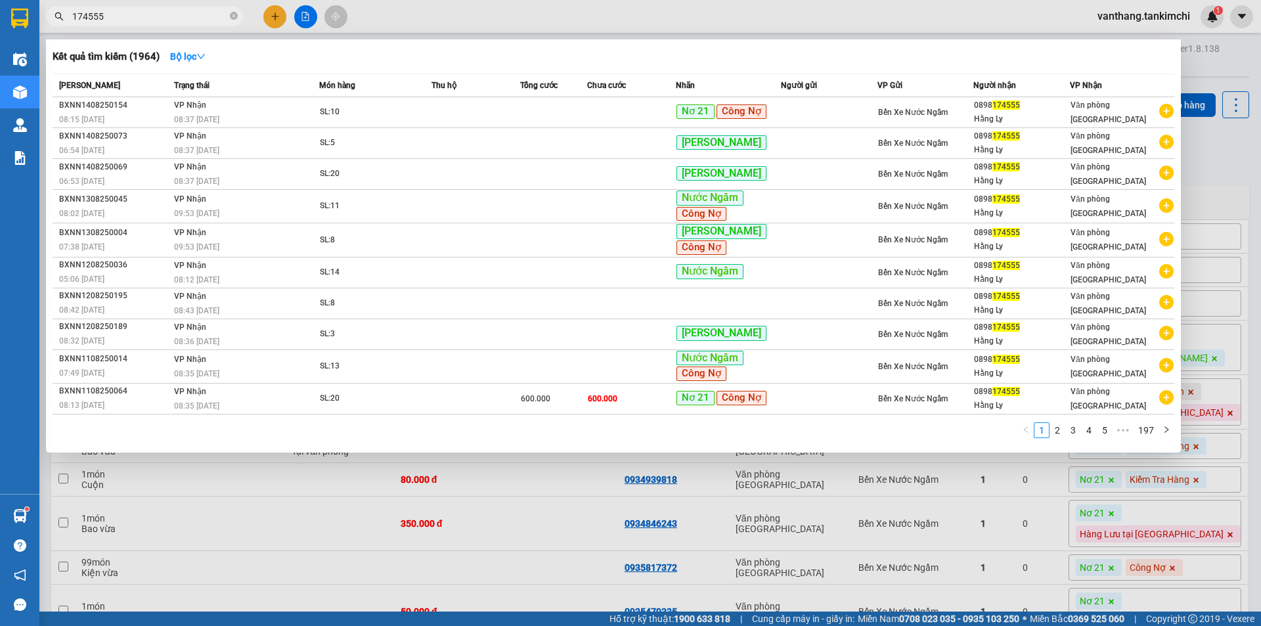
drag, startPoint x: 233, startPoint y: 18, endPoint x: 245, endPoint y: 16, distance: 12.0
click at [234, 17] on icon "close-circle" at bounding box center [234, 16] width 8 height 8
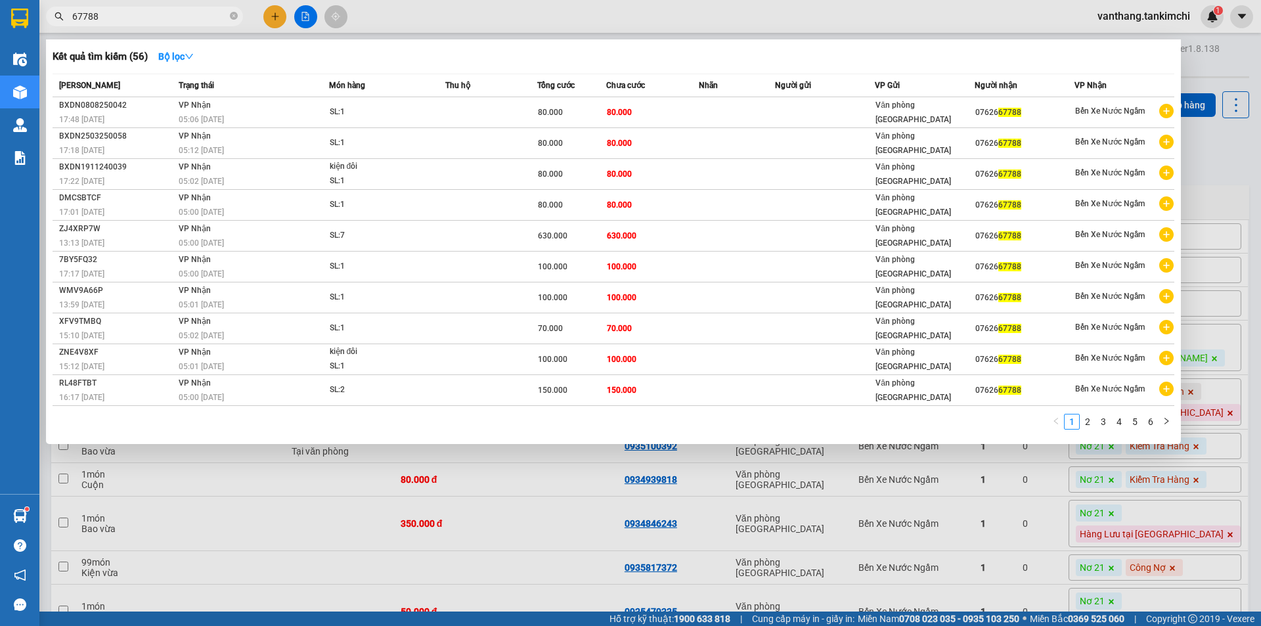
type input "677888"
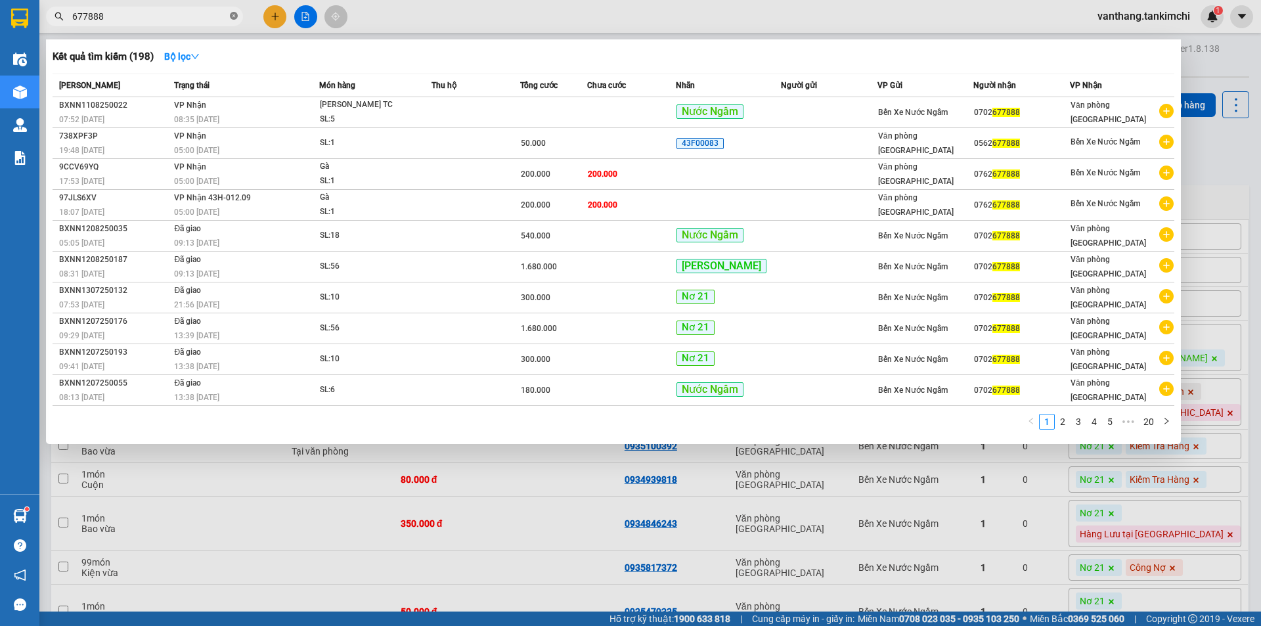
click at [234, 14] on icon "close-circle" at bounding box center [234, 16] width 8 height 8
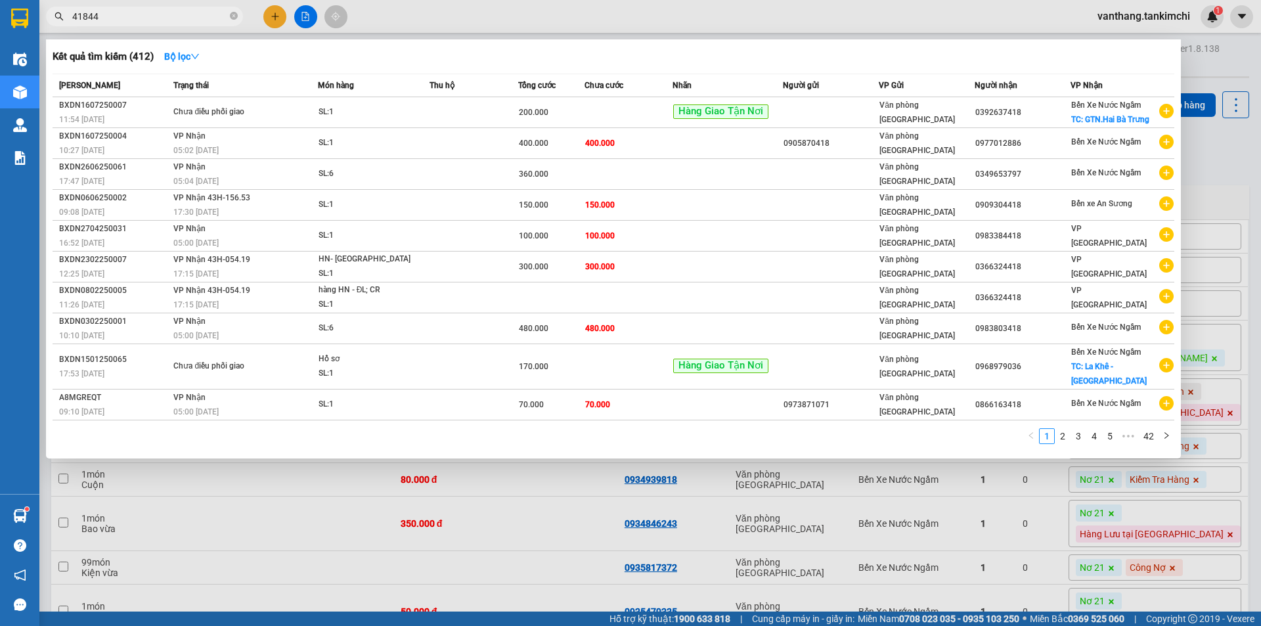
type input "418449"
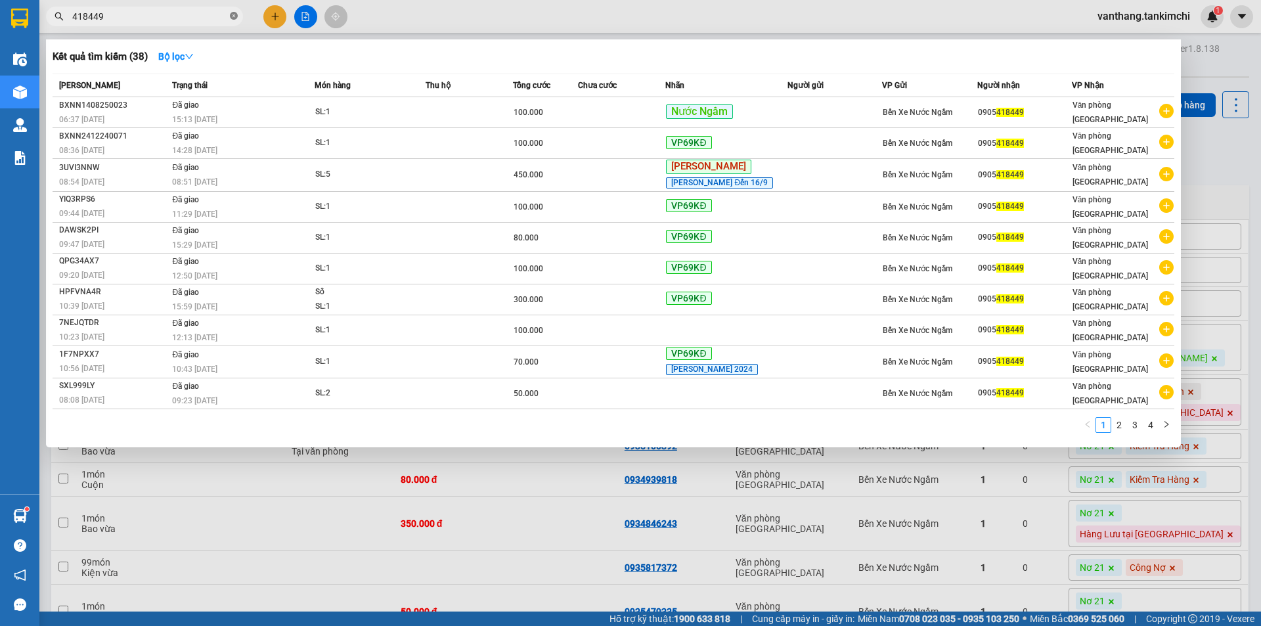
click at [235, 14] on icon "close-circle" at bounding box center [234, 16] width 8 height 8
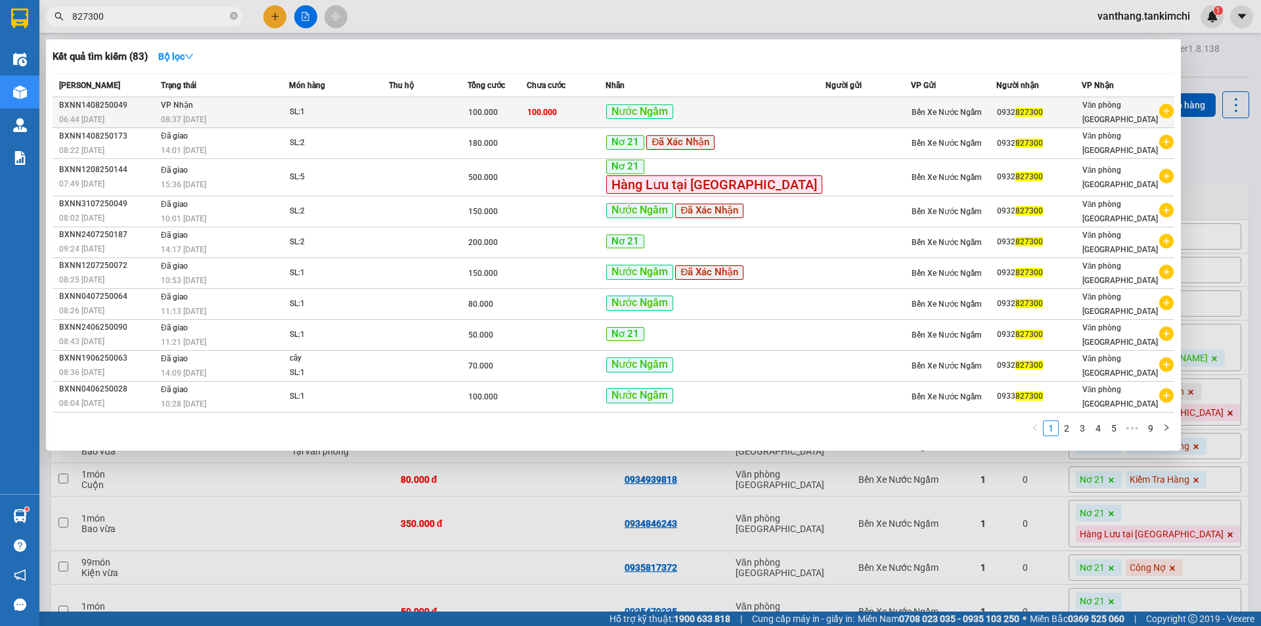
type input "827300"
click at [358, 112] on div "SL: 1" at bounding box center [339, 112] width 99 height 14
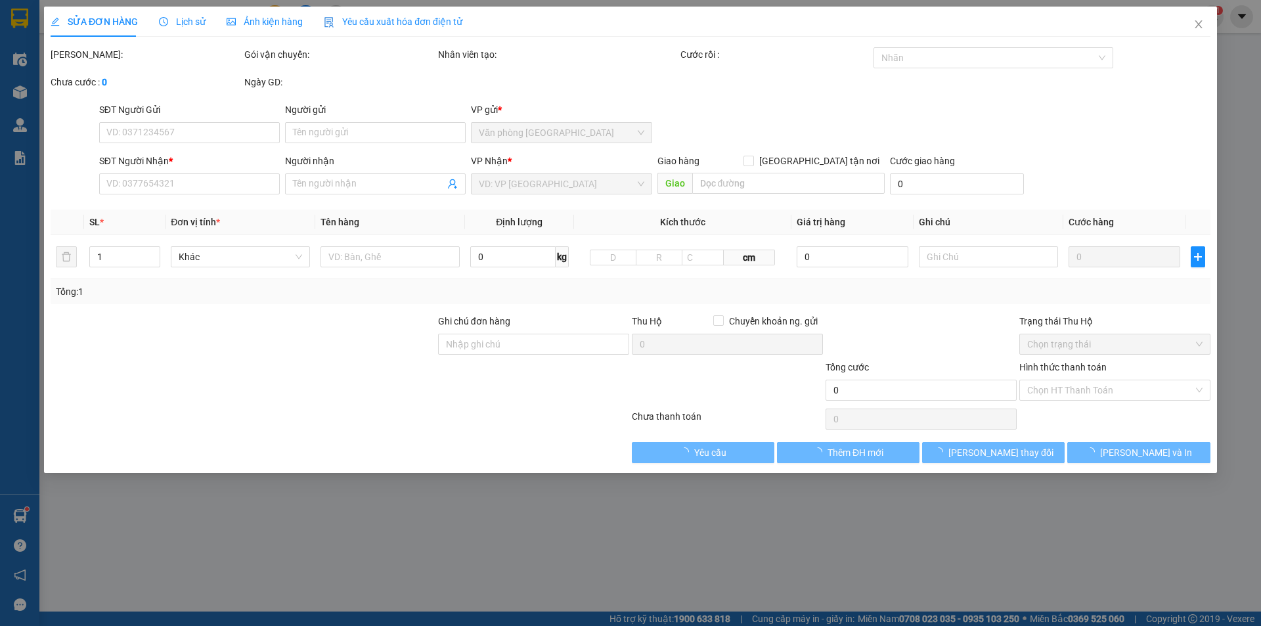
type input "0932827300"
type input "100.000"
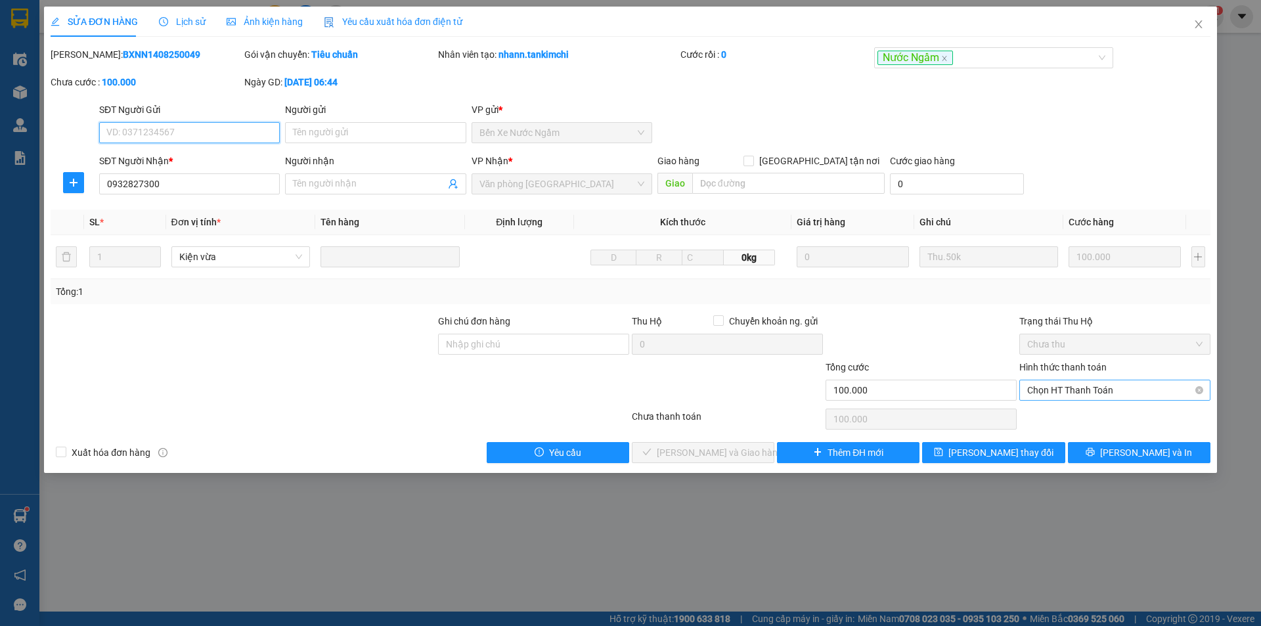
click at [1091, 386] on span "Chọn HT Thanh Toán" at bounding box center [1115, 390] width 175 height 20
drag, startPoint x: 1092, startPoint y: 417, endPoint x: 886, endPoint y: 430, distance: 206.1
click at [1089, 417] on div "Tại văn phòng" at bounding box center [1115, 416] width 175 height 14
type input "0"
click at [708, 453] on span "[PERSON_NAME] và Giao hàng" at bounding box center [720, 452] width 126 height 14
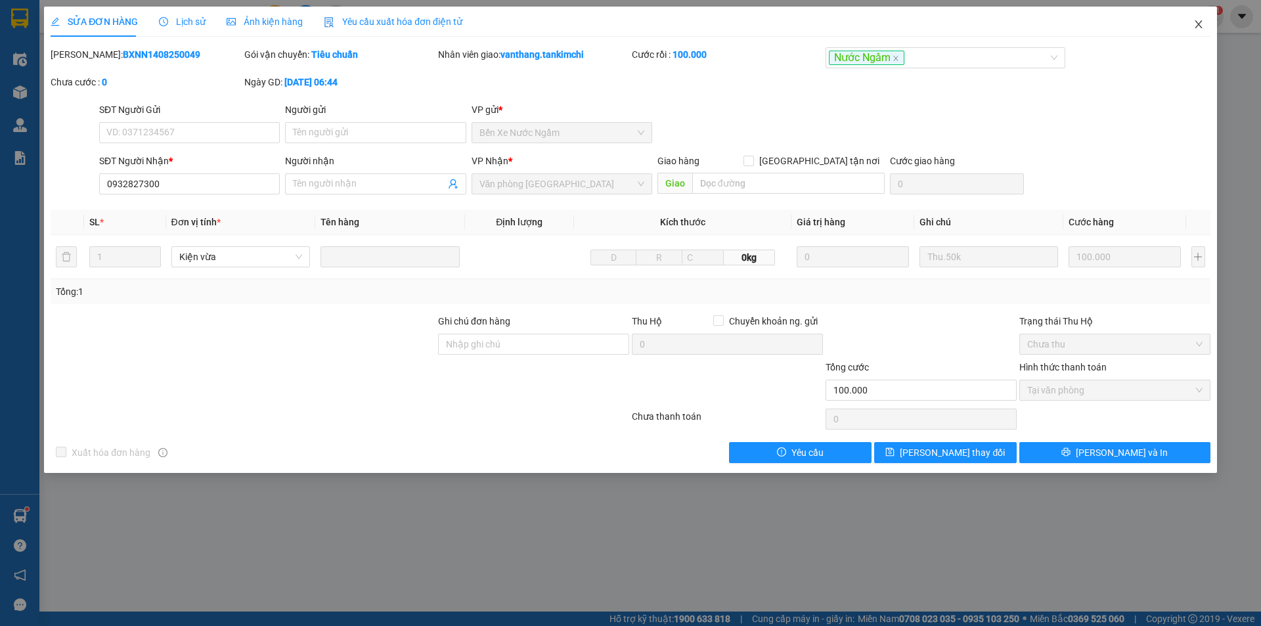
click at [1198, 26] on icon "close" at bounding box center [1198, 24] width 7 height 8
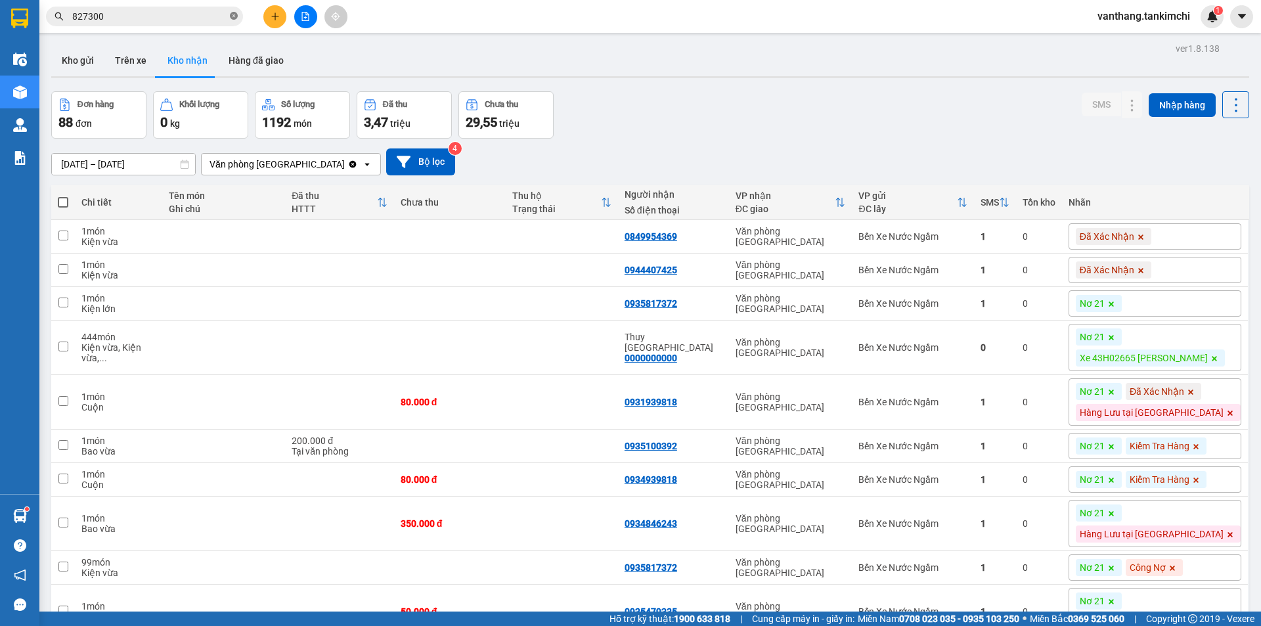
click at [234, 14] on icon "close-circle" at bounding box center [234, 16] width 8 height 8
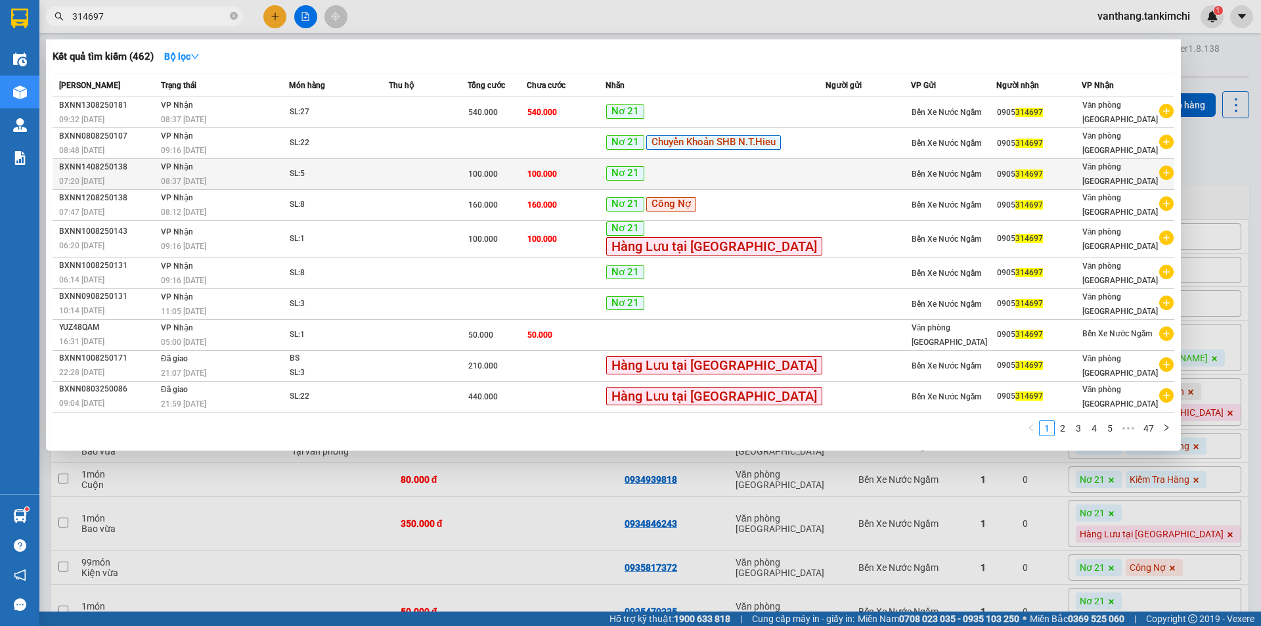
type input "314697"
click at [468, 178] on td at bounding box center [428, 174] width 79 height 31
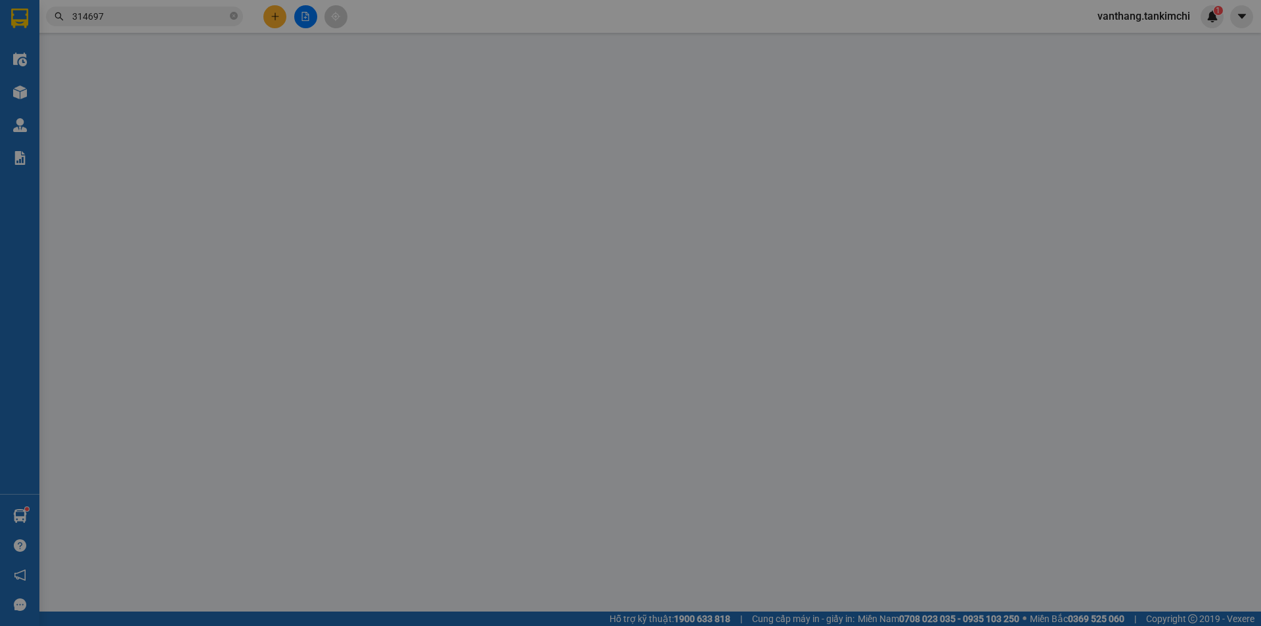
type input "0905314697"
type input "100.000"
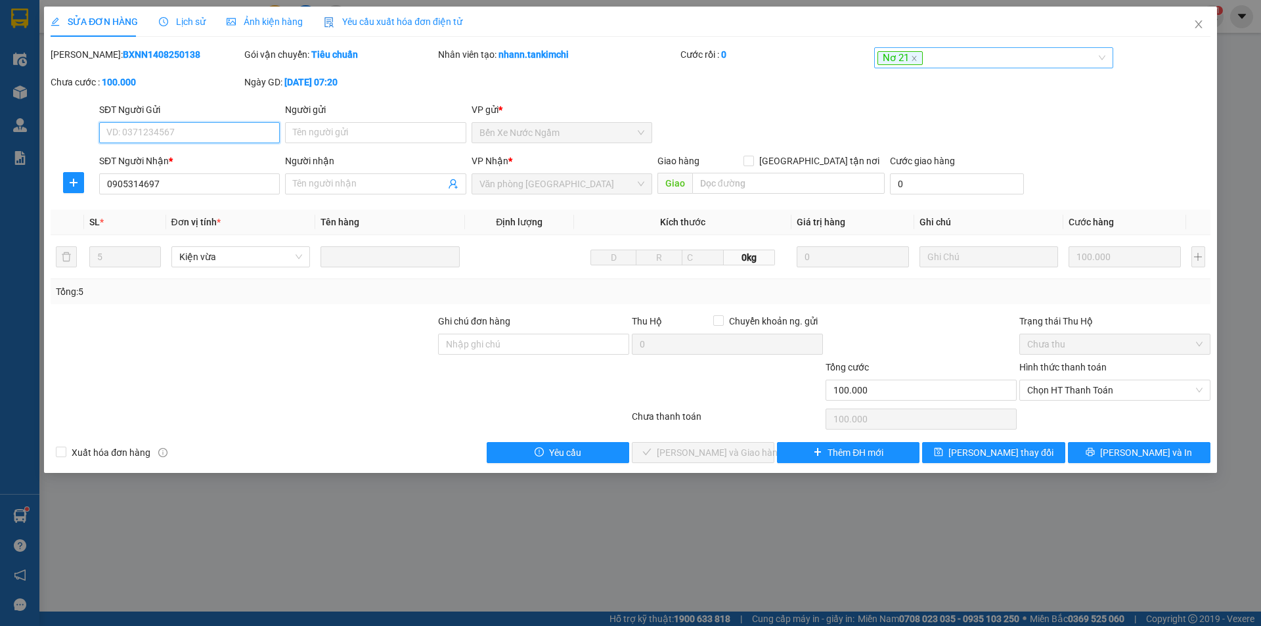
click at [1002, 64] on div "Nơ 21" at bounding box center [988, 58] width 220 height 16
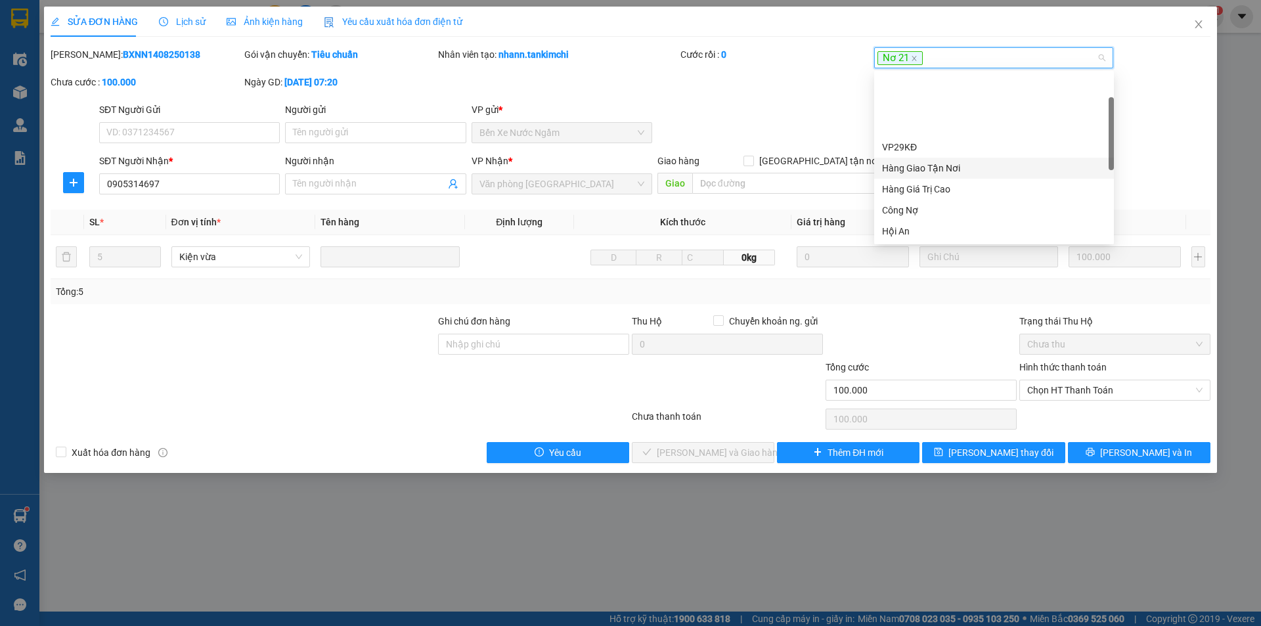
scroll to position [66, 0]
click at [909, 145] on div "Công Nợ" at bounding box center [994, 144] width 224 height 14
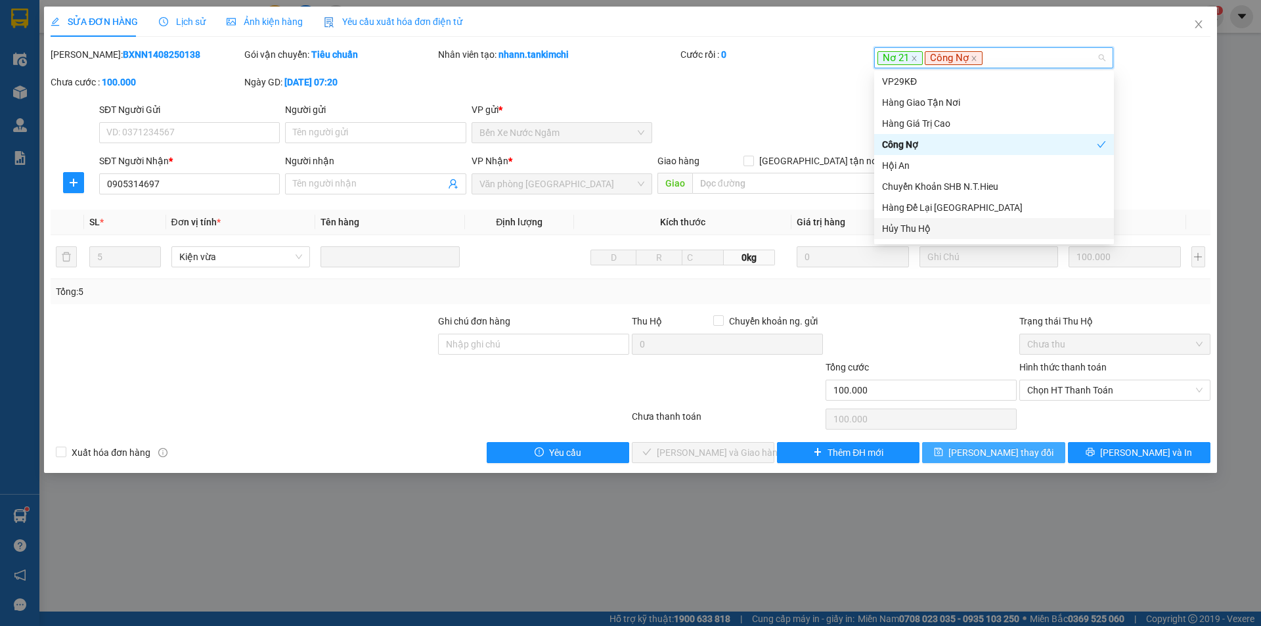
drag, startPoint x: 995, startPoint y: 451, endPoint x: 989, endPoint y: 443, distance: 9.3
click at [995, 450] on span "[PERSON_NAME] thay đổi" at bounding box center [1001, 452] width 105 height 14
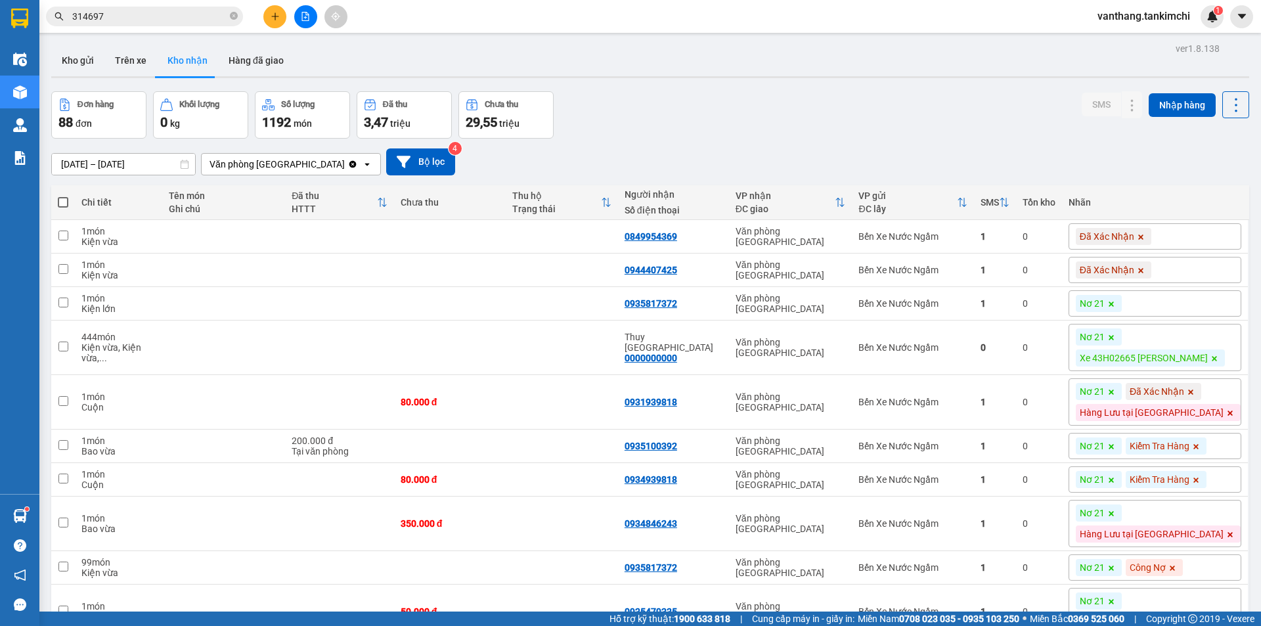
click at [114, 17] on input "314697" at bounding box center [149, 16] width 155 height 14
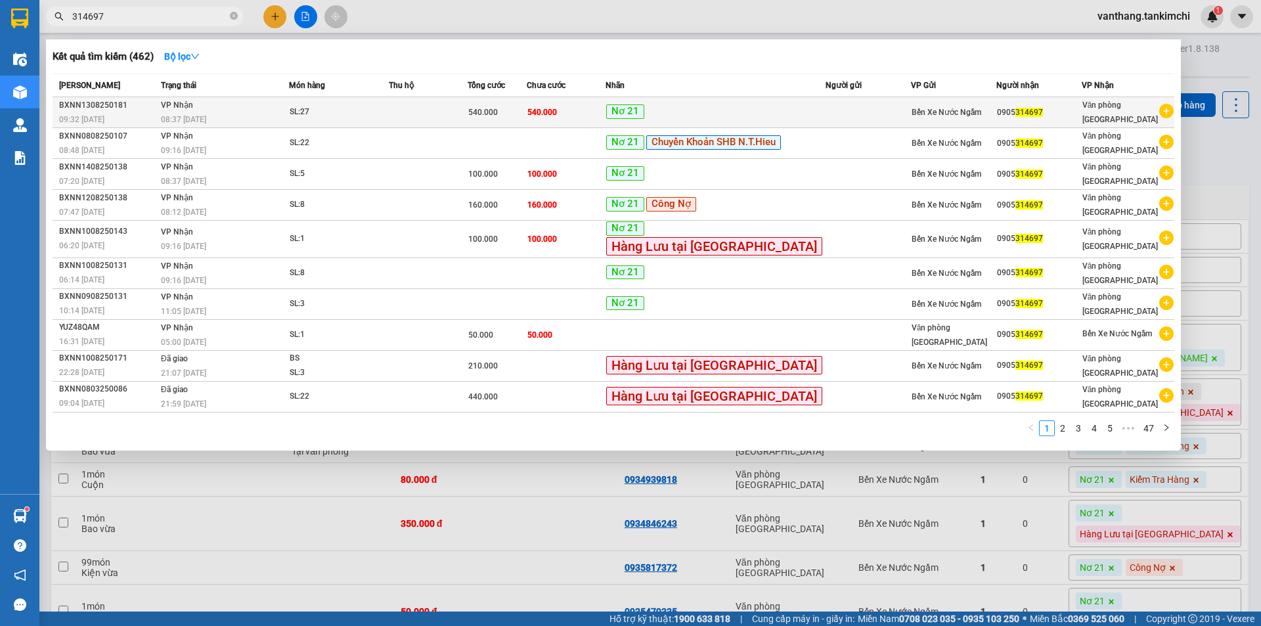
click at [379, 113] on div "SL: 27" at bounding box center [339, 112] width 99 height 14
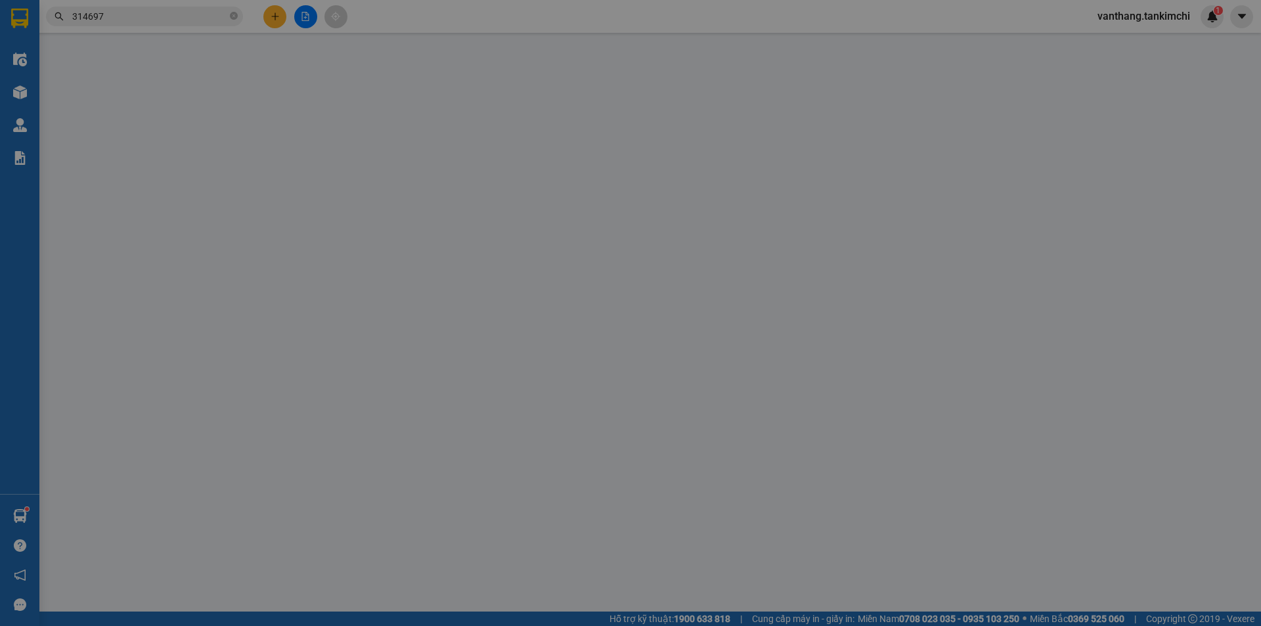
type input "0905314697"
type input "540.000"
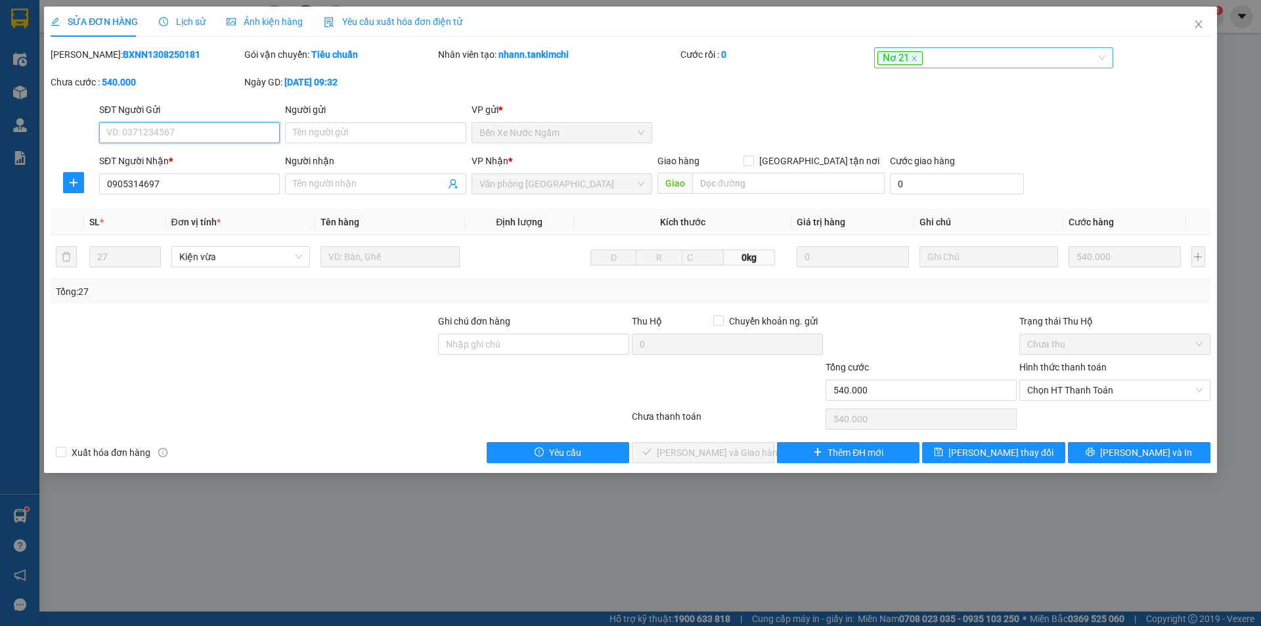
click at [993, 53] on div "Nơ 21" at bounding box center [988, 58] width 220 height 16
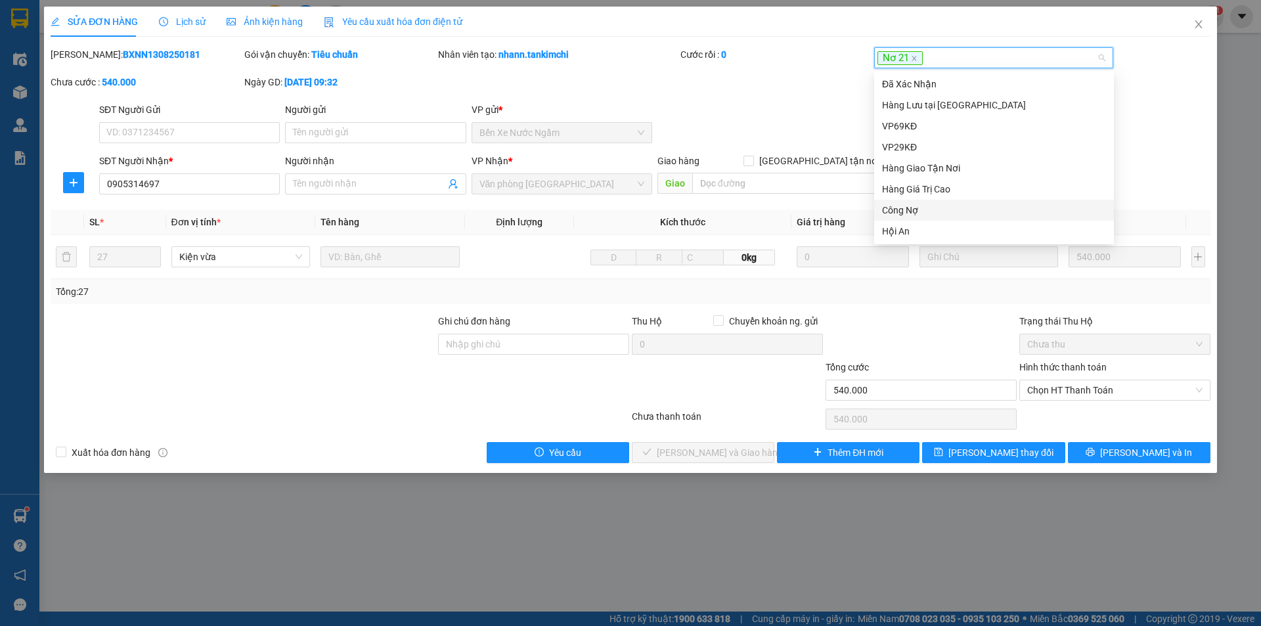
click at [909, 210] on div "Công Nợ" at bounding box center [994, 210] width 224 height 14
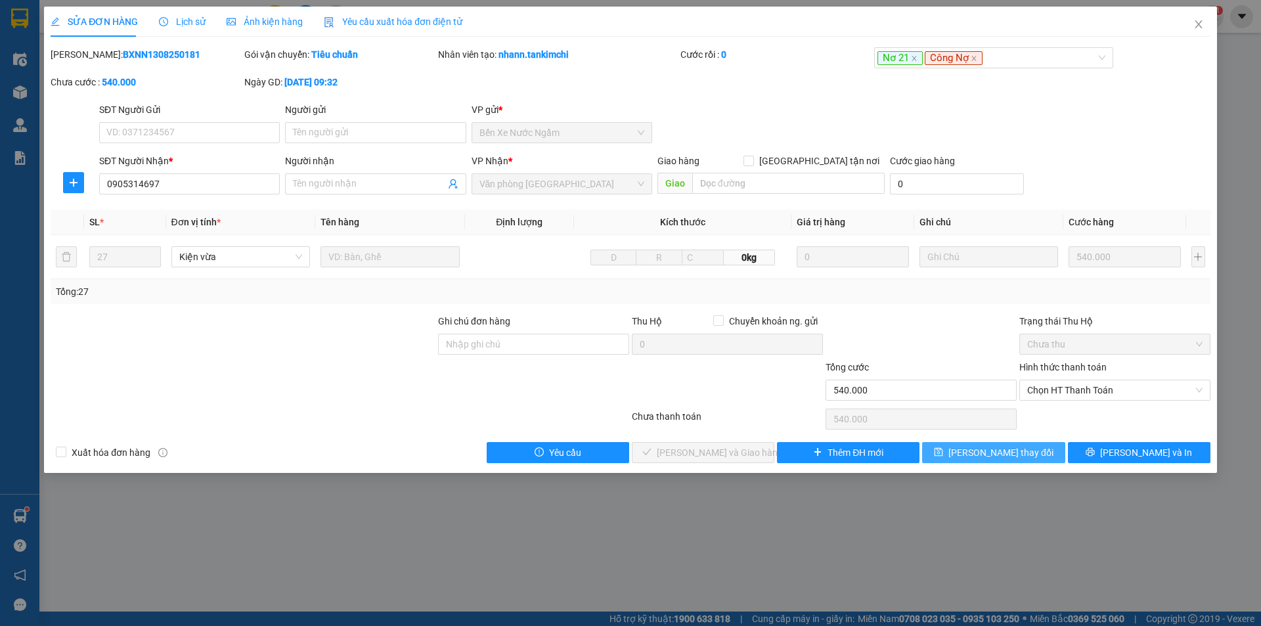
click at [1007, 460] on button "[PERSON_NAME] thay đổi" at bounding box center [993, 452] width 143 height 21
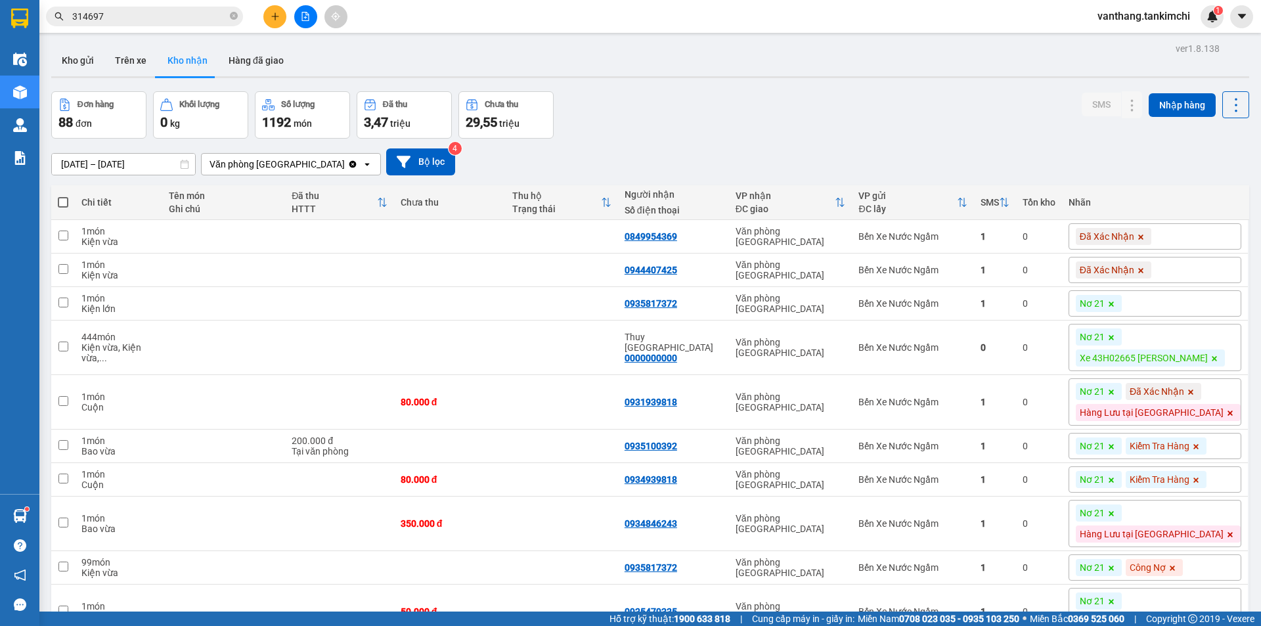
click at [122, 14] on input "314697" at bounding box center [149, 16] width 155 height 14
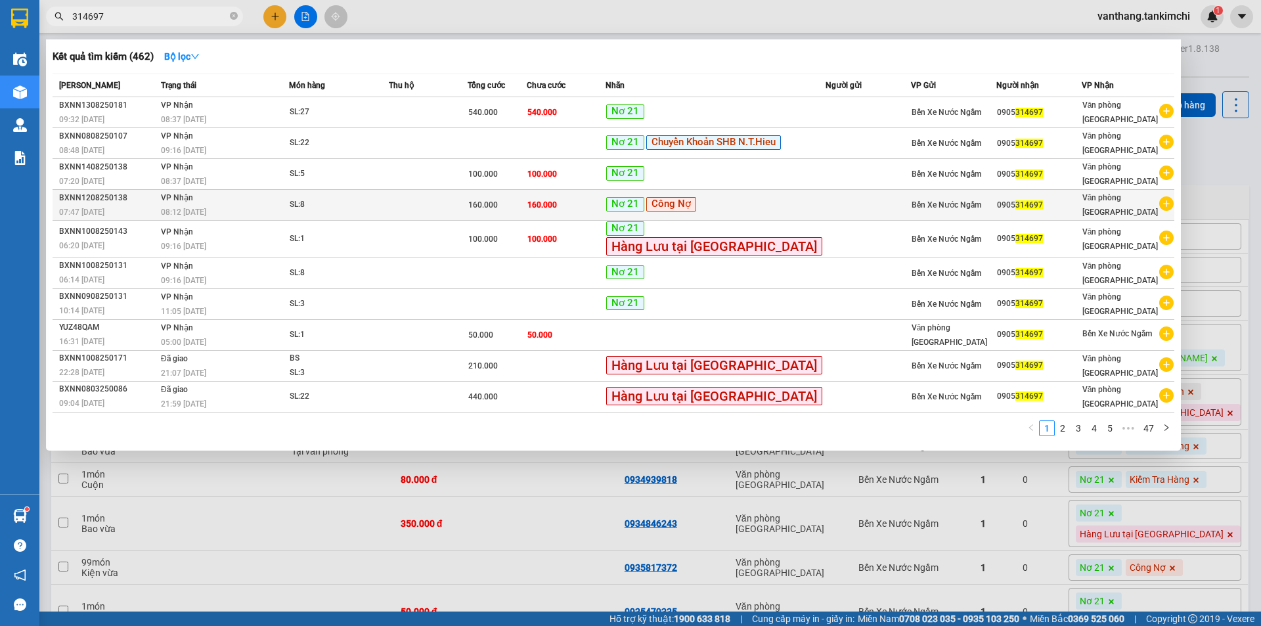
click at [427, 215] on td at bounding box center [428, 205] width 79 height 31
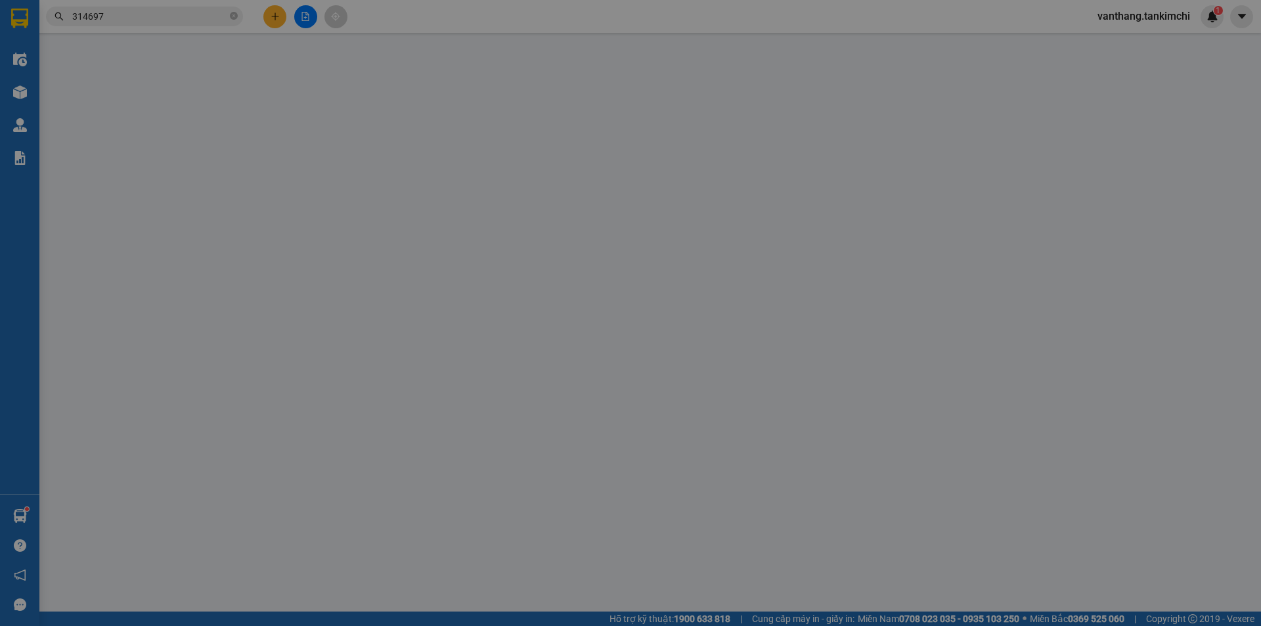
type input "0905314697"
type input "160.000"
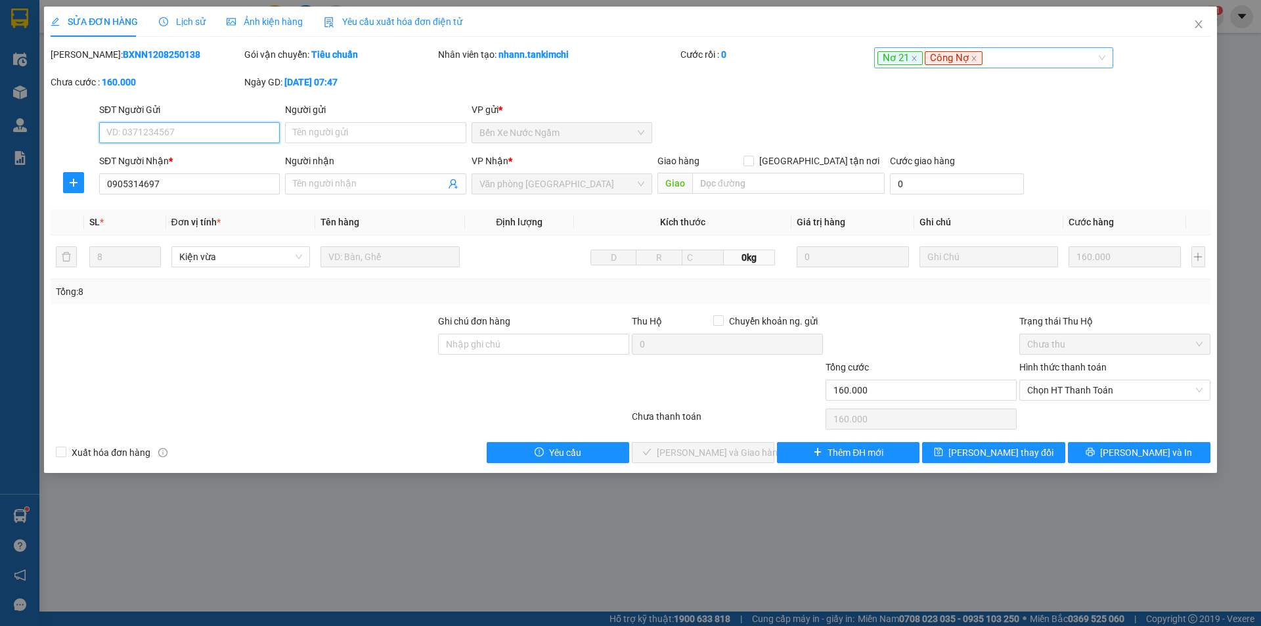
click at [1029, 55] on div "Nơ 21 Công Nợ" at bounding box center [988, 58] width 220 height 16
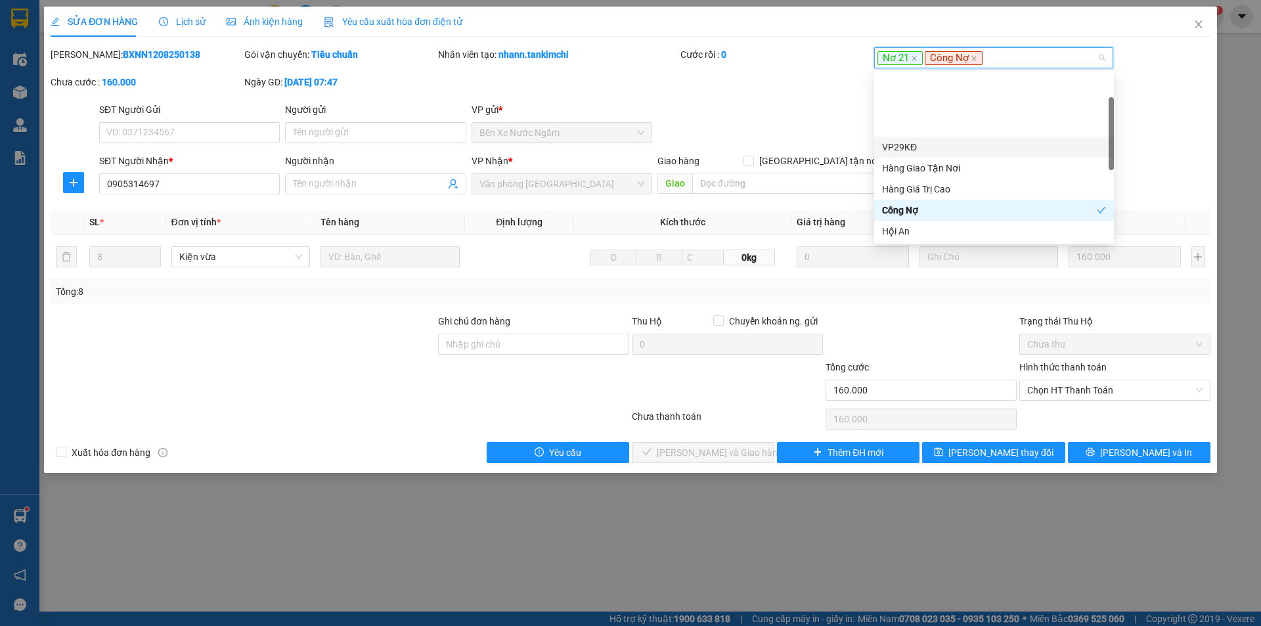
scroll to position [66, 0]
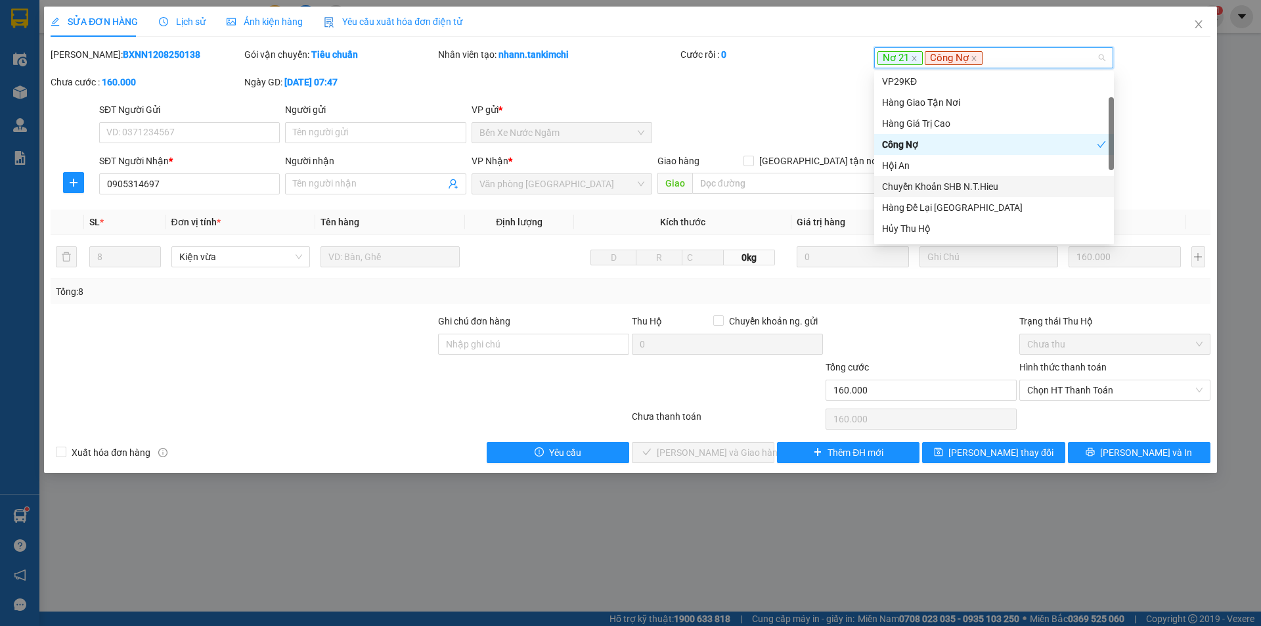
click at [952, 186] on div "Chuyển Khoản SHB N.T.Hieu" at bounding box center [994, 186] width 224 height 14
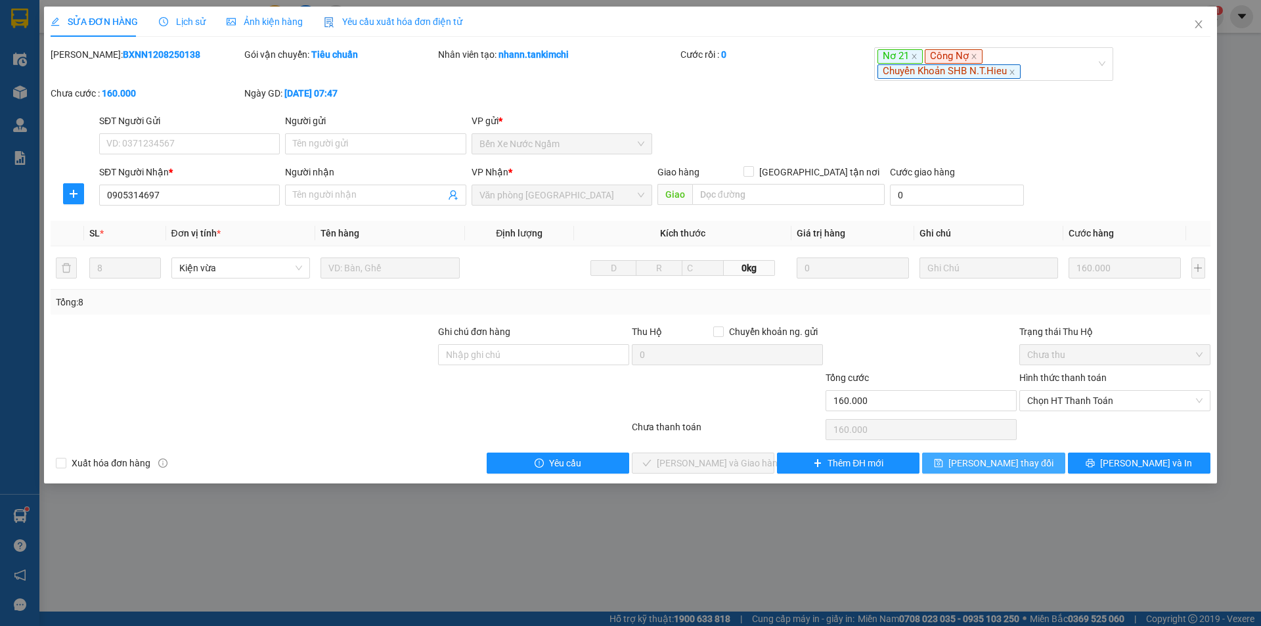
click at [1007, 459] on span "[PERSON_NAME] thay đổi" at bounding box center [1001, 463] width 105 height 14
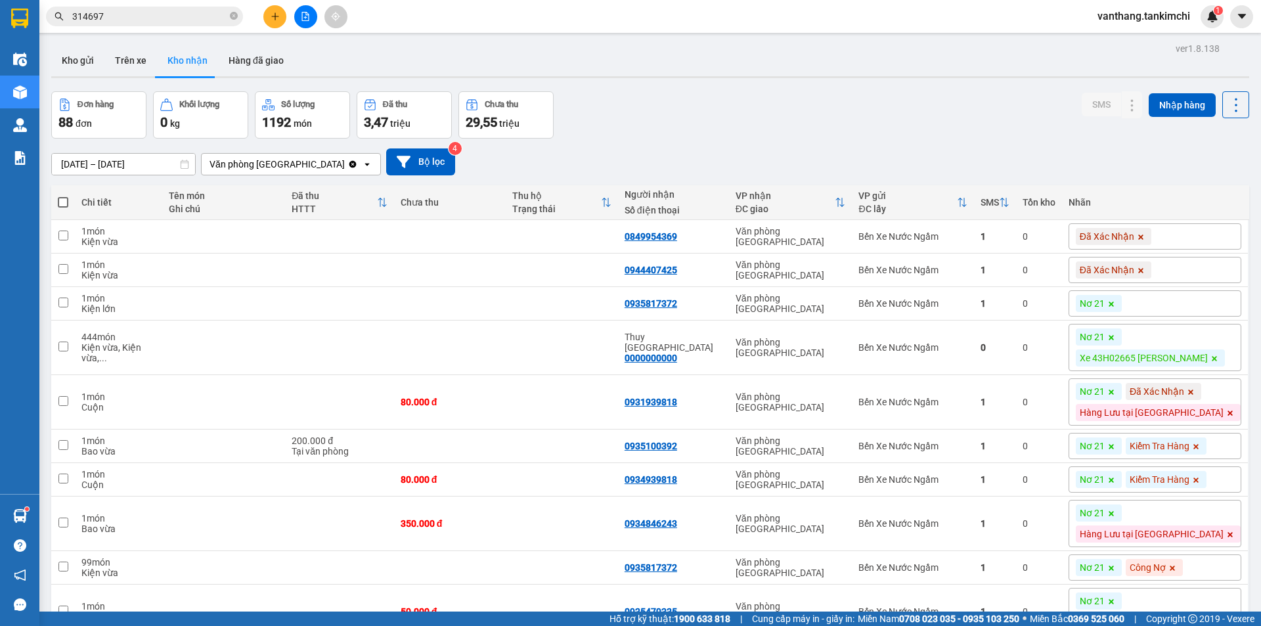
click at [126, 18] on input "314697" at bounding box center [149, 16] width 155 height 14
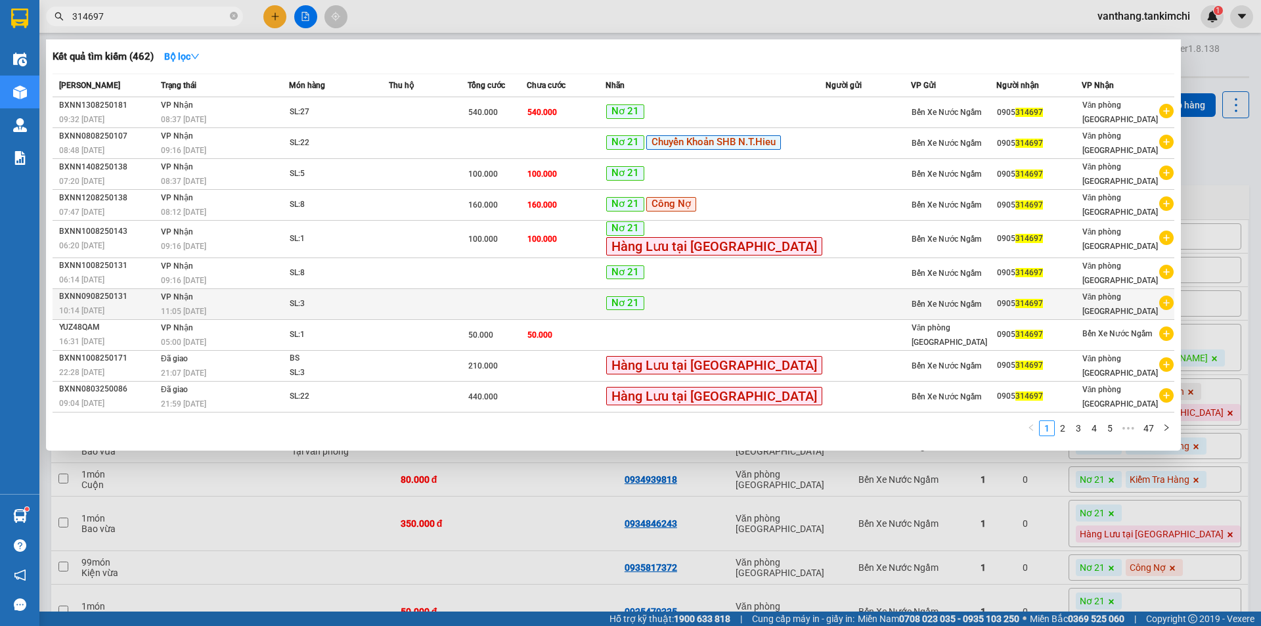
click at [388, 304] on div "SL: 3" at bounding box center [339, 304] width 99 height 14
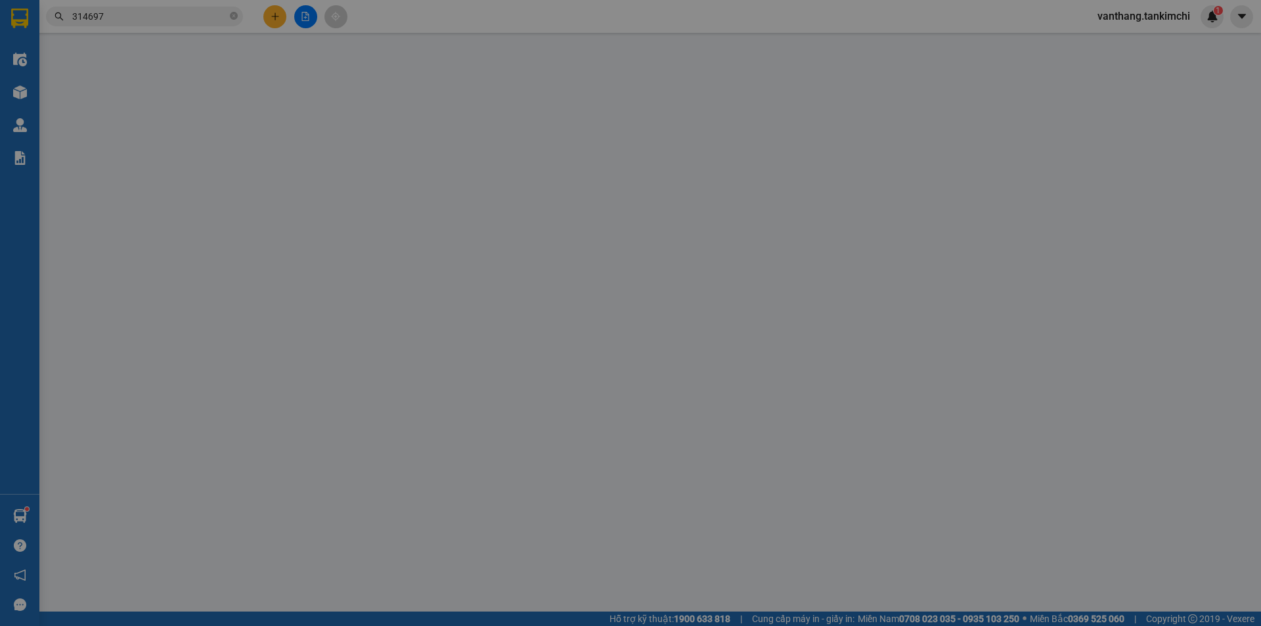
type input "0905314697"
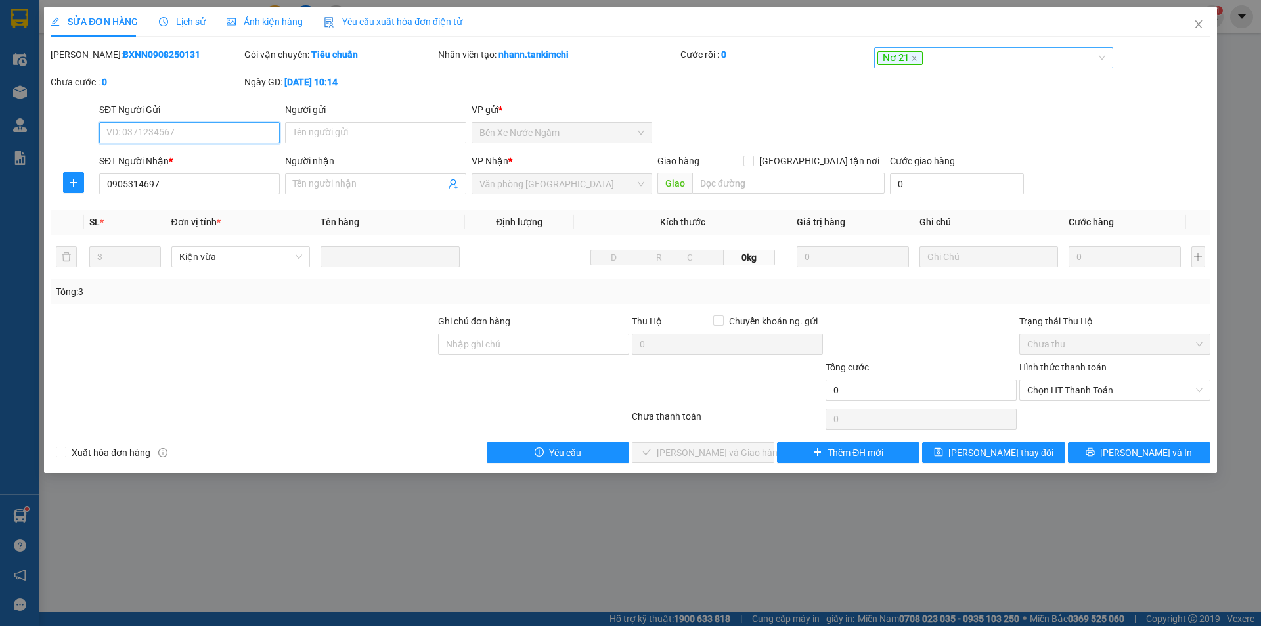
click at [978, 58] on div "Nơ 21" at bounding box center [988, 58] width 220 height 16
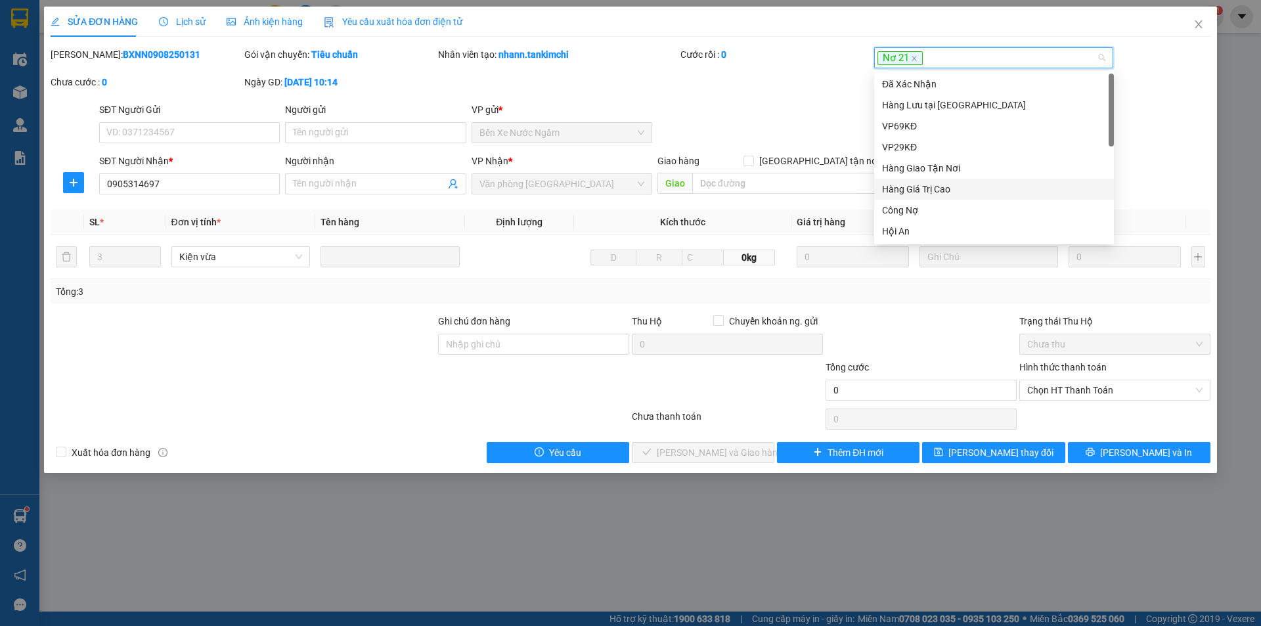
scroll to position [66, 0]
click at [940, 182] on div "Chuyển Khoản SHB N.T.Hieu" at bounding box center [994, 186] width 224 height 14
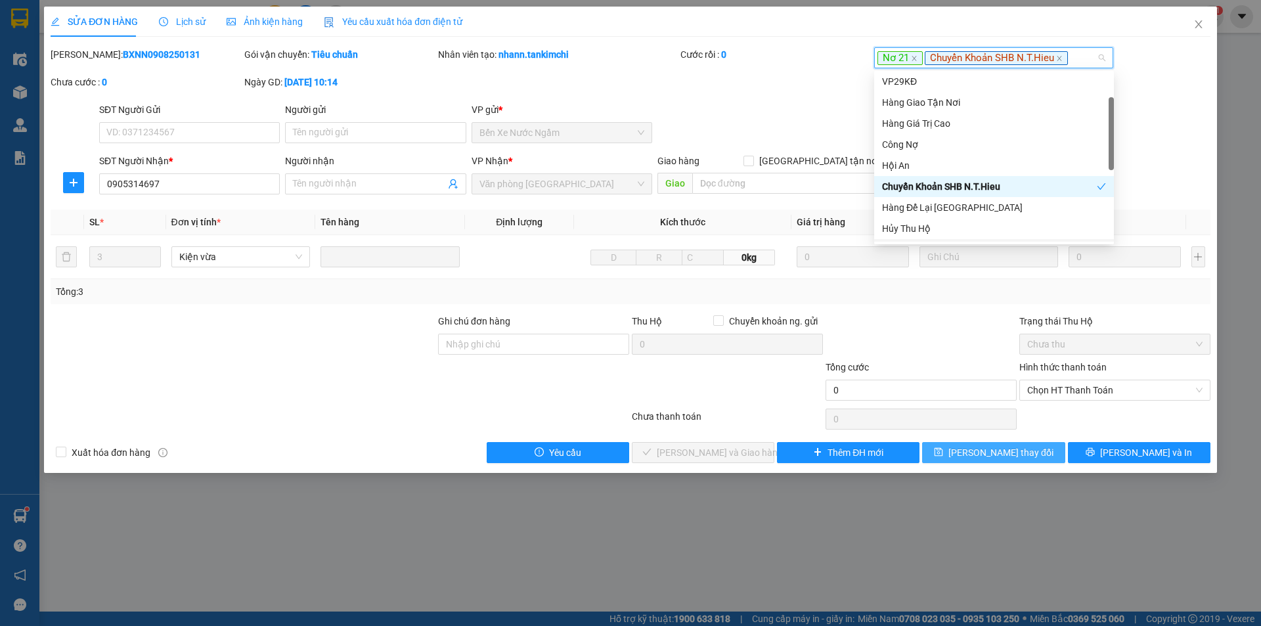
click at [1000, 453] on span "[PERSON_NAME] thay đổi" at bounding box center [1001, 452] width 105 height 14
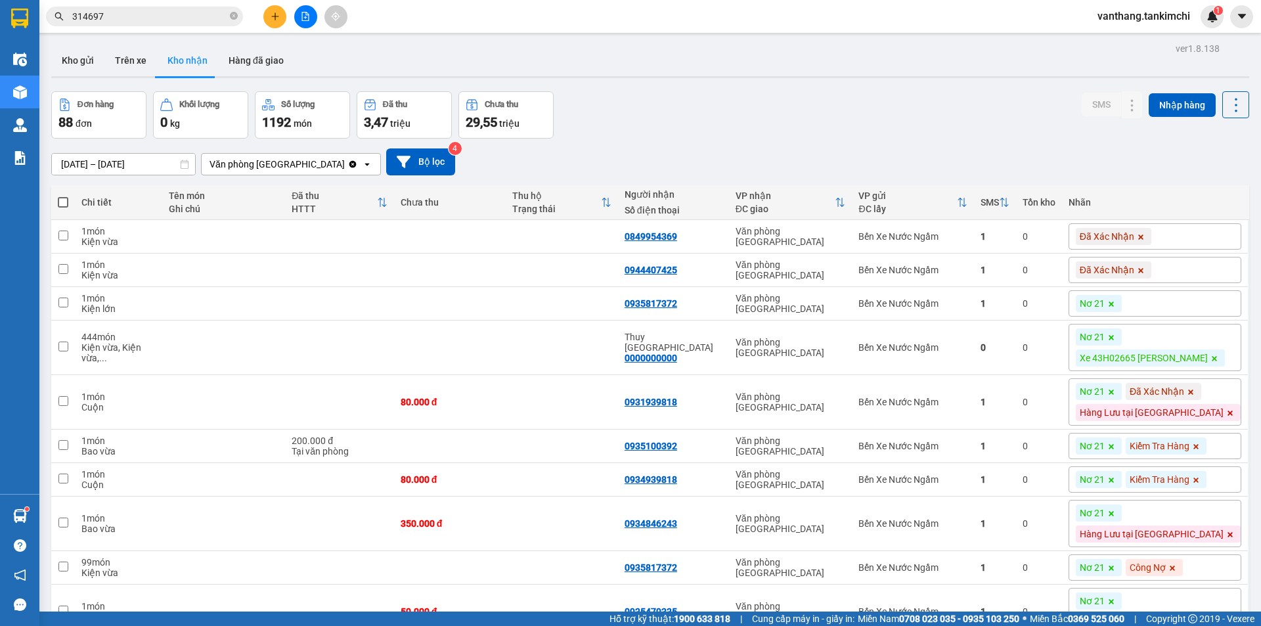
click at [143, 13] on input "314697" at bounding box center [149, 16] width 155 height 14
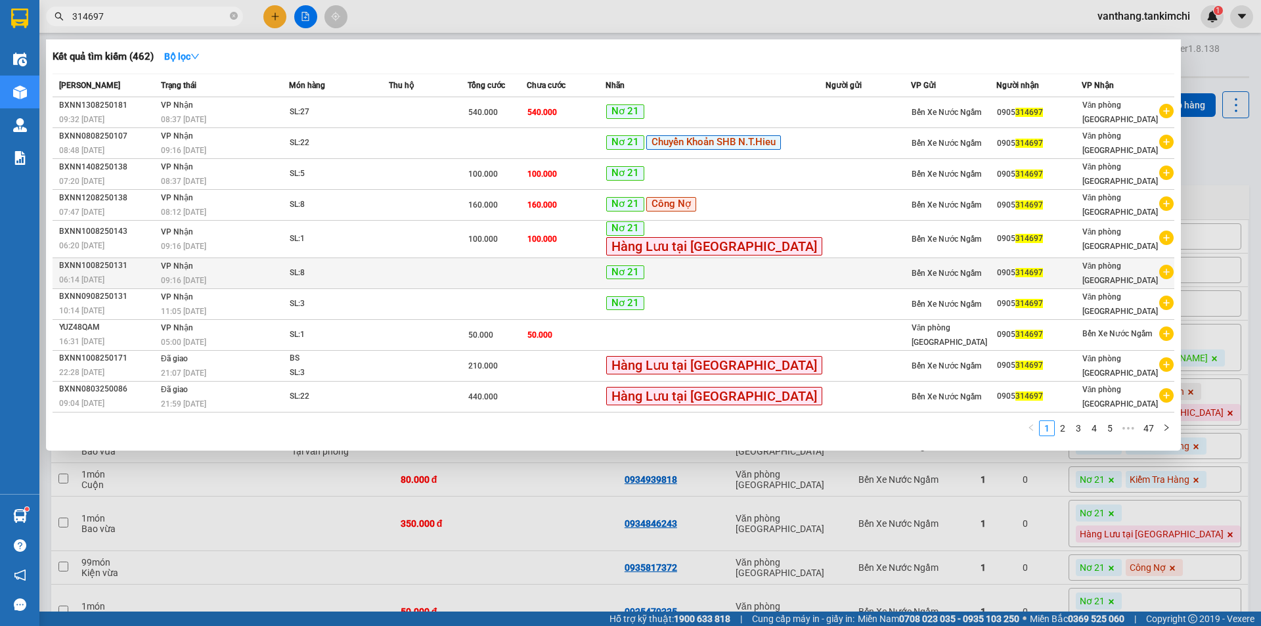
click at [388, 278] on div "SL: 8" at bounding box center [339, 273] width 99 height 14
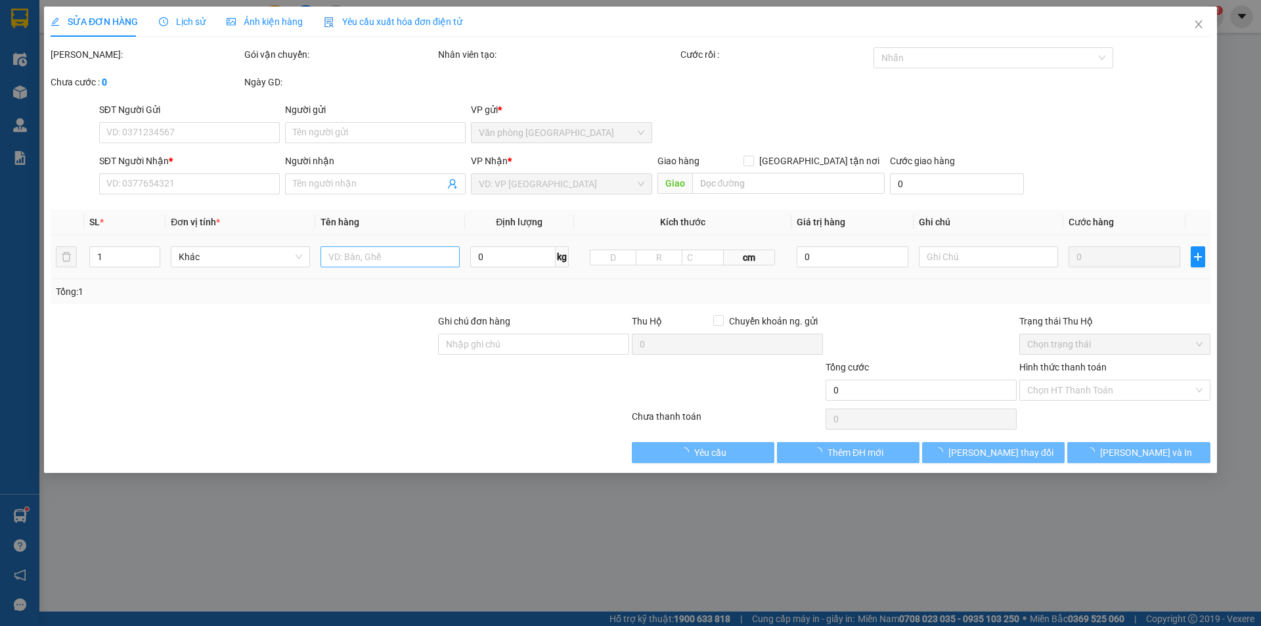
type input "0905314697"
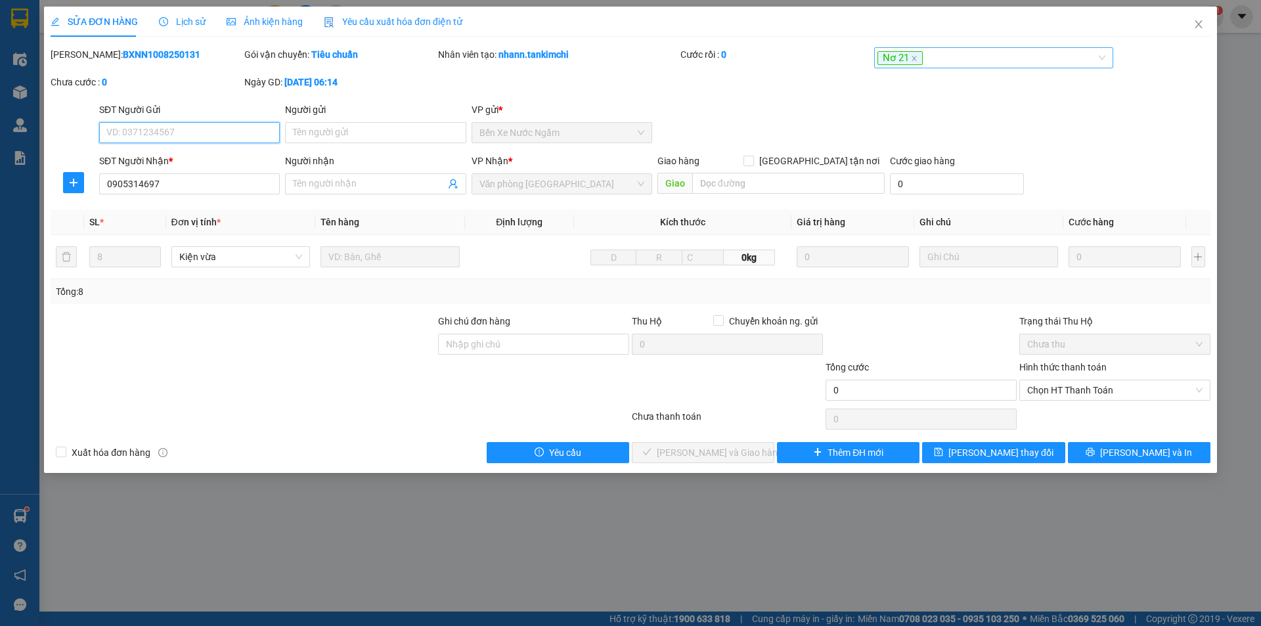
click at [967, 60] on div "Nơ 21" at bounding box center [988, 58] width 220 height 16
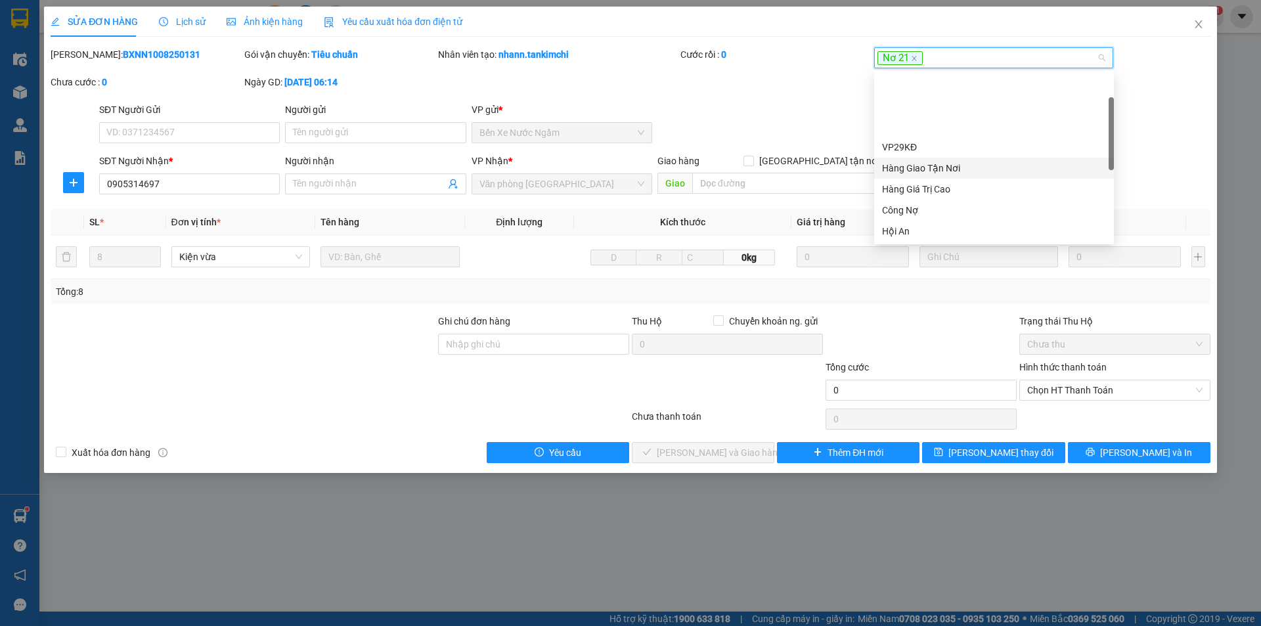
scroll to position [66, 0]
click at [968, 188] on div "Chuyển Khoản SHB N.T.Hieu" at bounding box center [994, 186] width 224 height 14
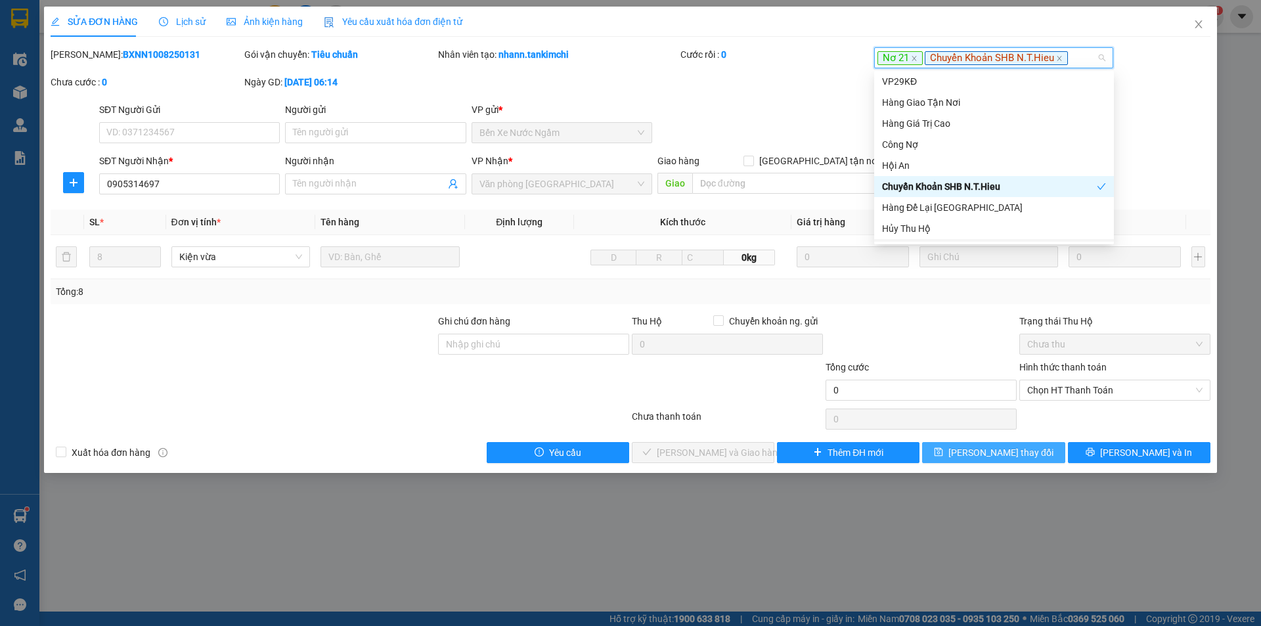
click at [1012, 457] on span "[PERSON_NAME] thay đổi" at bounding box center [1001, 452] width 105 height 14
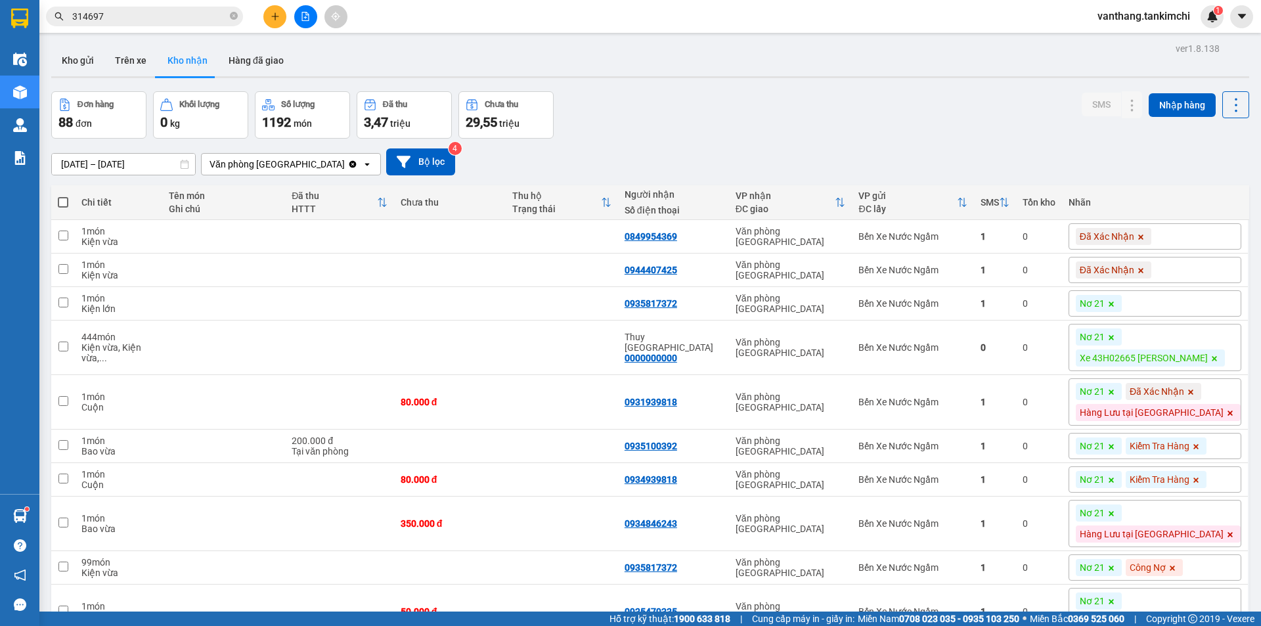
click at [131, 15] on input "314697" at bounding box center [149, 16] width 155 height 14
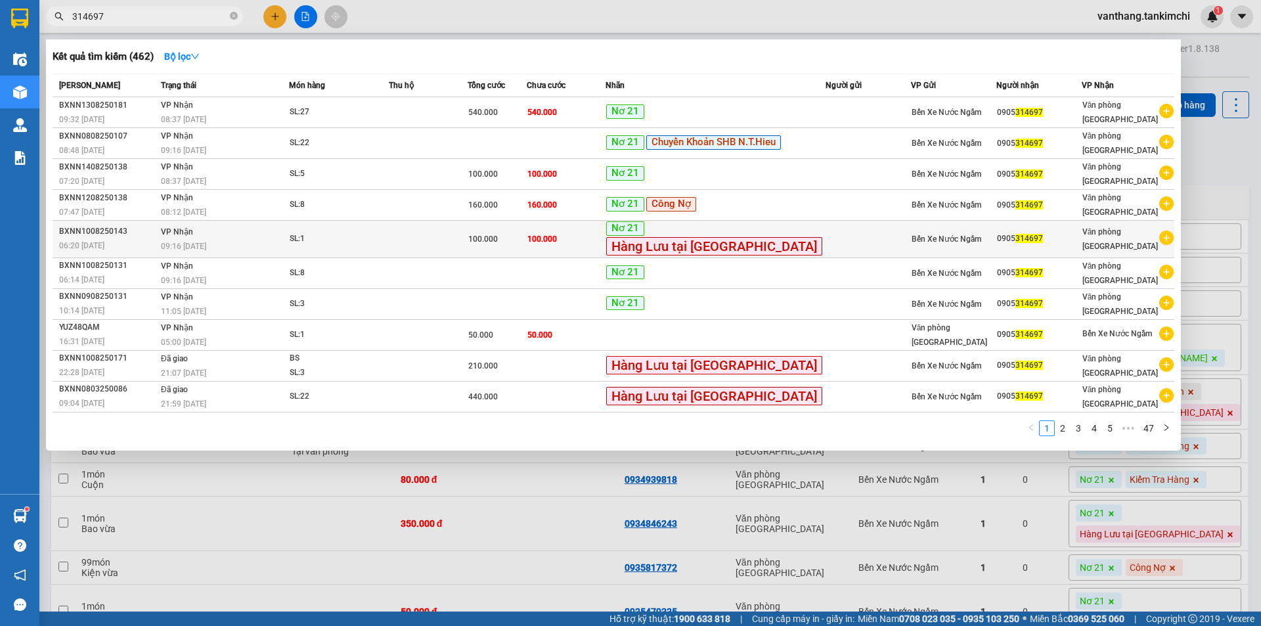
click at [452, 240] on td at bounding box center [428, 239] width 79 height 37
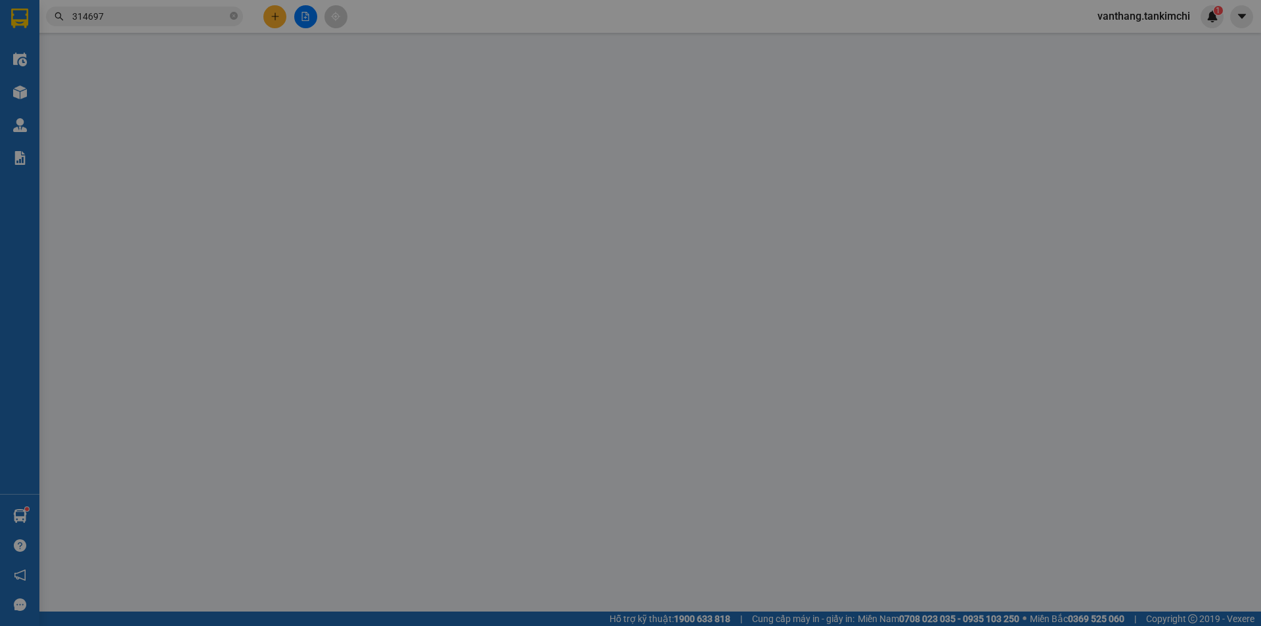
type input "0905314697"
type input "100.000"
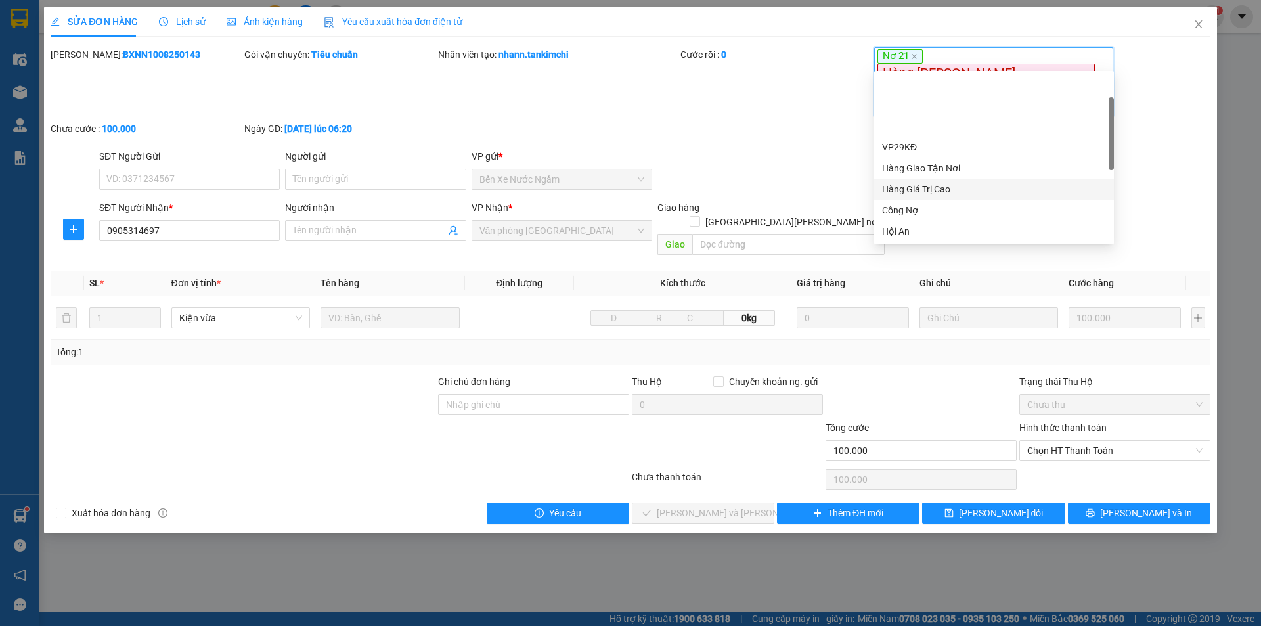
scroll to position [66, 0]
click at [968, 182] on div "Chuyển Khoản SHB N.T.Hieu" at bounding box center [994, 186] width 224 height 14
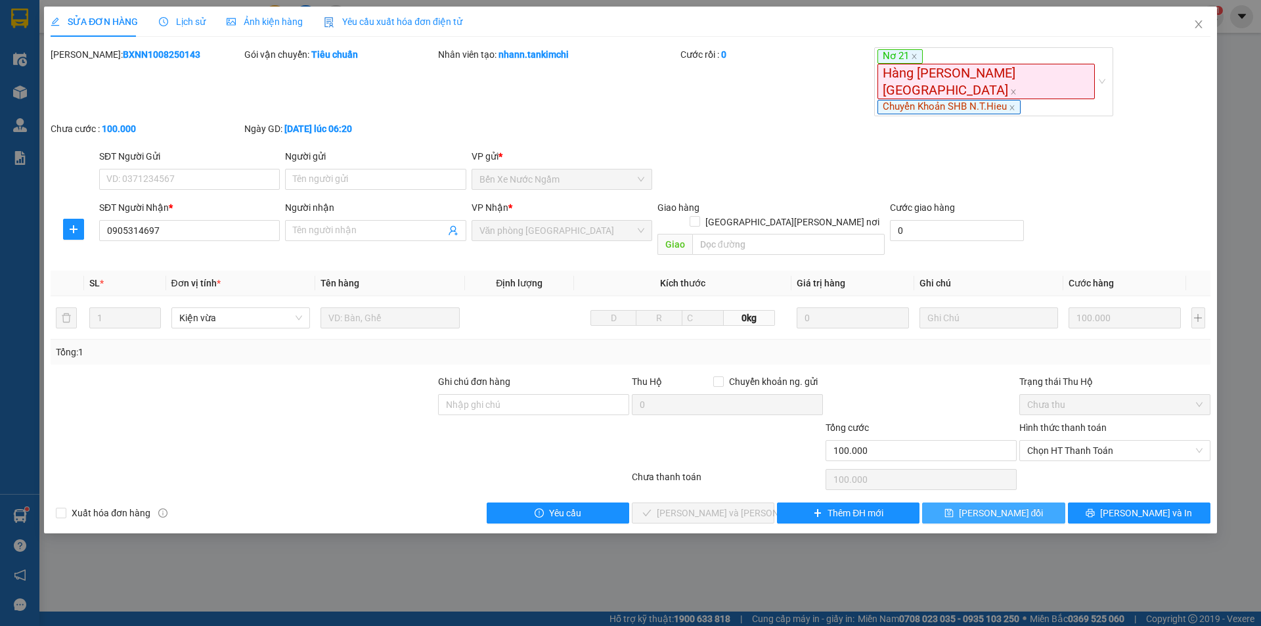
click at [1012, 506] on span "[PERSON_NAME] thay đổi" at bounding box center [1001, 513] width 85 height 14
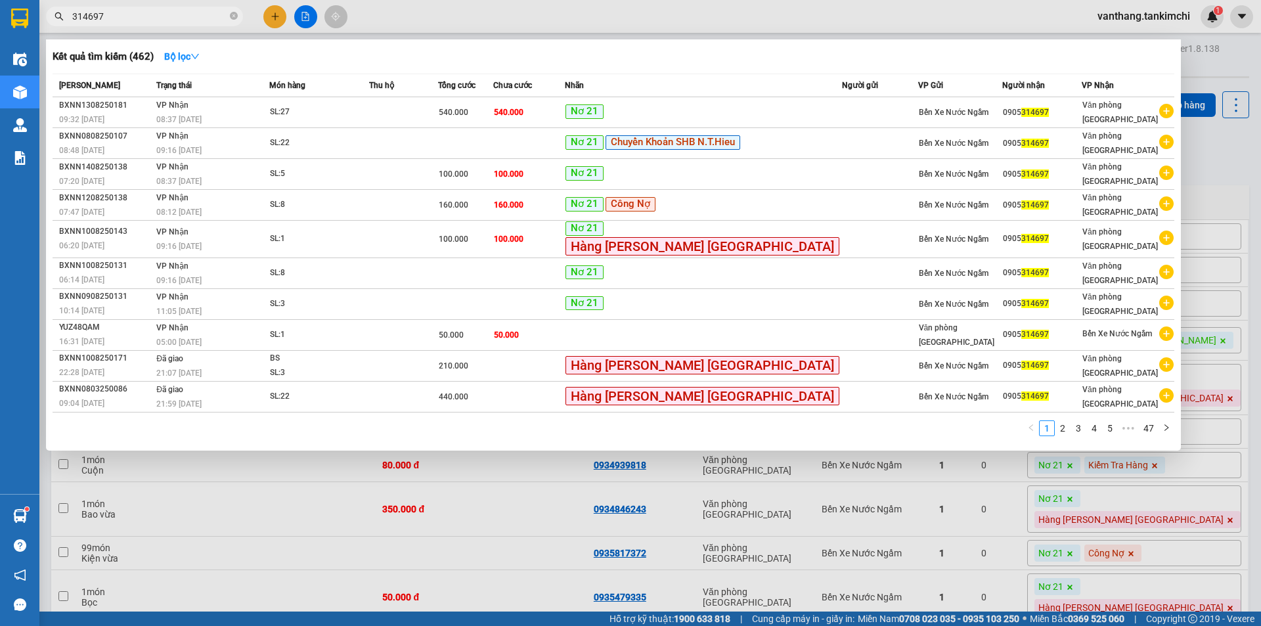
click at [122, 16] on input "314697" at bounding box center [149, 16] width 155 height 14
type input "314697"
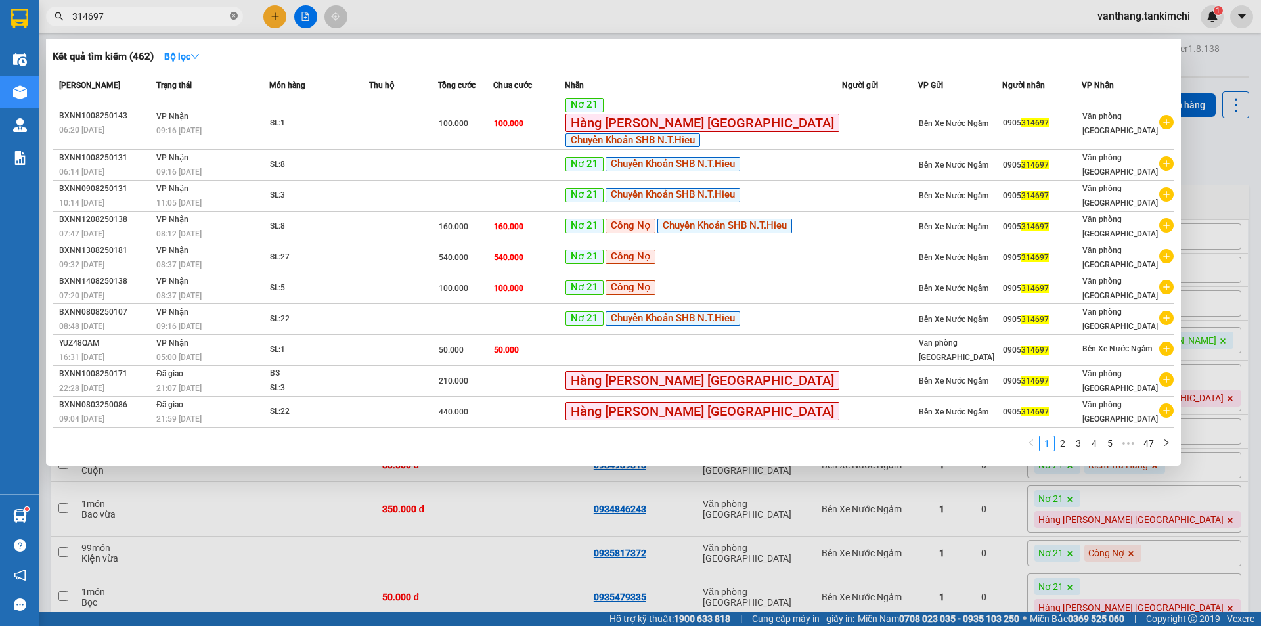
click at [233, 14] on icon "close-circle" at bounding box center [234, 16] width 8 height 8
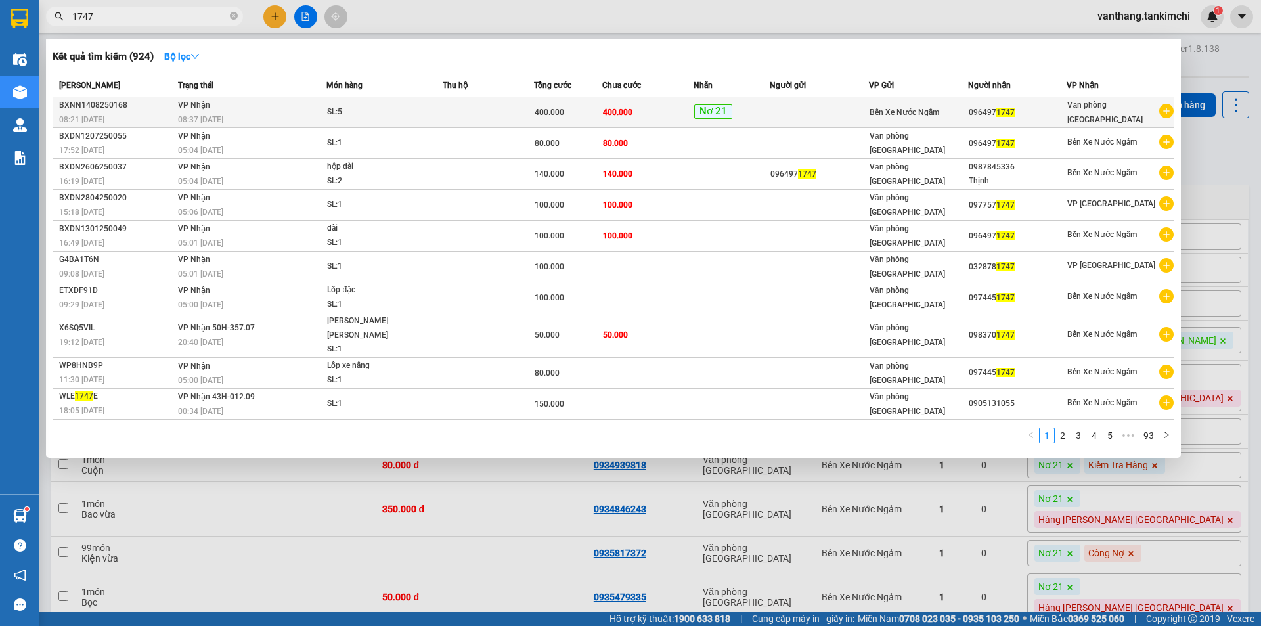
type input "1747"
click at [404, 117] on div "SL: 5" at bounding box center [376, 112] width 99 height 14
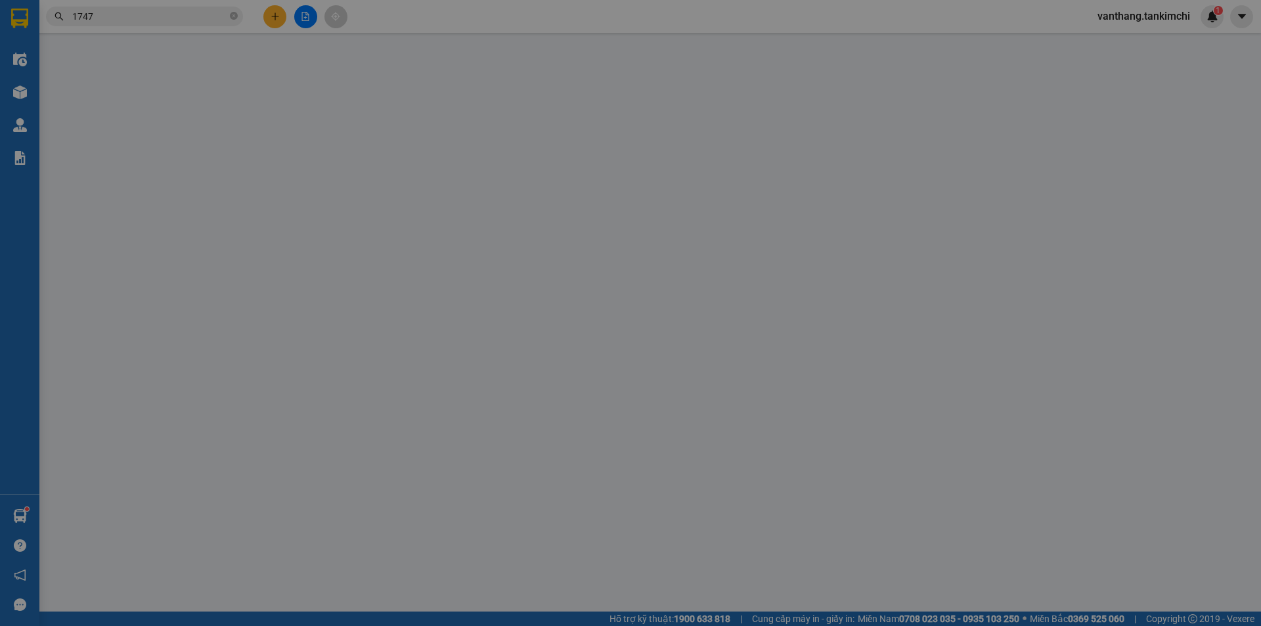
type input "0964971747"
type input "400.000"
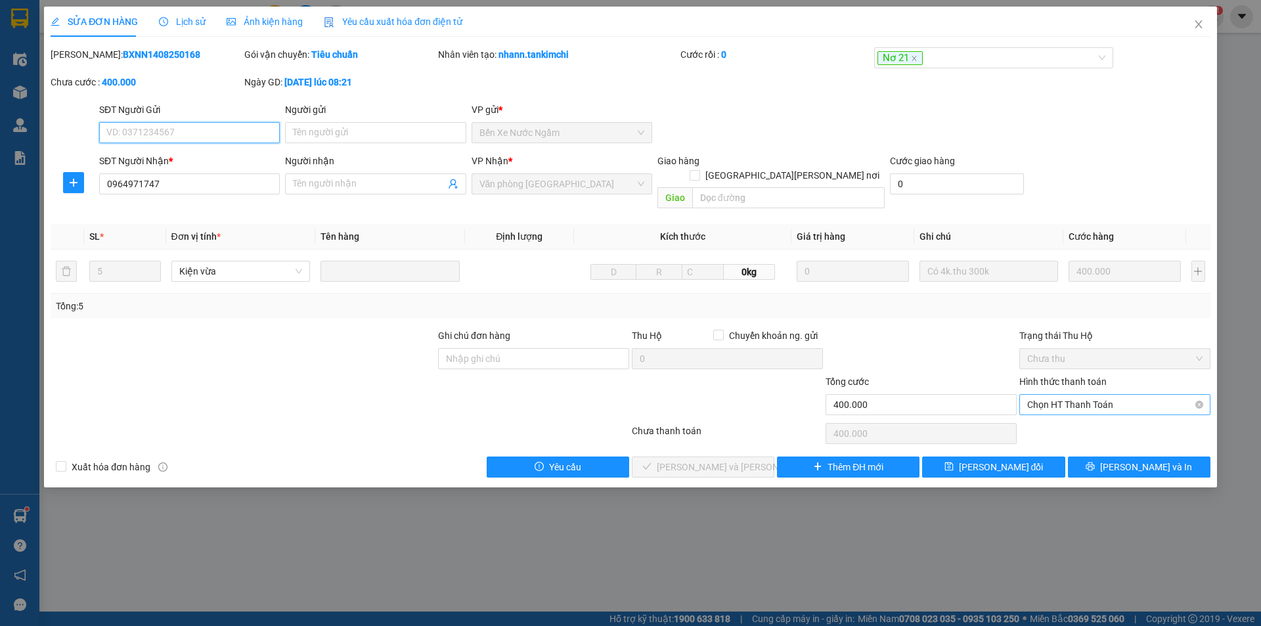
click at [1105, 395] on span "Chọn HT Thanh Toán" at bounding box center [1115, 405] width 175 height 20
drag, startPoint x: 1101, startPoint y: 400, endPoint x: 915, endPoint y: 436, distance: 189.3
click at [1095, 410] on div "Tại văn phòng" at bounding box center [1115, 416] width 175 height 14
type input "0"
drag, startPoint x: 744, startPoint y: 449, endPoint x: 921, endPoint y: 386, distance: 188.3
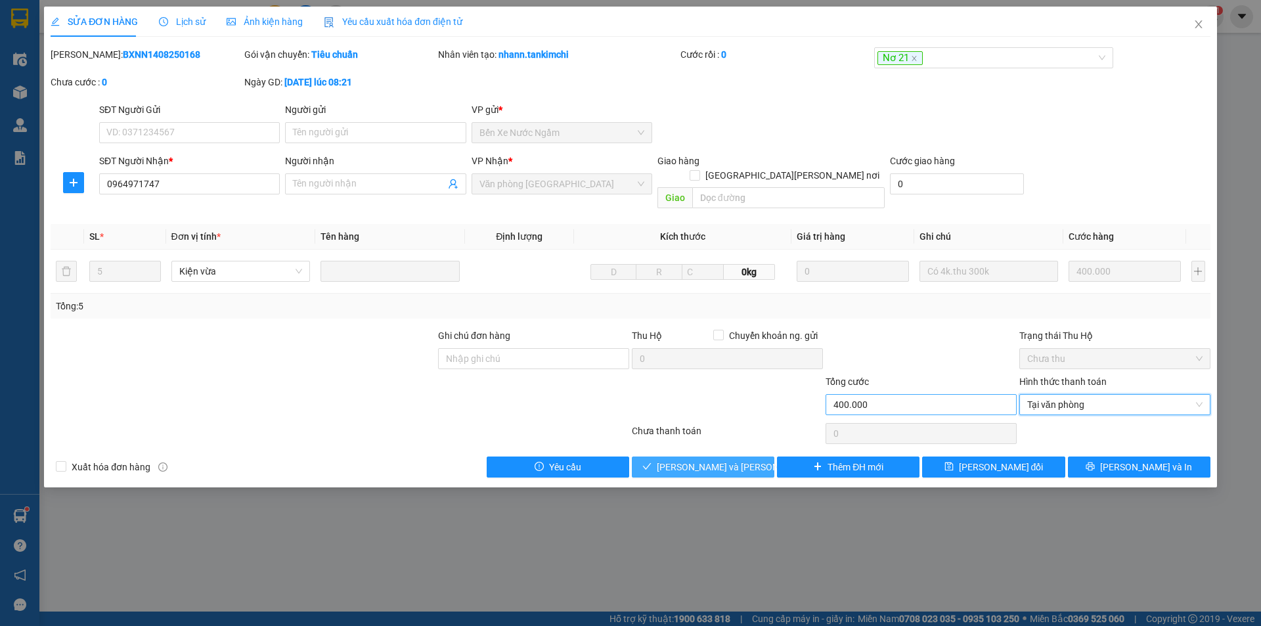
click at [754, 457] on button "[PERSON_NAME] và Giao hàng" at bounding box center [703, 467] width 143 height 21
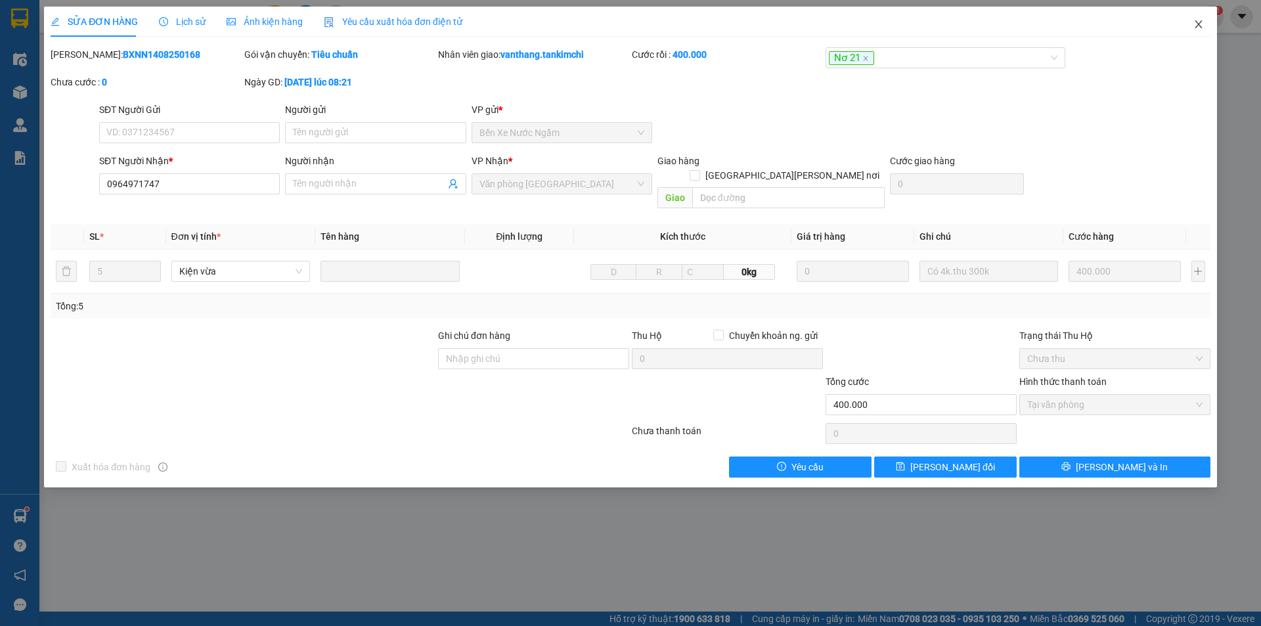
click at [1199, 21] on icon "close" at bounding box center [1199, 24] width 11 height 11
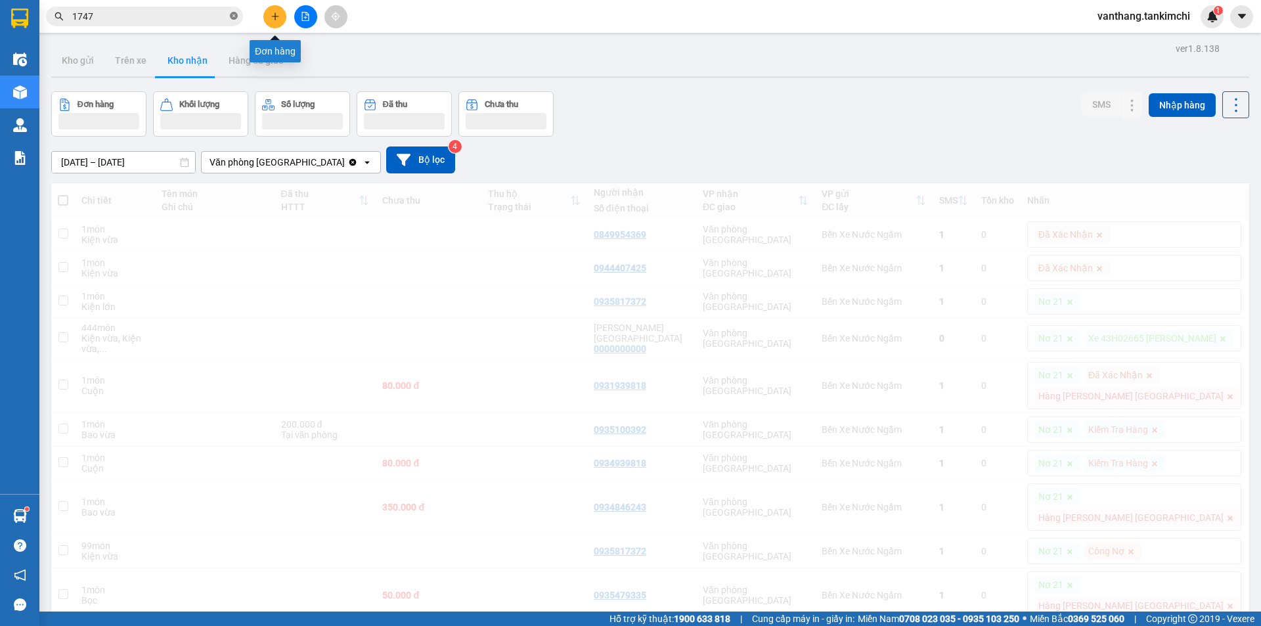
click at [233, 14] on icon "close-circle" at bounding box center [234, 16] width 8 height 8
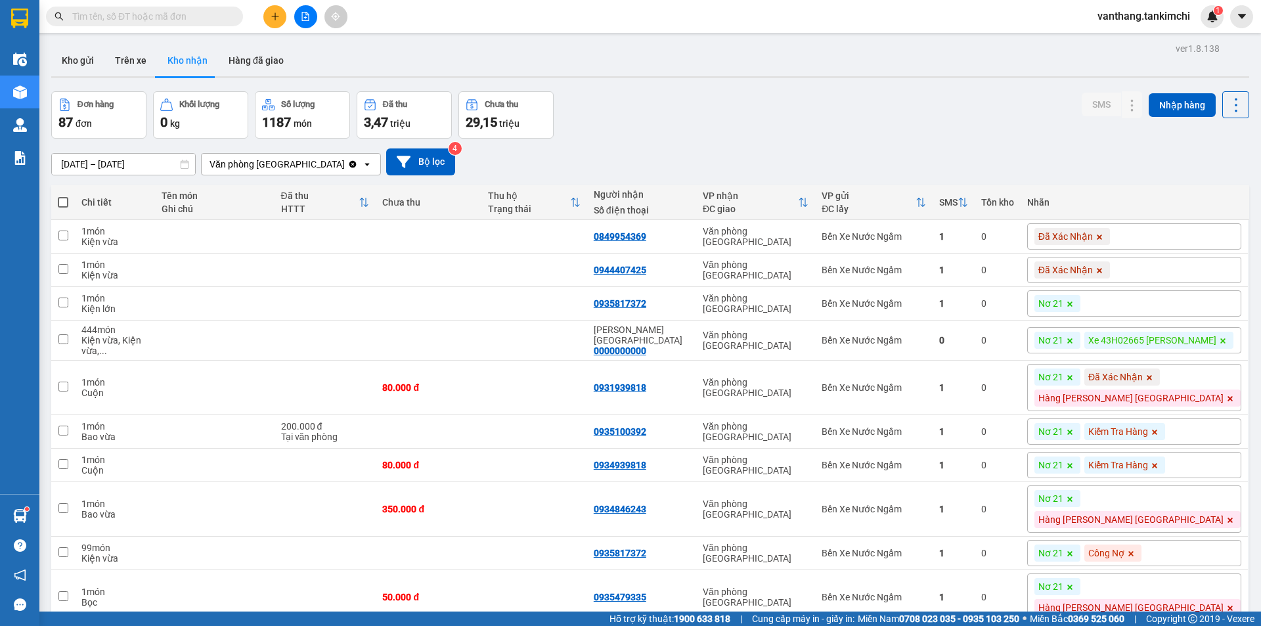
click at [302, 16] on icon "file-add" at bounding box center [305, 16] width 9 height 9
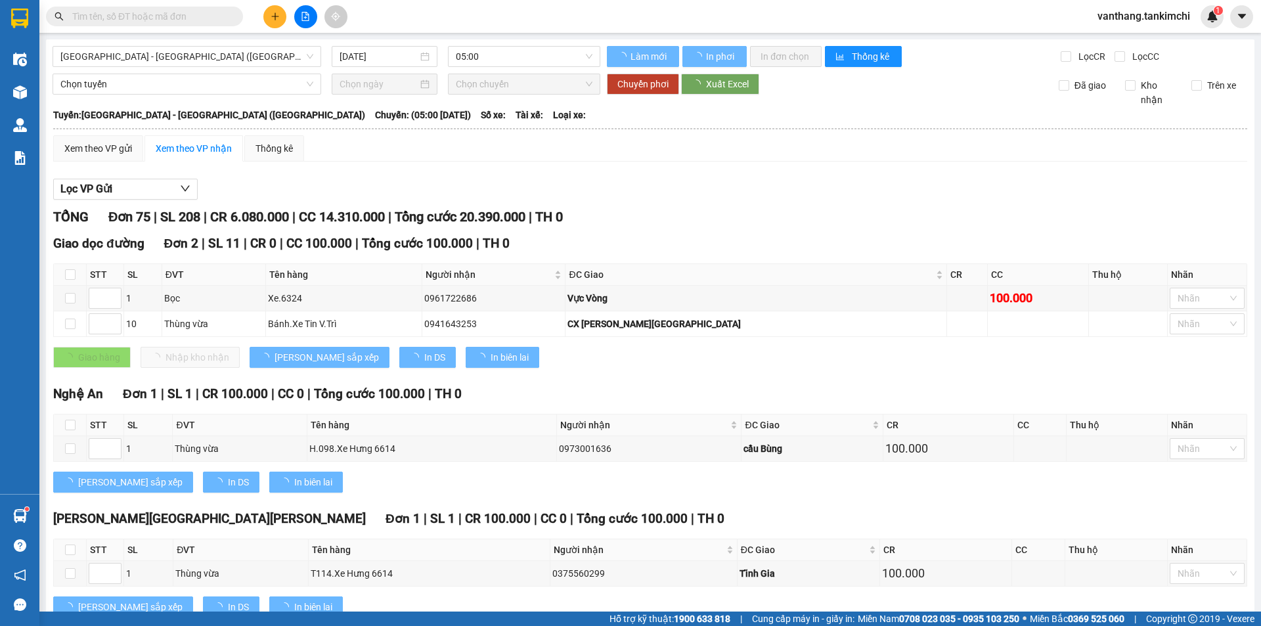
click at [214, 55] on span "Đà Nẵng - Hà Nội (Hàng)" at bounding box center [186, 57] width 253 height 20
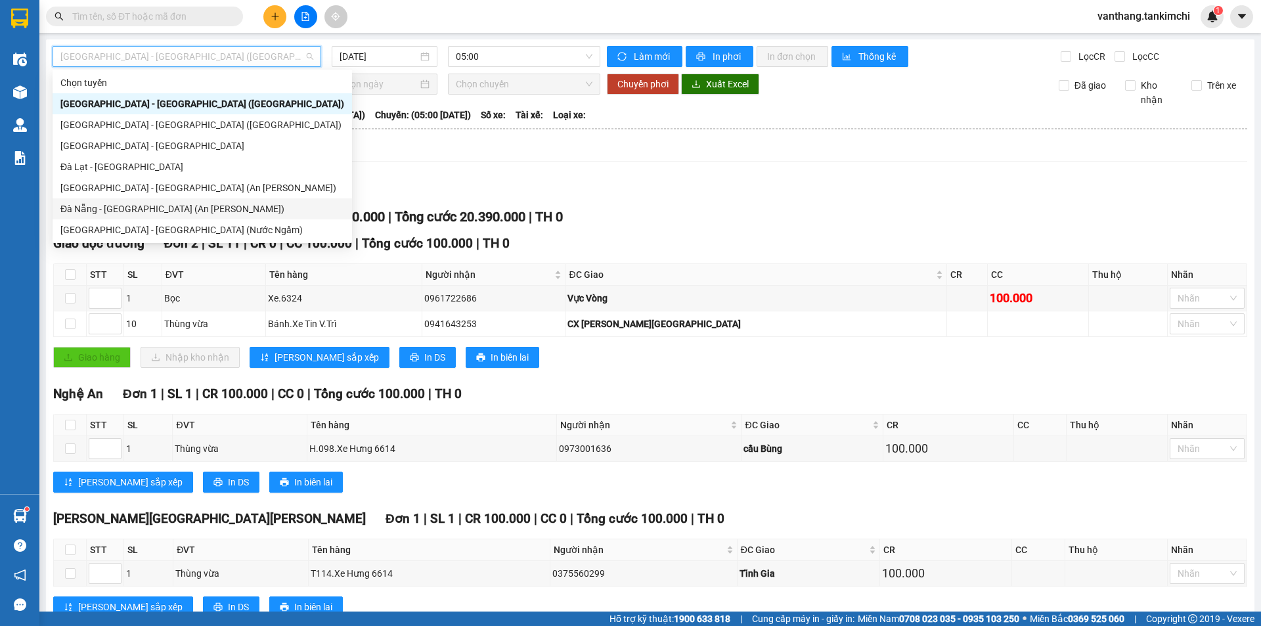
click at [138, 204] on div "Đà Nẵng - Sài Gòn (An Sương)" at bounding box center [202, 209] width 284 height 14
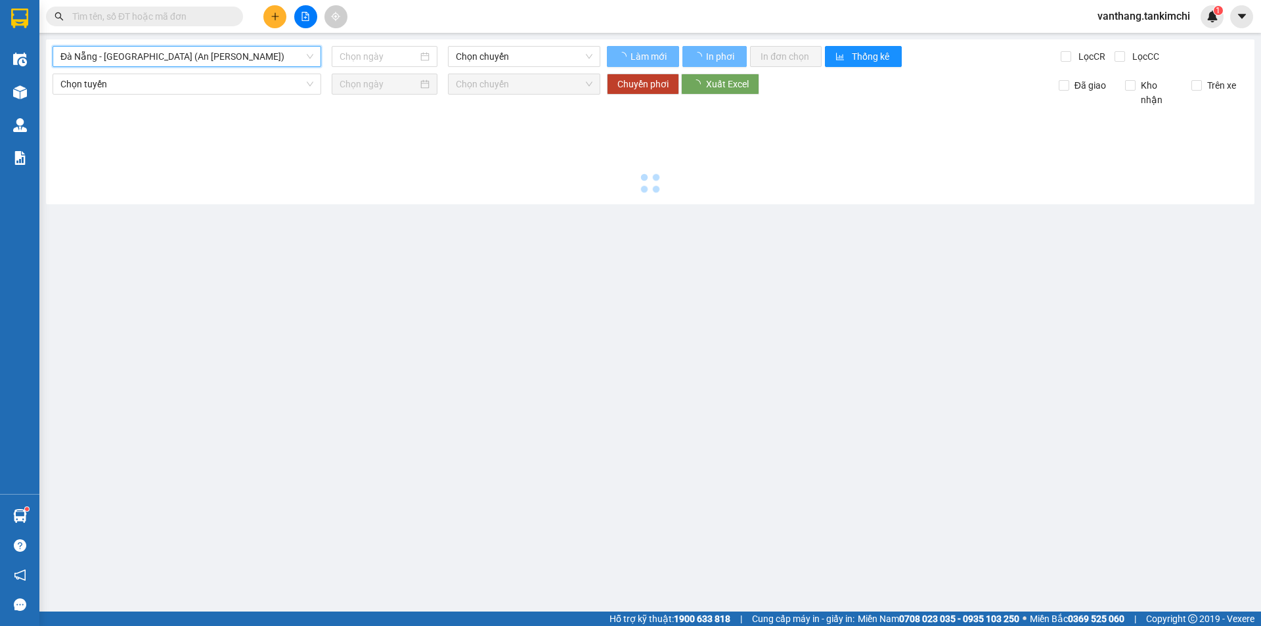
type input "[DATE]"
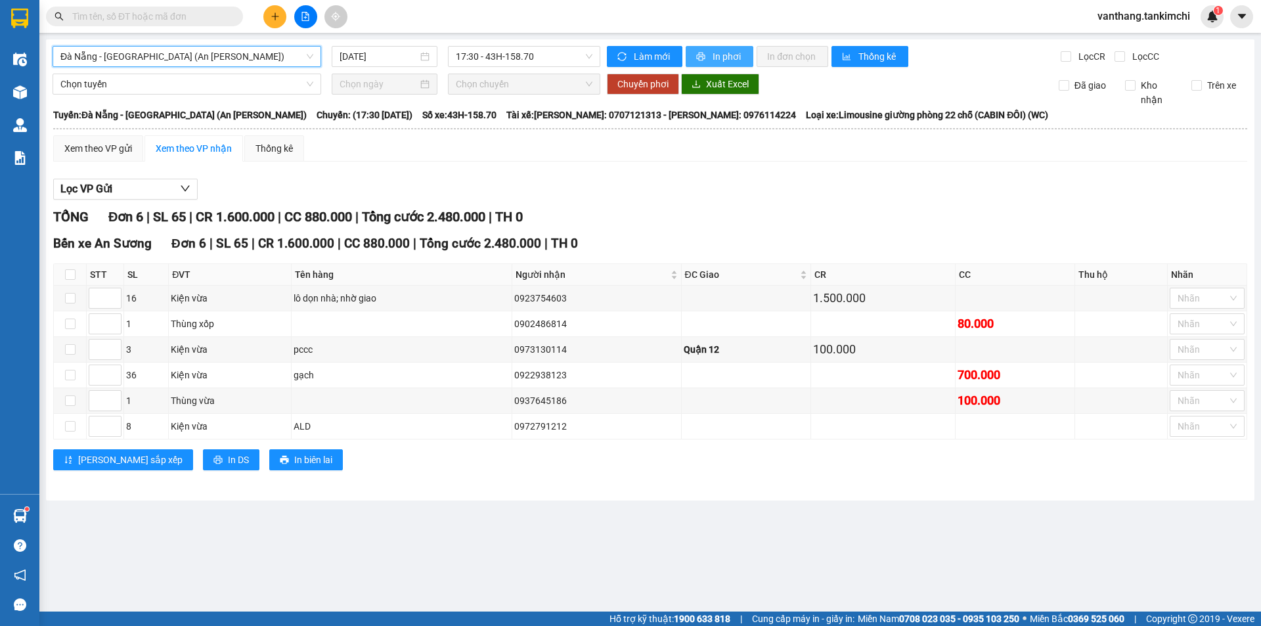
click at [727, 57] on span "In phơi" at bounding box center [728, 56] width 30 height 14
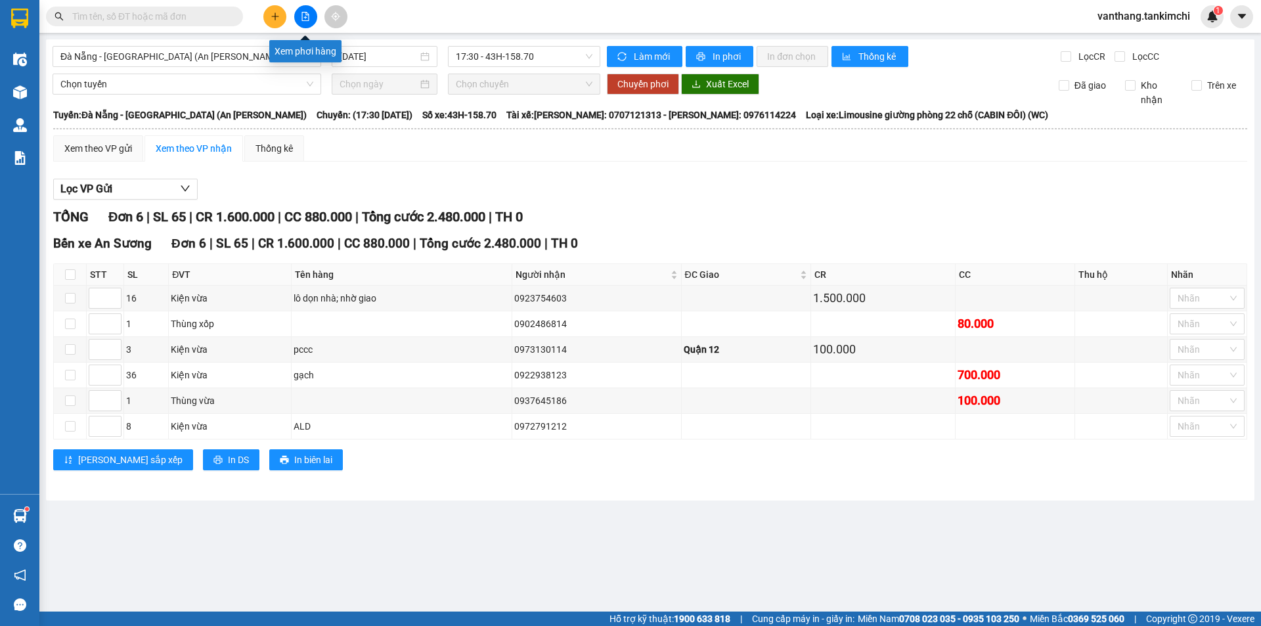
click at [311, 18] on button at bounding box center [305, 16] width 23 height 23
click at [305, 55] on span "Đà Nẵng - Sài Gòn (An Sương)" at bounding box center [186, 57] width 253 height 20
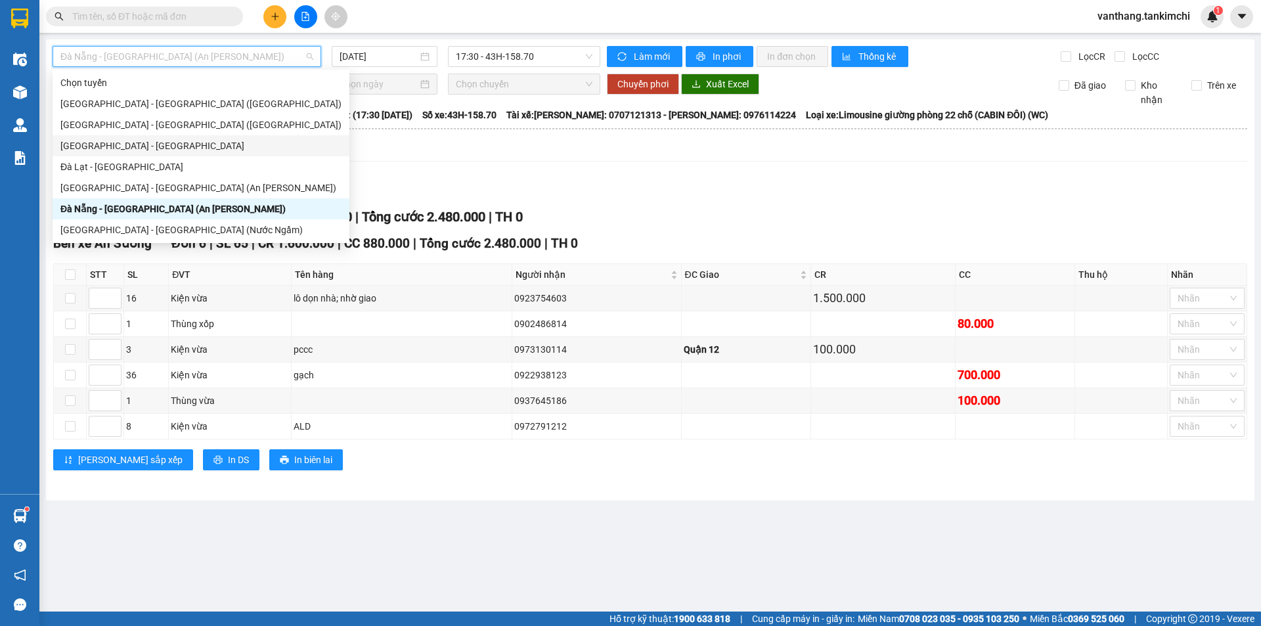
click at [108, 147] on div "Đà Nẵng - Đà Lạt" at bounding box center [200, 146] width 281 height 14
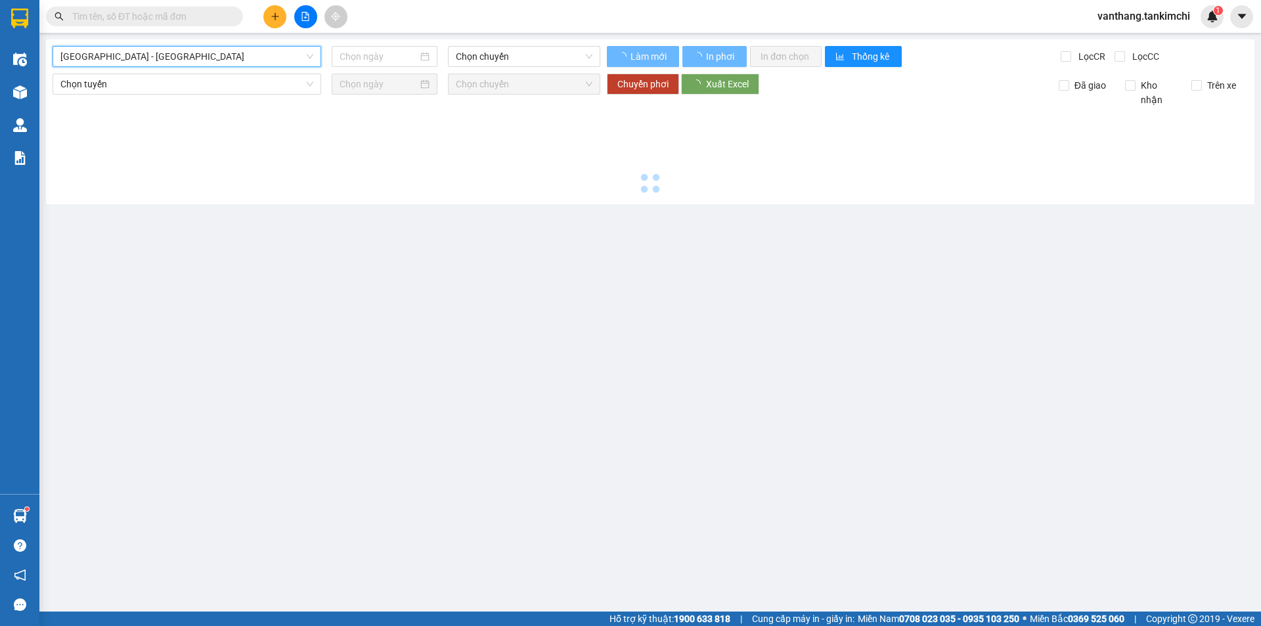
type input "[DATE]"
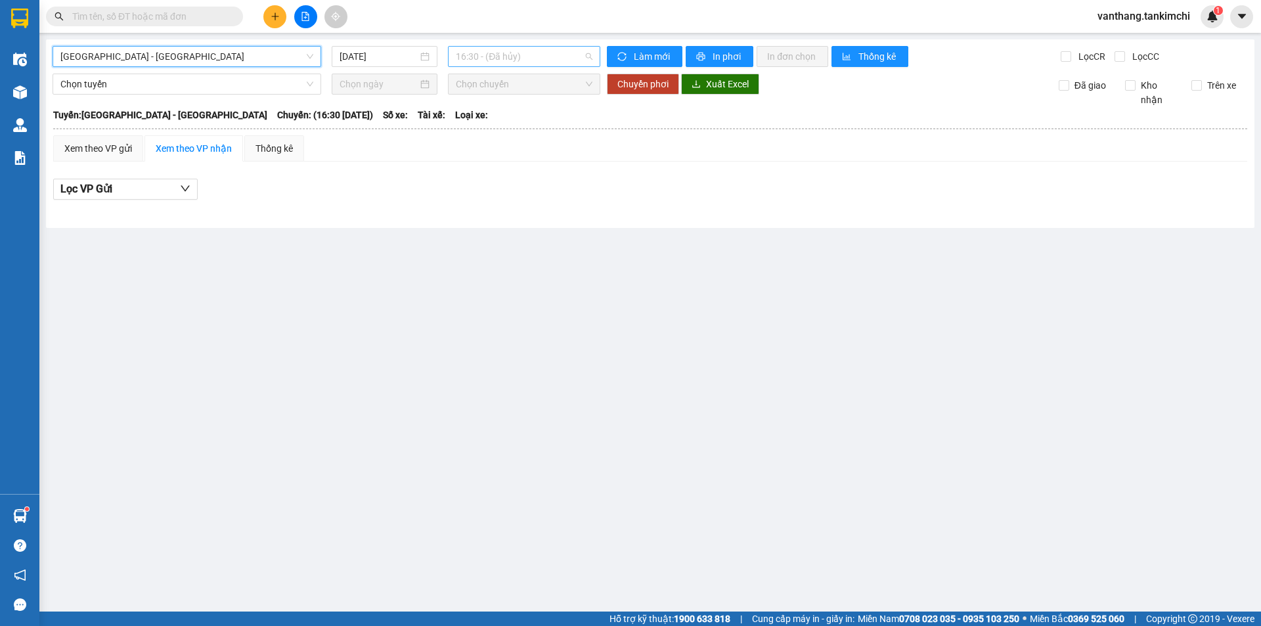
click at [574, 57] on span "16:30 - (Đã hủy)" at bounding box center [524, 57] width 137 height 20
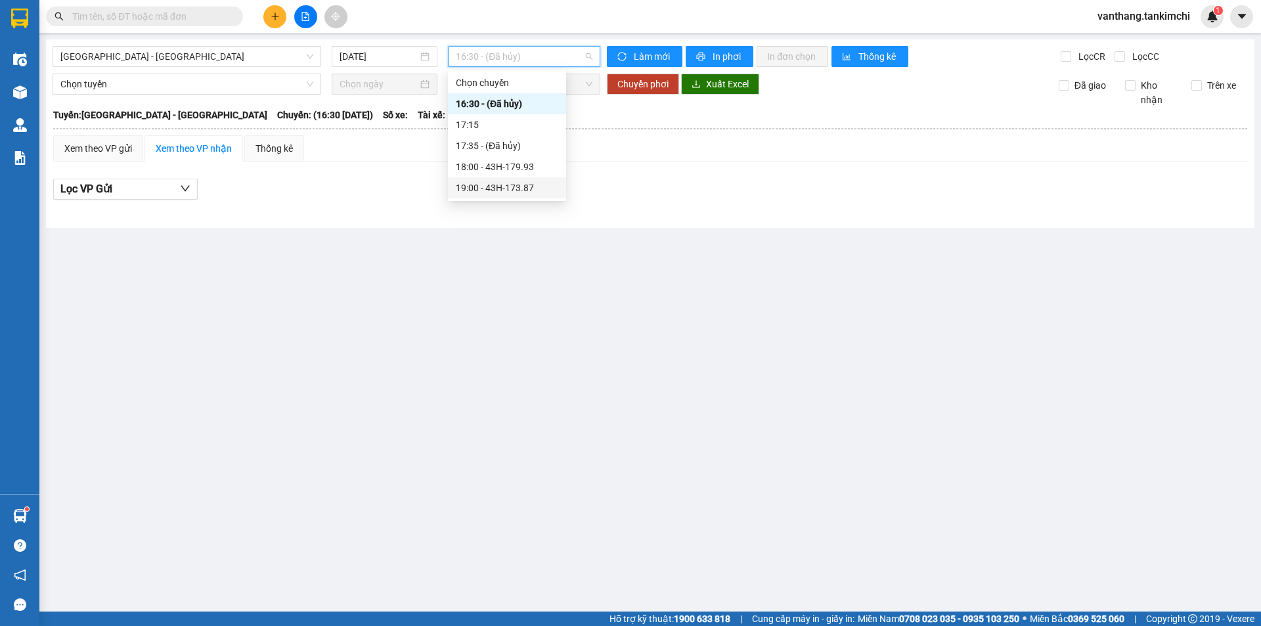
click at [532, 189] on div "19:00 - 43H-173.87" at bounding box center [507, 188] width 102 height 14
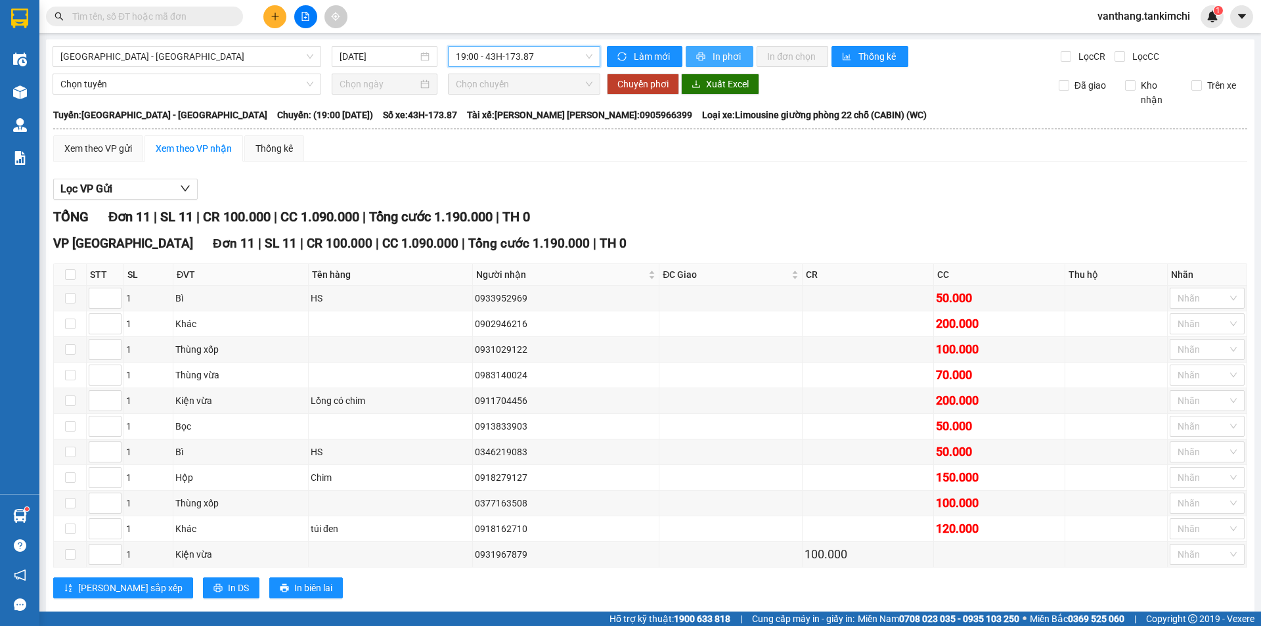
click at [726, 54] on span "In phơi" at bounding box center [728, 56] width 30 height 14
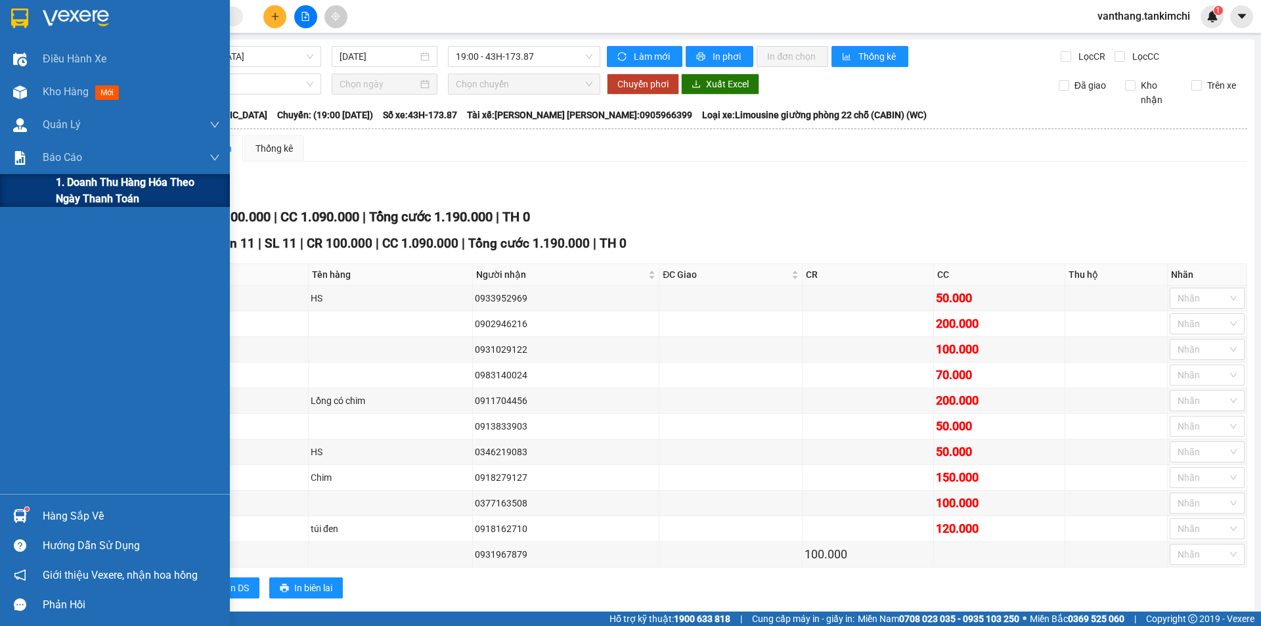
click at [120, 189] on span "1. Doanh thu hàng hóa theo ngày thanh toán" at bounding box center [138, 190] width 164 height 33
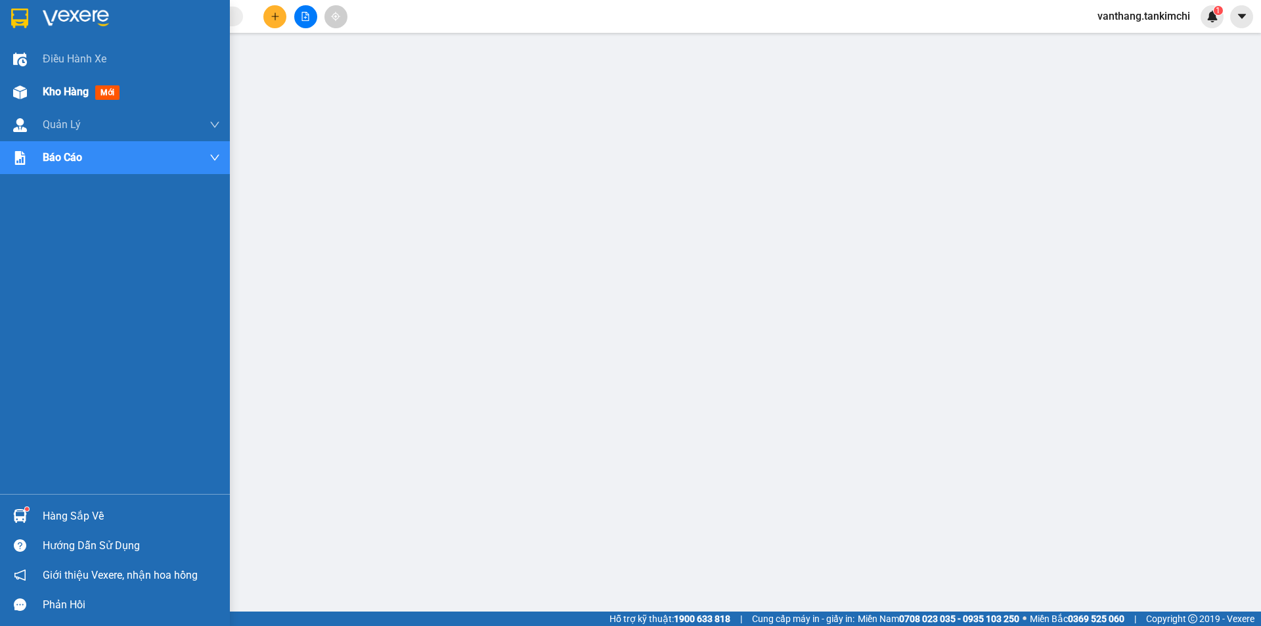
click at [57, 86] on span "Kho hàng" at bounding box center [66, 91] width 46 height 12
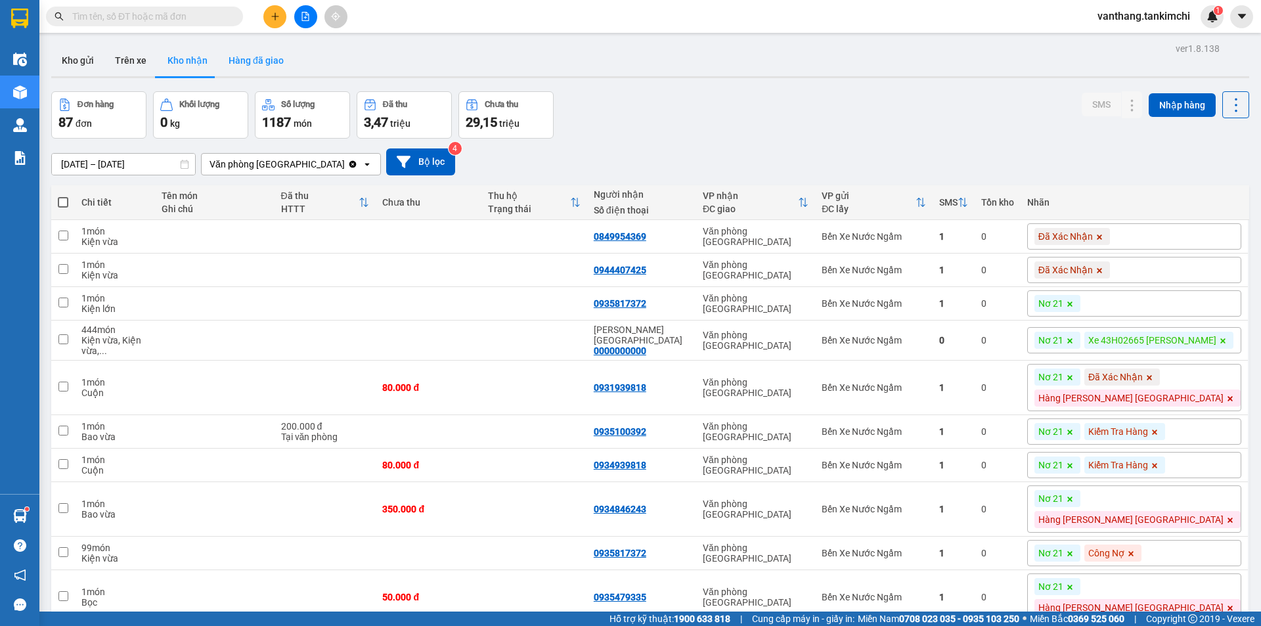
click at [260, 53] on button "Hàng đã giao" at bounding box center [256, 61] width 76 height 32
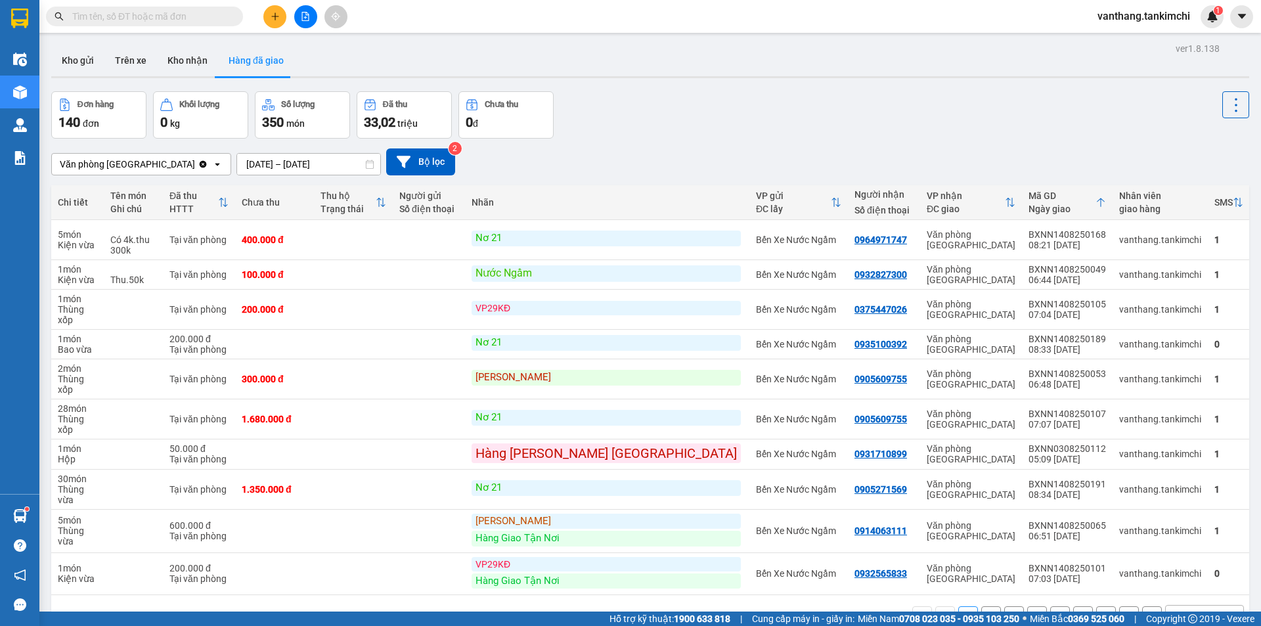
click at [160, 20] on input "text" at bounding box center [149, 16] width 155 height 14
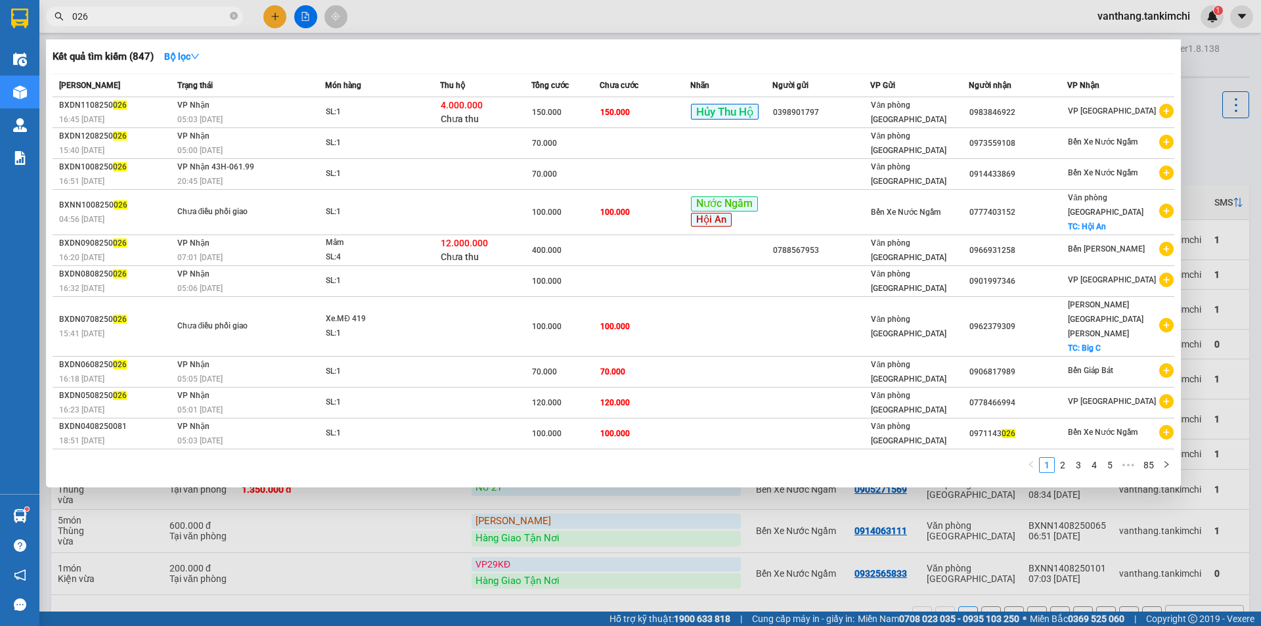
click at [73, 18] on input "026" at bounding box center [149, 16] width 155 height 14
type input "447026"
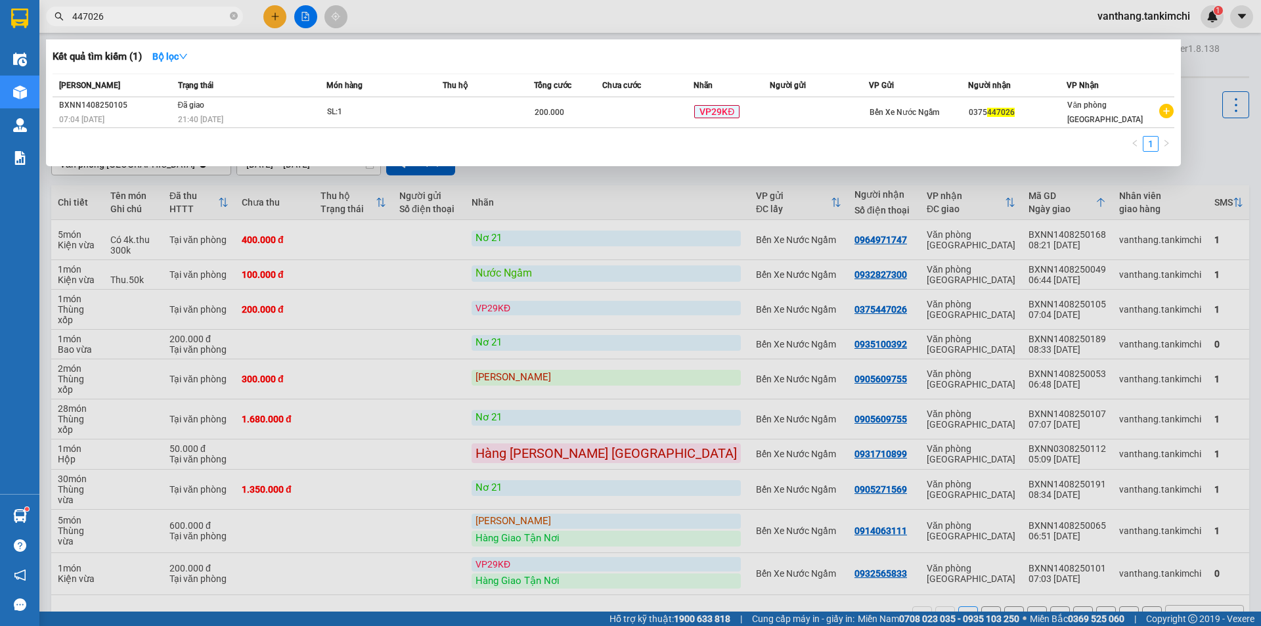
click at [234, 14] on icon "close-circle" at bounding box center [234, 16] width 8 height 8
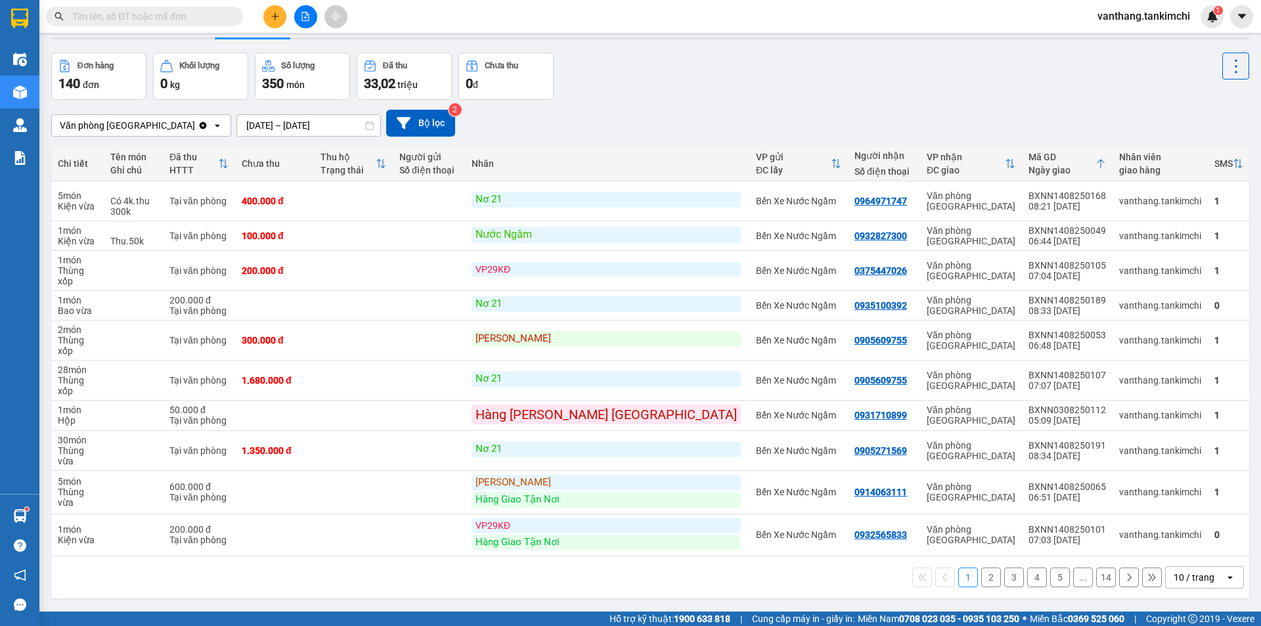
scroll to position [60, 0]
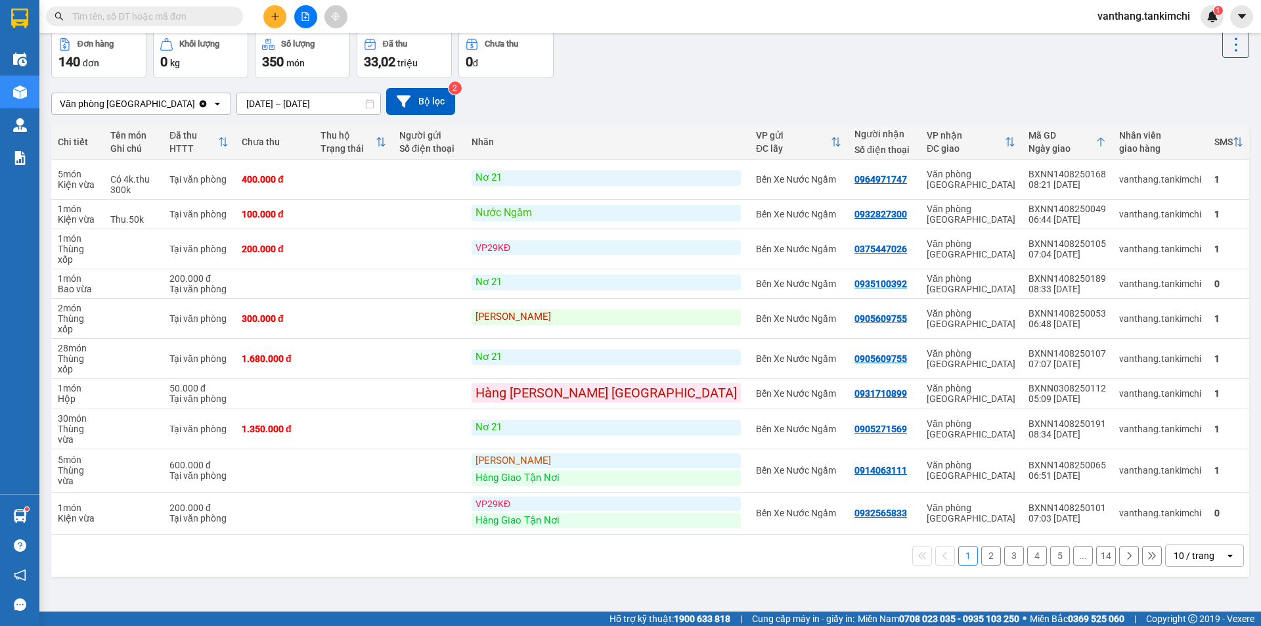
click at [1225, 551] on icon "open" at bounding box center [1230, 556] width 11 height 11
click at [1186, 484] on span "100 / trang" at bounding box center [1189, 485] width 47 height 13
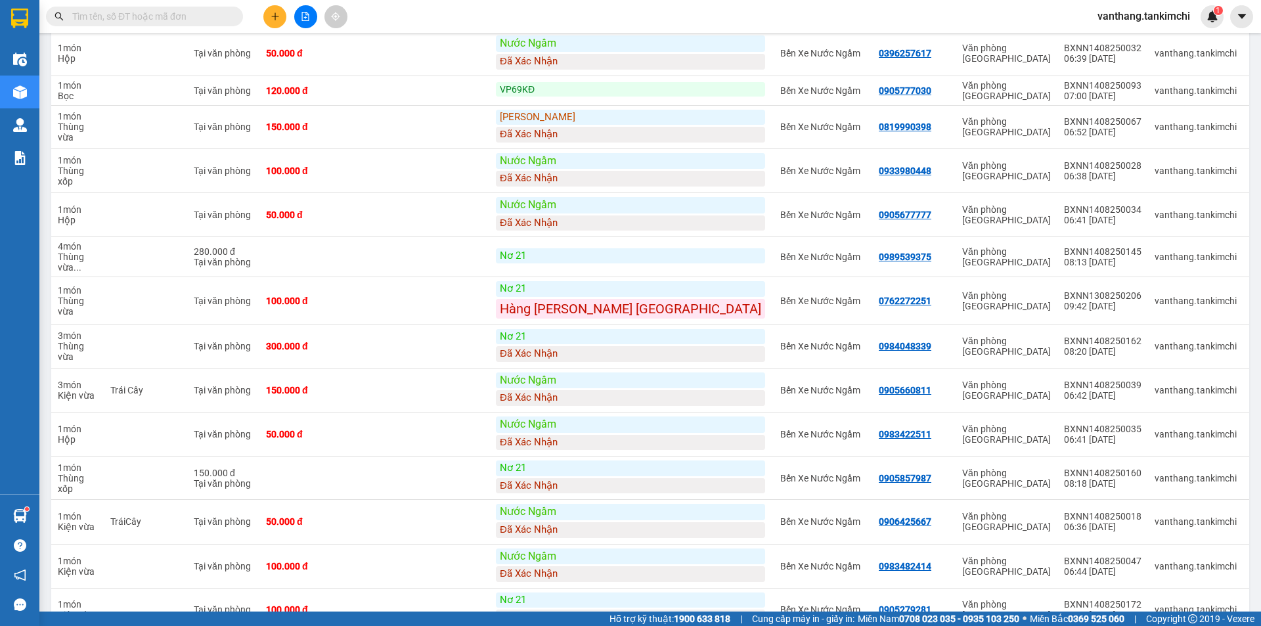
scroll to position [3421, 0]
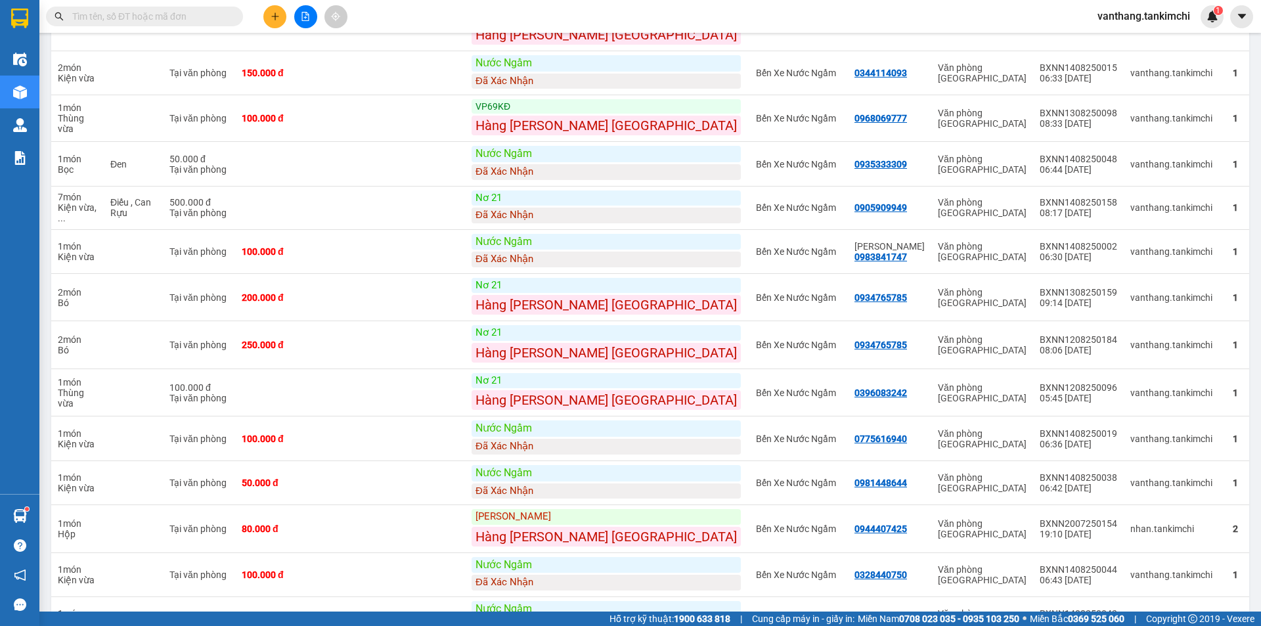
scroll to position [0, 0]
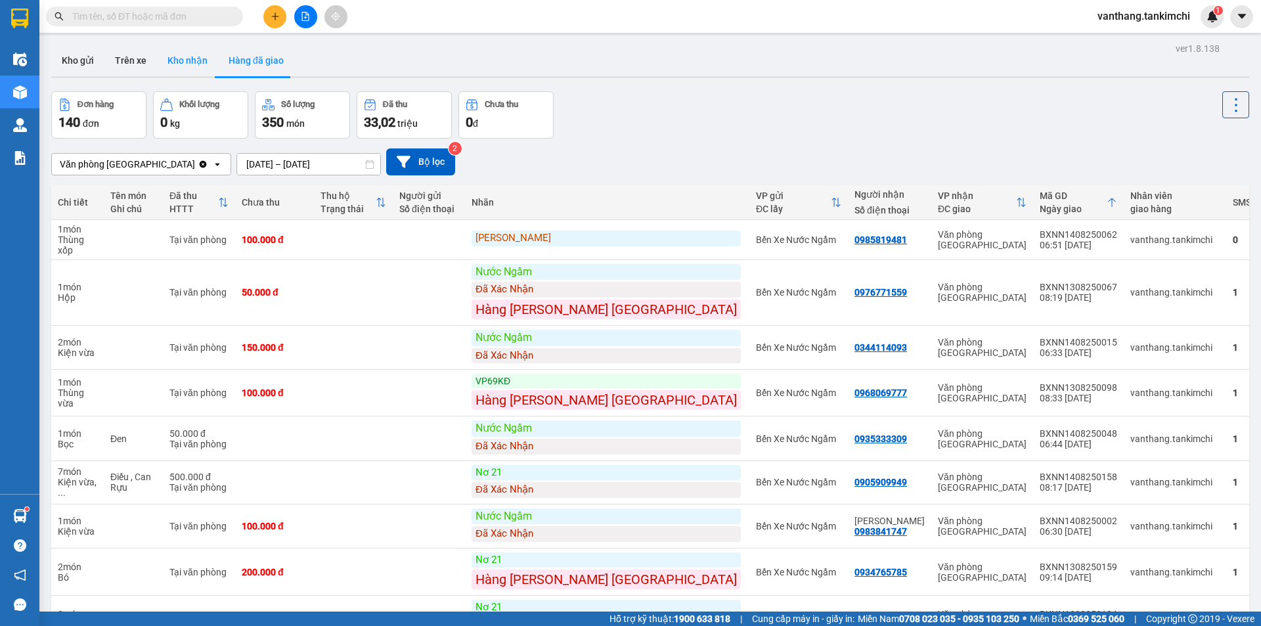
click at [191, 59] on button "Kho nhận" at bounding box center [187, 61] width 61 height 32
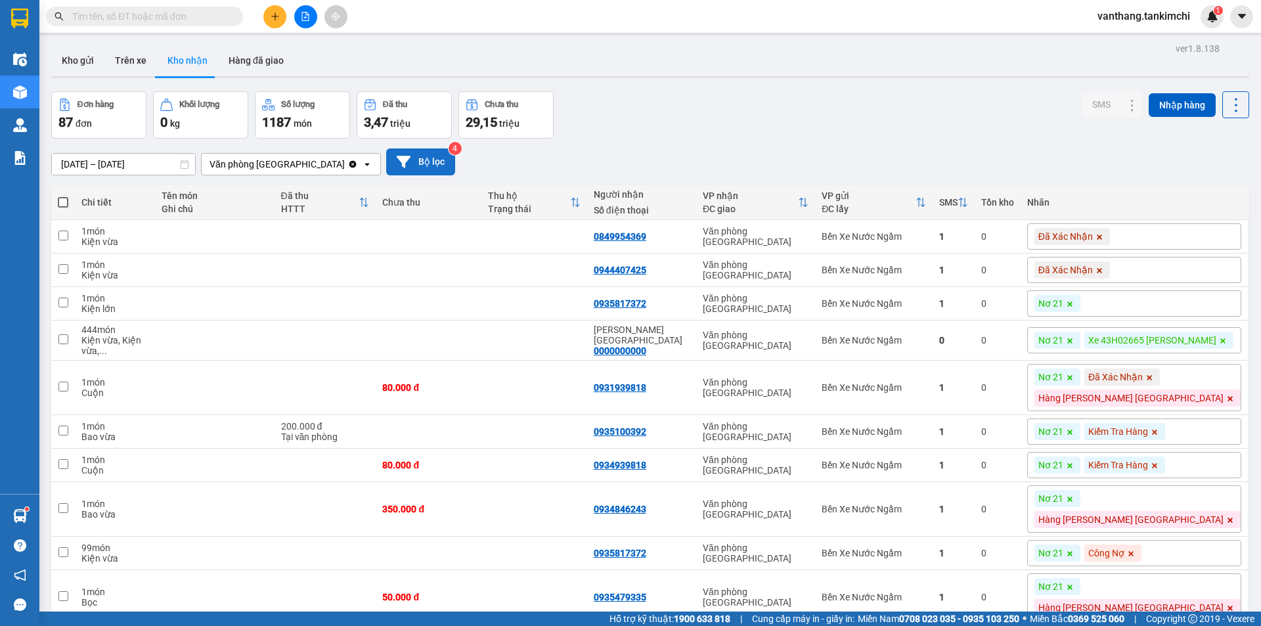
click at [419, 171] on button "Bộ lọc" at bounding box center [420, 161] width 69 height 27
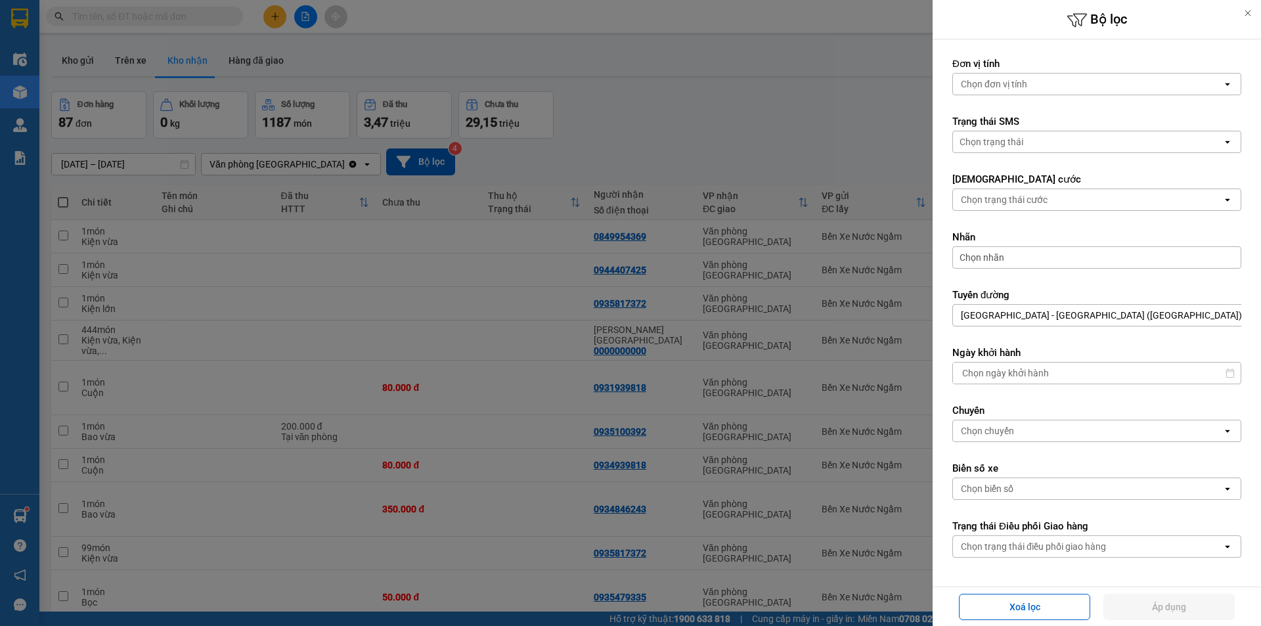
scroll to position [231, 0]
click at [428, 276] on div at bounding box center [630, 313] width 1261 height 626
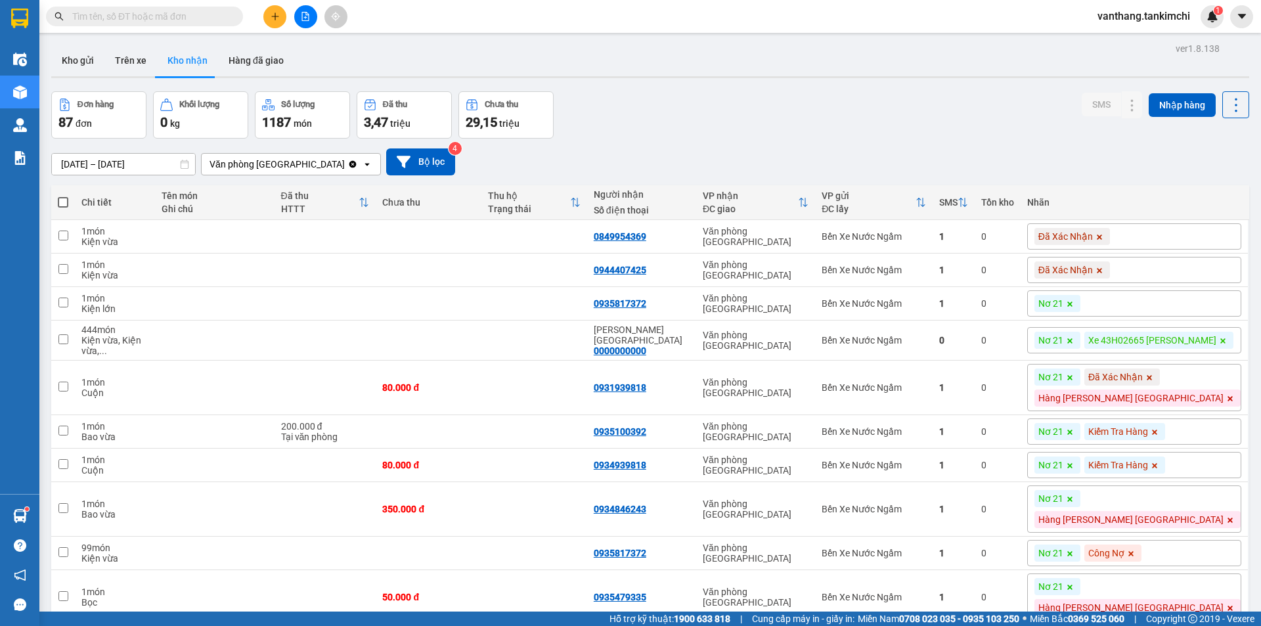
click at [1184, 309] on div "Nơ 21" at bounding box center [1135, 303] width 214 height 26
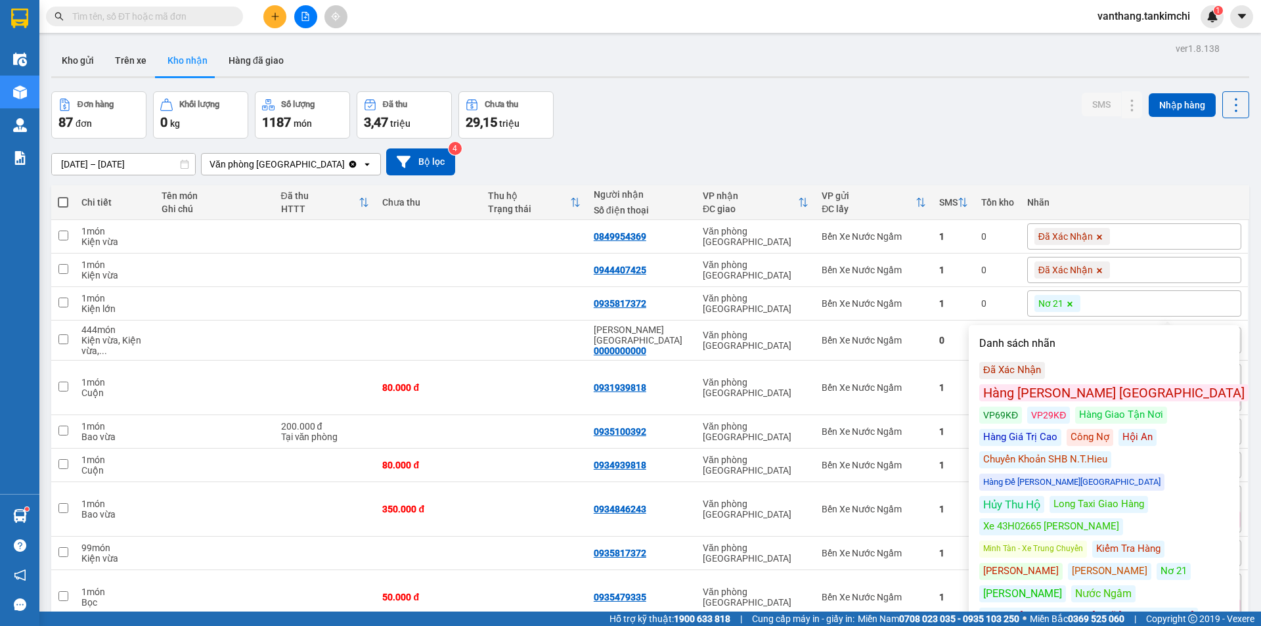
click at [1067, 429] on div "Công Nợ" at bounding box center [1090, 437] width 47 height 17
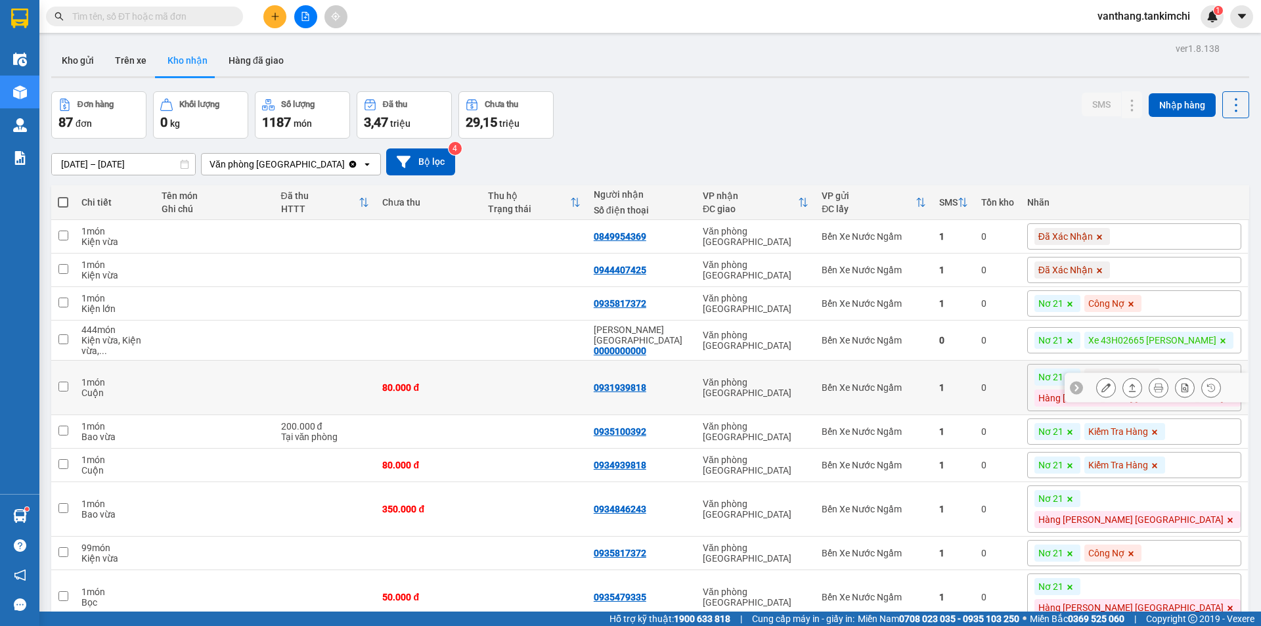
click at [815, 388] on td "Văn phòng [GEOGRAPHIC_DATA]" at bounding box center [755, 388] width 119 height 55
checkbox input "true"
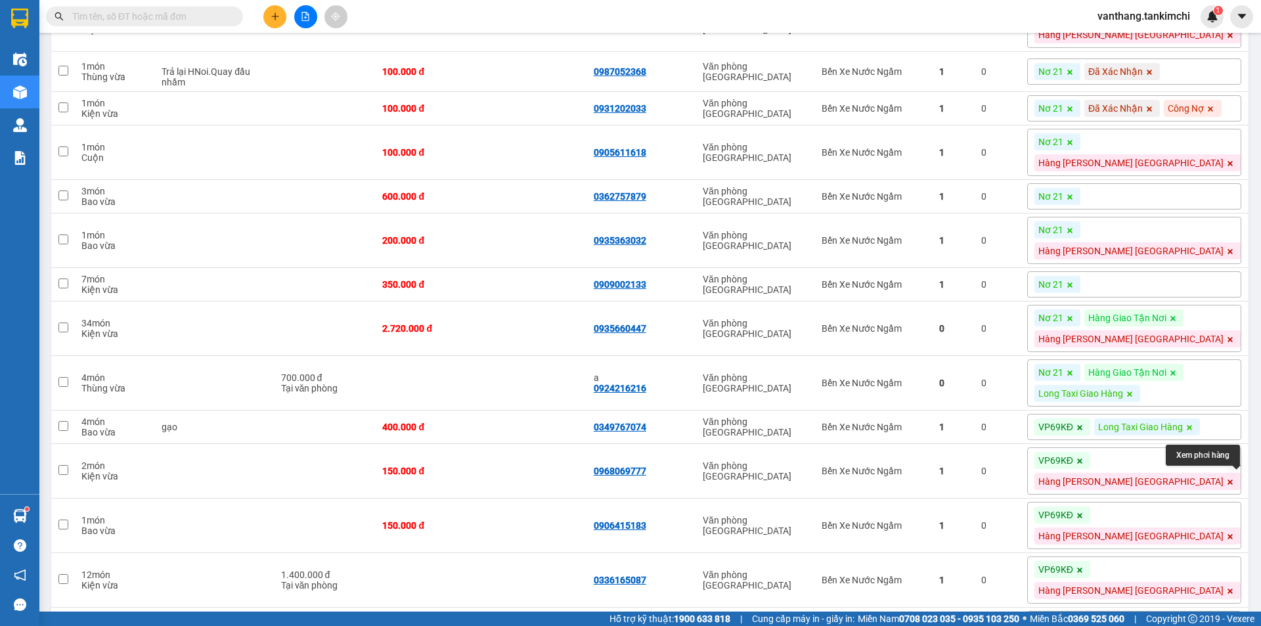
scroll to position [1840, 0]
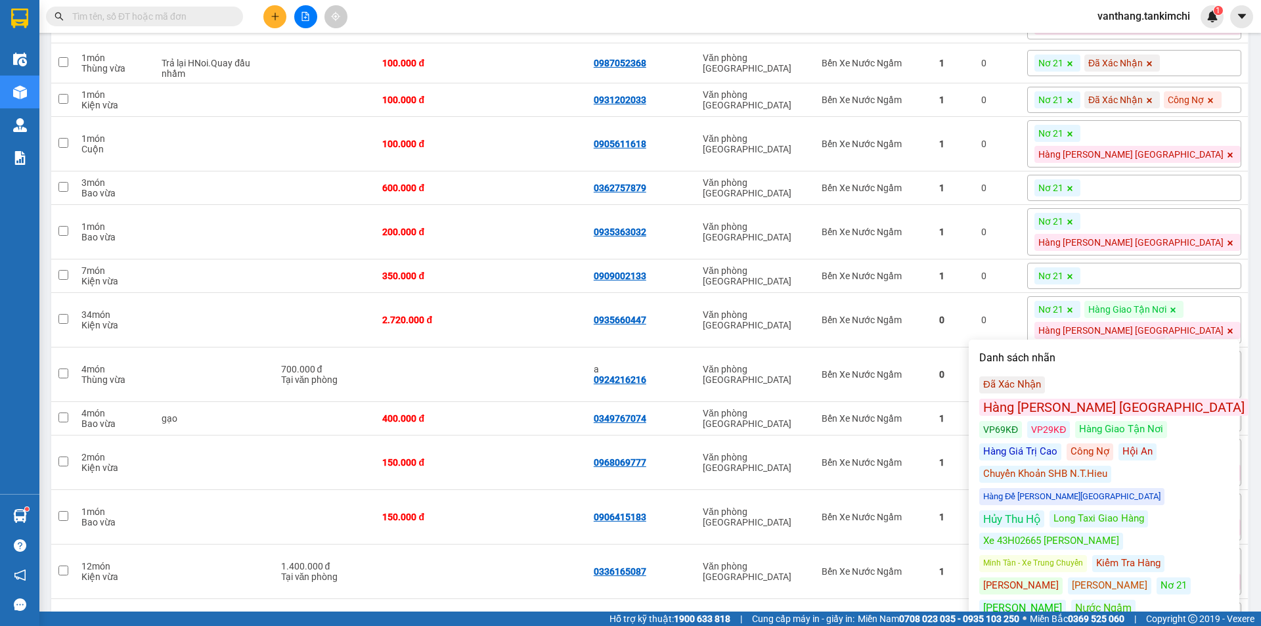
click at [1130, 399] on div "Hàng Lưu tại [GEOGRAPHIC_DATA]" at bounding box center [1114, 407] width 269 height 17
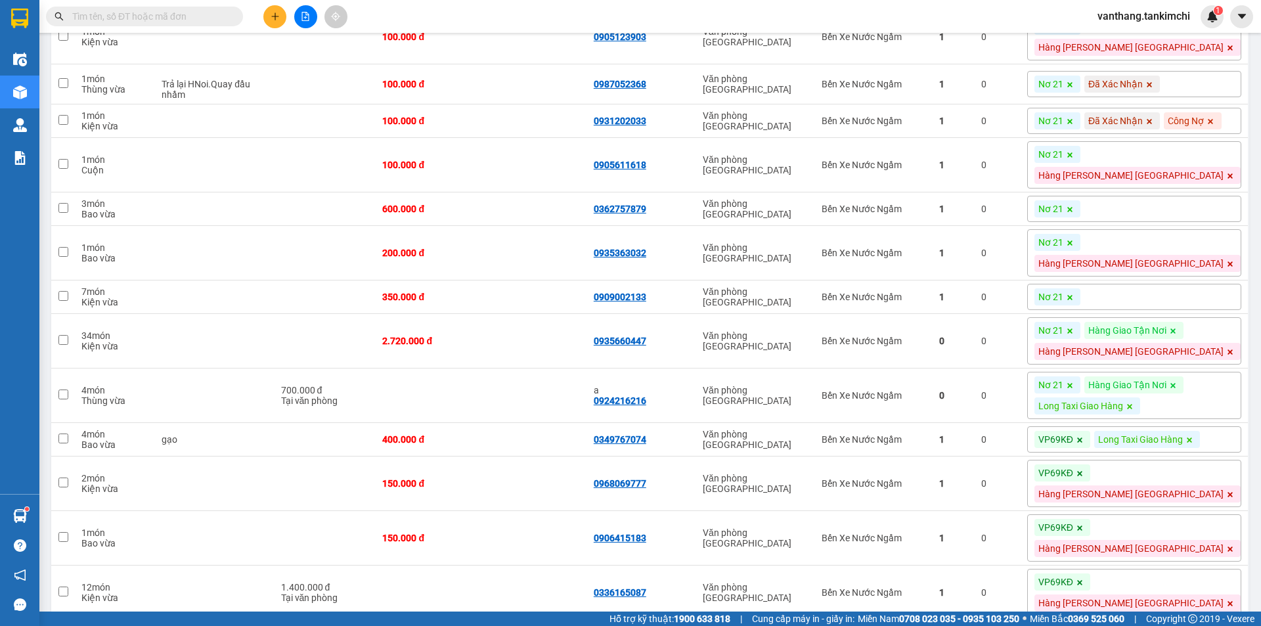
checkbox input "true"
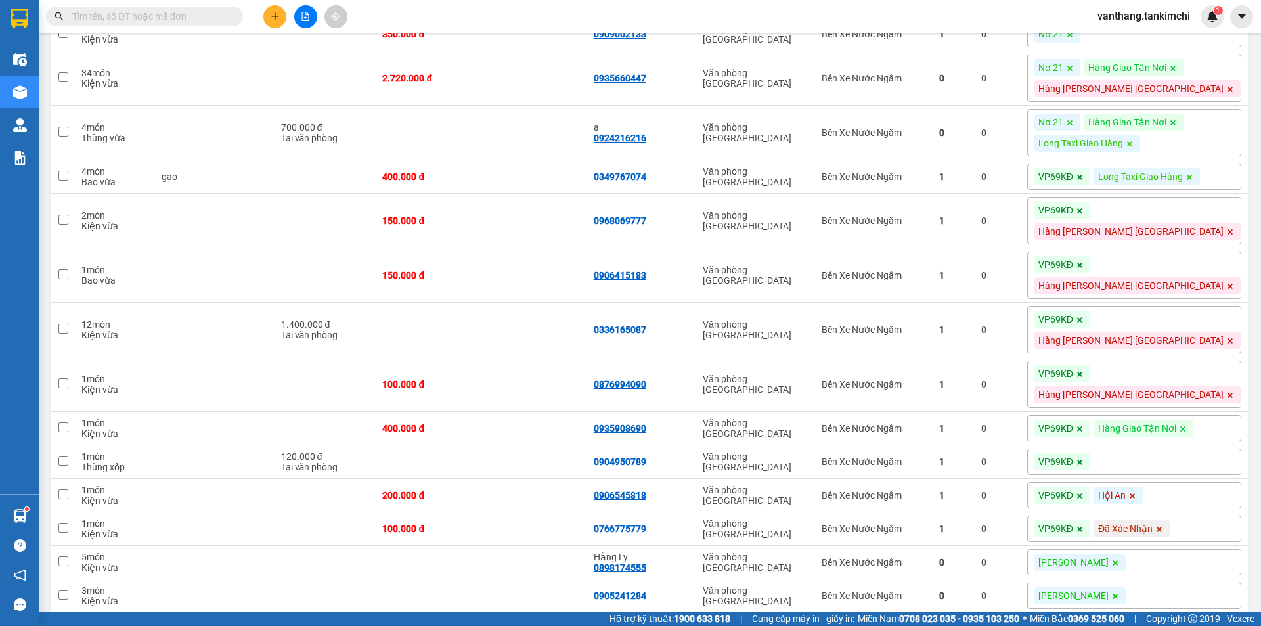
scroll to position [2168, 0]
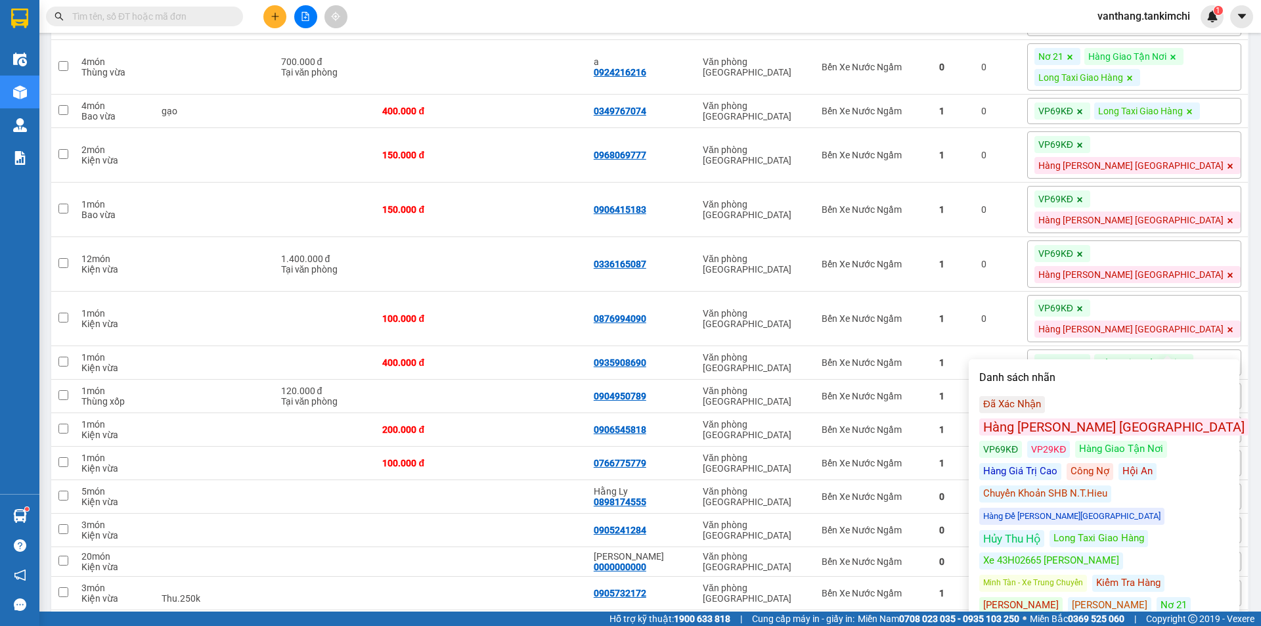
click at [1127, 419] on div "Hàng Lưu tại [GEOGRAPHIC_DATA]" at bounding box center [1114, 427] width 269 height 17
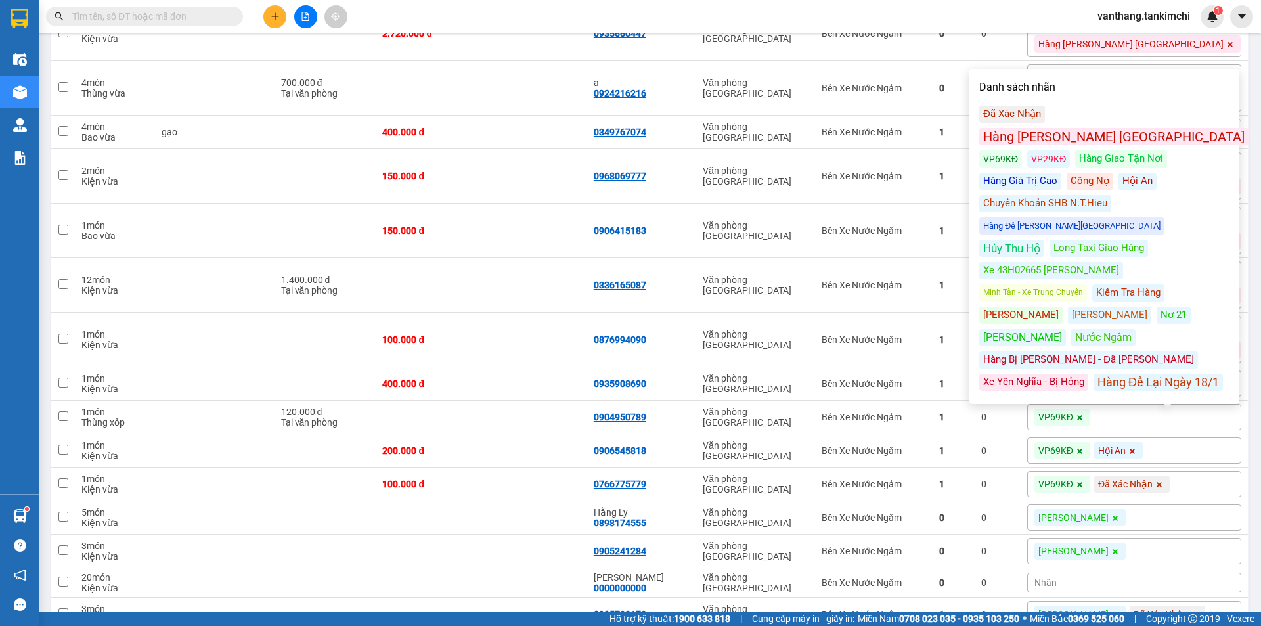
checkbox input "true"
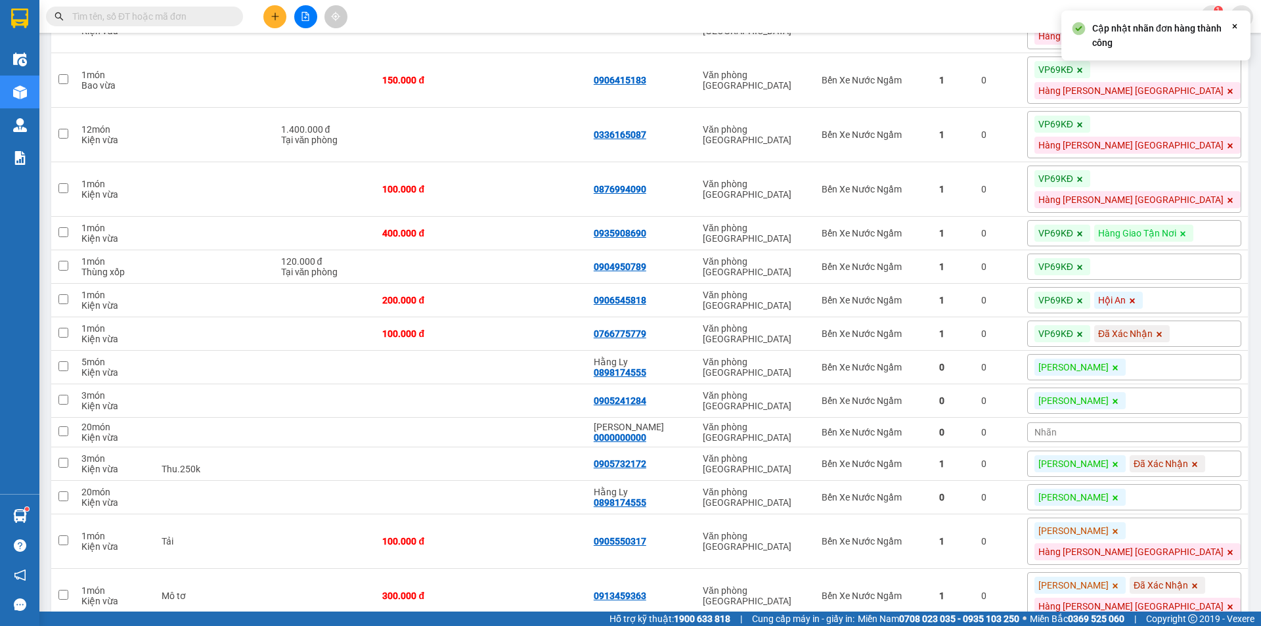
scroll to position [2365, 0]
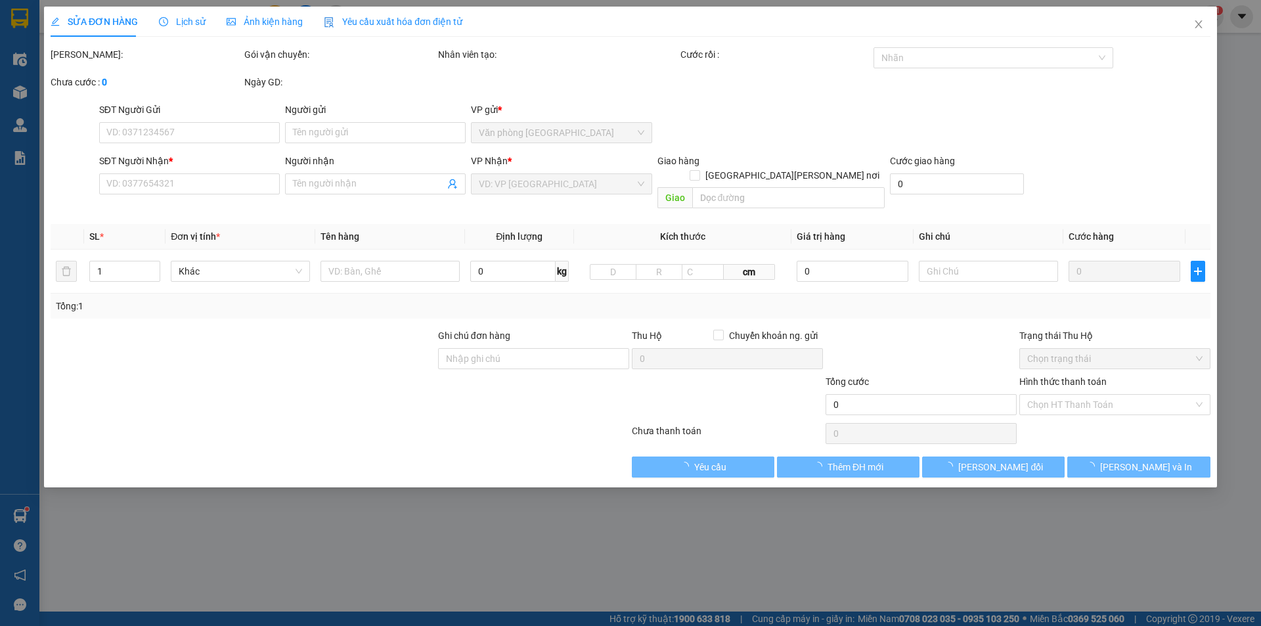
type input "0909002133"
type input "350.000"
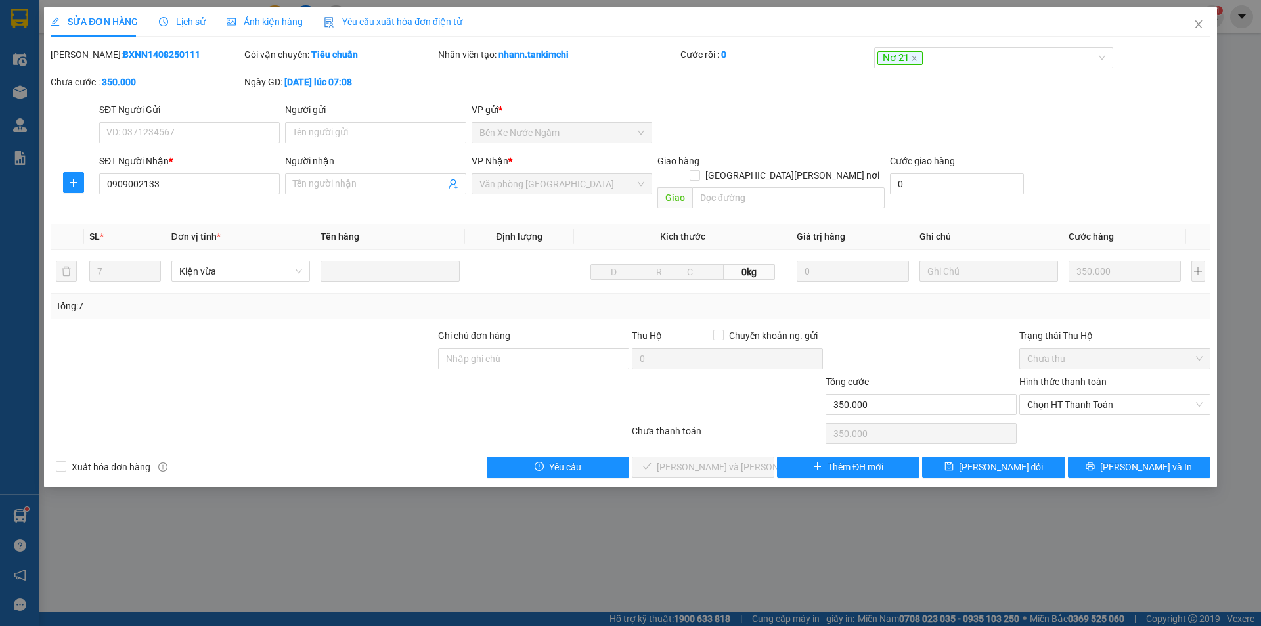
click at [196, 27] on span "Lịch sử" at bounding box center [182, 21] width 47 height 11
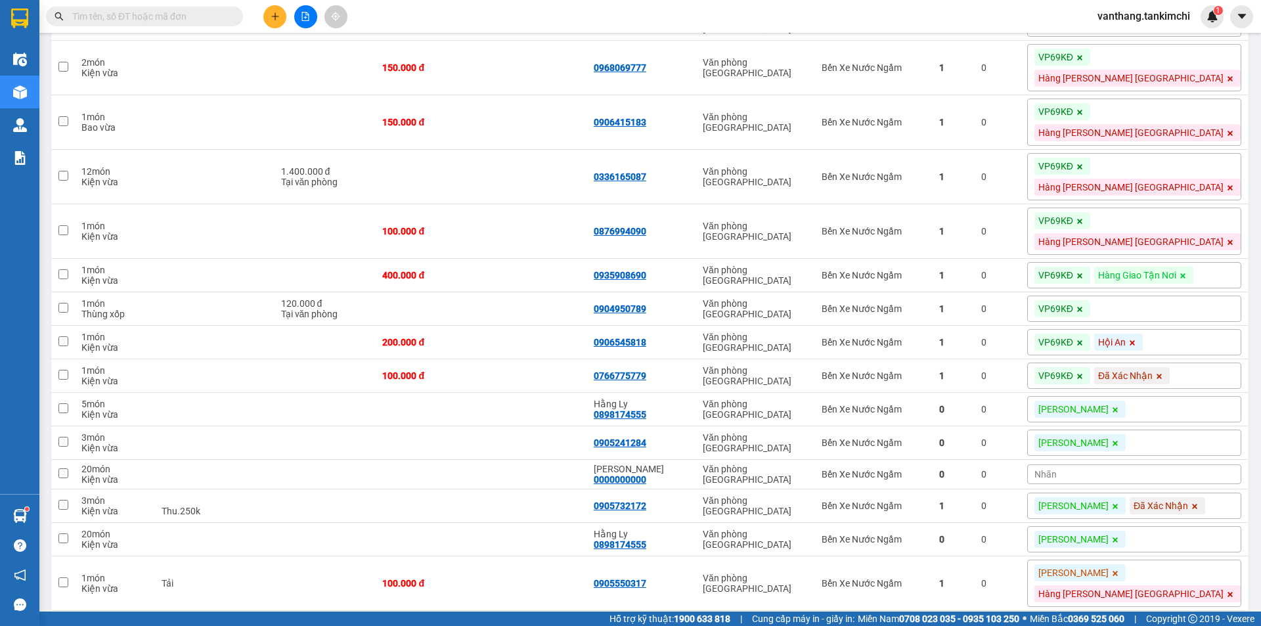
scroll to position [2300, 0]
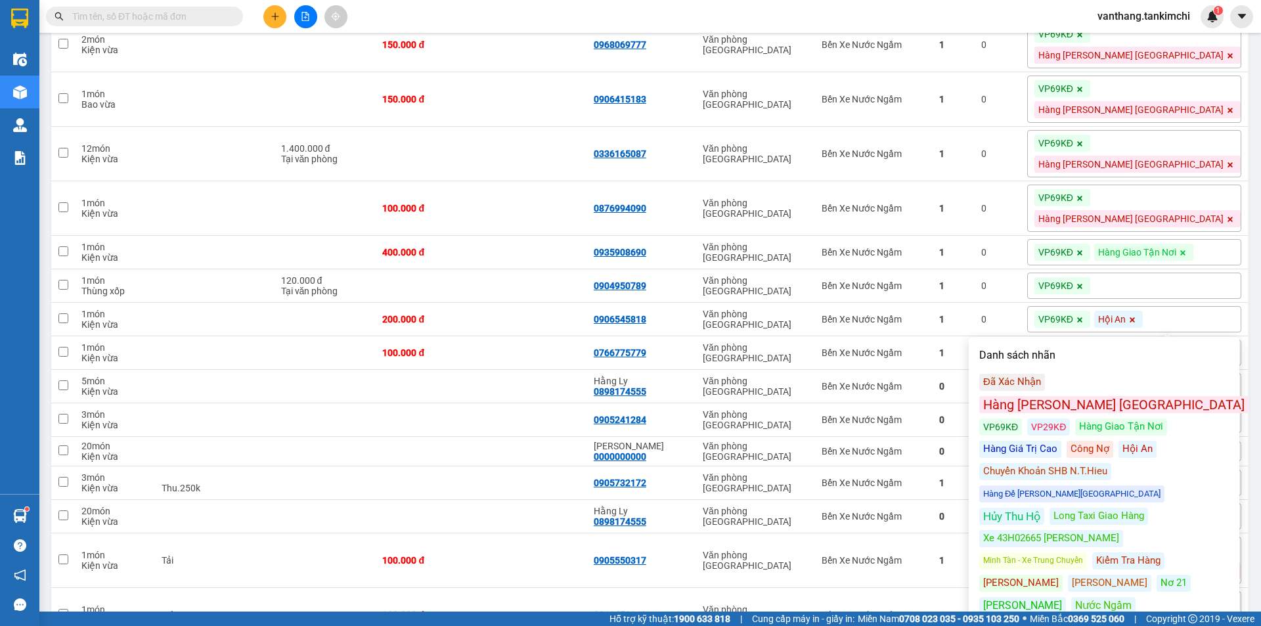
checkbox input "true"
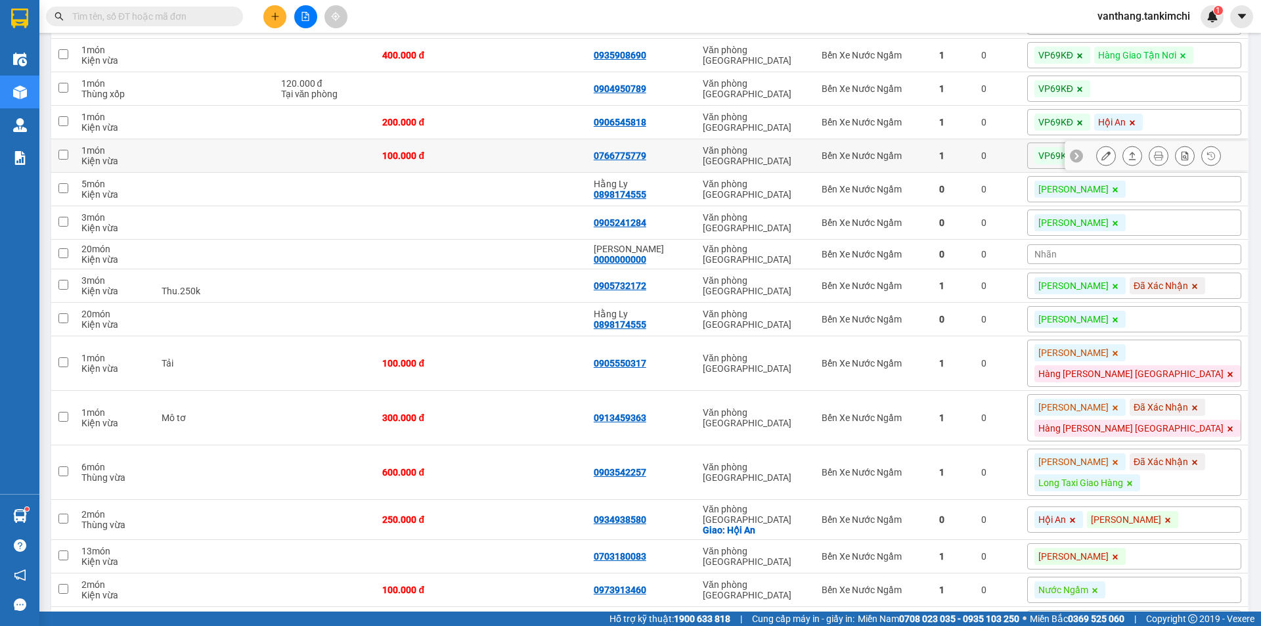
scroll to position [2431, 0]
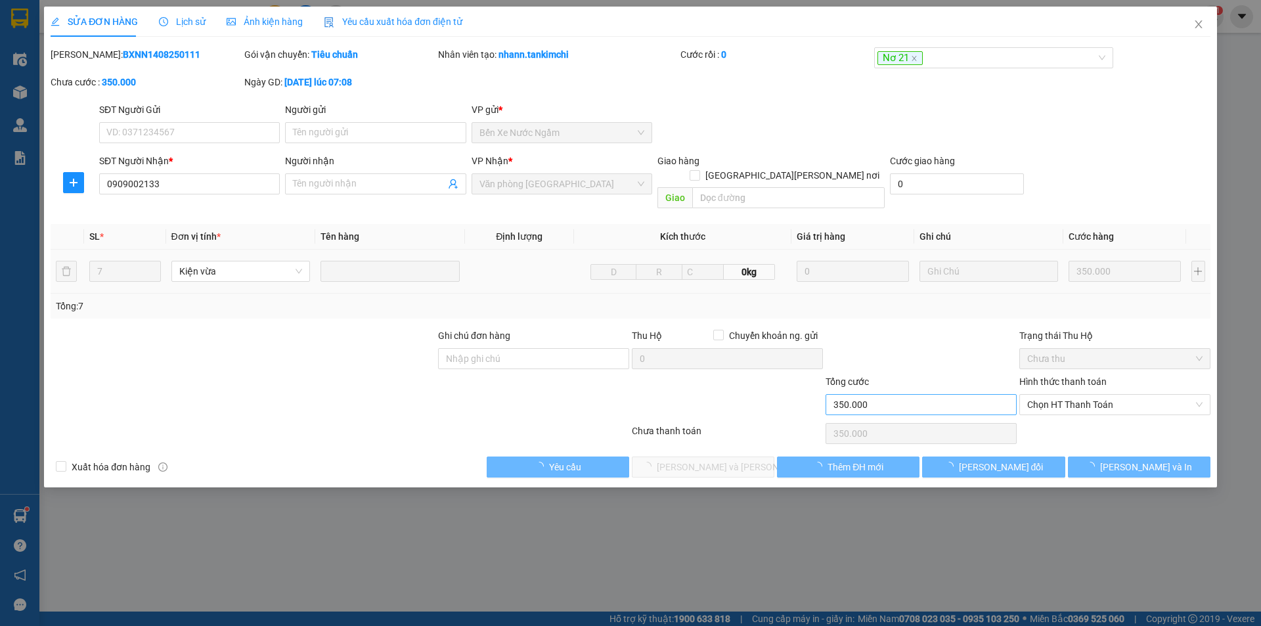
type input "0909002133"
type input "350.000"
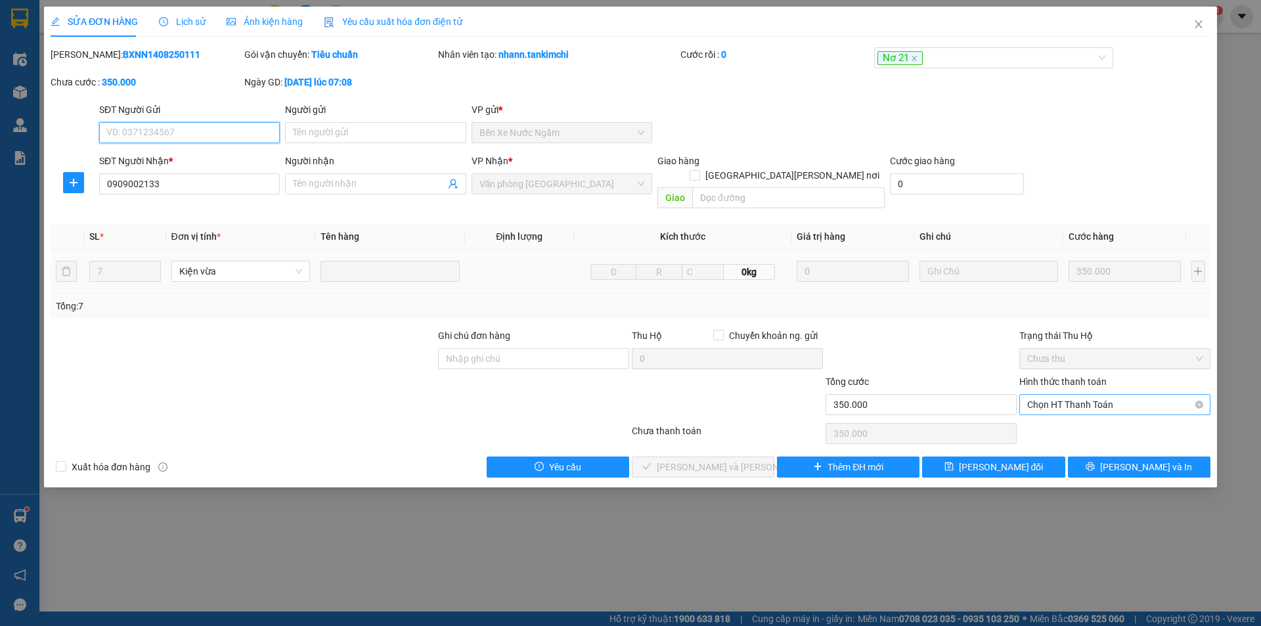
click at [1078, 395] on span "Chọn HT Thanh Toán" at bounding box center [1115, 405] width 175 height 20
click at [1064, 417] on div "Tại văn phòng" at bounding box center [1115, 416] width 175 height 14
type input "0"
click at [725, 460] on span "[PERSON_NAME] và Giao hàng" at bounding box center [745, 467] width 177 height 14
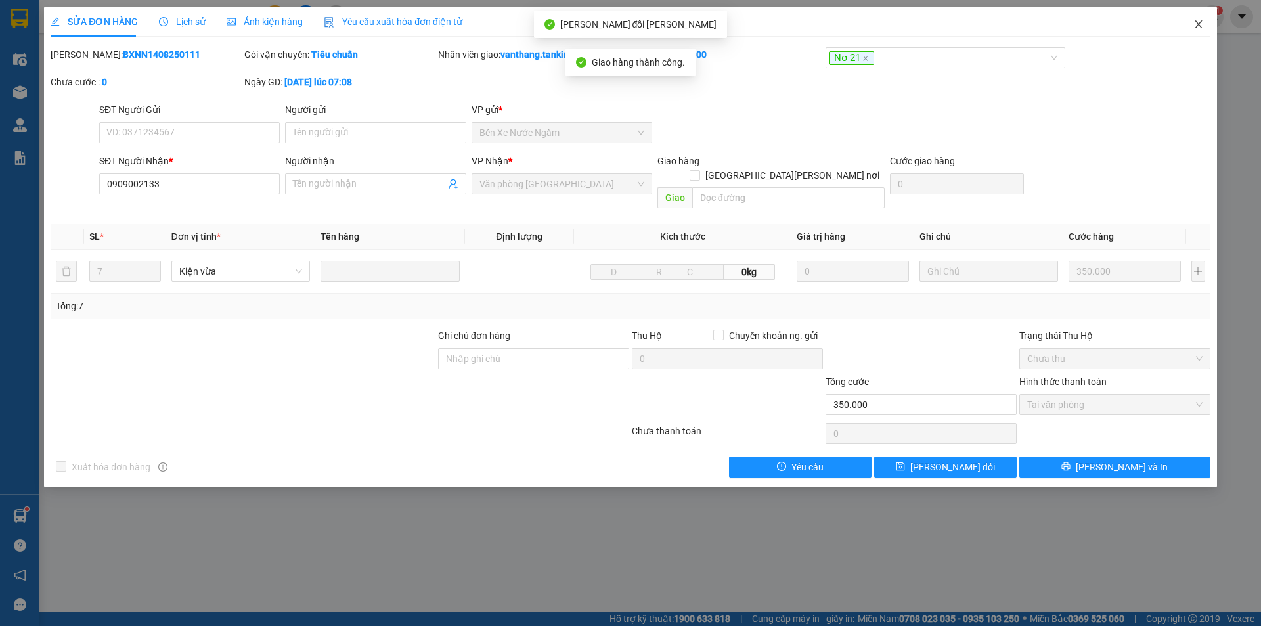
click at [1200, 23] on icon "close" at bounding box center [1198, 24] width 7 height 8
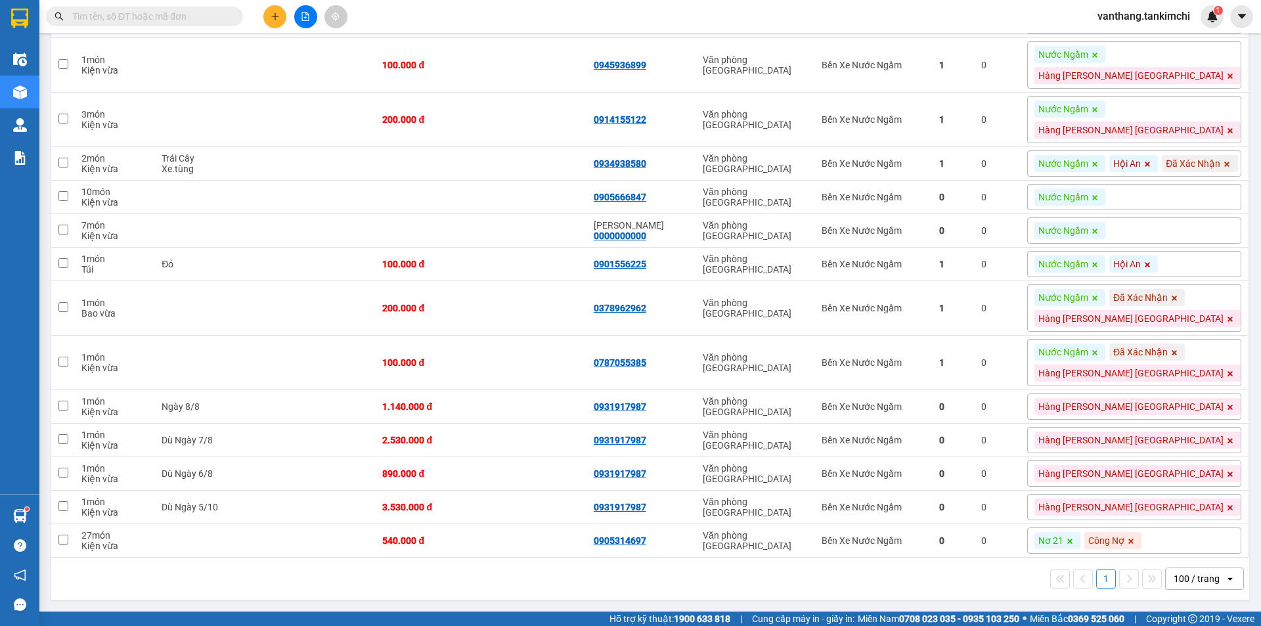
scroll to position [3920, 0]
click at [1199, 210] on div "Nước Ngầm" at bounding box center [1135, 197] width 214 height 26
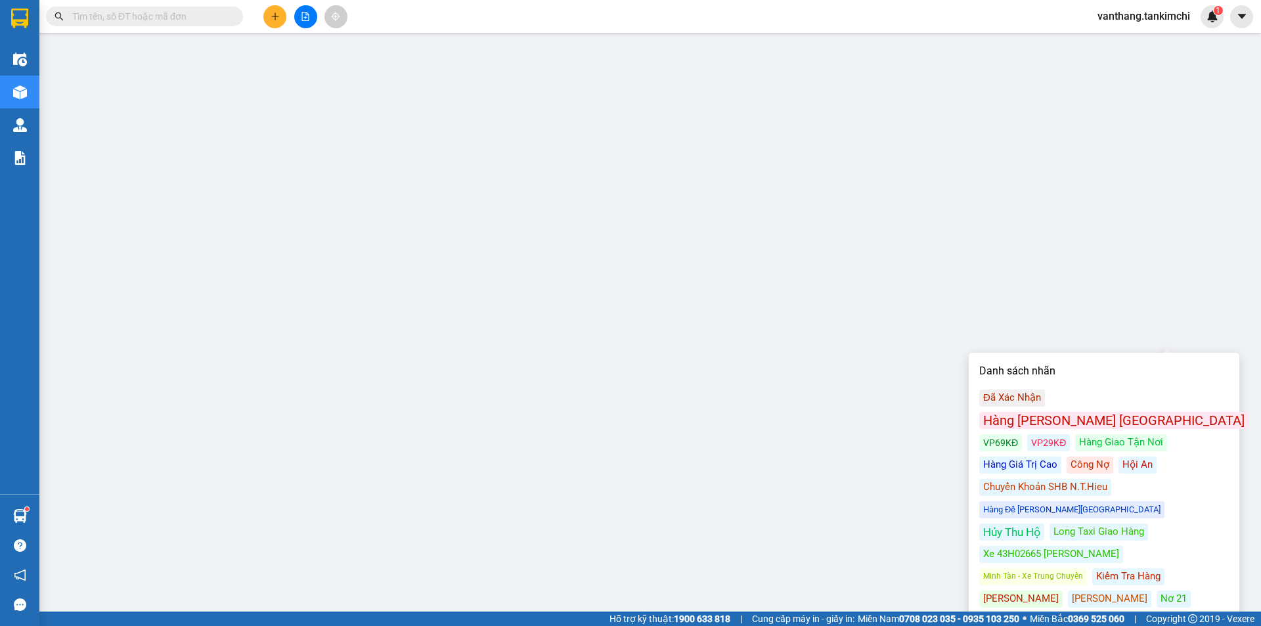
click at [1108, 568] on div "Kiểm Tra Hàng" at bounding box center [1129, 576] width 72 height 17
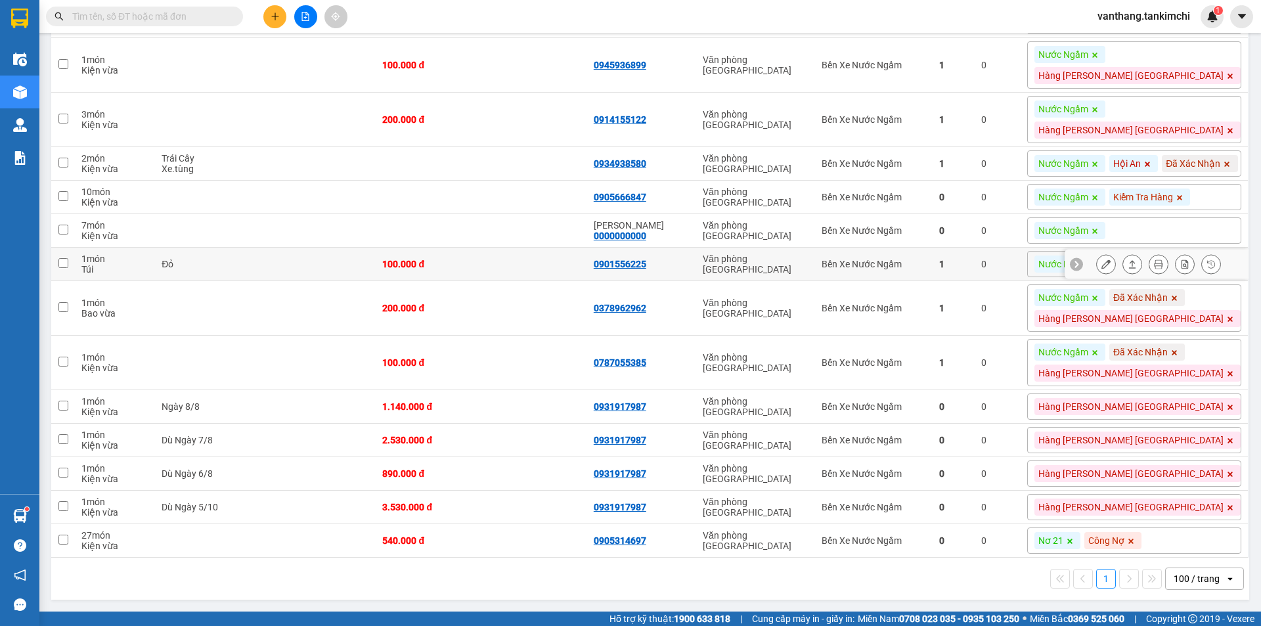
click at [922, 269] on div "Bến Xe Nước Ngầm" at bounding box center [874, 264] width 104 height 11
checkbox input "true"
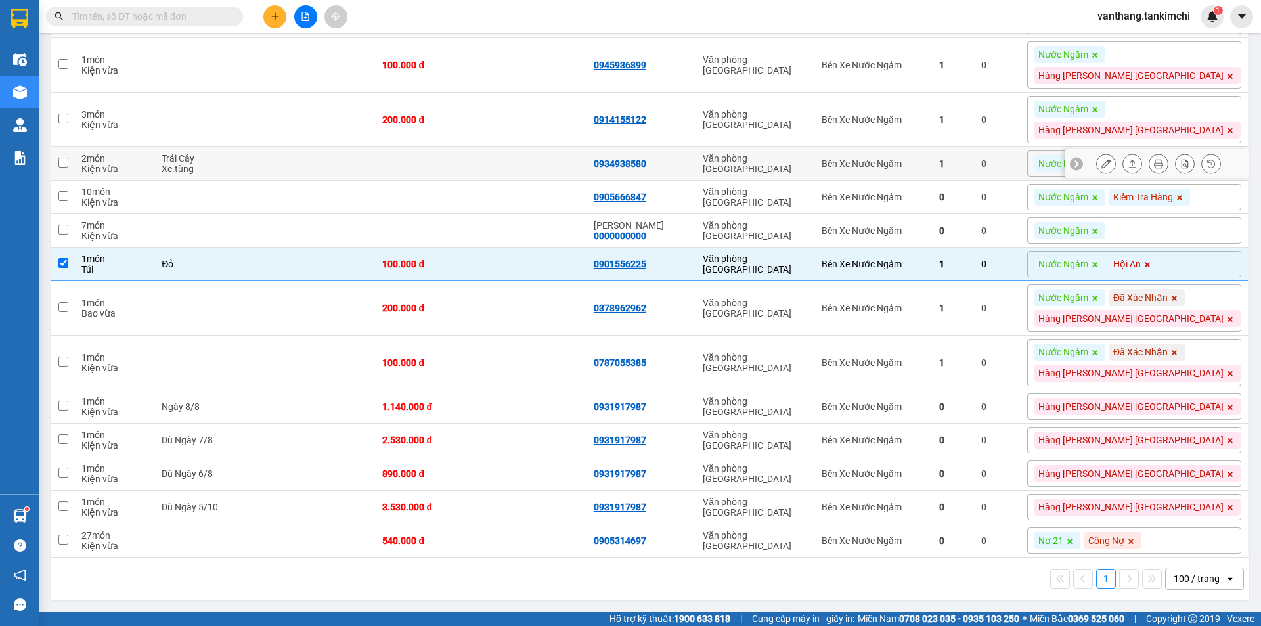
scroll to position [3591, 0]
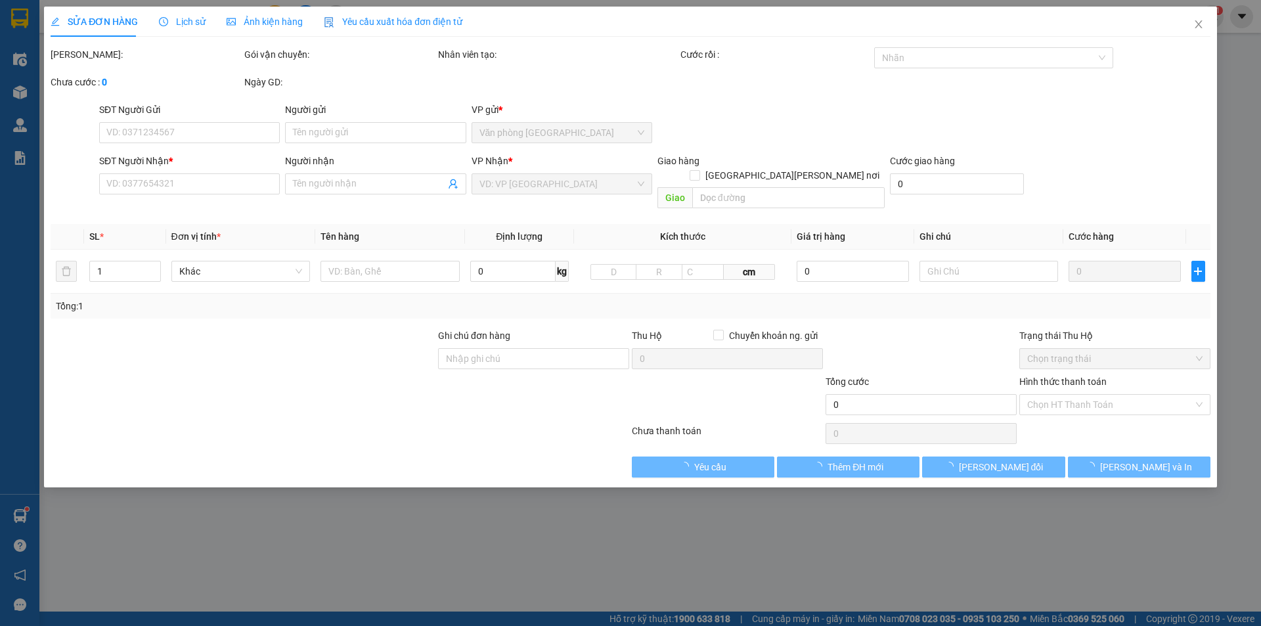
click at [187, 23] on span "Lịch sử" at bounding box center [182, 21] width 47 height 11
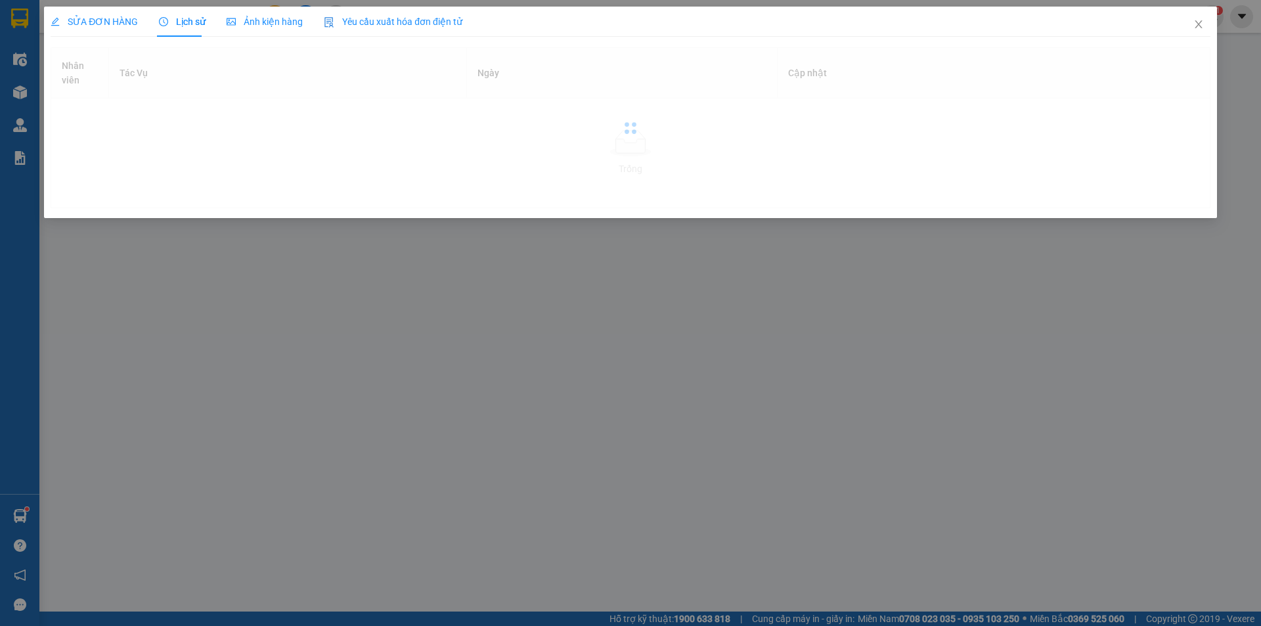
click at [194, 18] on span "Lịch sử" at bounding box center [182, 21] width 47 height 11
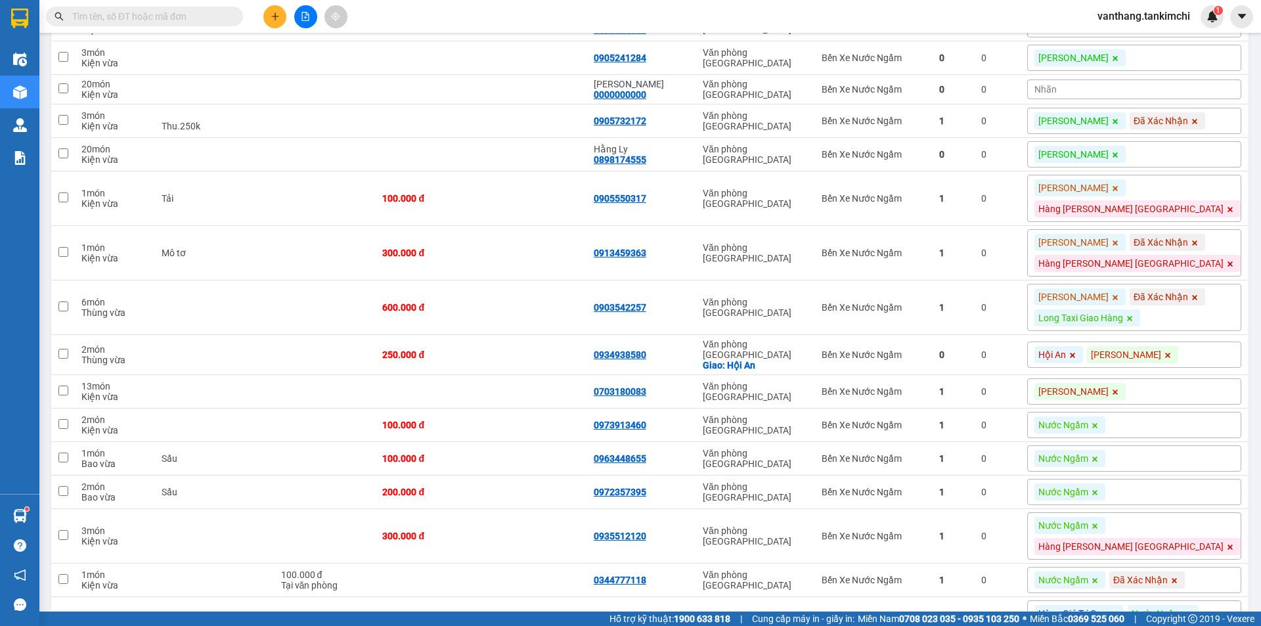
scroll to position [2694, 0]
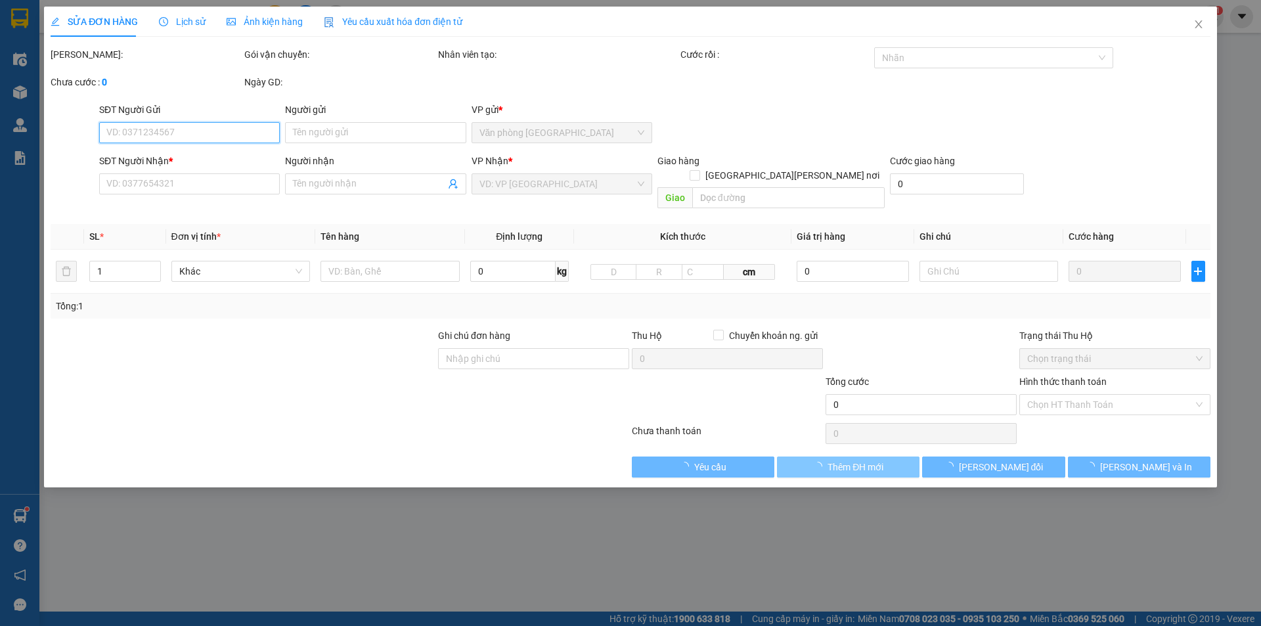
type input "0904950789"
type input "120.000"
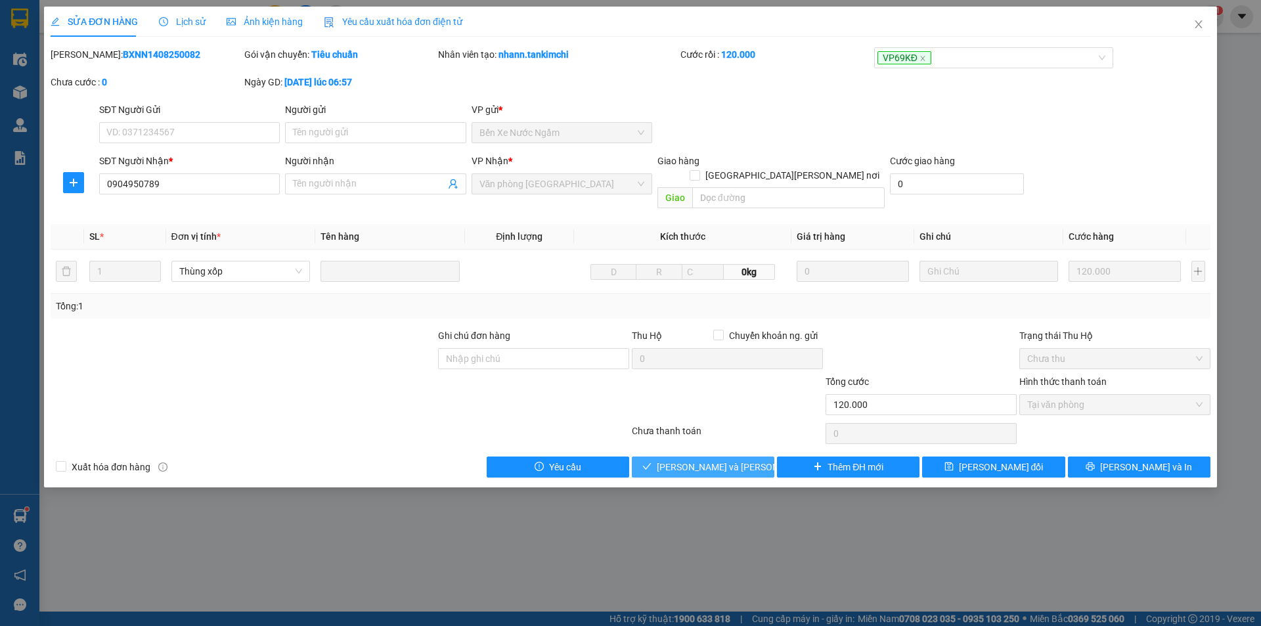
drag, startPoint x: 737, startPoint y: 451, endPoint x: 927, endPoint y: 431, distance: 191.0
click at [740, 460] on span "[PERSON_NAME] và Giao hàng" at bounding box center [745, 467] width 177 height 14
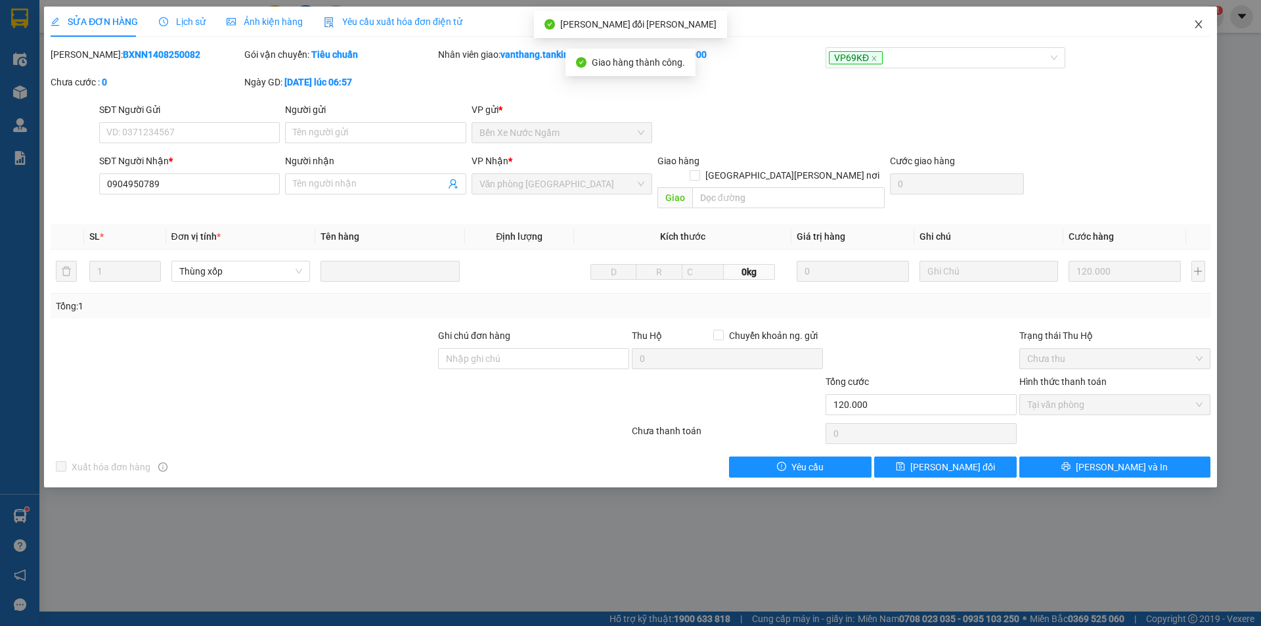
click at [1199, 24] on icon "close" at bounding box center [1199, 24] width 11 height 11
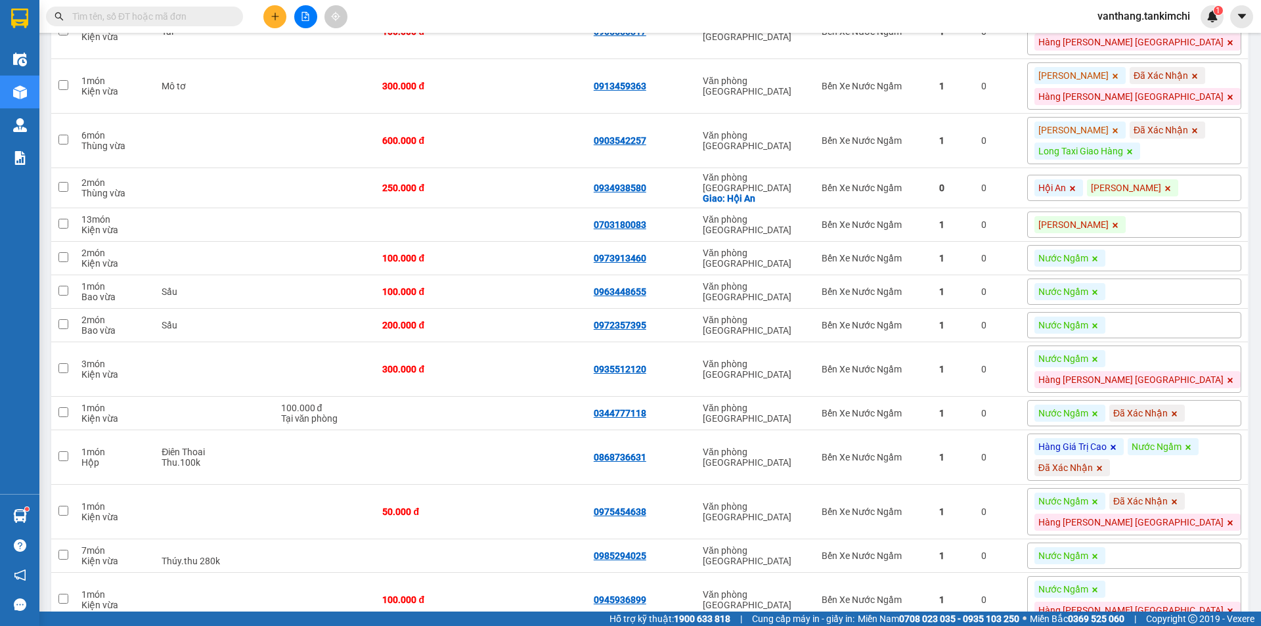
scroll to position [2827, 0]
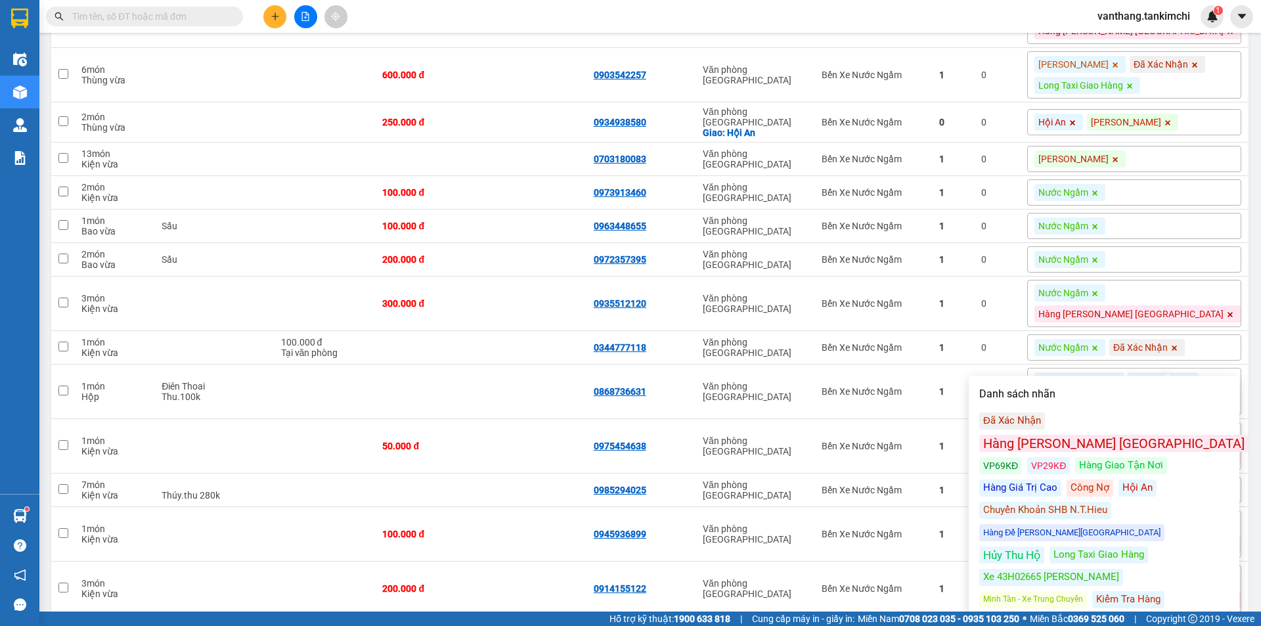
click at [1067, 480] on div "Công Nợ" at bounding box center [1090, 488] width 47 height 17
checkbox input "true"
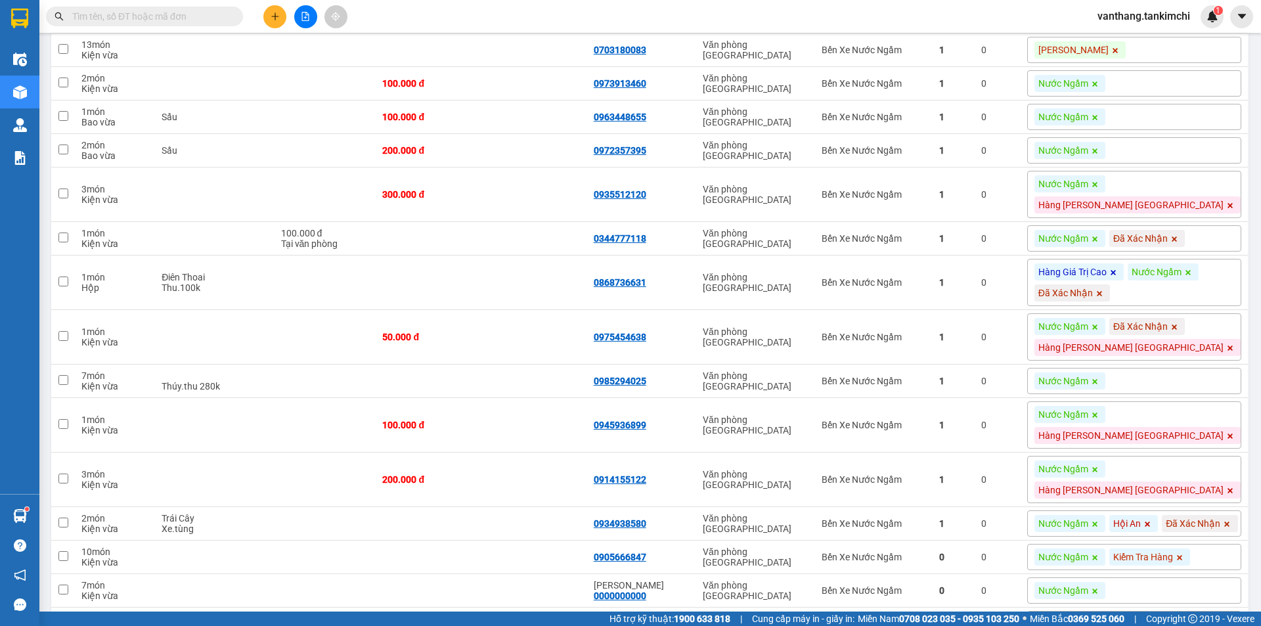
scroll to position [2959, 0]
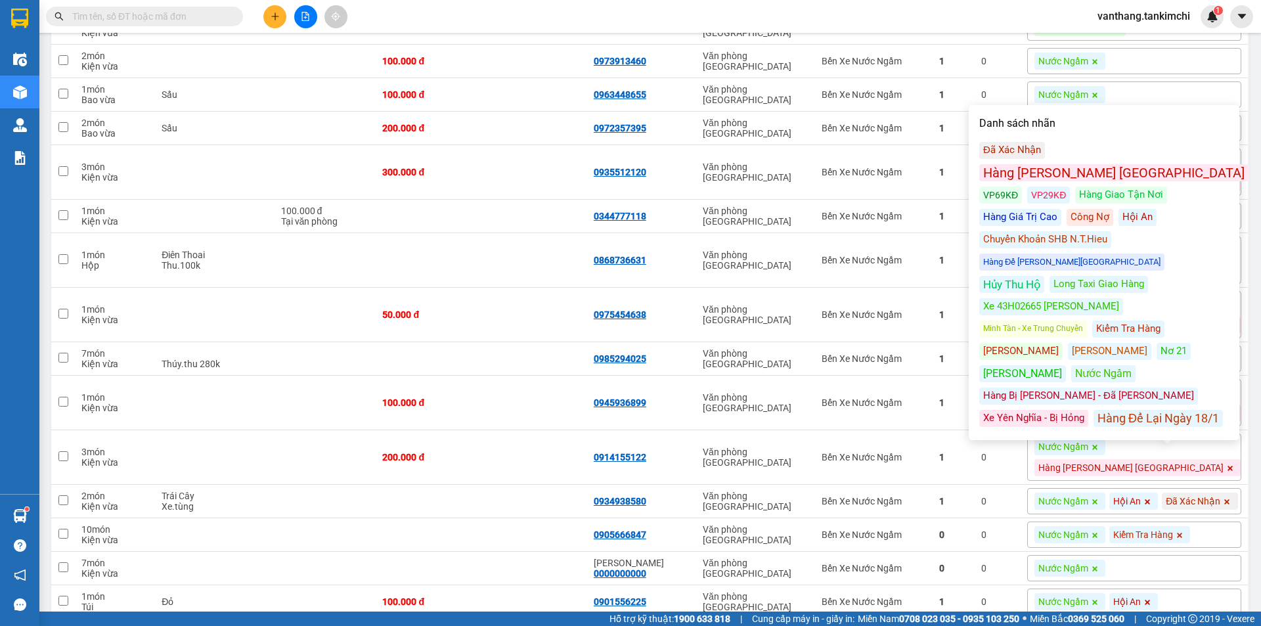
click at [1067, 209] on div "Công Nợ" at bounding box center [1090, 217] width 47 height 17
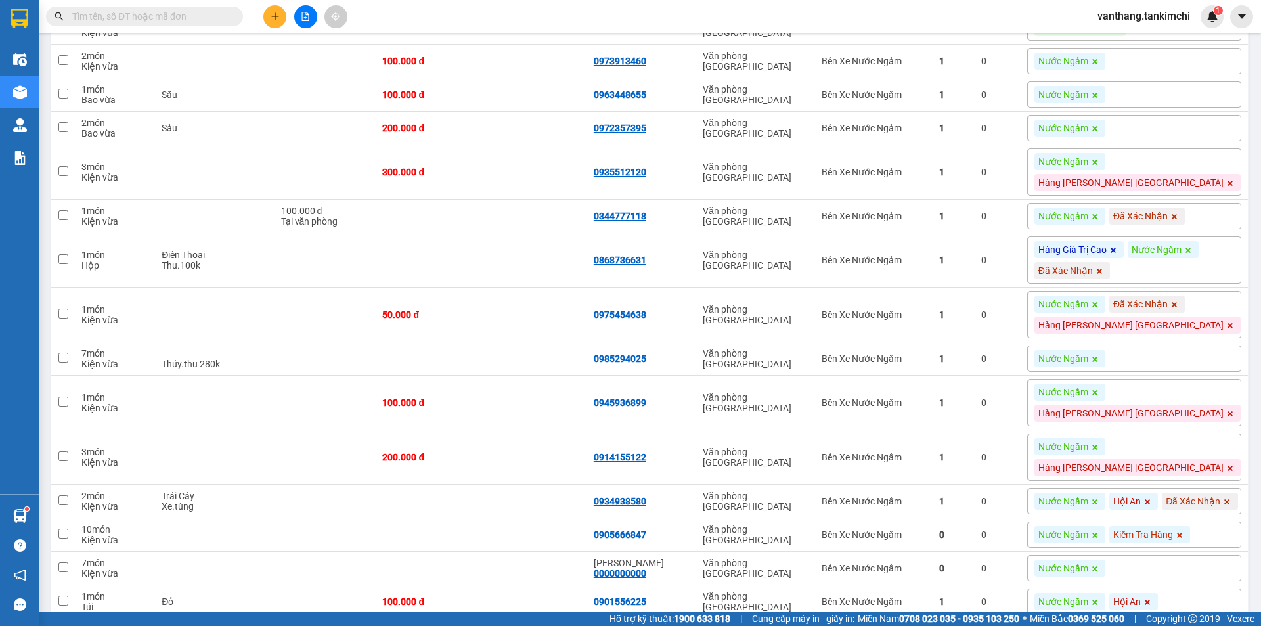
checkbox input "true"
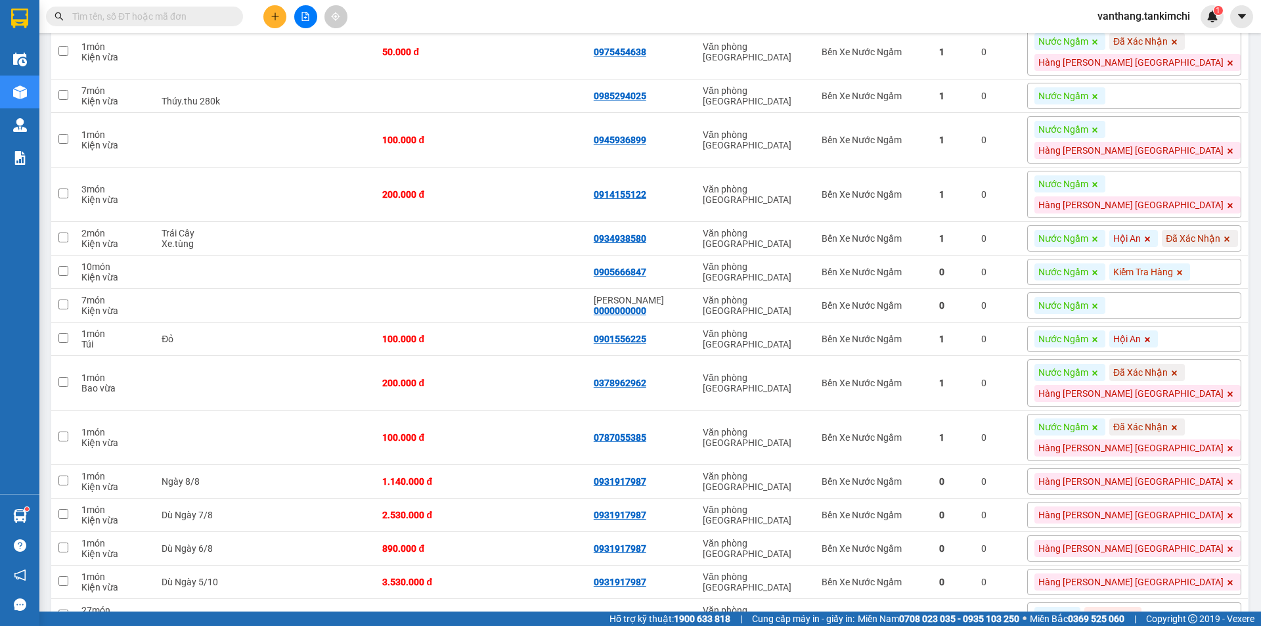
scroll to position [3287, 0]
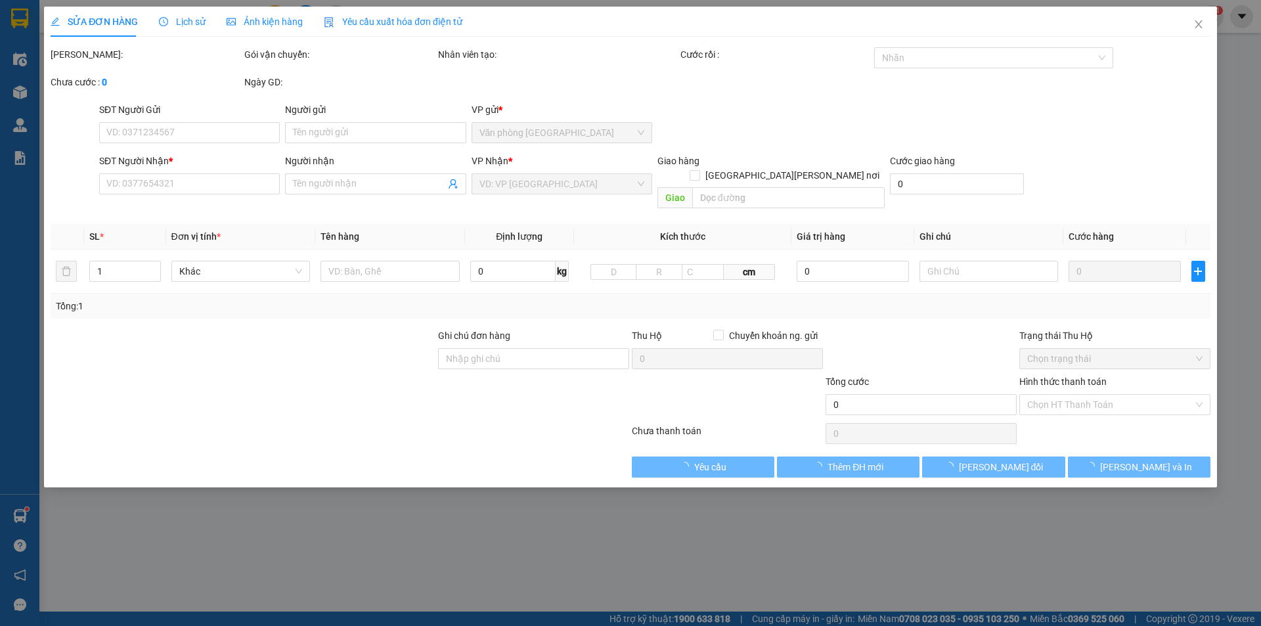
click at [196, 22] on span "Lịch sử" at bounding box center [182, 21] width 47 height 11
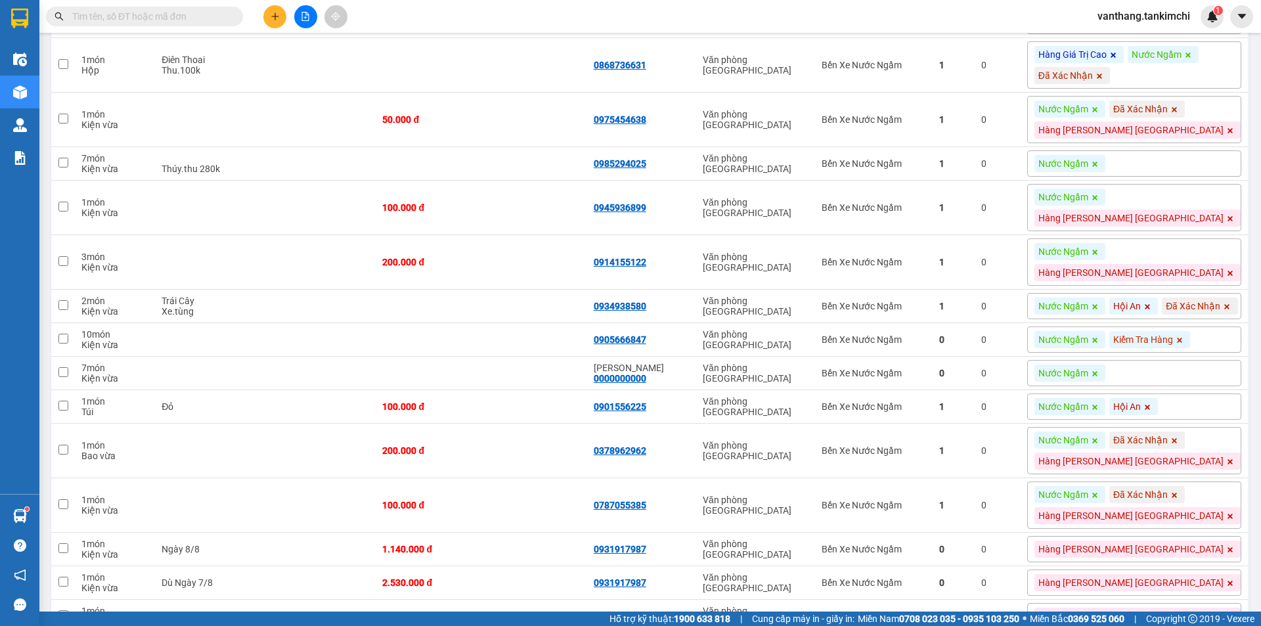
scroll to position [3285, 0]
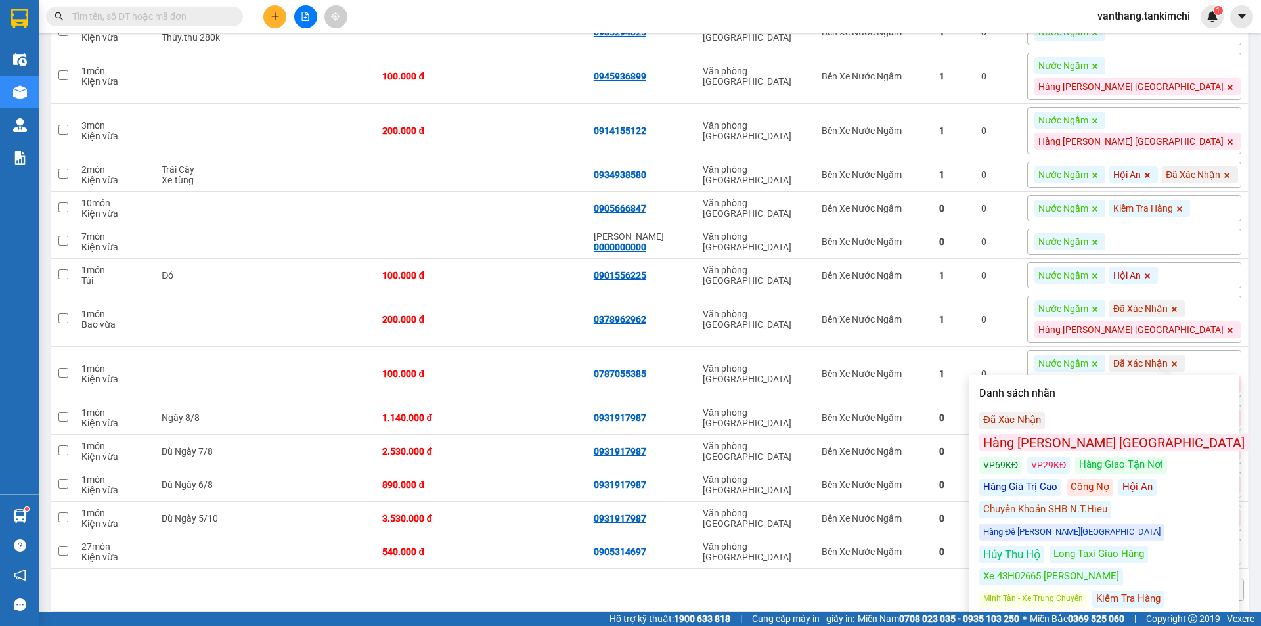
click at [1118, 591] on div "Kiểm Tra Hàng" at bounding box center [1129, 599] width 72 height 17
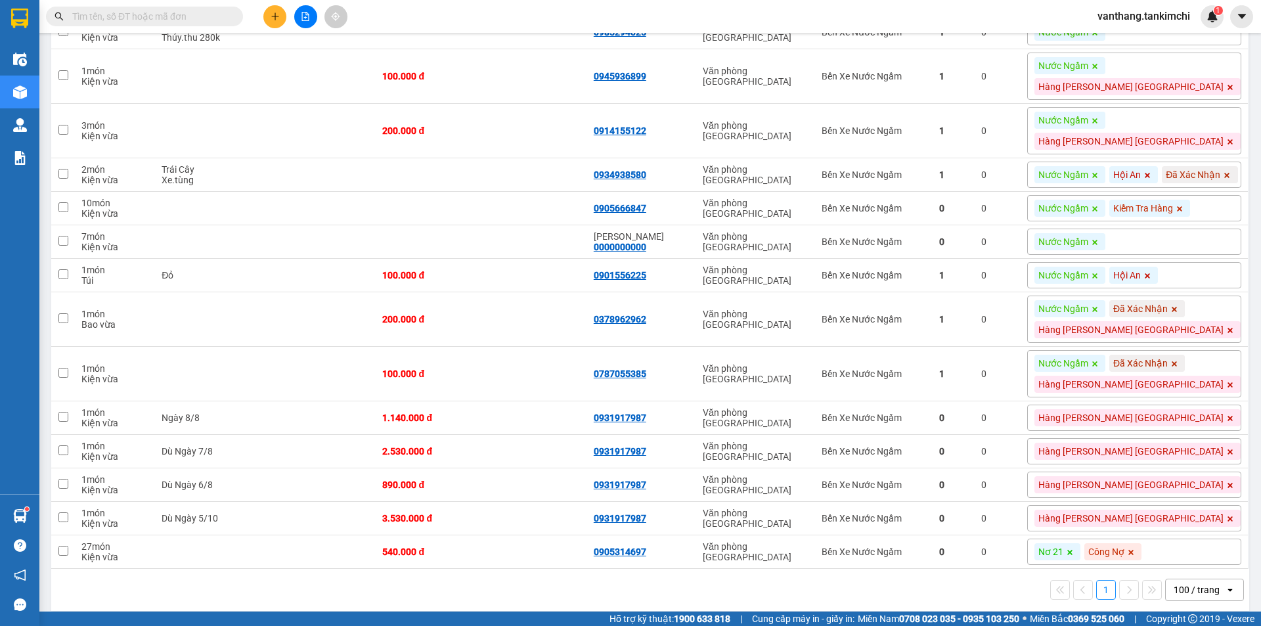
checkbox input "true"
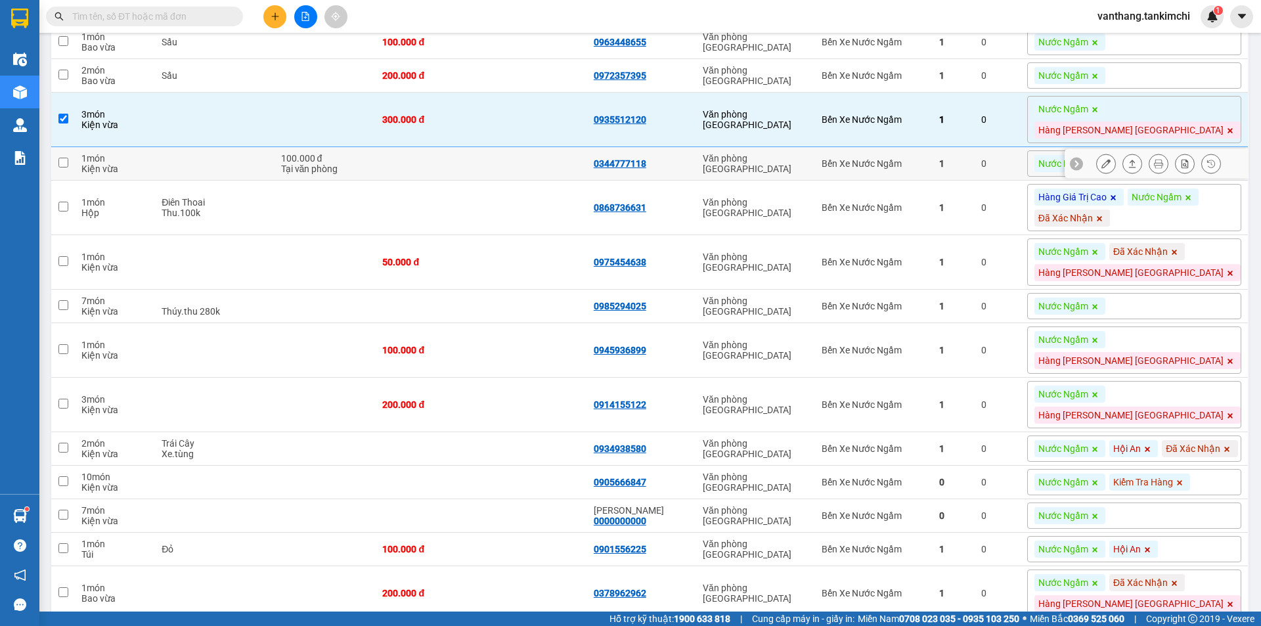
scroll to position [3008, 0]
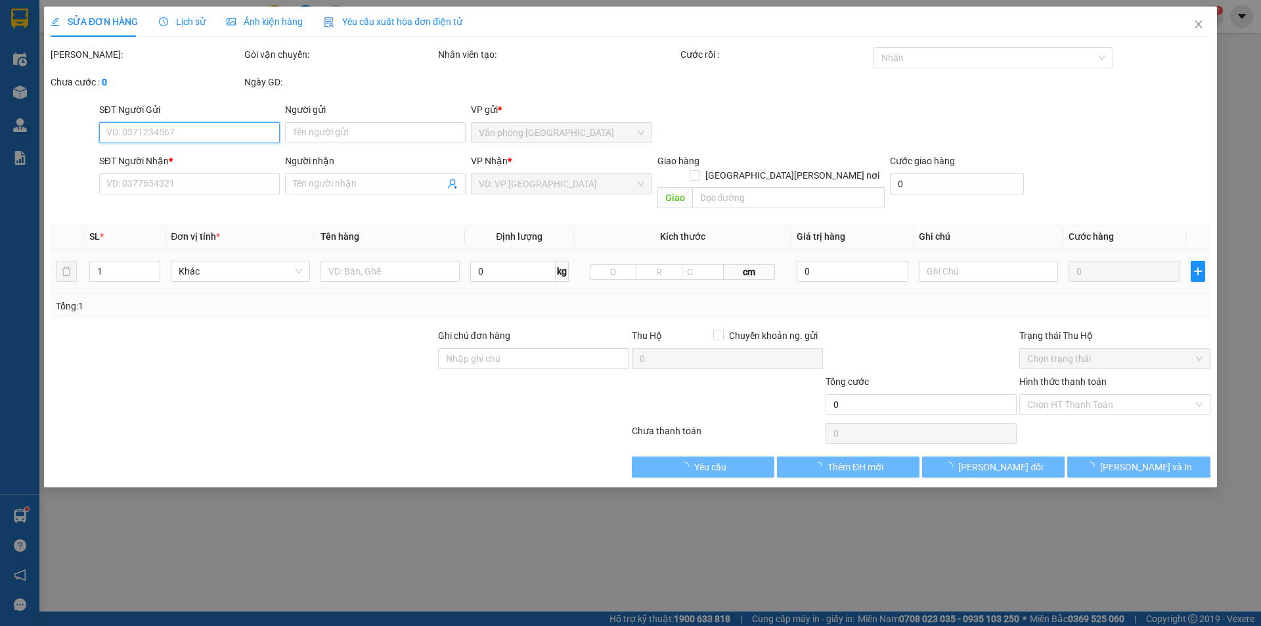
type input "0000000000"
type input "[PERSON_NAME]"
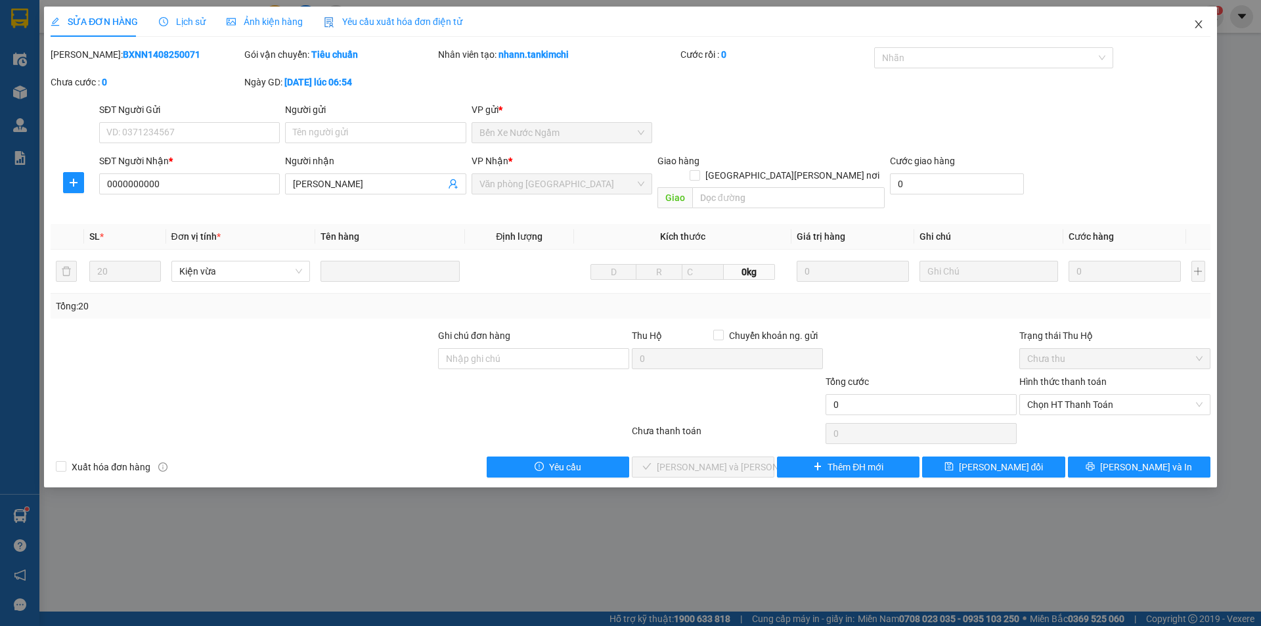
click at [1201, 26] on icon "close" at bounding box center [1199, 24] width 11 height 11
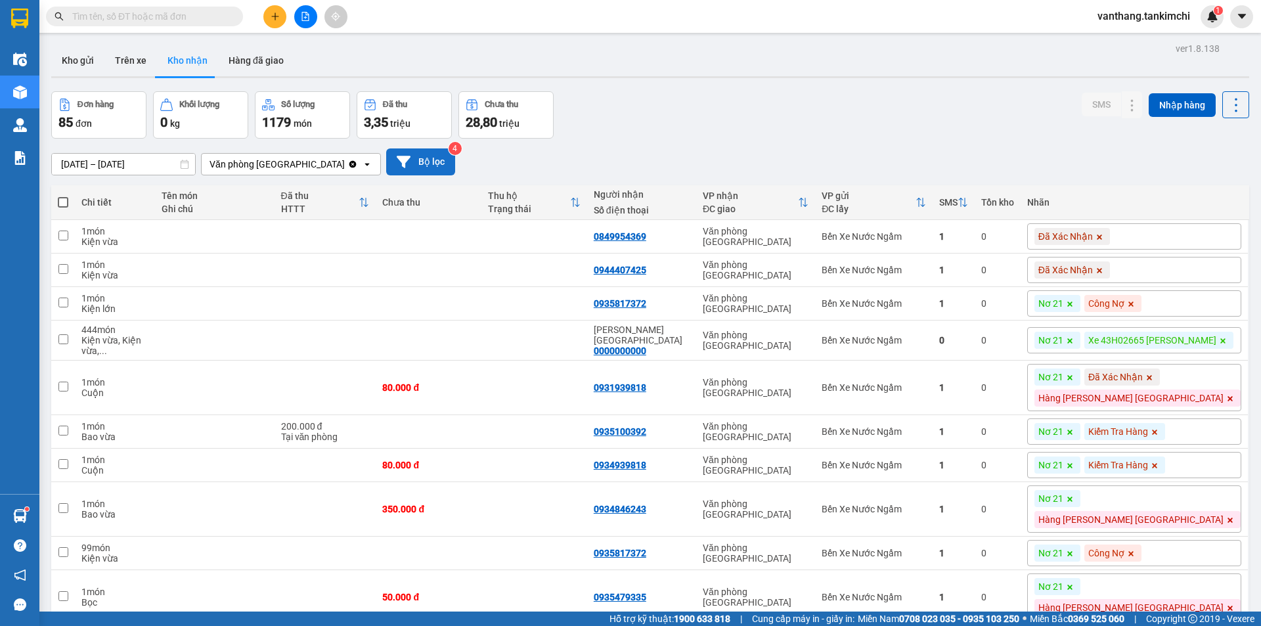
click at [415, 166] on button "Bộ lọc" at bounding box center [420, 161] width 69 height 27
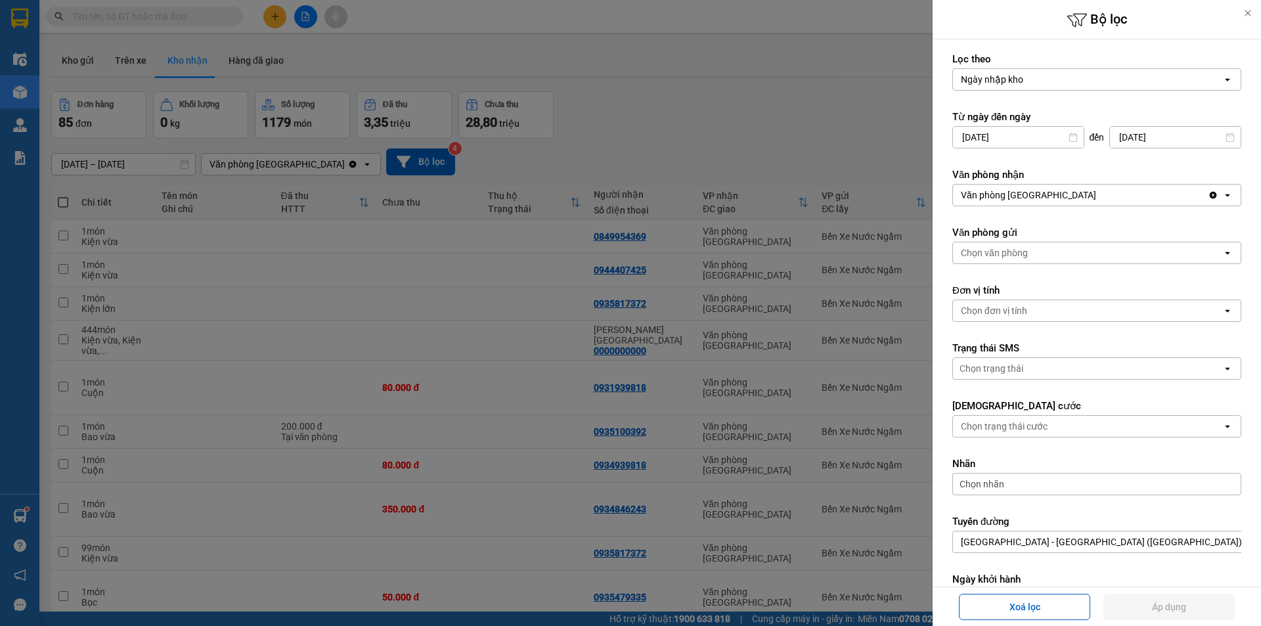
click at [1010, 485] on div "Chọn nhãn" at bounding box center [1097, 484] width 289 height 22
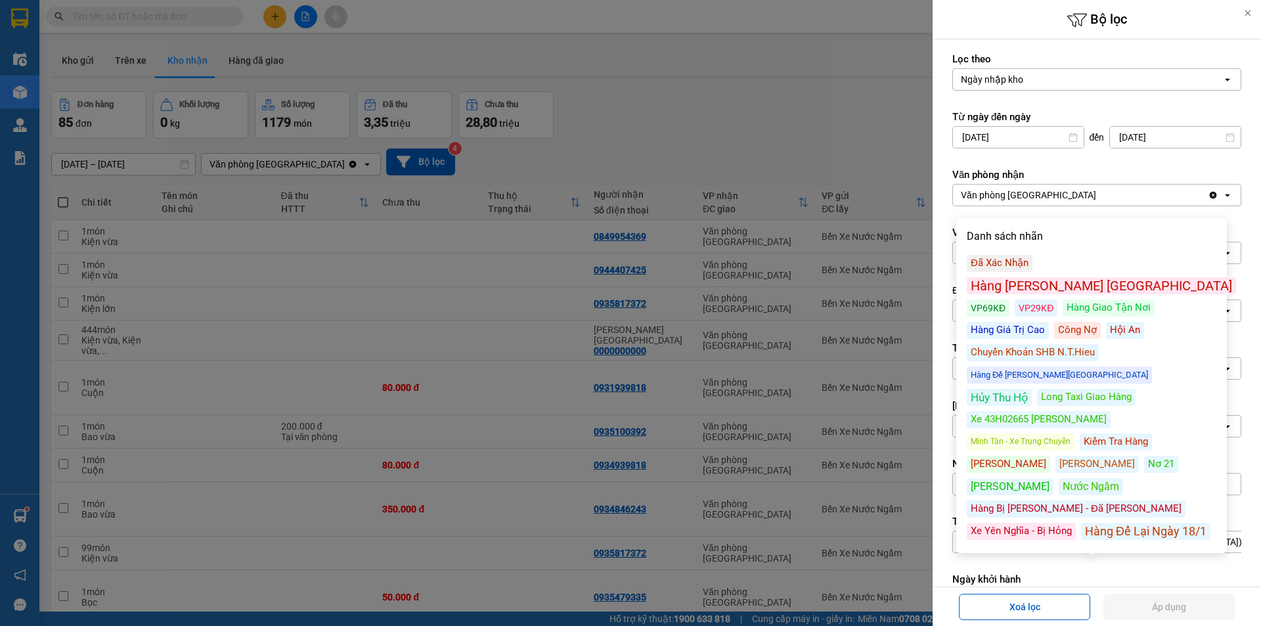
drag, startPoint x: 1116, startPoint y: 373, endPoint x: 1140, endPoint y: 472, distance: 102.0
click at [1117, 434] on div "Kiểm Tra Hàng" at bounding box center [1116, 442] width 72 height 17
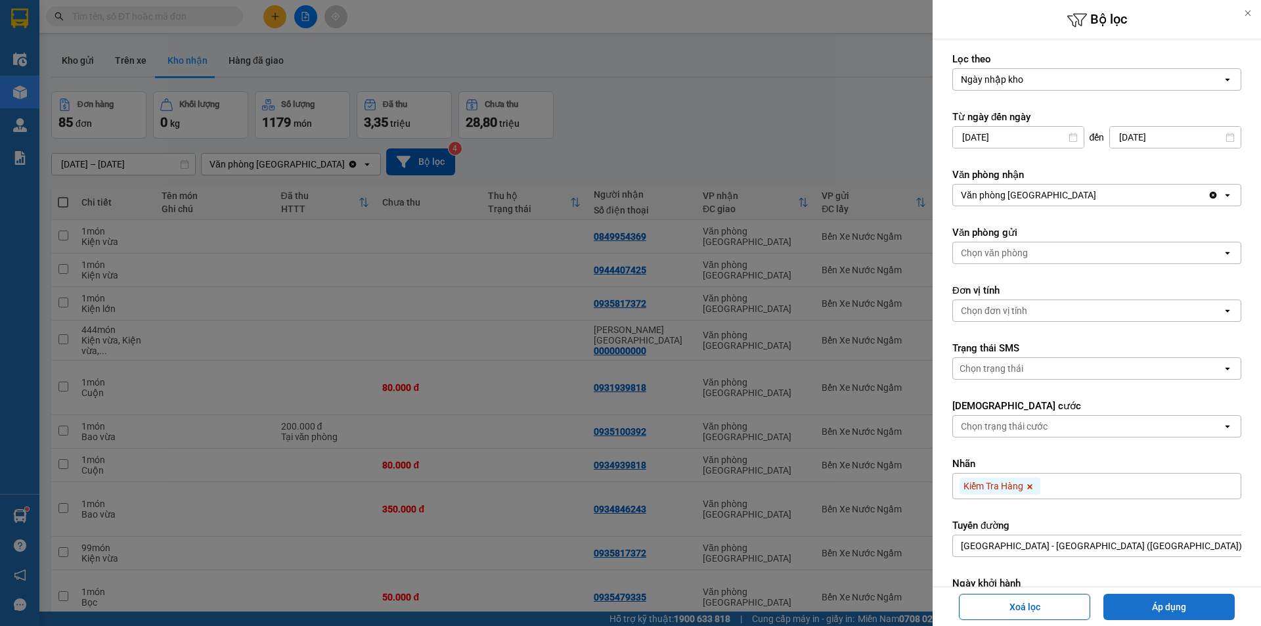
click at [1177, 608] on button "Áp dụng" at bounding box center [1169, 607] width 131 height 26
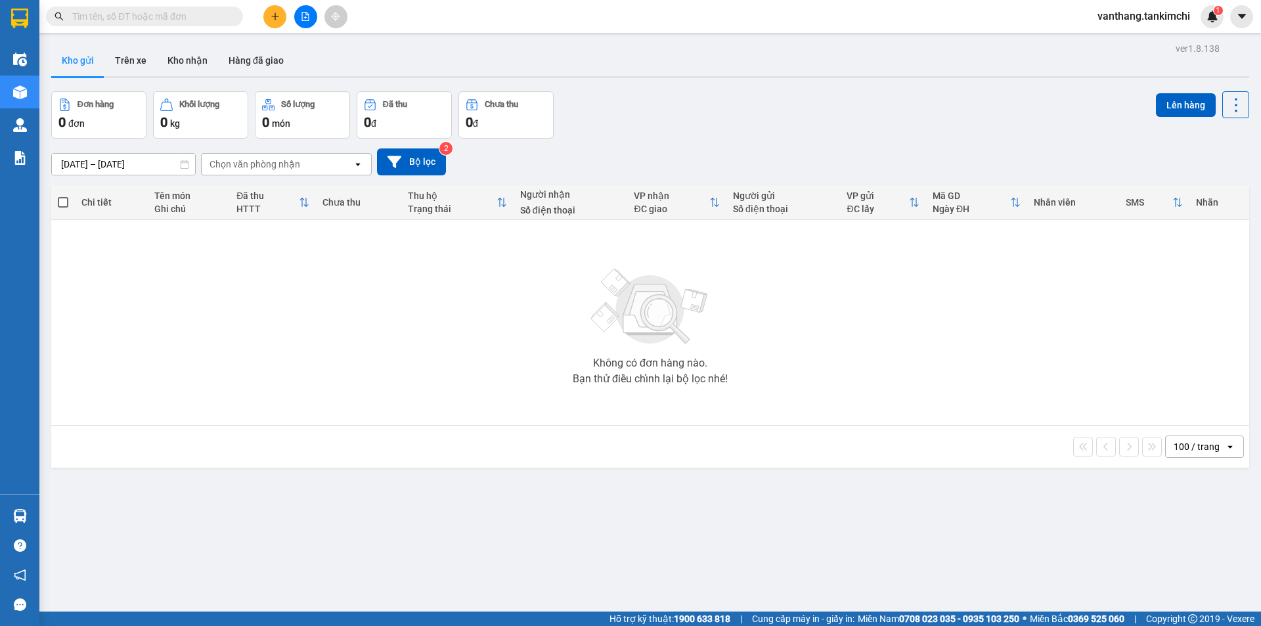
click at [153, 17] on input "text" at bounding box center [149, 16] width 155 height 14
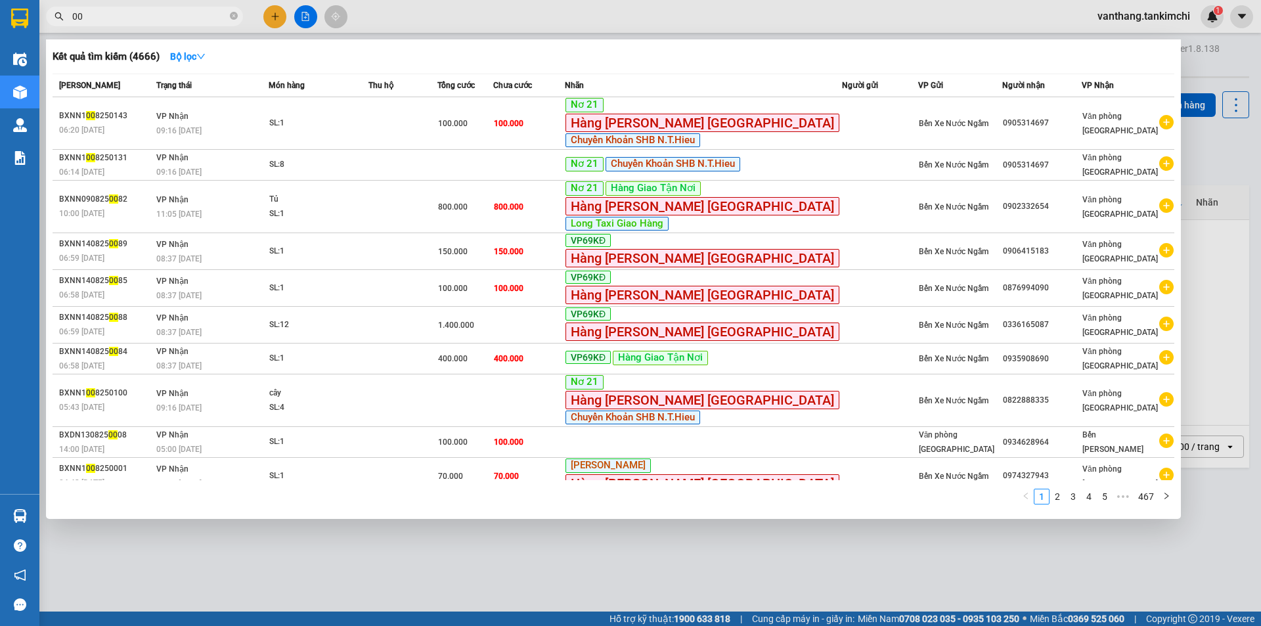
type input "008"
click at [233, 16] on icon "close-circle" at bounding box center [234, 16] width 8 height 8
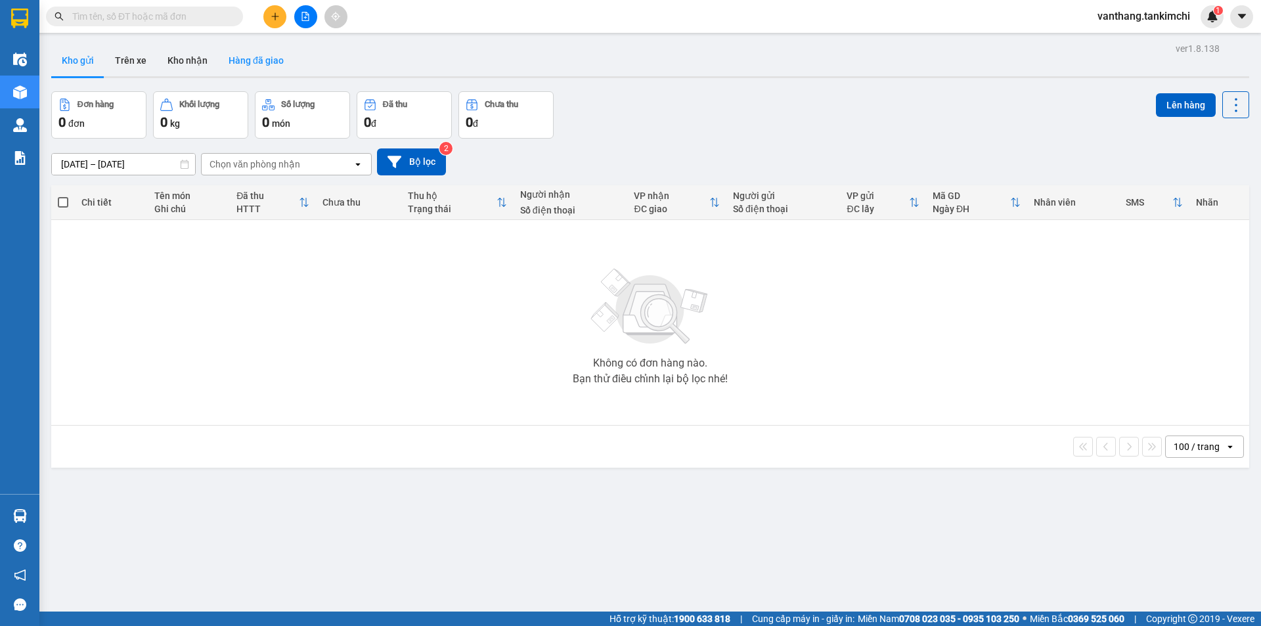
click at [251, 61] on button "Hàng đã giao" at bounding box center [256, 61] width 76 height 32
